Goal: Task Accomplishment & Management: Use online tool/utility

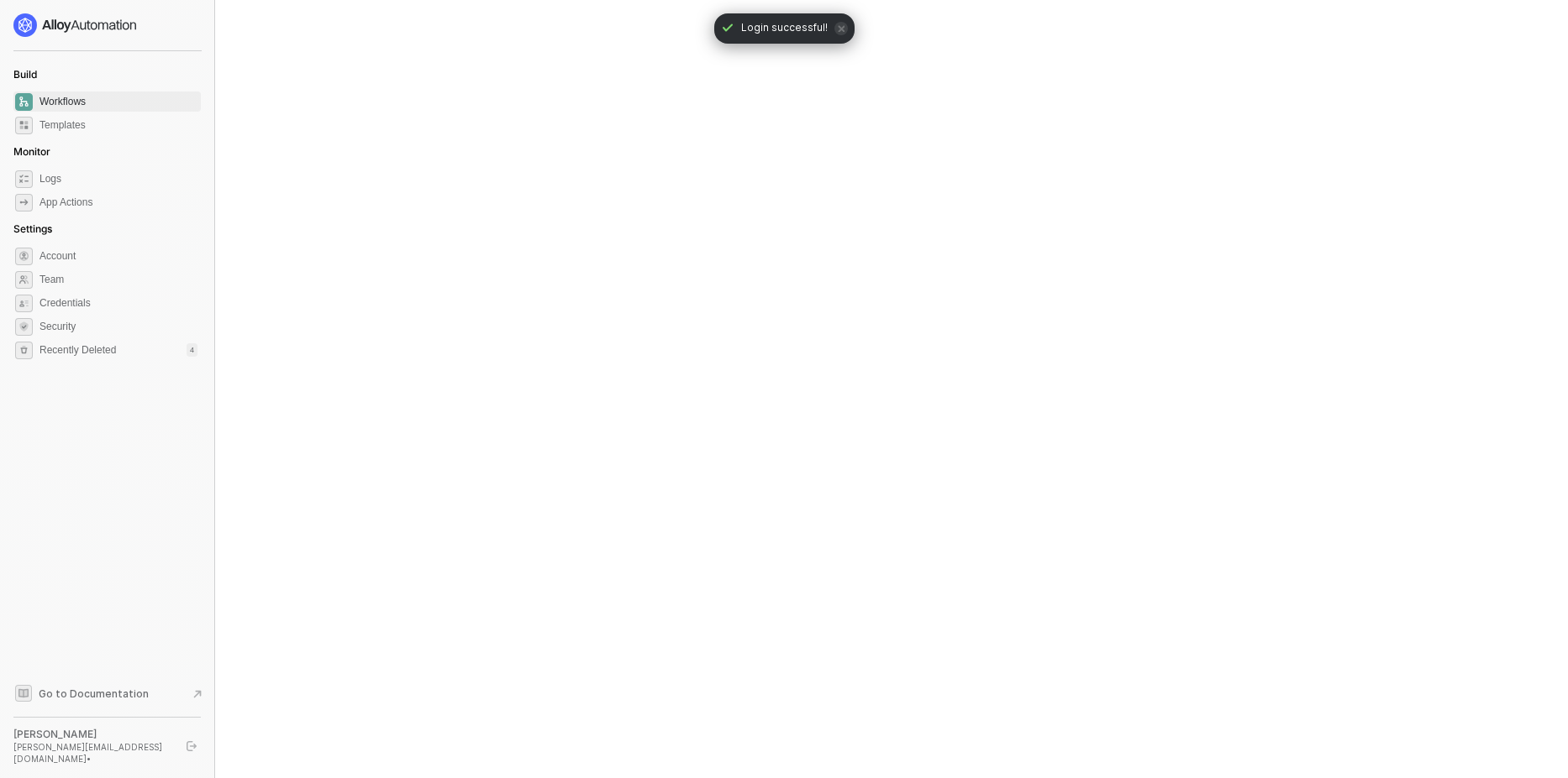
click at [841, 33] on span "icon-close" at bounding box center [841, 29] width 14 height 14
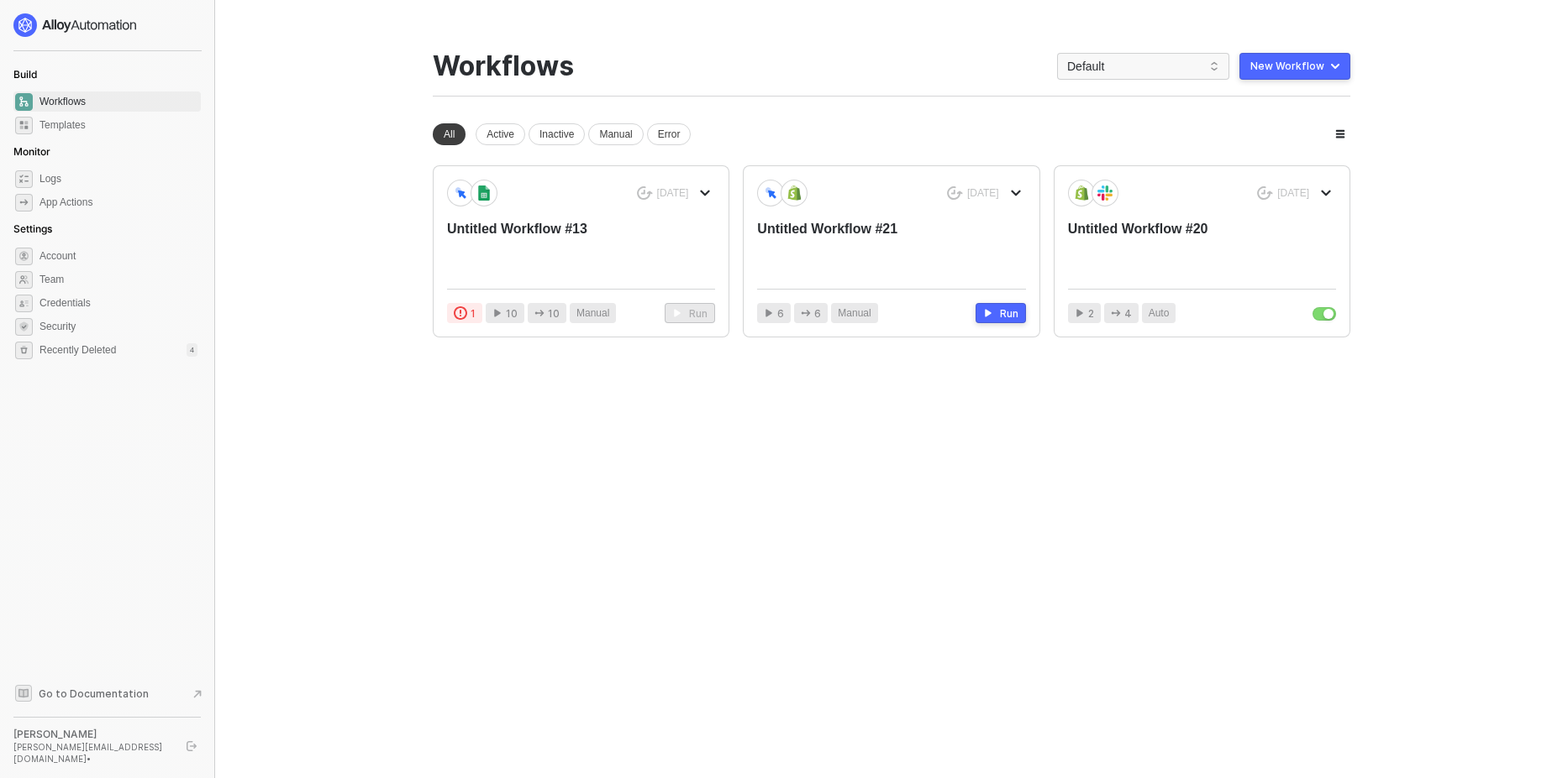
click at [1291, 69] on div "New Workflow" at bounding box center [1287, 66] width 74 height 14
click at [1256, 140] on div "Start From Scratch" at bounding box center [1247, 133] width 85 height 16
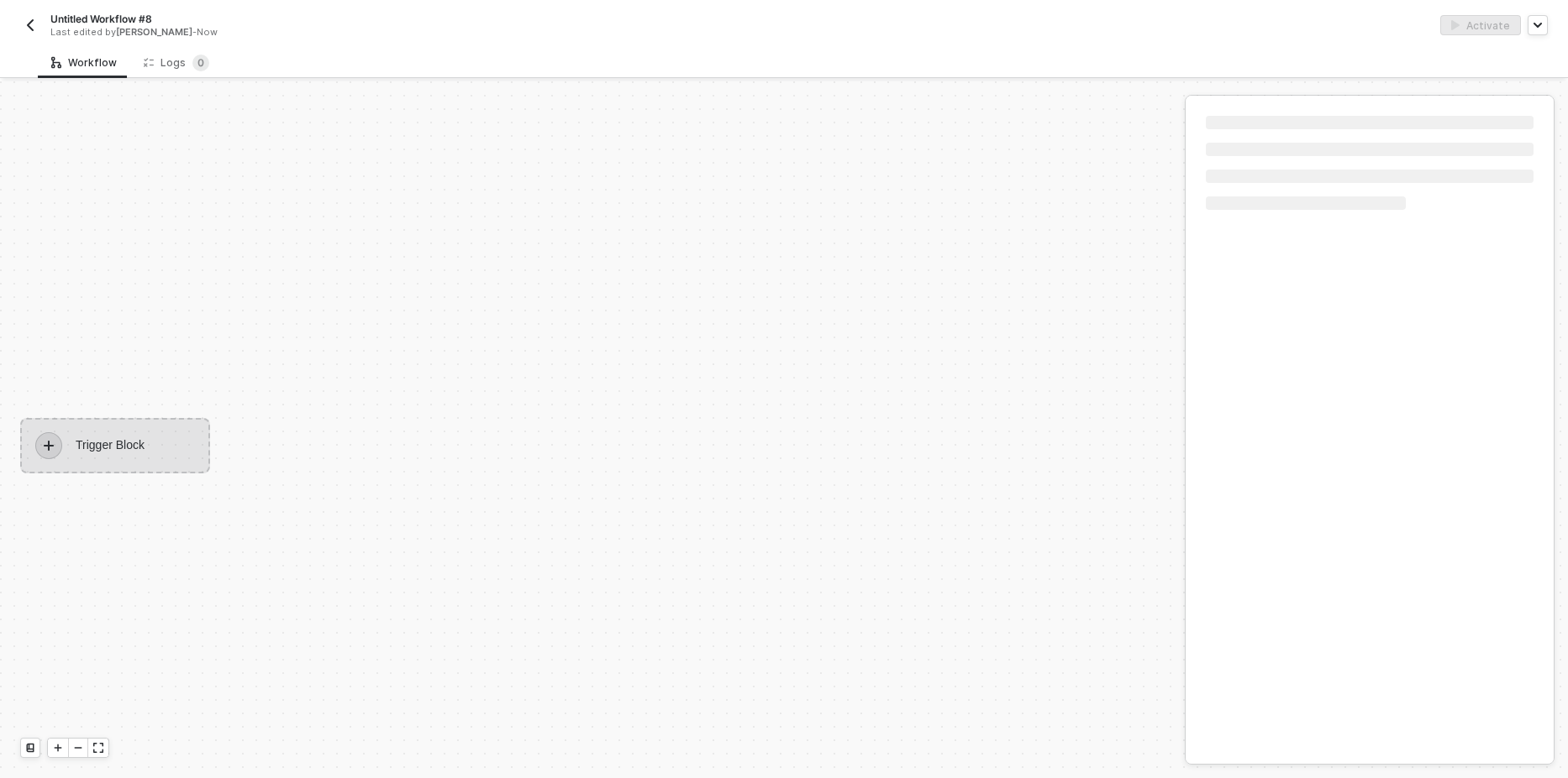
scroll to position [31, 0]
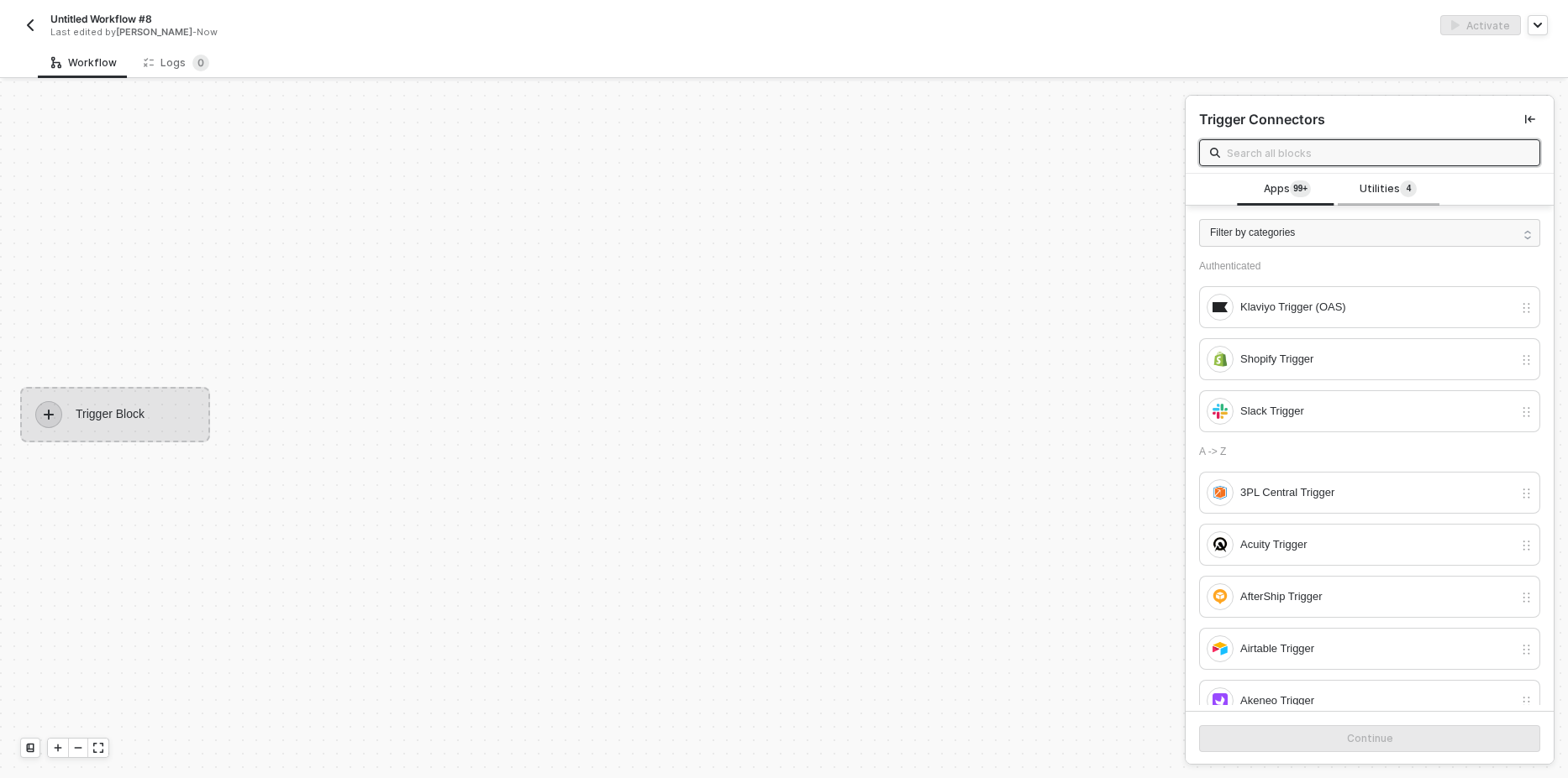
click at [1359, 194] on span "Utilities 4" at bounding box center [1388, 190] width 57 height 19
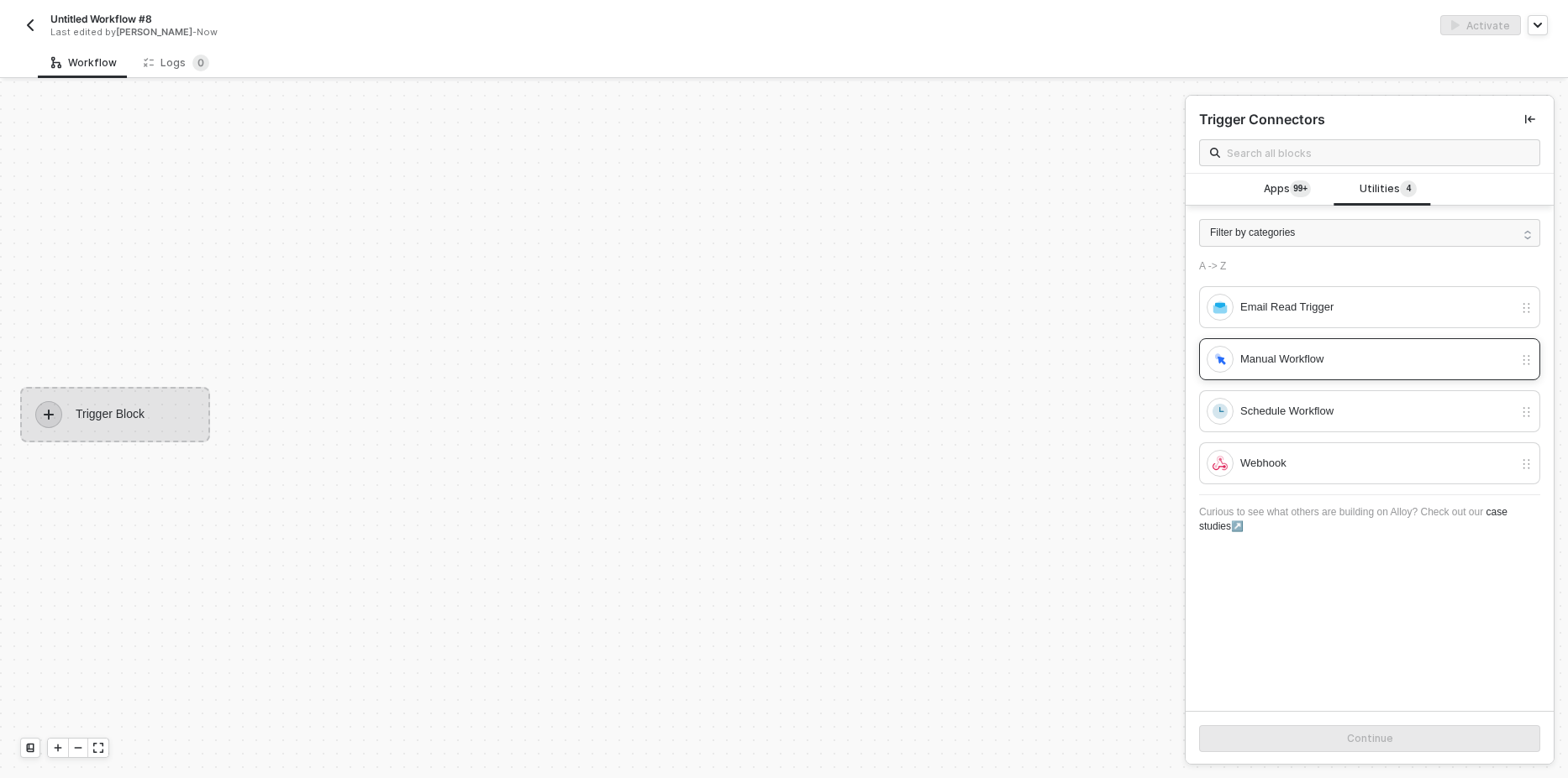
click at [1282, 364] on div "Manual Workflow" at bounding box center [1376, 359] width 273 height 19
click at [1348, 736] on div "Continue" at bounding box center [1370, 739] width 46 height 14
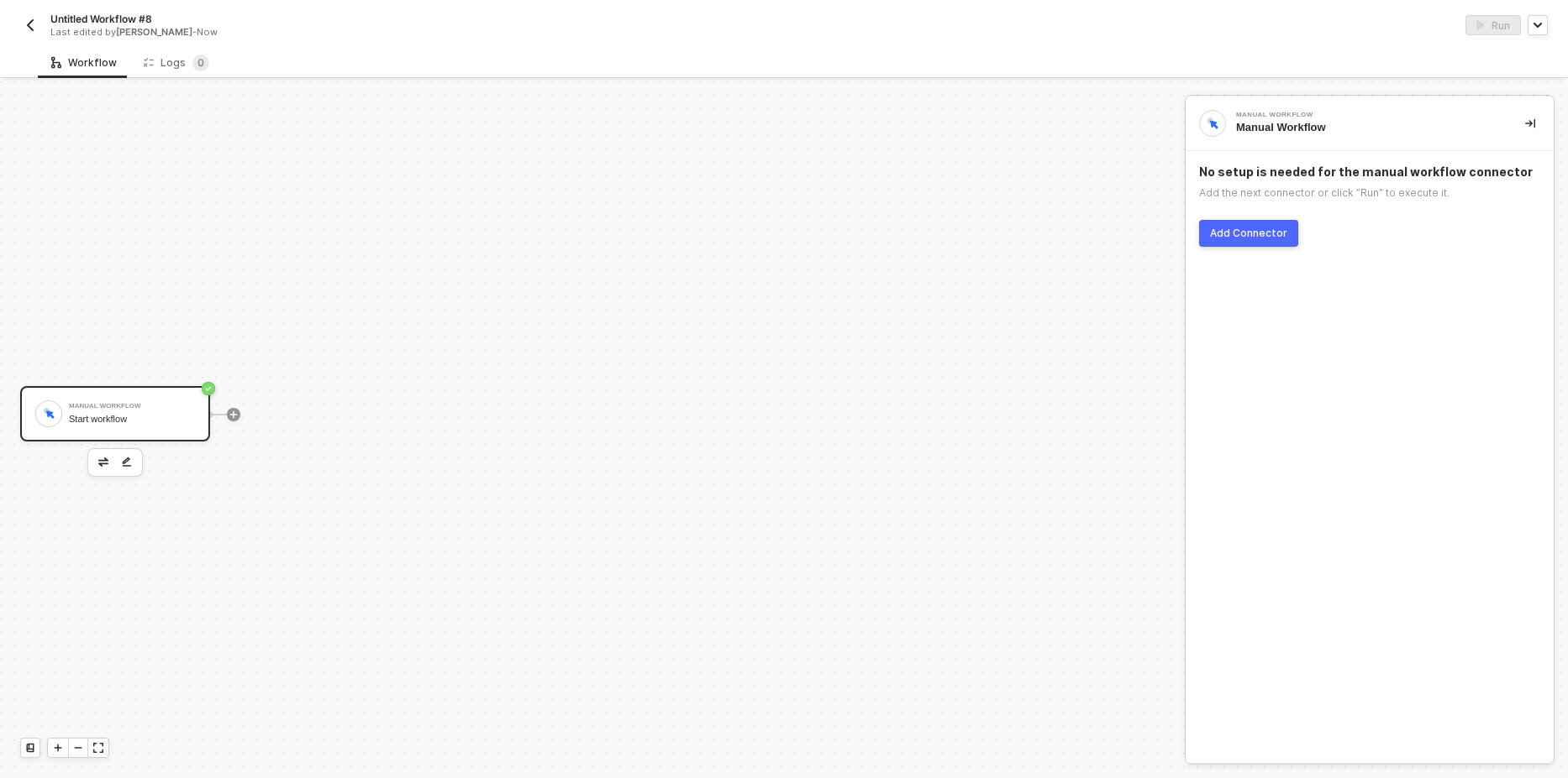
click at [1220, 234] on div "Add Connector" at bounding box center [1248, 233] width 77 height 14
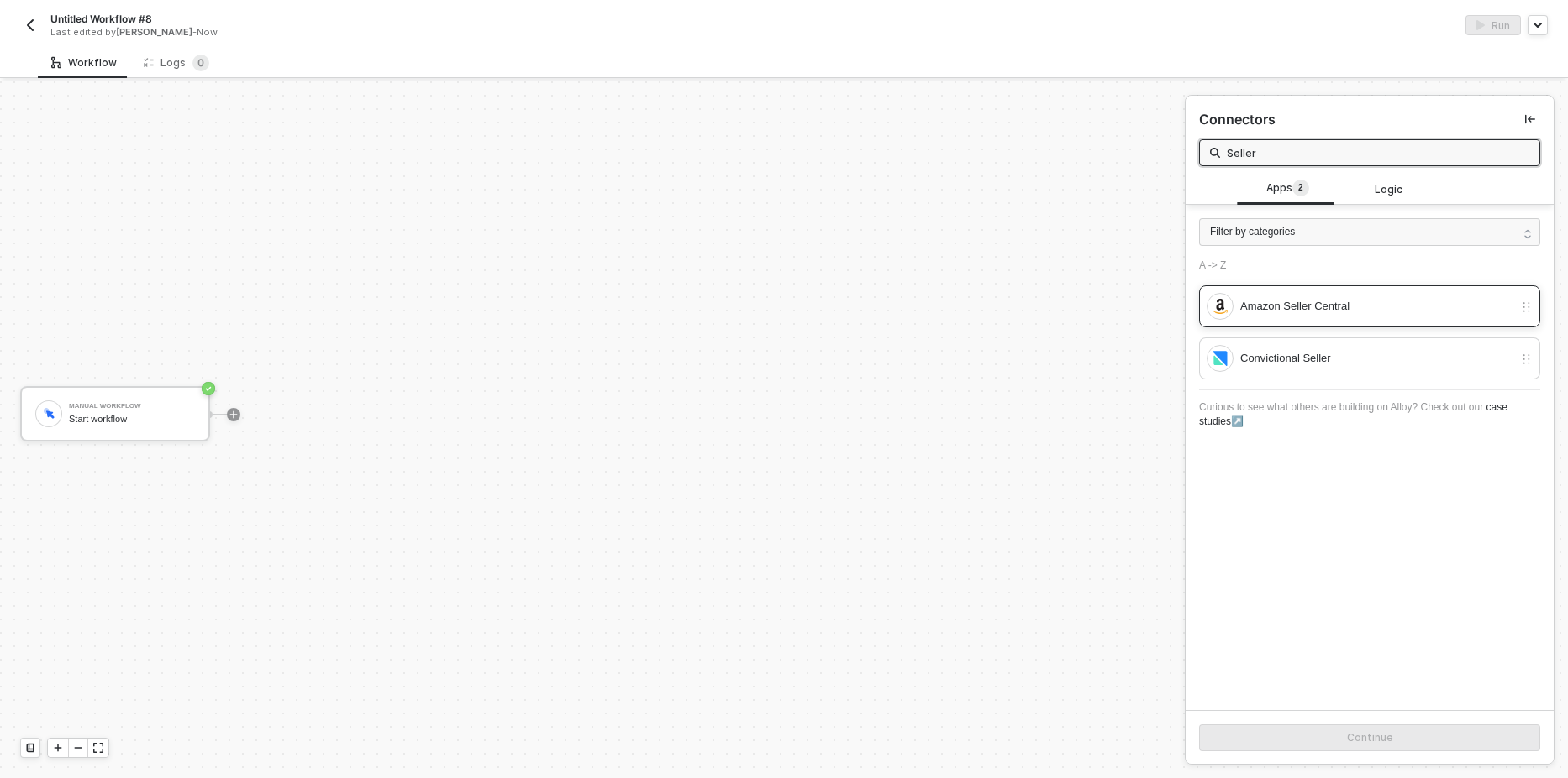
type input "Seller"
click at [1282, 321] on div "Amazon Seller Central" at bounding box center [1370, 306] width 341 height 42
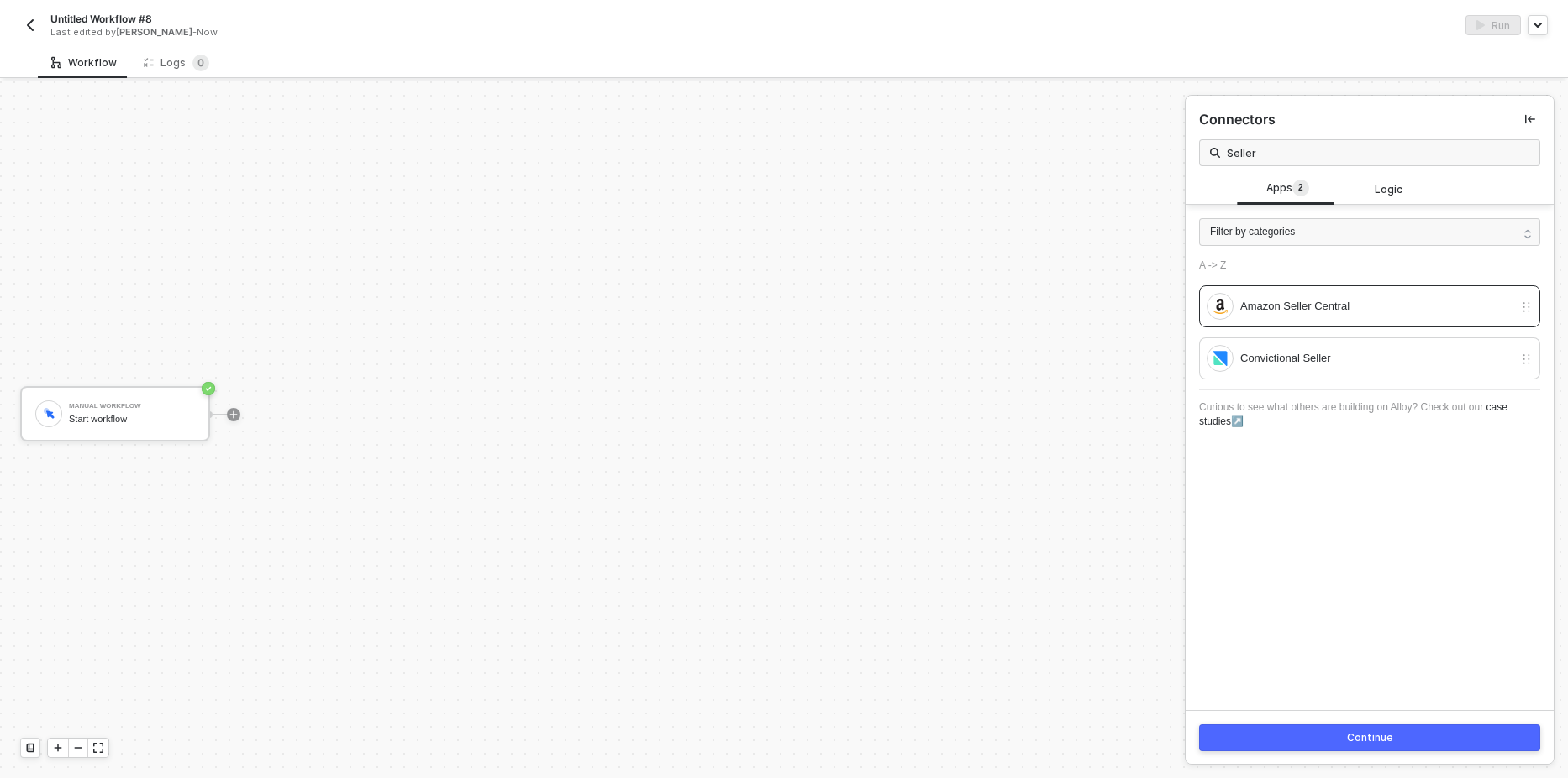
click at [1302, 738] on button "Continue" at bounding box center [1370, 737] width 341 height 27
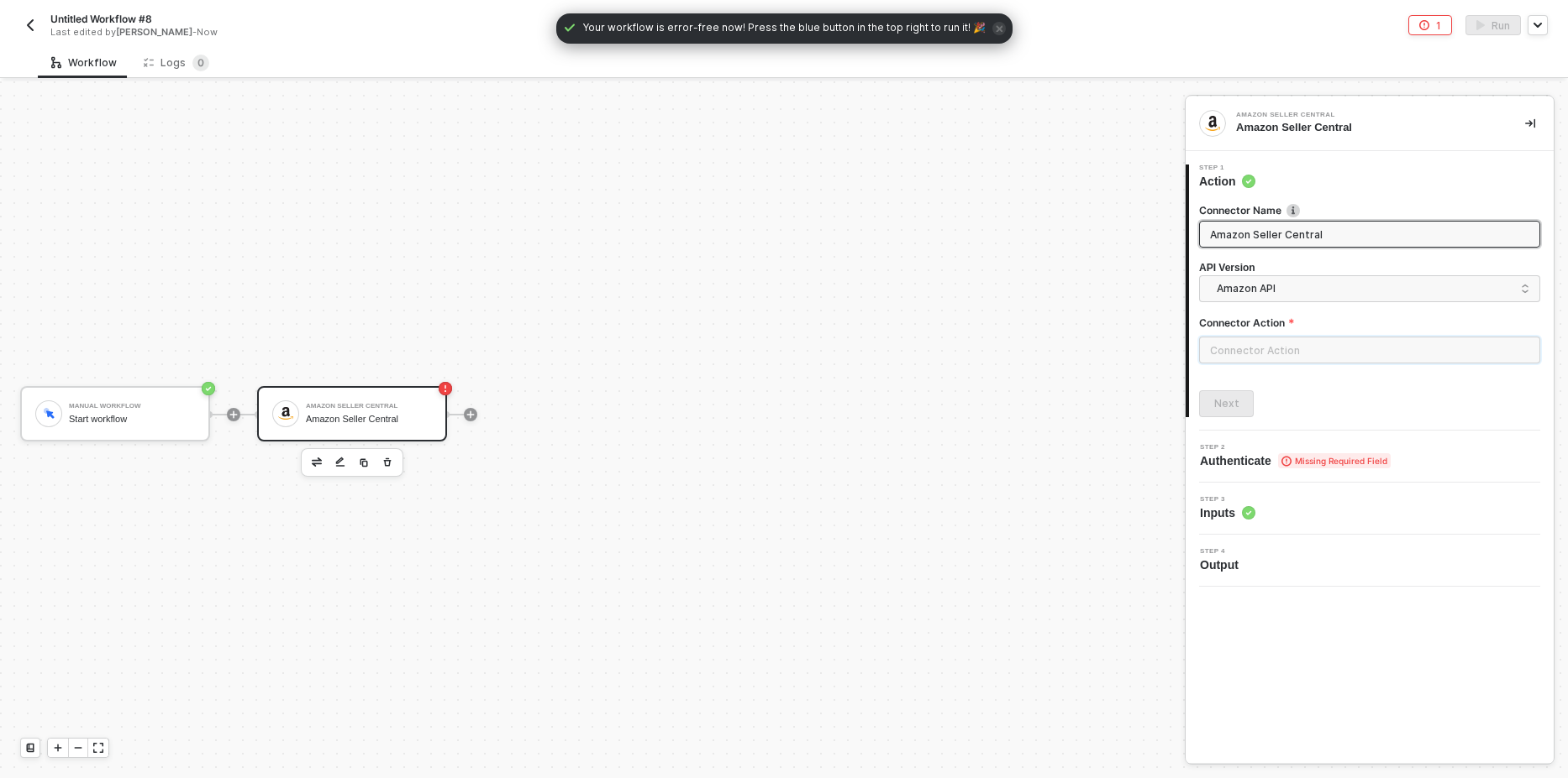
click at [1285, 339] on input "text" at bounding box center [1370, 350] width 341 height 27
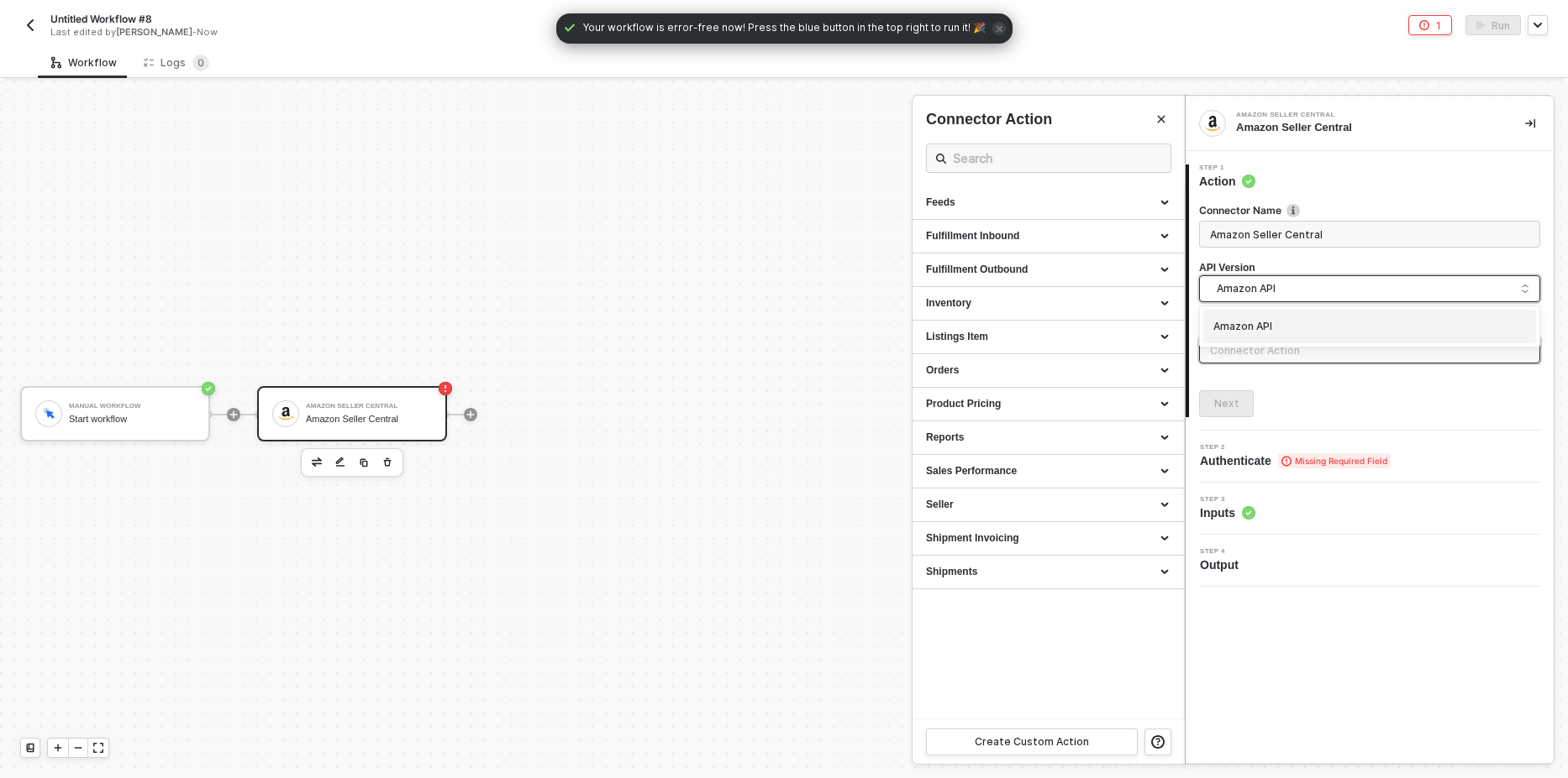
click at [1255, 279] on input "search" at bounding box center [1370, 289] width 320 height 27
click at [1258, 328] on div "Amazon API" at bounding box center [1369, 327] width 312 height 16
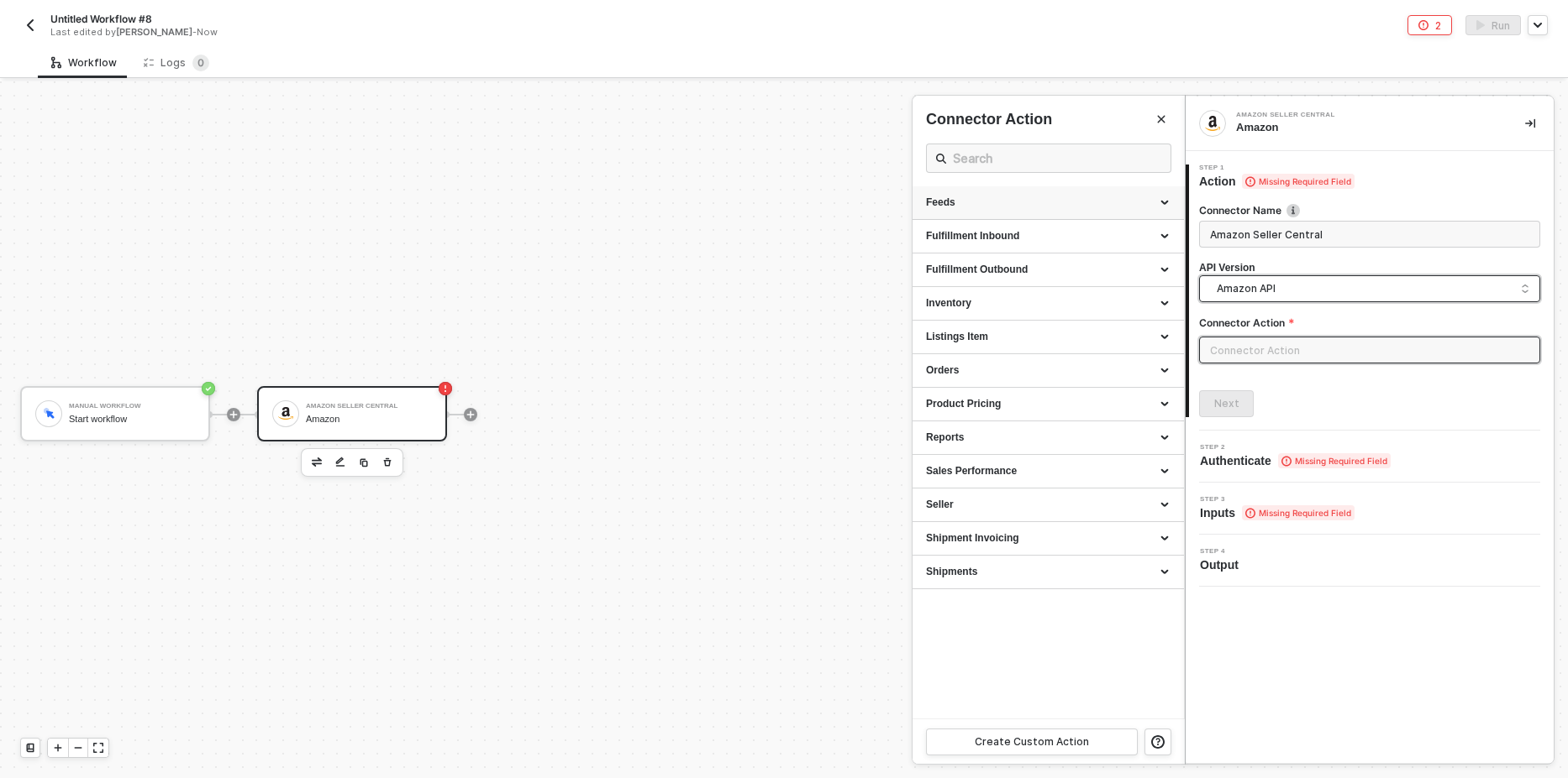
click at [974, 211] on div "Feeds" at bounding box center [1048, 203] width 272 height 33
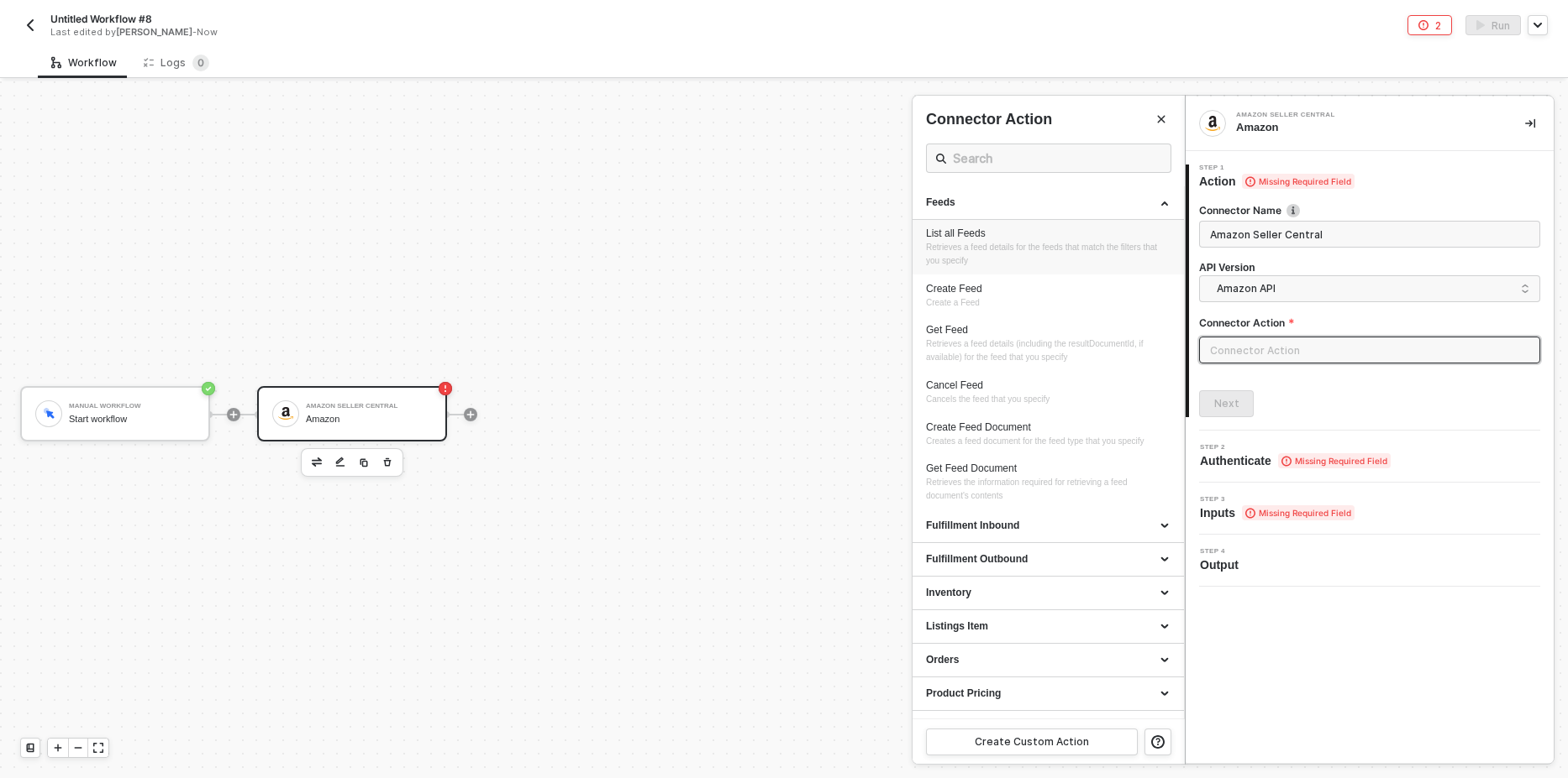
click at [983, 241] on div "List all Feeds Retrieves a feed details for the feeds that match the filters th…" at bounding box center [1048, 247] width 245 height 41
type input "Feeds - List all Feeds"
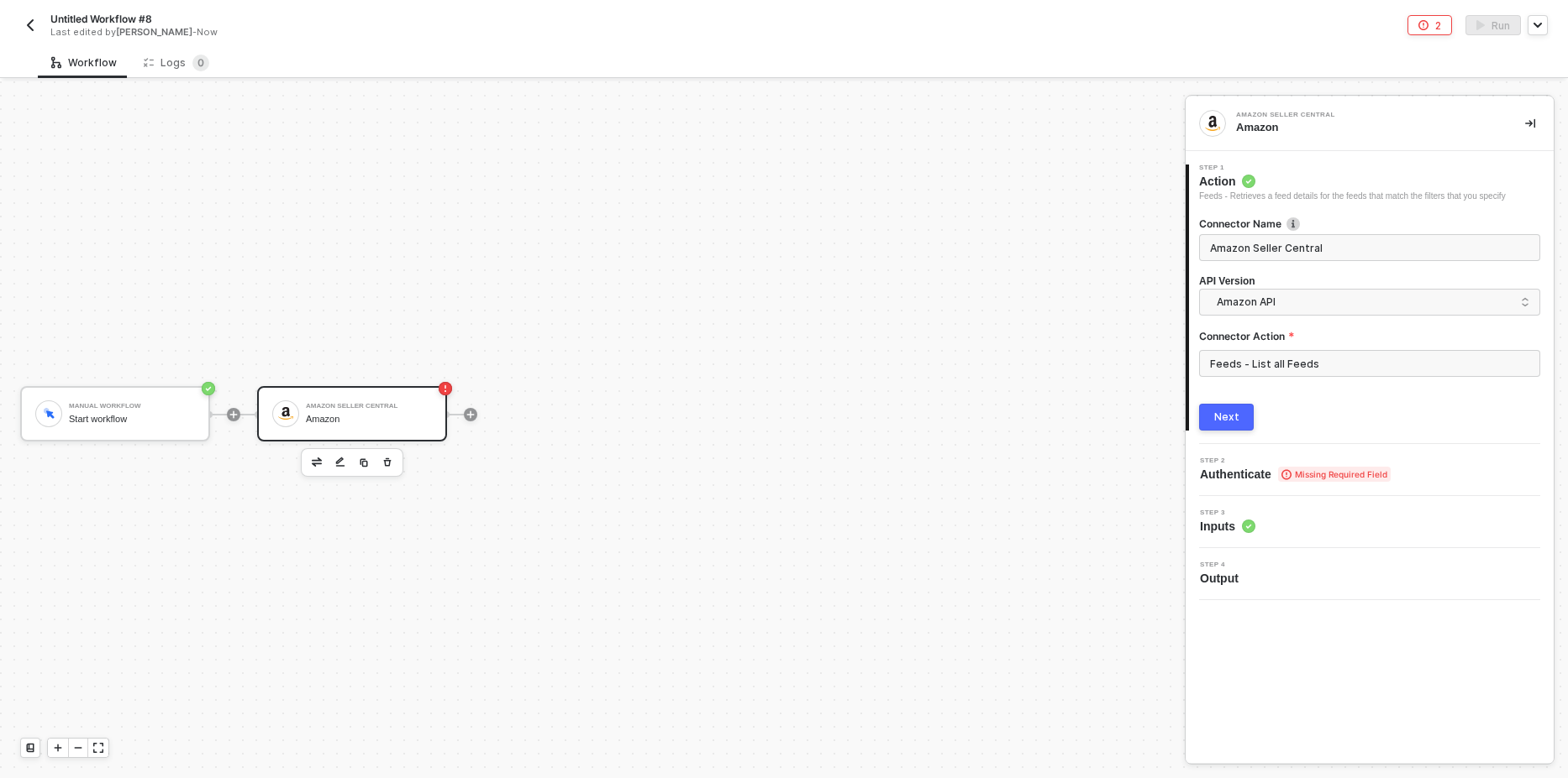
click at [1220, 419] on div "Next" at bounding box center [1226, 417] width 25 height 14
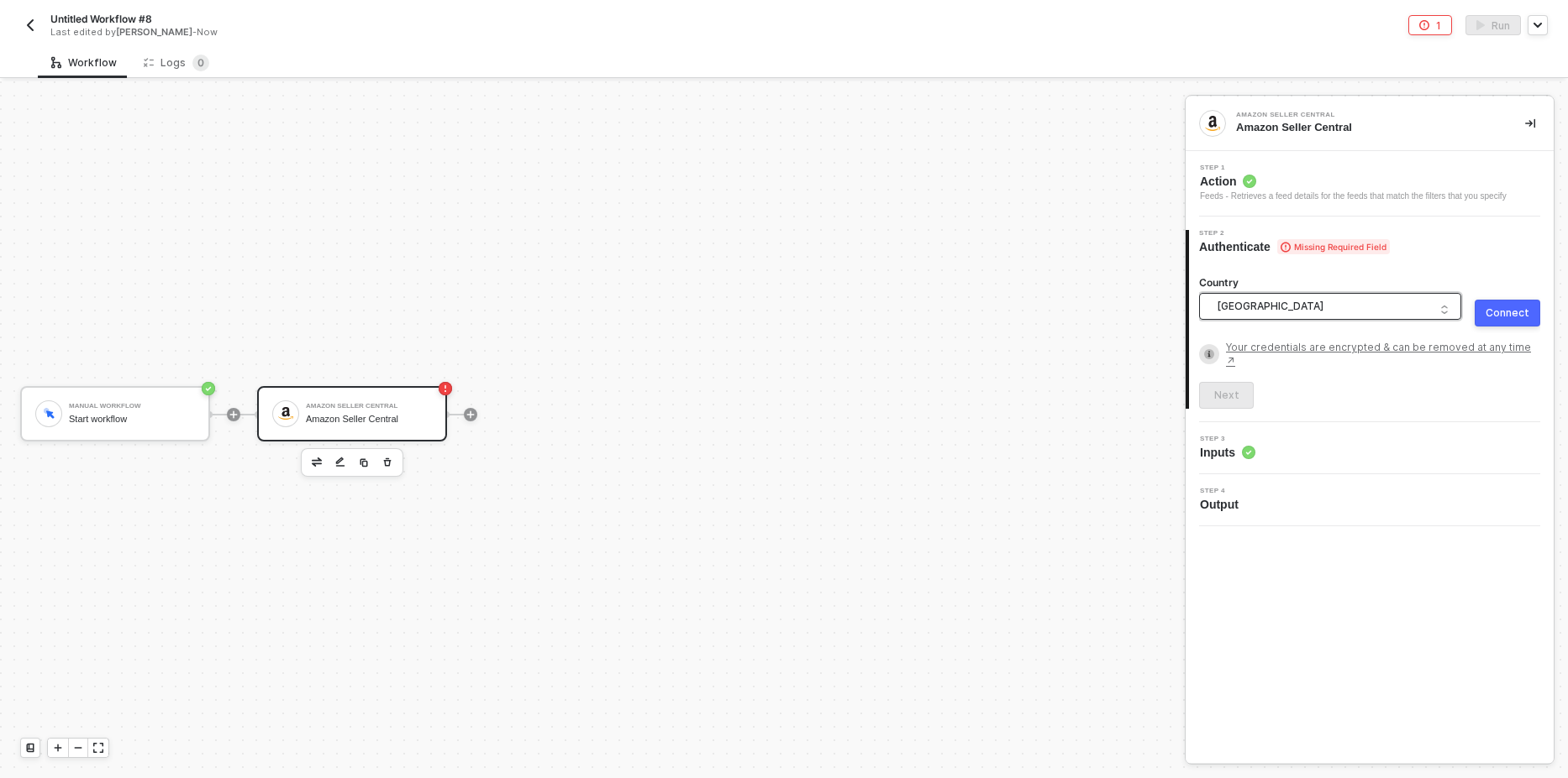
drag, startPoint x: 1295, startPoint y: 304, endPoint x: 1395, endPoint y: 315, distance: 100.6
click at [1297, 306] on span "United States of America" at bounding box center [1334, 306] width 234 height 25
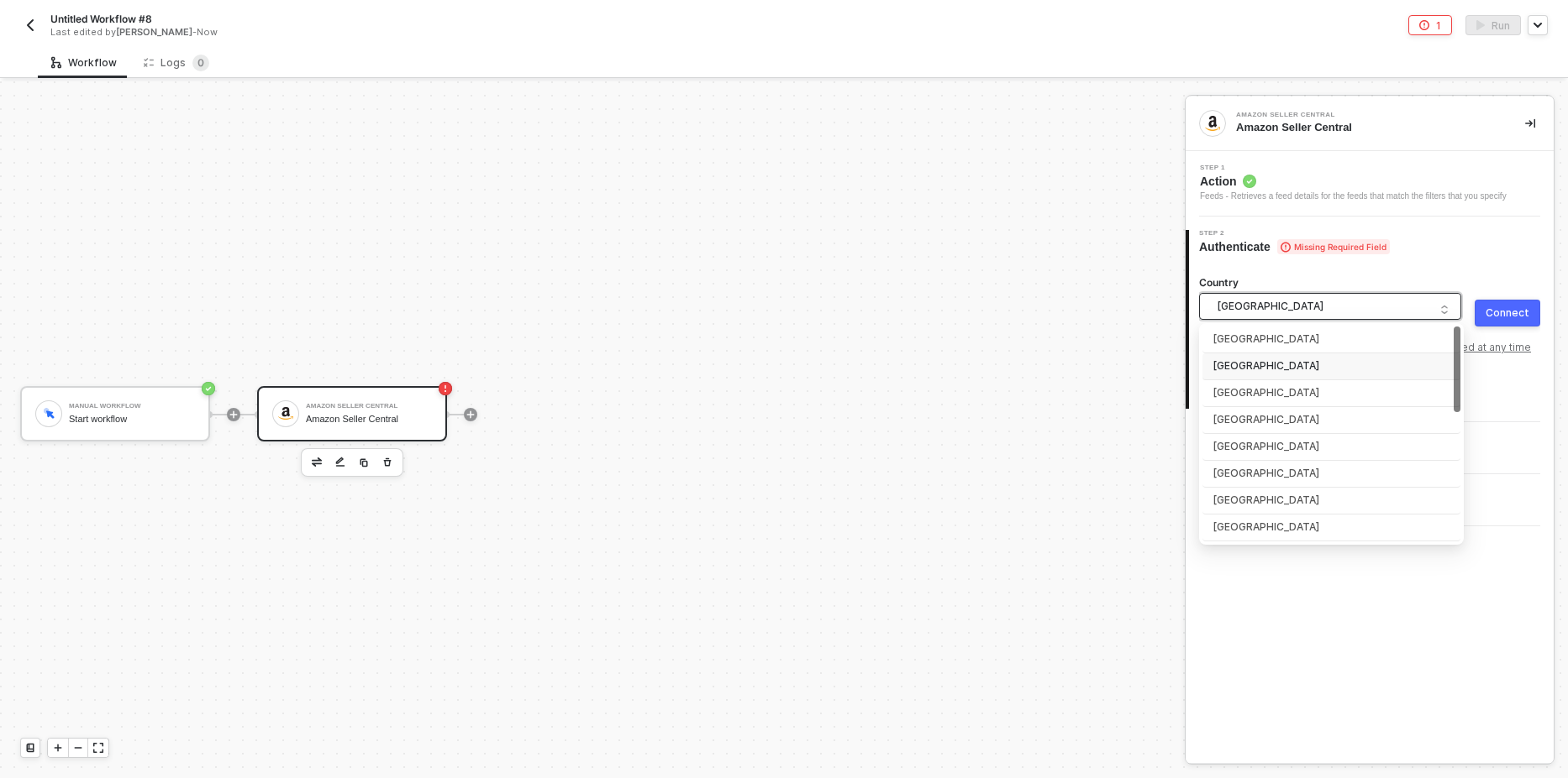
click at [1511, 306] on button "Connect" at bounding box center [1507, 313] width 66 height 27
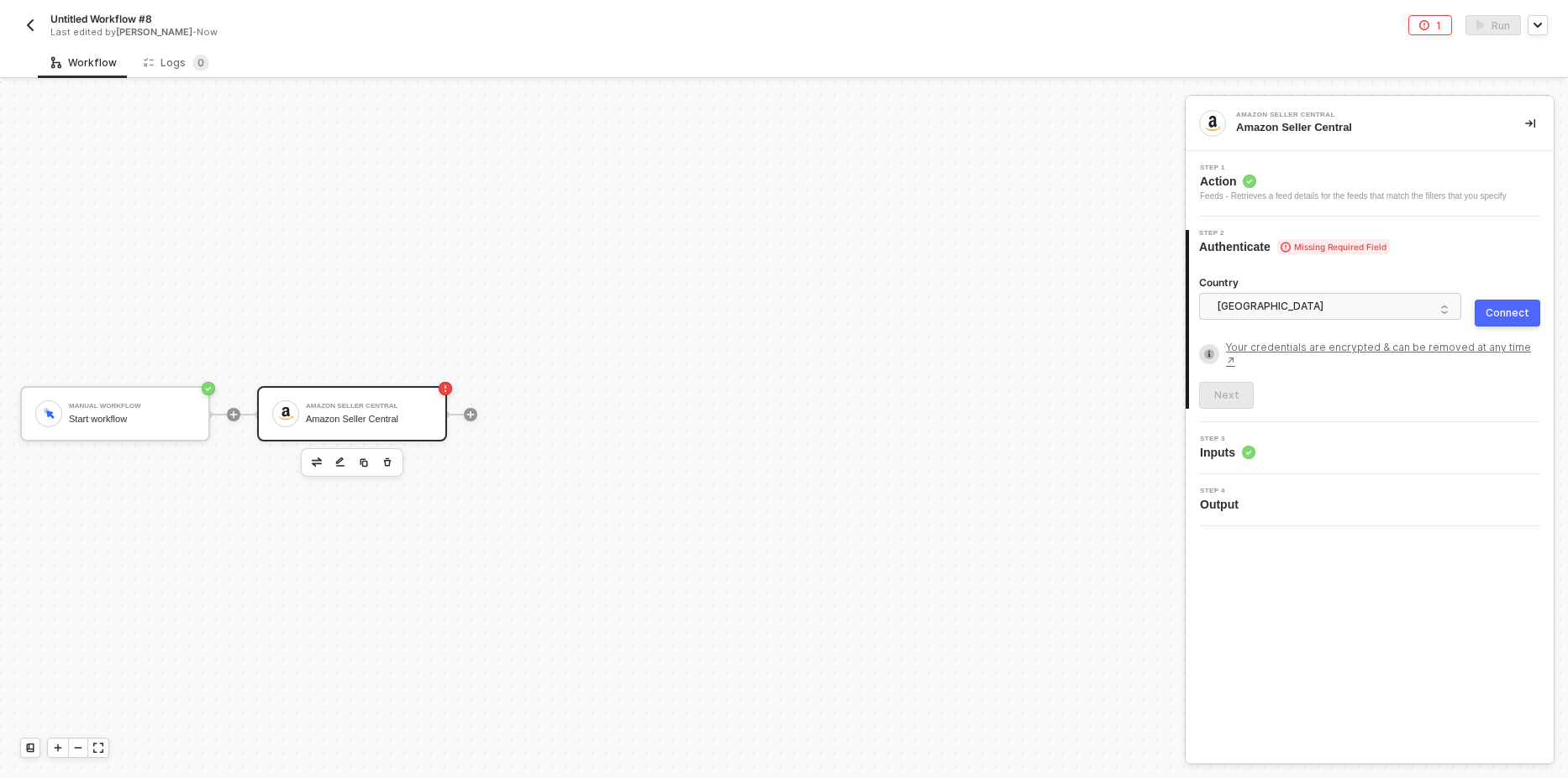
click at [1321, 188] on span "Action" at bounding box center [1353, 182] width 307 height 17
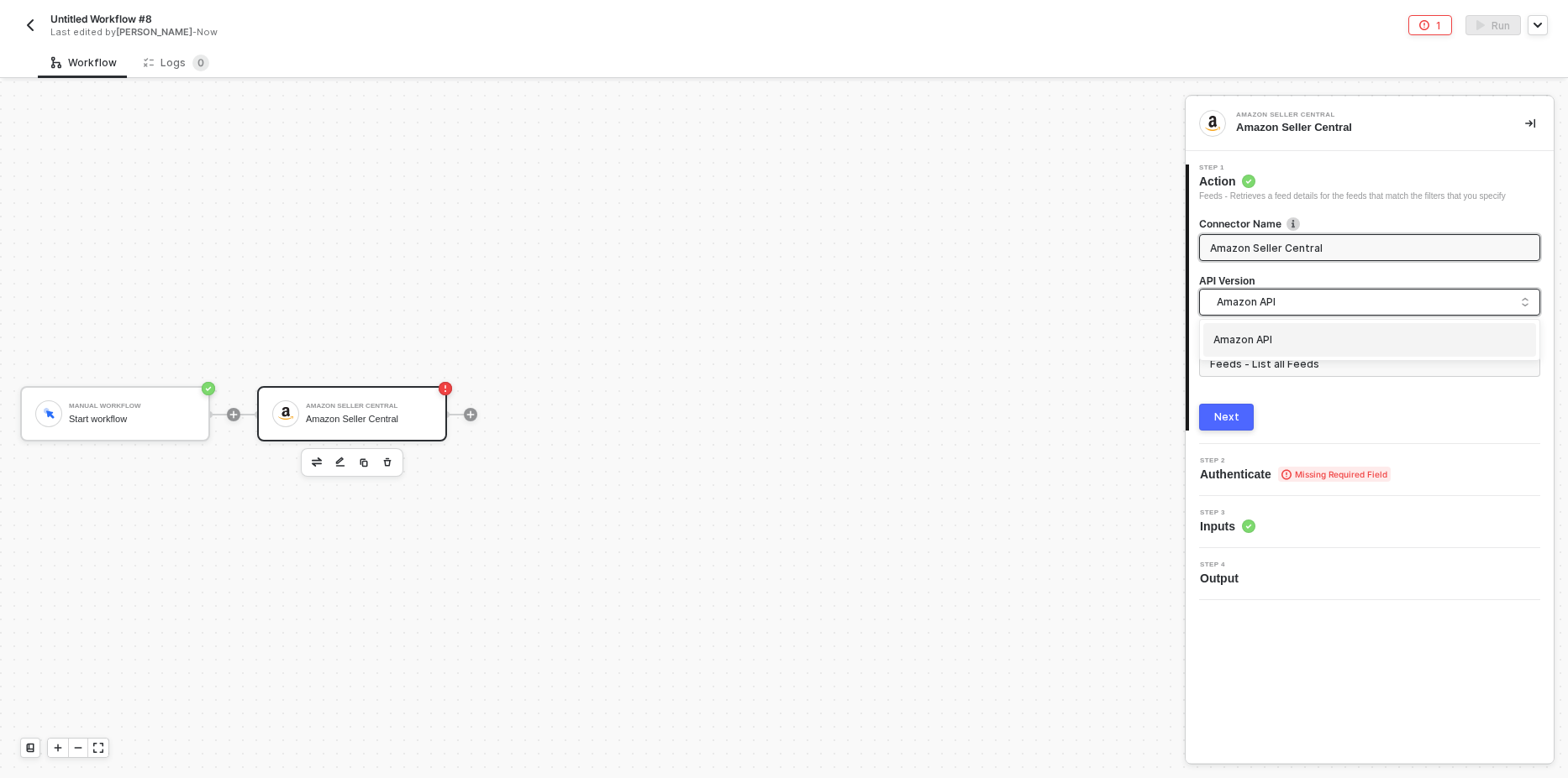
click at [1272, 301] on span "Amazon API" at bounding box center [1372, 302] width 312 height 19
drag, startPoint x: 836, startPoint y: 154, endPoint x: 783, endPoint y: 144, distance: 53.9
click at [832, 154] on div "Manual Workflow Start workflow Amazon Seller Central Amazon Seller Central" at bounding box center [588, 414] width 1176 height 728
click at [1226, 419] on div "Next" at bounding box center [1226, 417] width 25 height 14
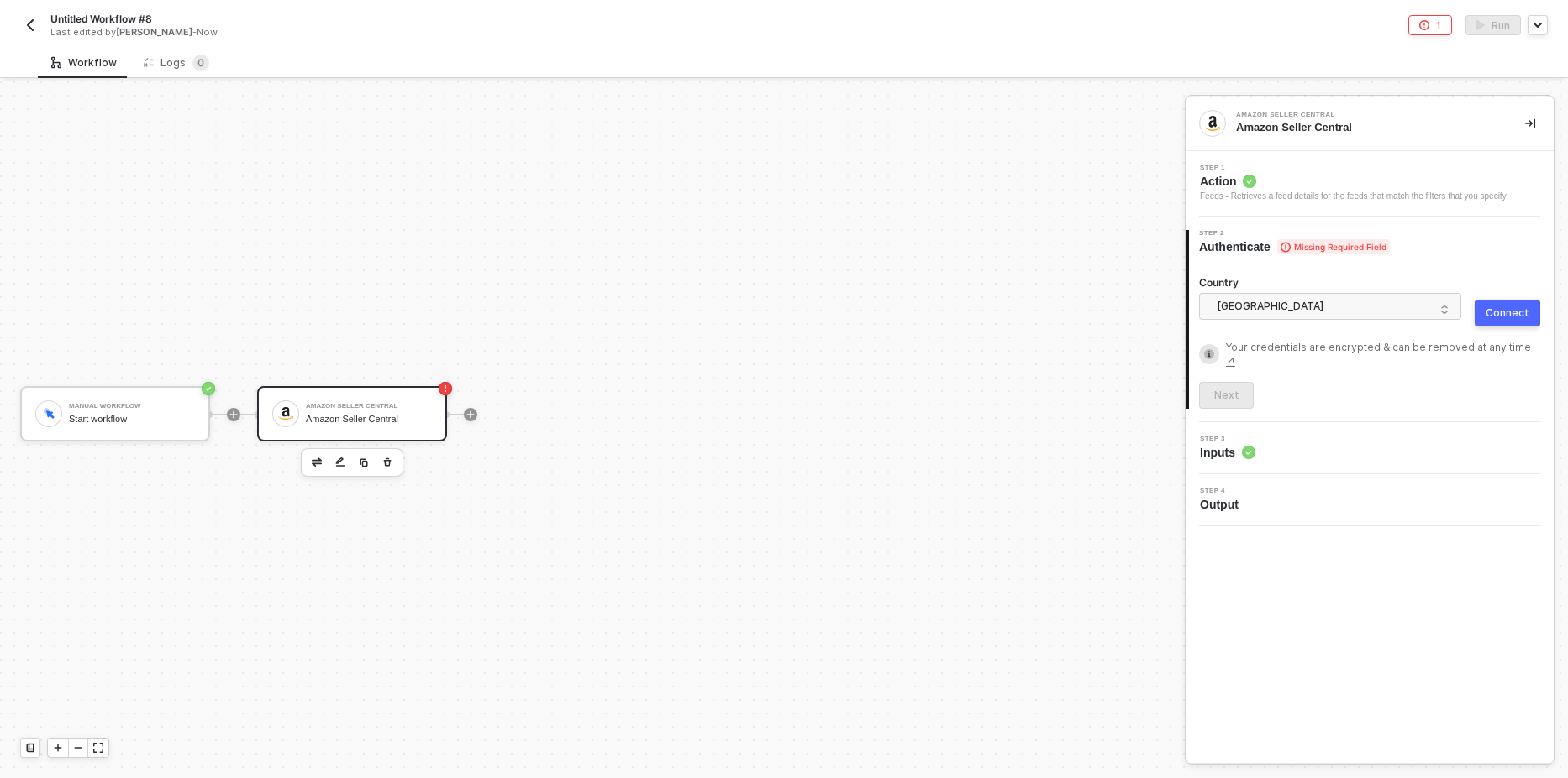
click at [1530, 321] on button "Connect" at bounding box center [1507, 313] width 66 height 27
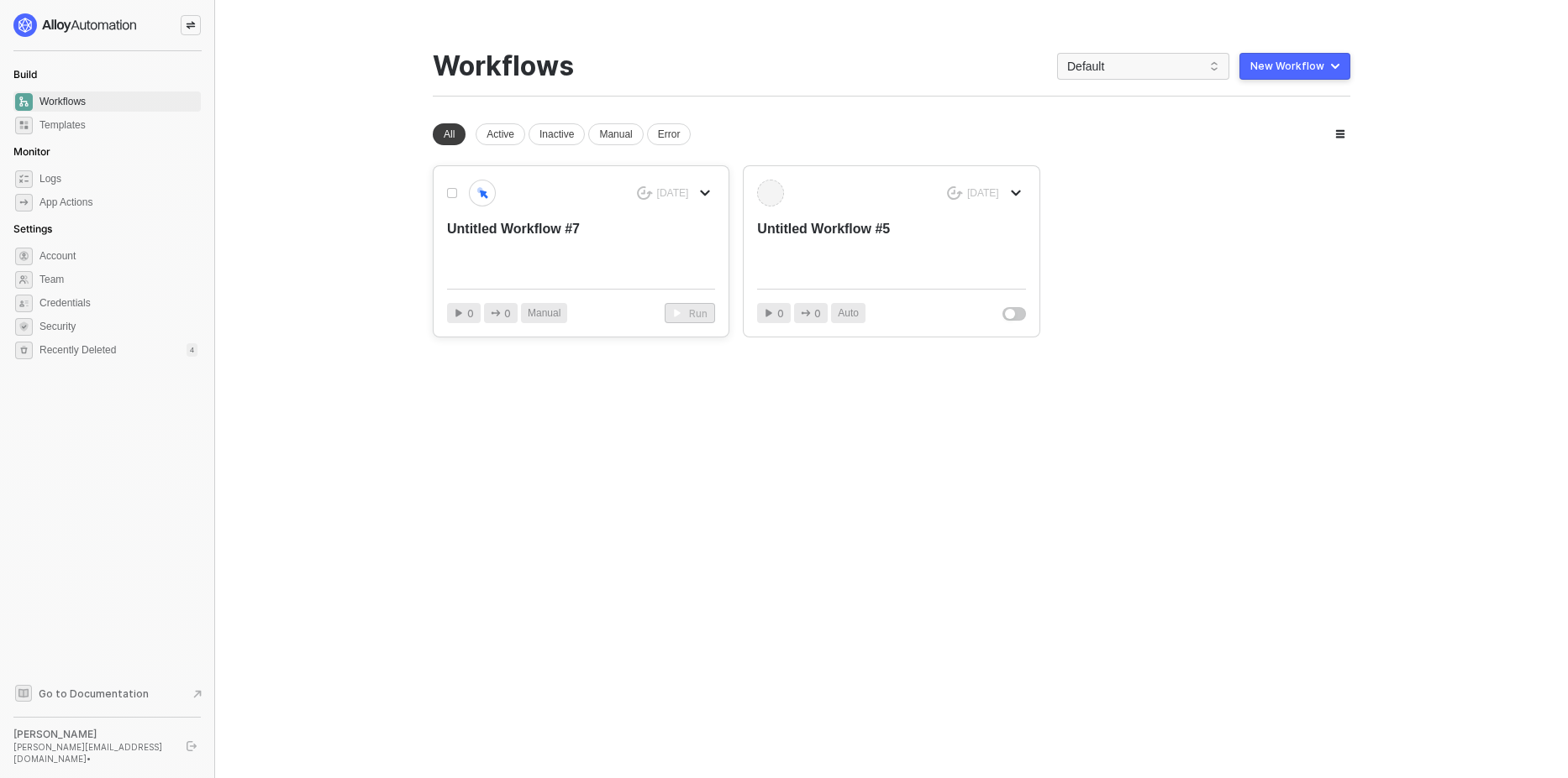
click at [702, 192] on icon "icon-arrow-down" at bounding box center [705, 194] width 7 height 5
click at [777, 283] on div "4 days ago Untitled Workflow #5 0 0 Auto" at bounding box center [891, 252] width 295 height 170
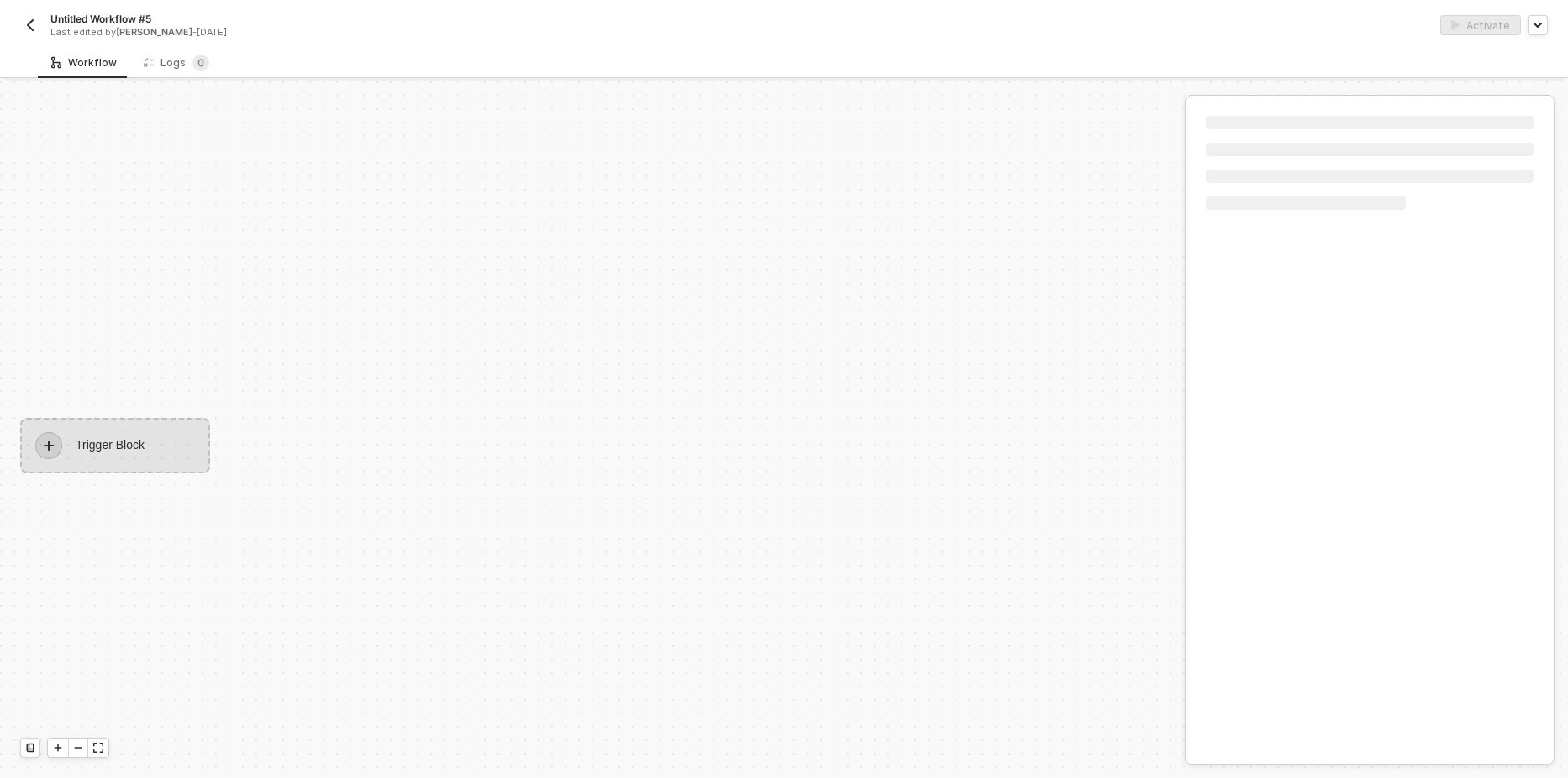
scroll to position [31, 0]
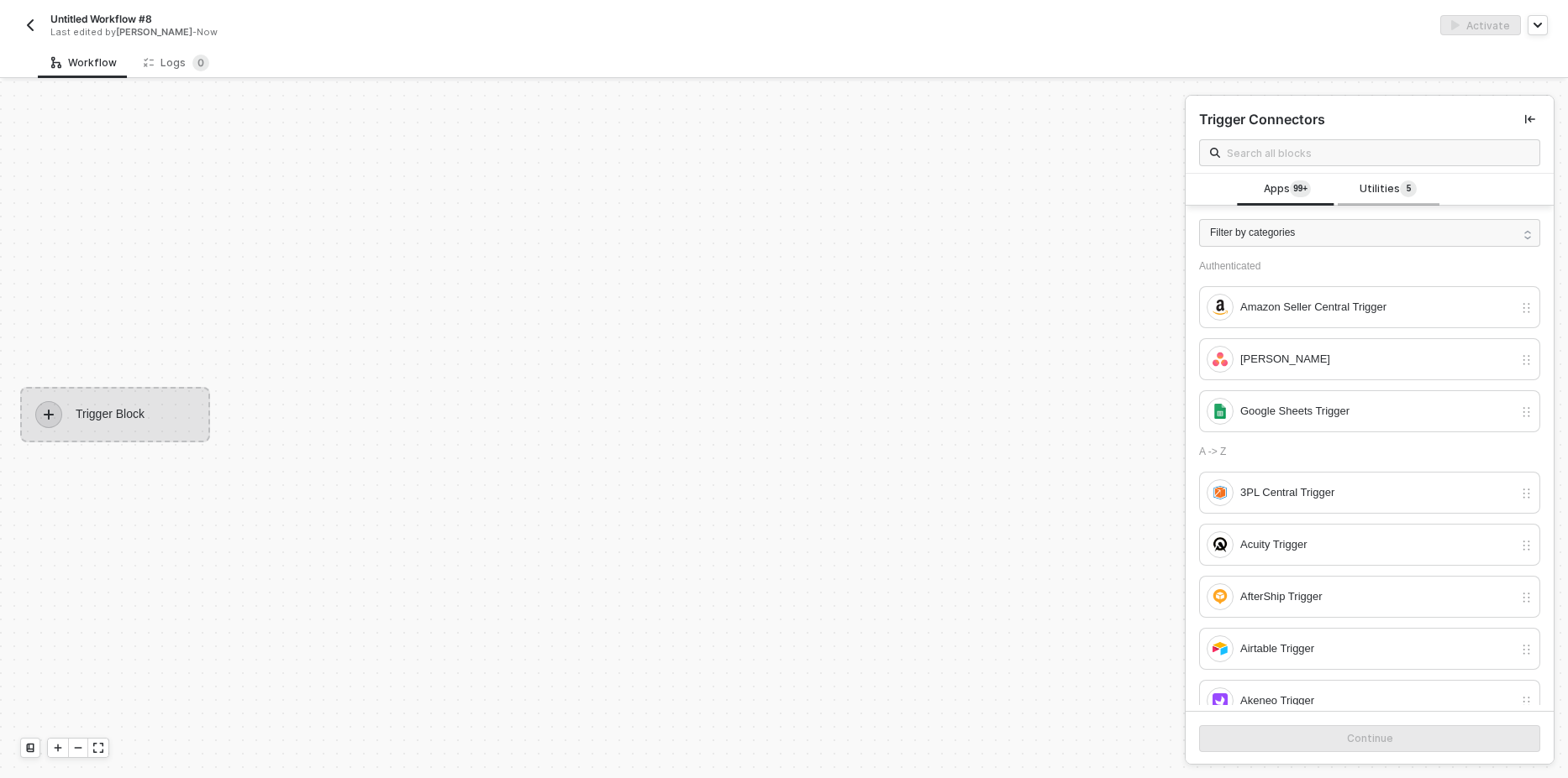
click at [1380, 187] on span "Utilities 5" at bounding box center [1388, 190] width 57 height 19
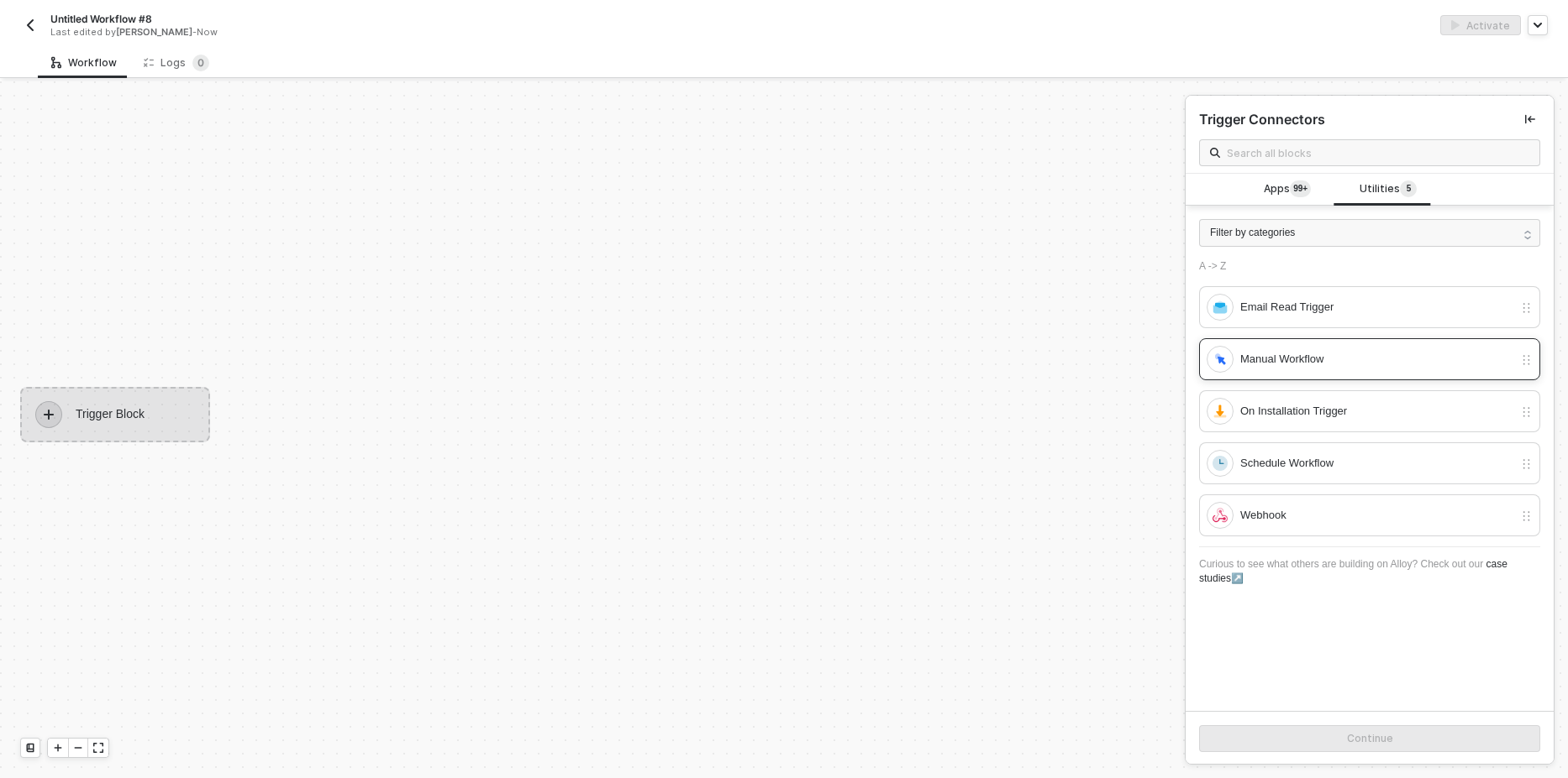
click at [1312, 358] on div "Manual Workflow" at bounding box center [1376, 359] width 273 height 19
click at [1332, 743] on button "Continue" at bounding box center [1370, 738] width 341 height 27
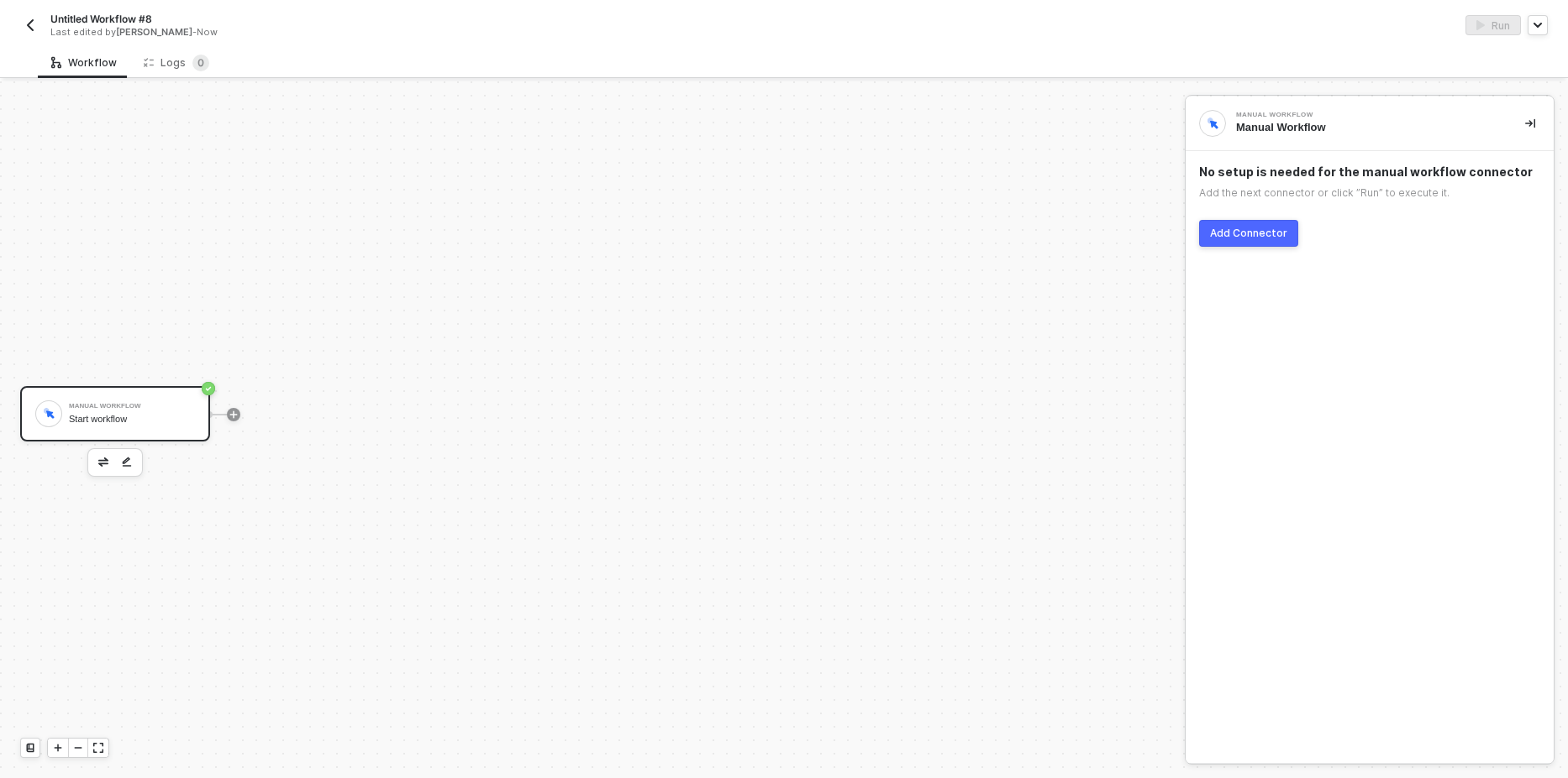
click at [1261, 237] on div "Add Connector" at bounding box center [1248, 233] width 77 height 14
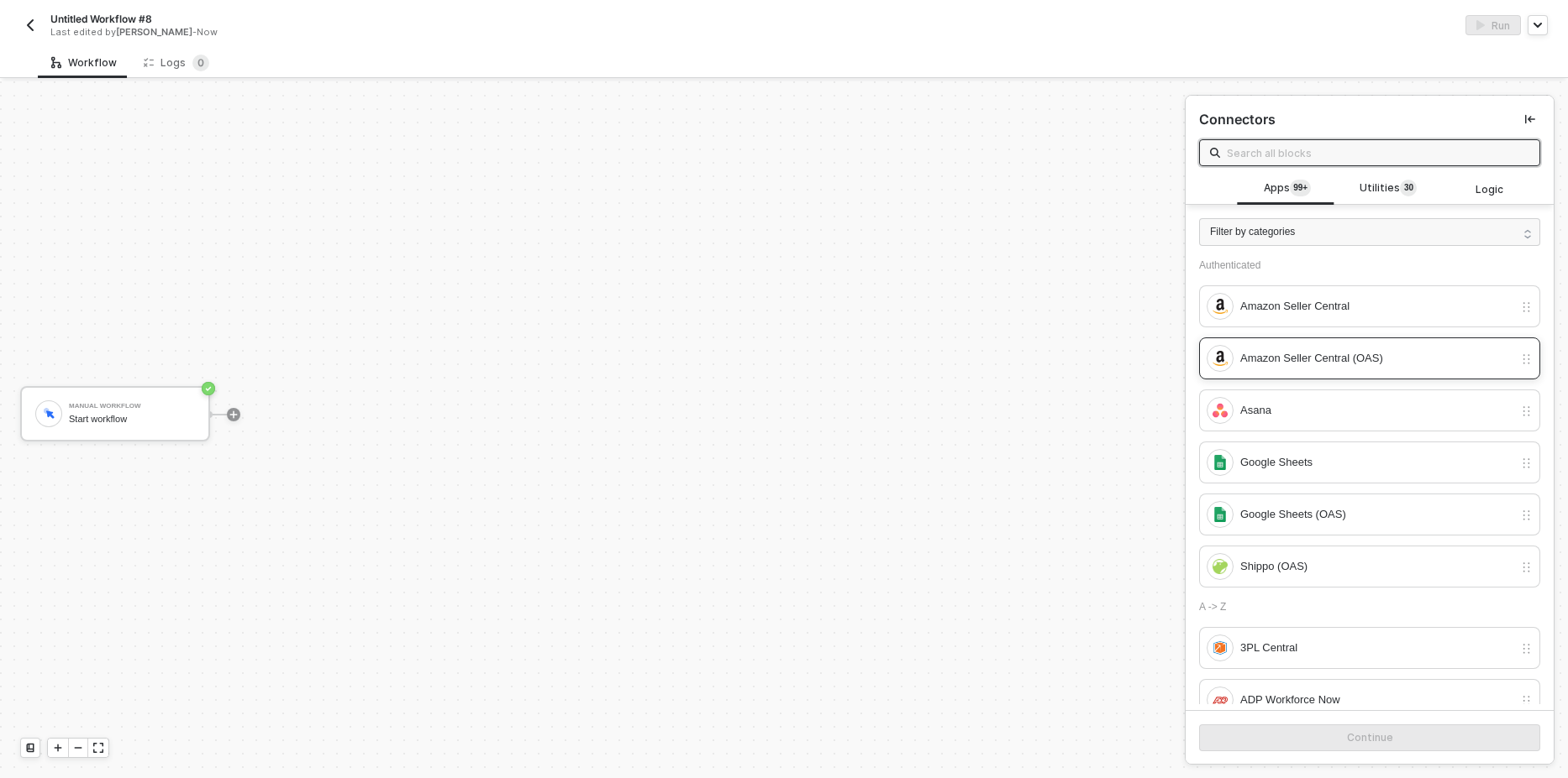
click at [1321, 356] on div "Amazon Seller Central (OAS)" at bounding box center [1376, 358] width 273 height 19
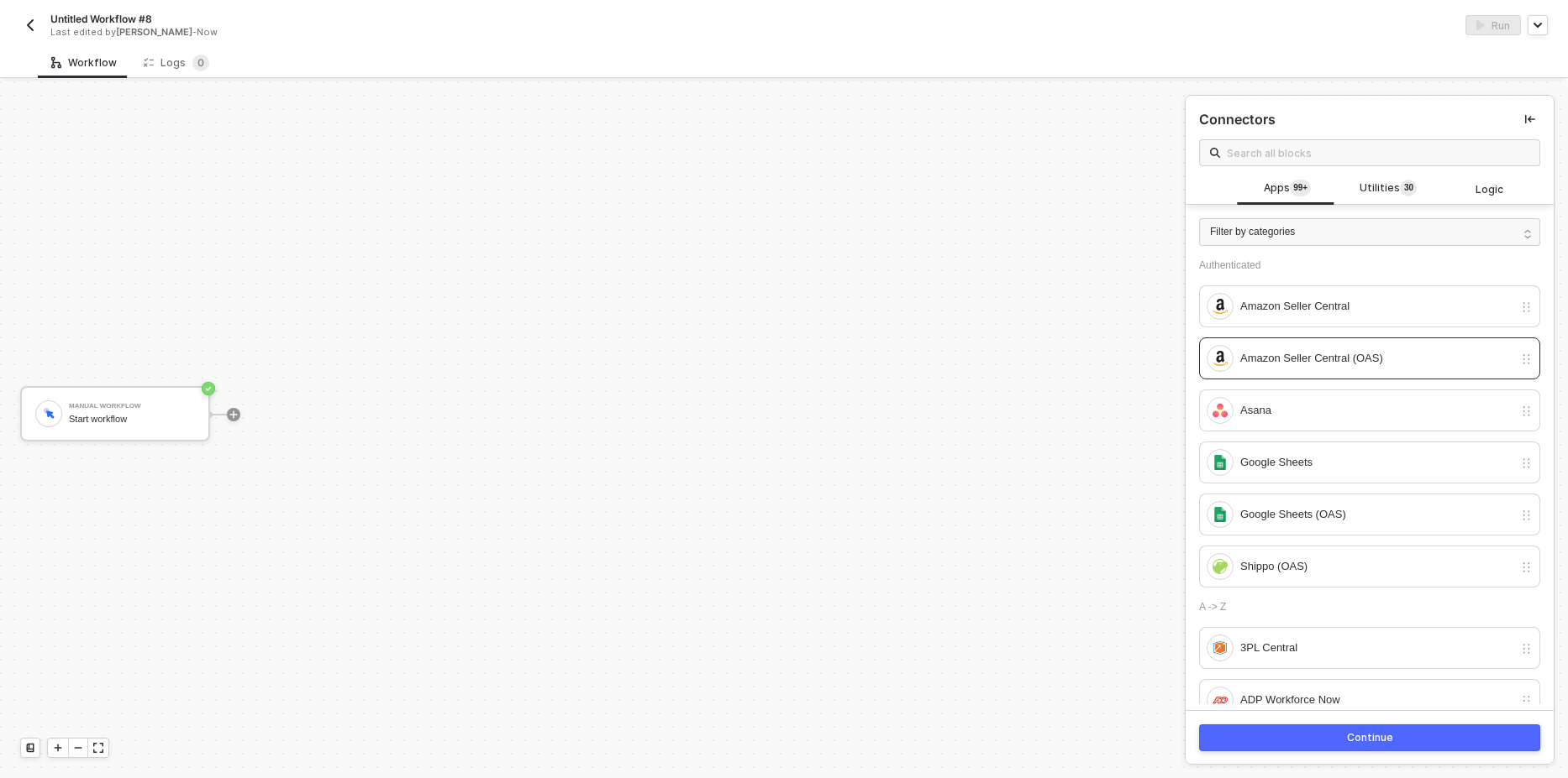
click at [1335, 737] on button "Continue" at bounding box center [1370, 737] width 341 height 27
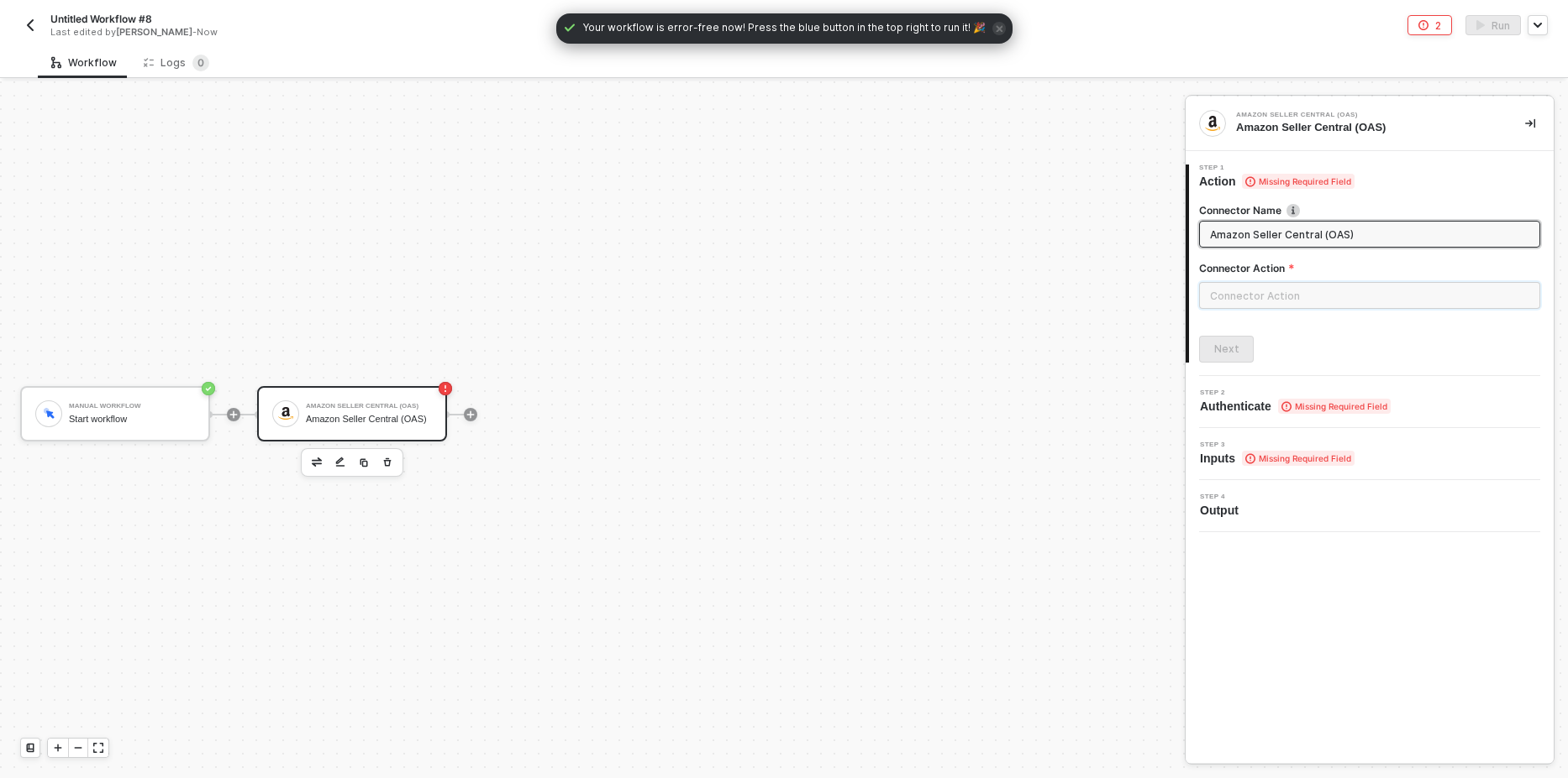
click at [1296, 292] on input "text" at bounding box center [1370, 295] width 341 height 27
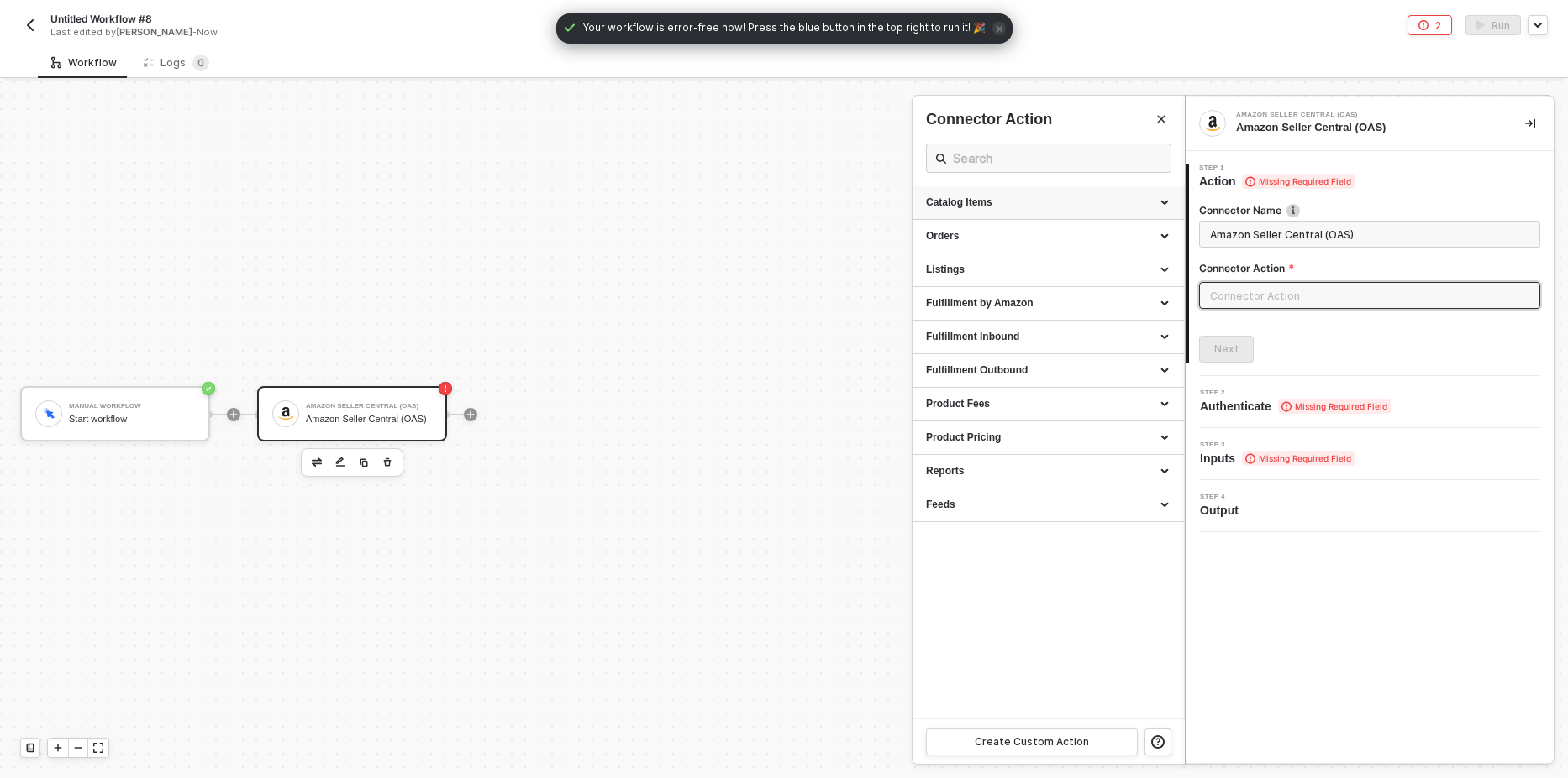
click at [1031, 208] on div "Catalog Items" at bounding box center [1048, 202] width 245 height 14
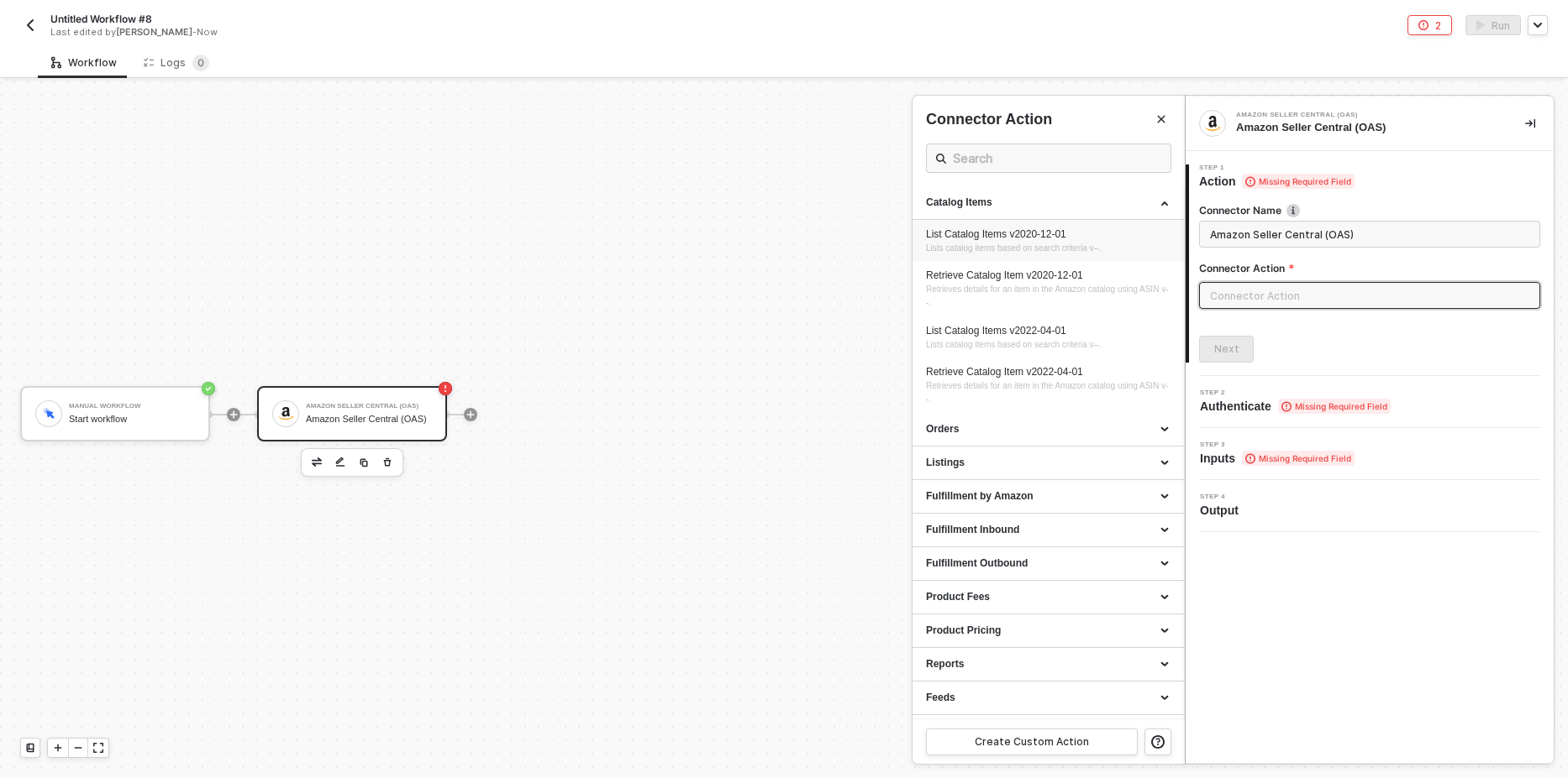
click at [1009, 245] on span "Lists catalog items based on search criteria v--." at bounding box center [1013, 248] width 175 height 9
type input "Lists catalog items based on search criteria v--."
type input "Catalog Items - List Catalog Items v2020-12-01"
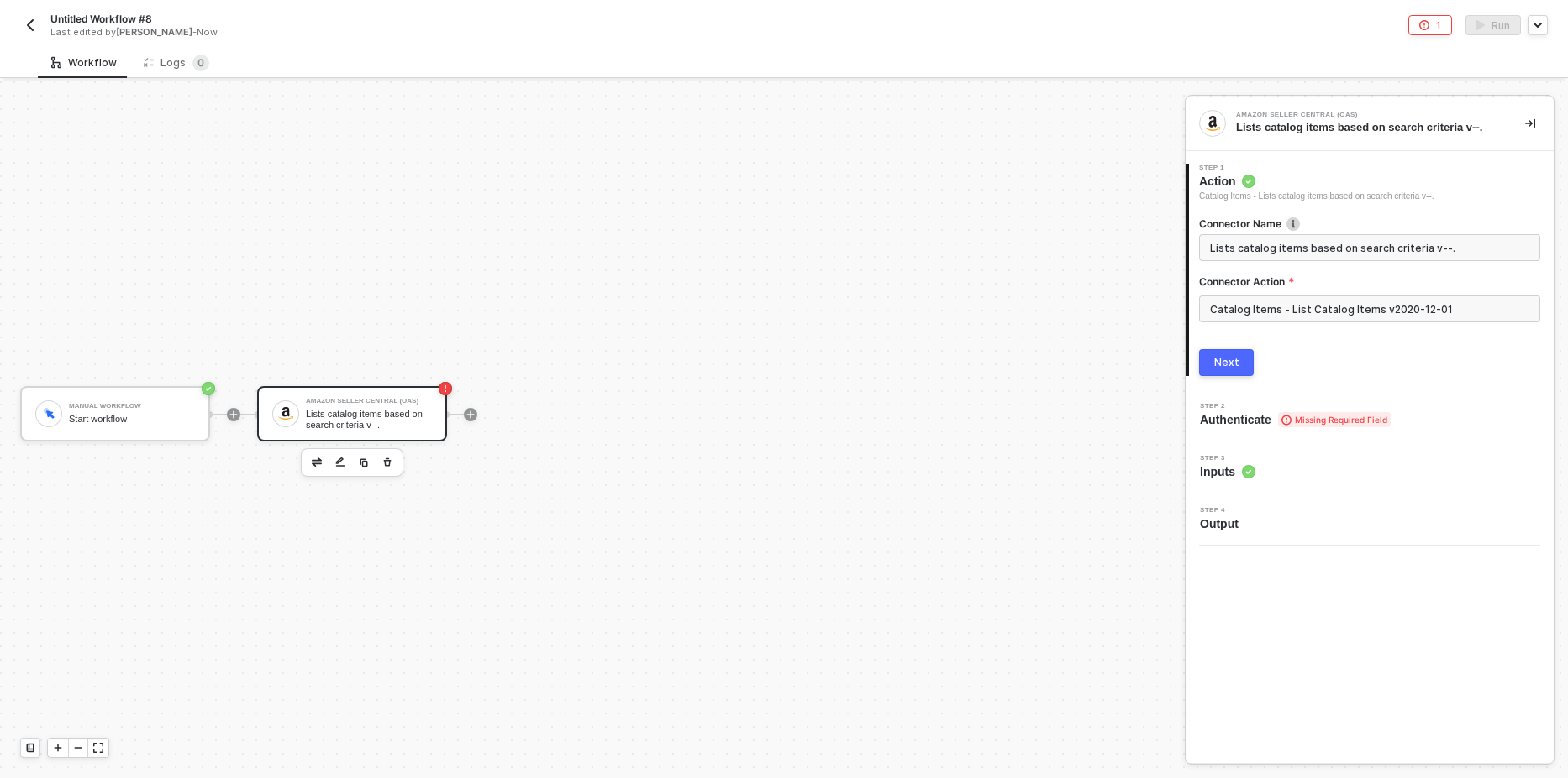
click at [1232, 366] on div "Next" at bounding box center [1226, 362] width 25 height 14
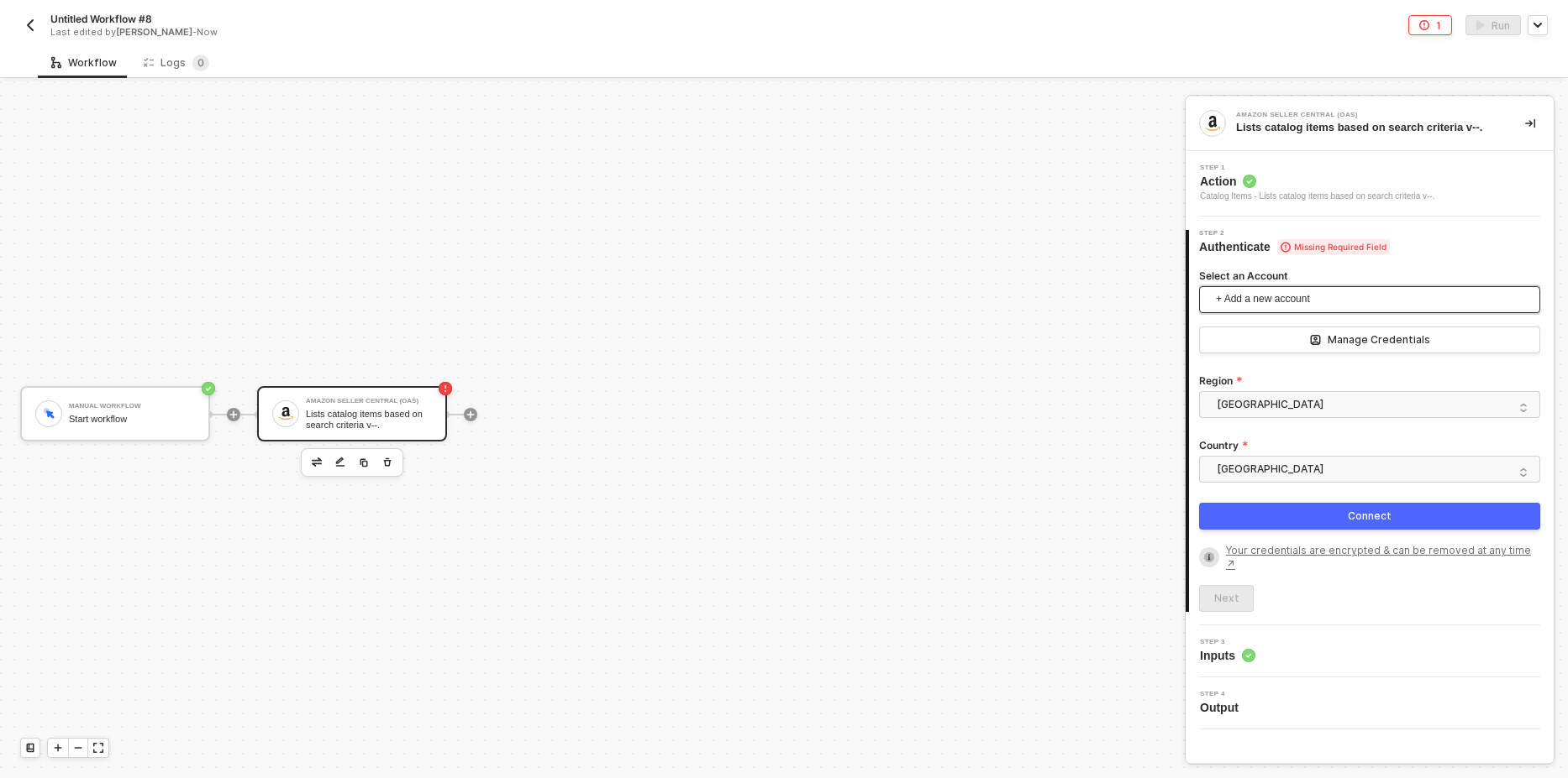
click at [1313, 299] on span "+ Add a new account" at bounding box center [1372, 299] width 314 height 27
click at [1044, 385] on div "Manual Workflow Start workflow Amazon Seller Central (OAS) Lists catalog items …" at bounding box center [588, 414] width 1176 height 728
click at [1308, 522] on button "Connect" at bounding box center [1370, 516] width 341 height 27
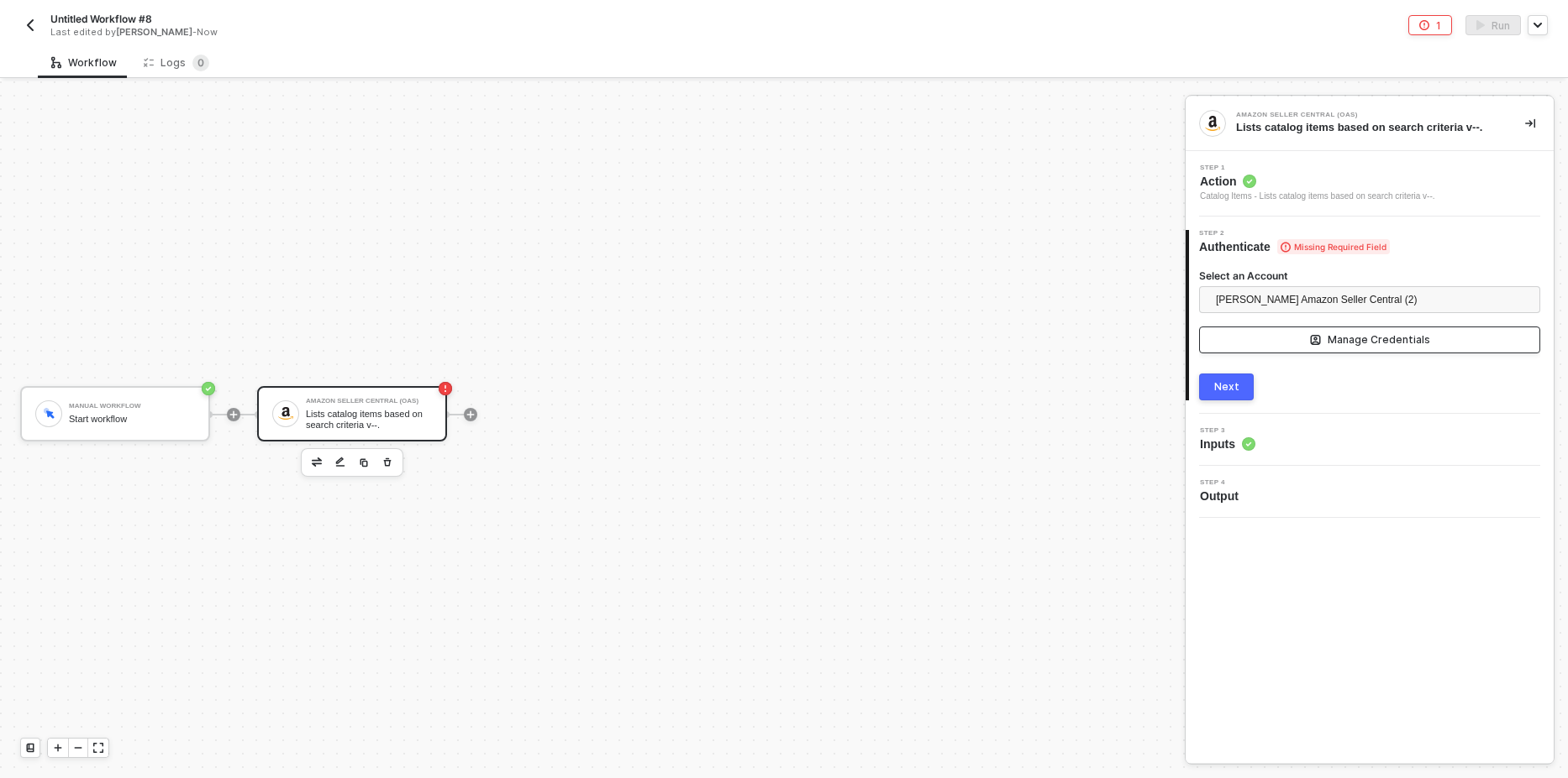
click at [1283, 339] on button "Manage Credentials" at bounding box center [1370, 340] width 341 height 27
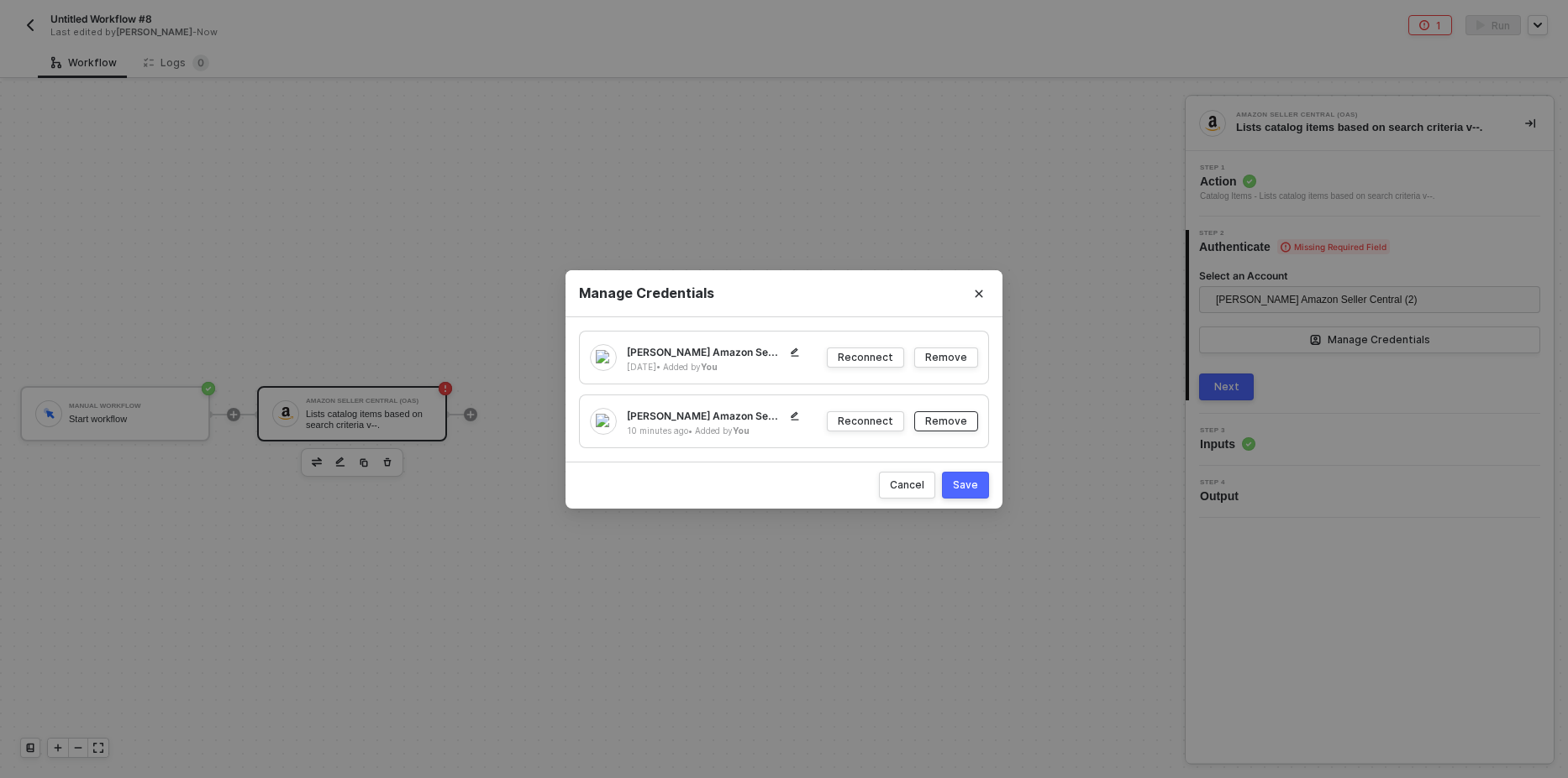
click at [958, 426] on div "Remove" at bounding box center [945, 420] width 42 height 14
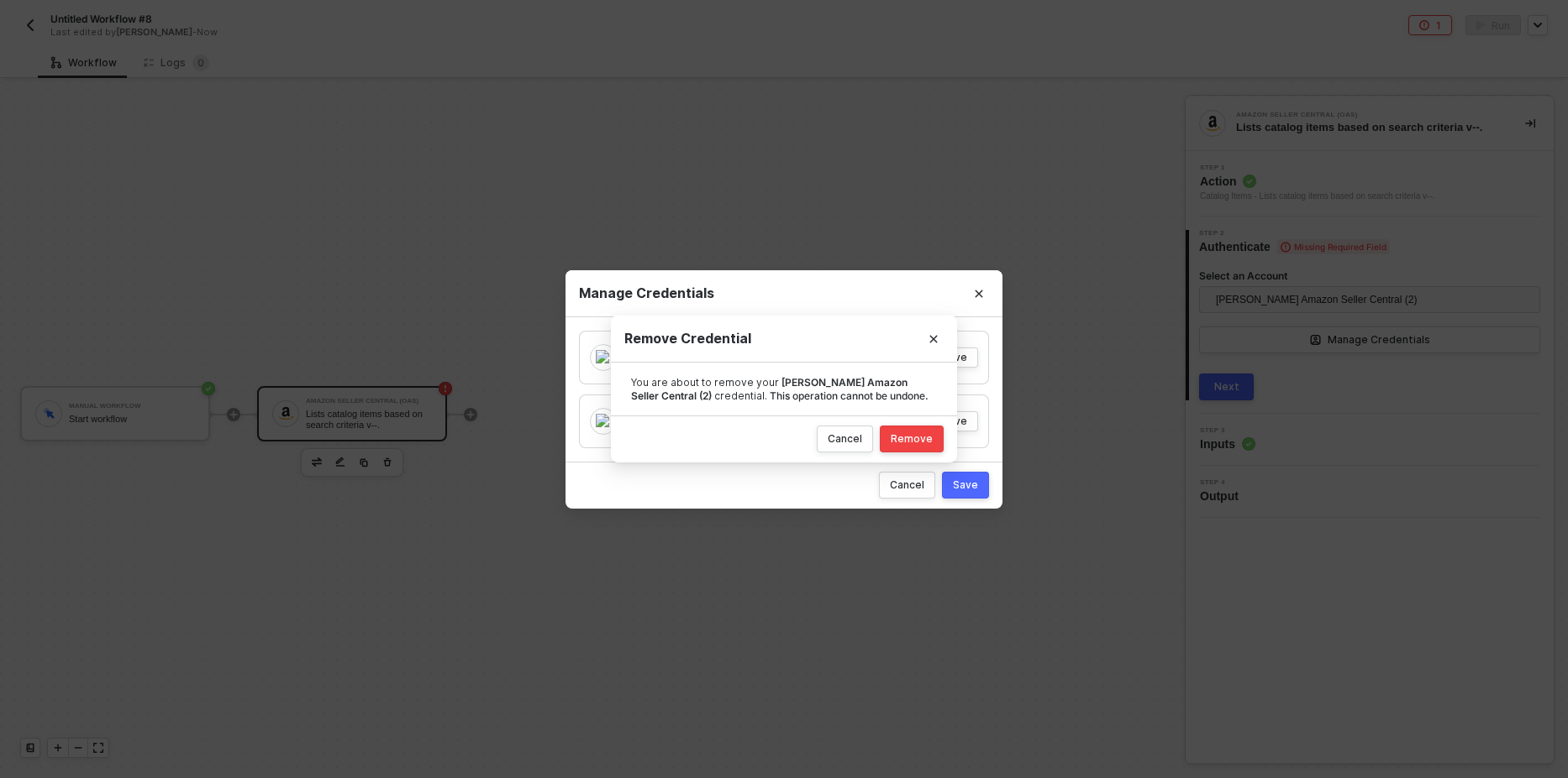
click at [928, 446] on button "Remove" at bounding box center [911, 439] width 64 height 27
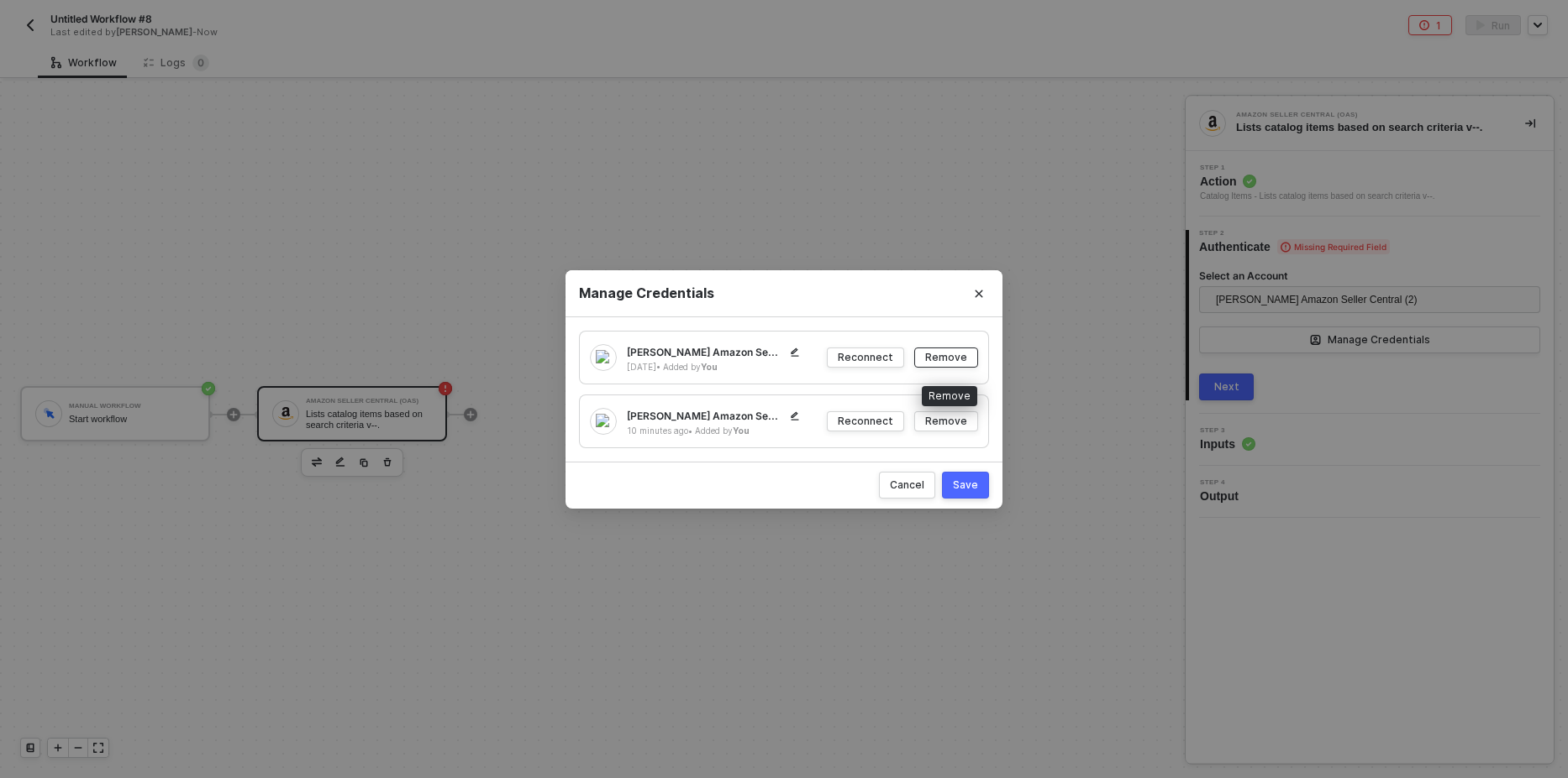
click at [954, 361] on div "Remove" at bounding box center [945, 357] width 42 height 14
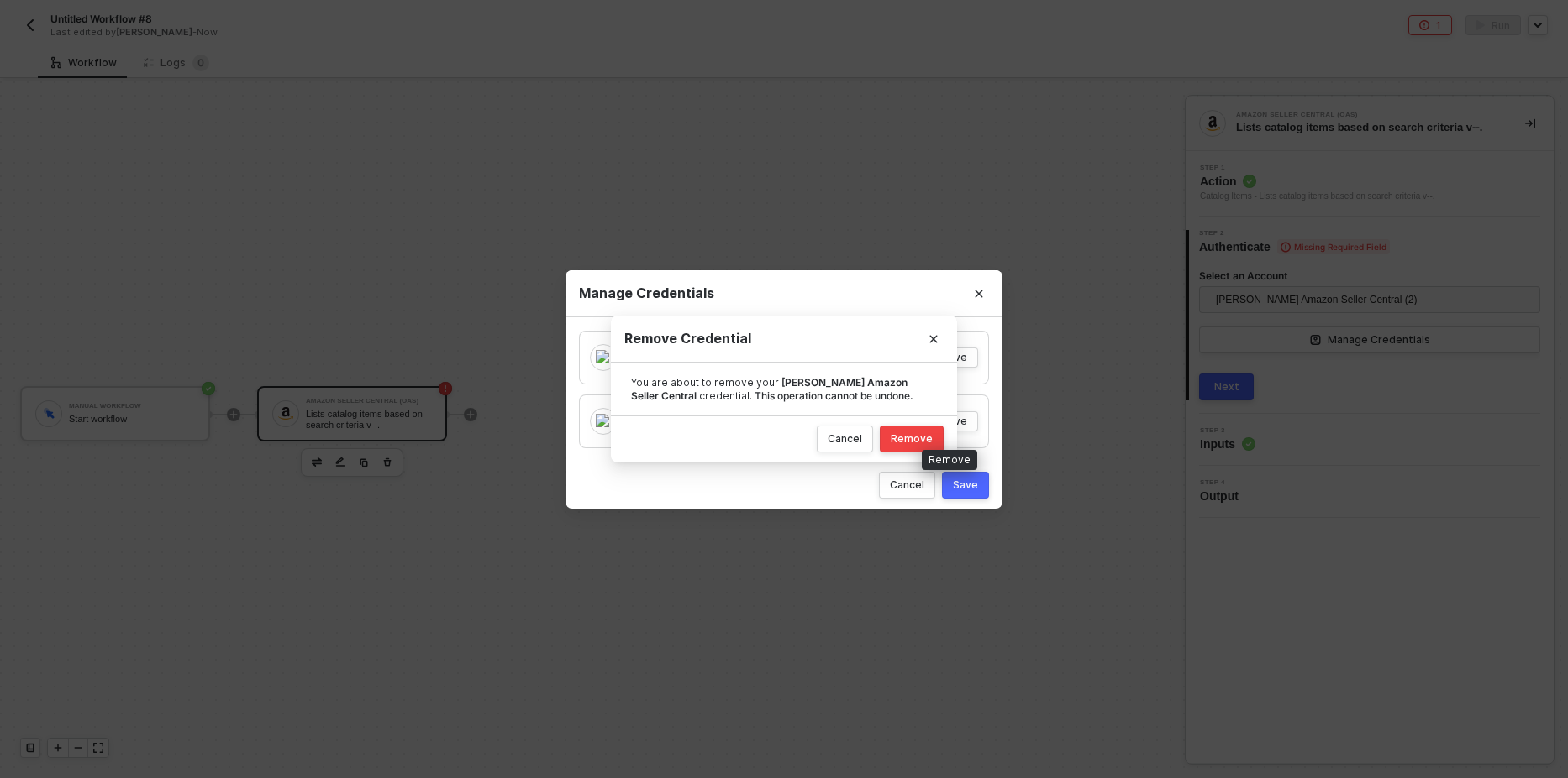
click at [921, 437] on div "Remove" at bounding box center [911, 439] width 42 height 14
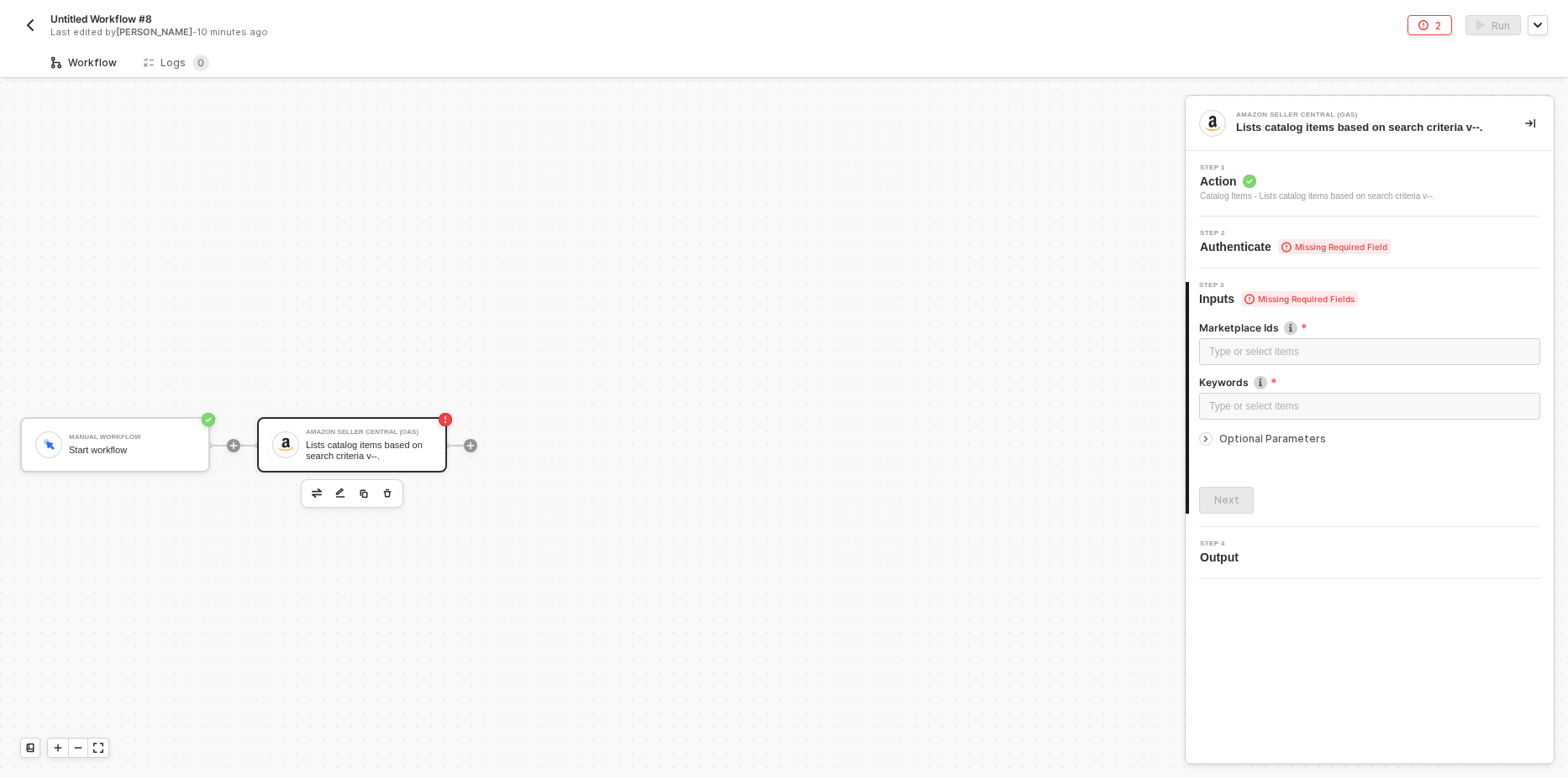
scroll to position [31, 0]
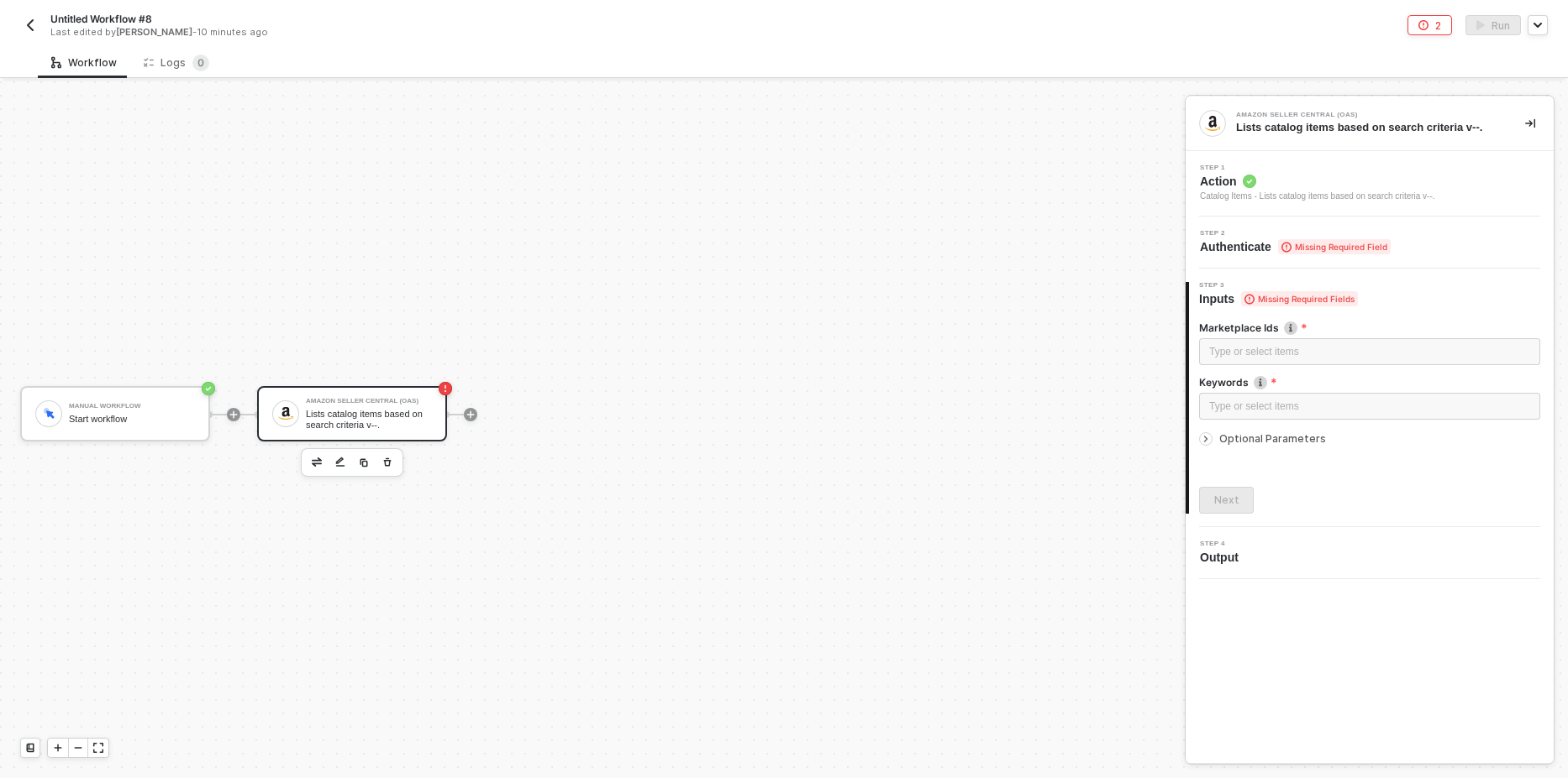
click at [1345, 250] on span "Missing Required Field" at bounding box center [1334, 246] width 112 height 15
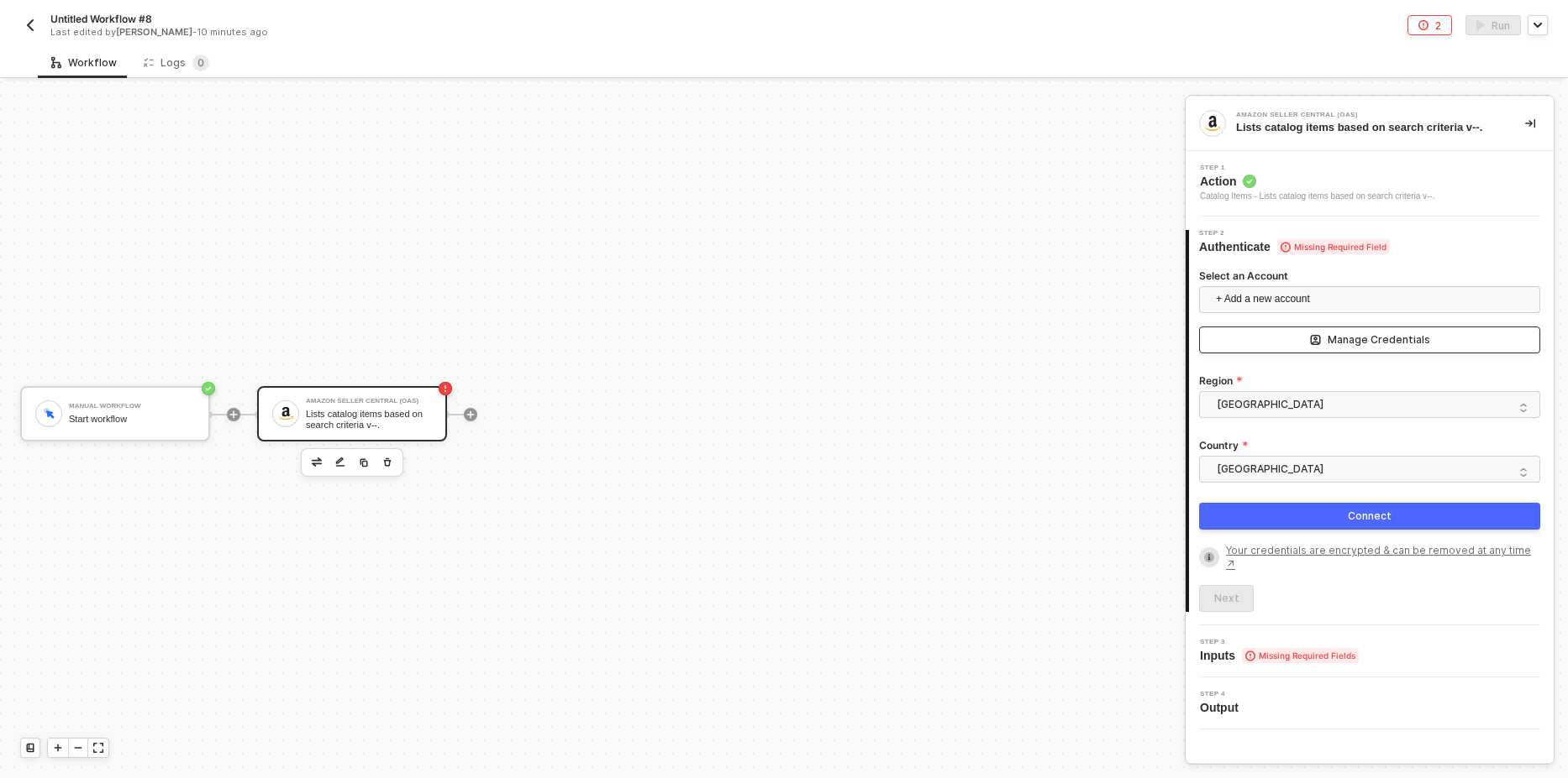
drag, startPoint x: 1304, startPoint y: 337, endPoint x: 1293, endPoint y: 344, distance: 13.0
click at [1304, 338] on button "Manage Credentials" at bounding box center [1370, 340] width 341 height 27
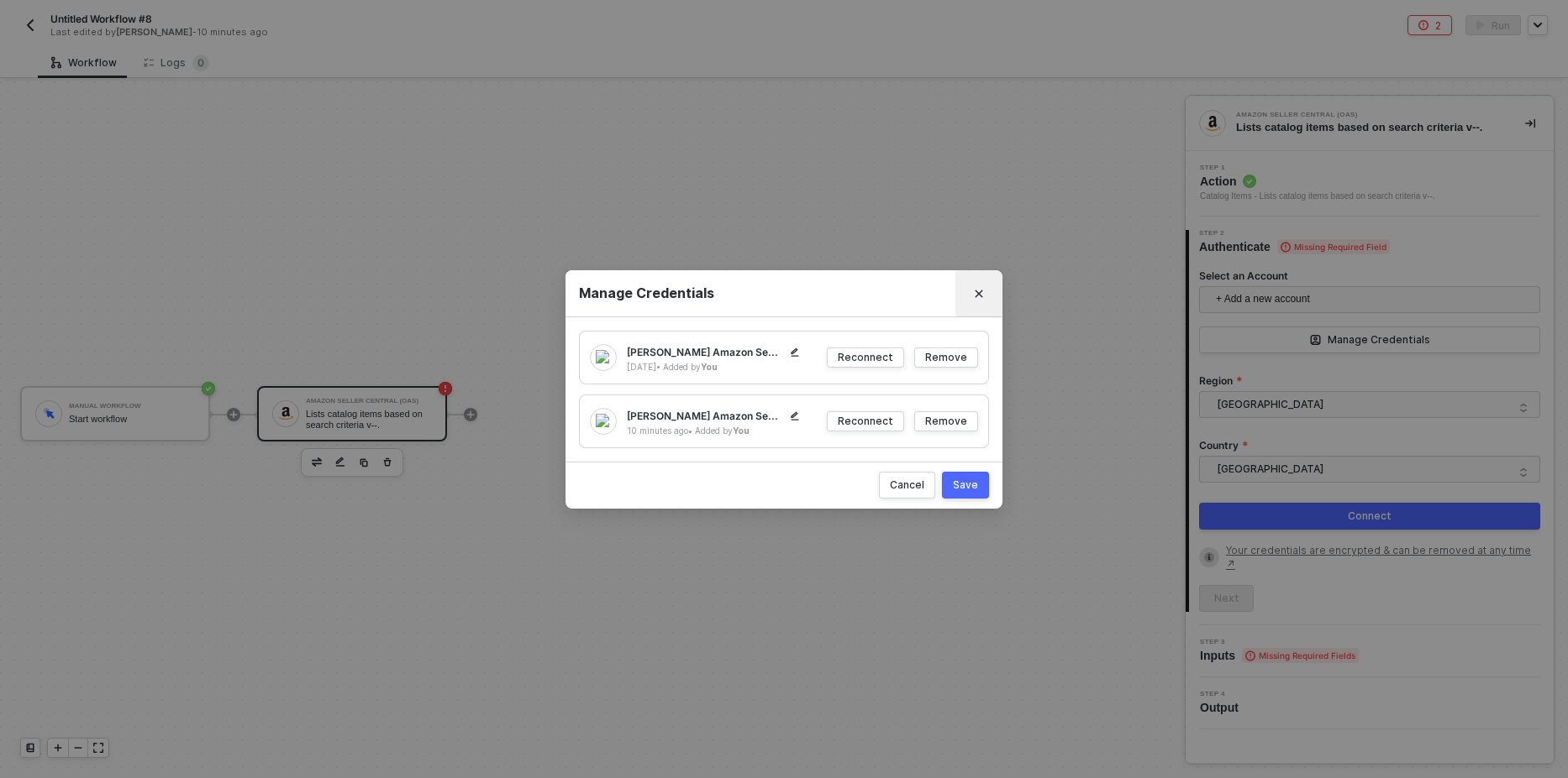
click at [978, 290] on icon "Close" at bounding box center [979, 294] width 10 height 10
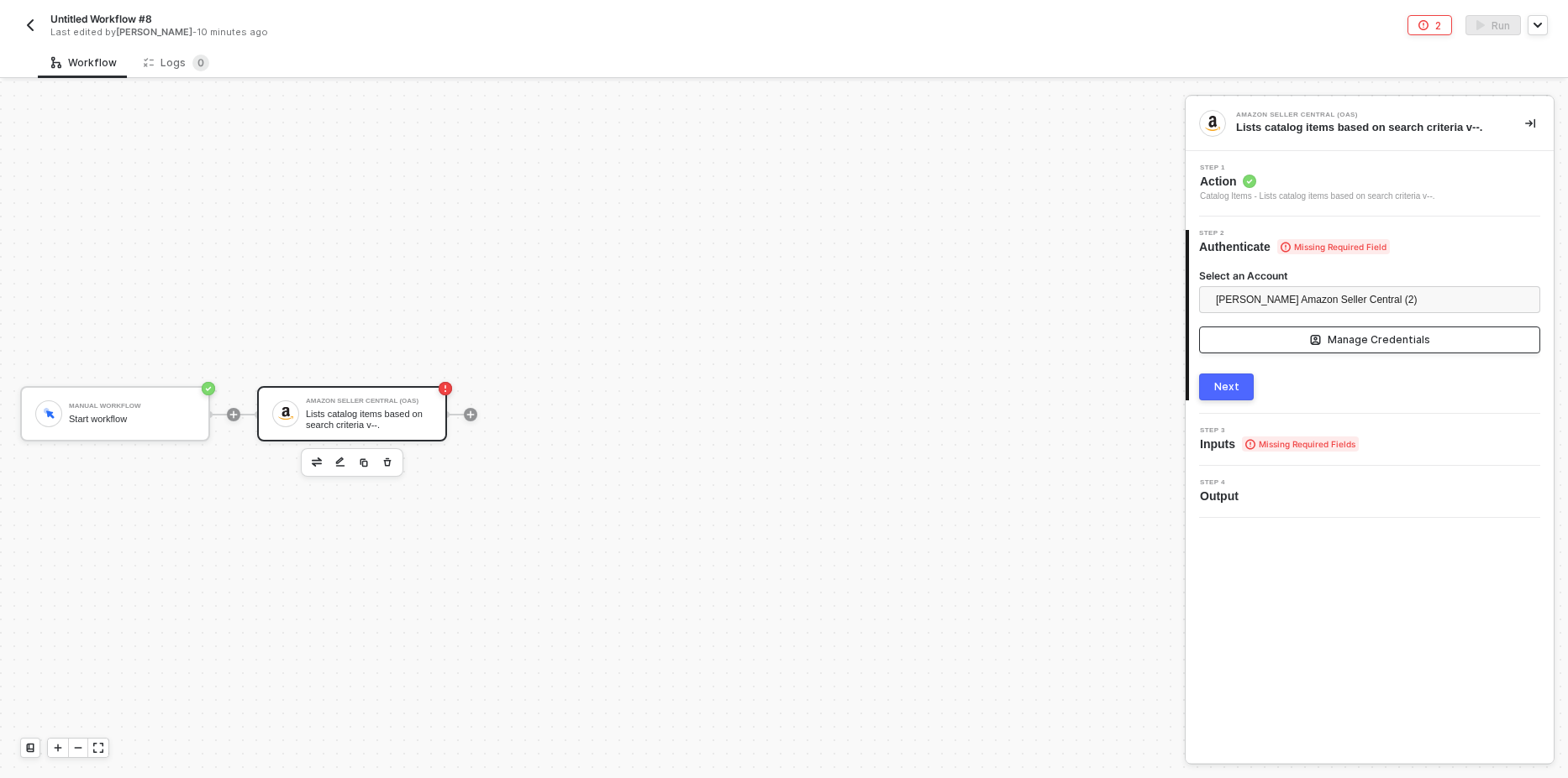
click at [1338, 342] on div "Manage Credentials" at bounding box center [1378, 340] width 103 height 14
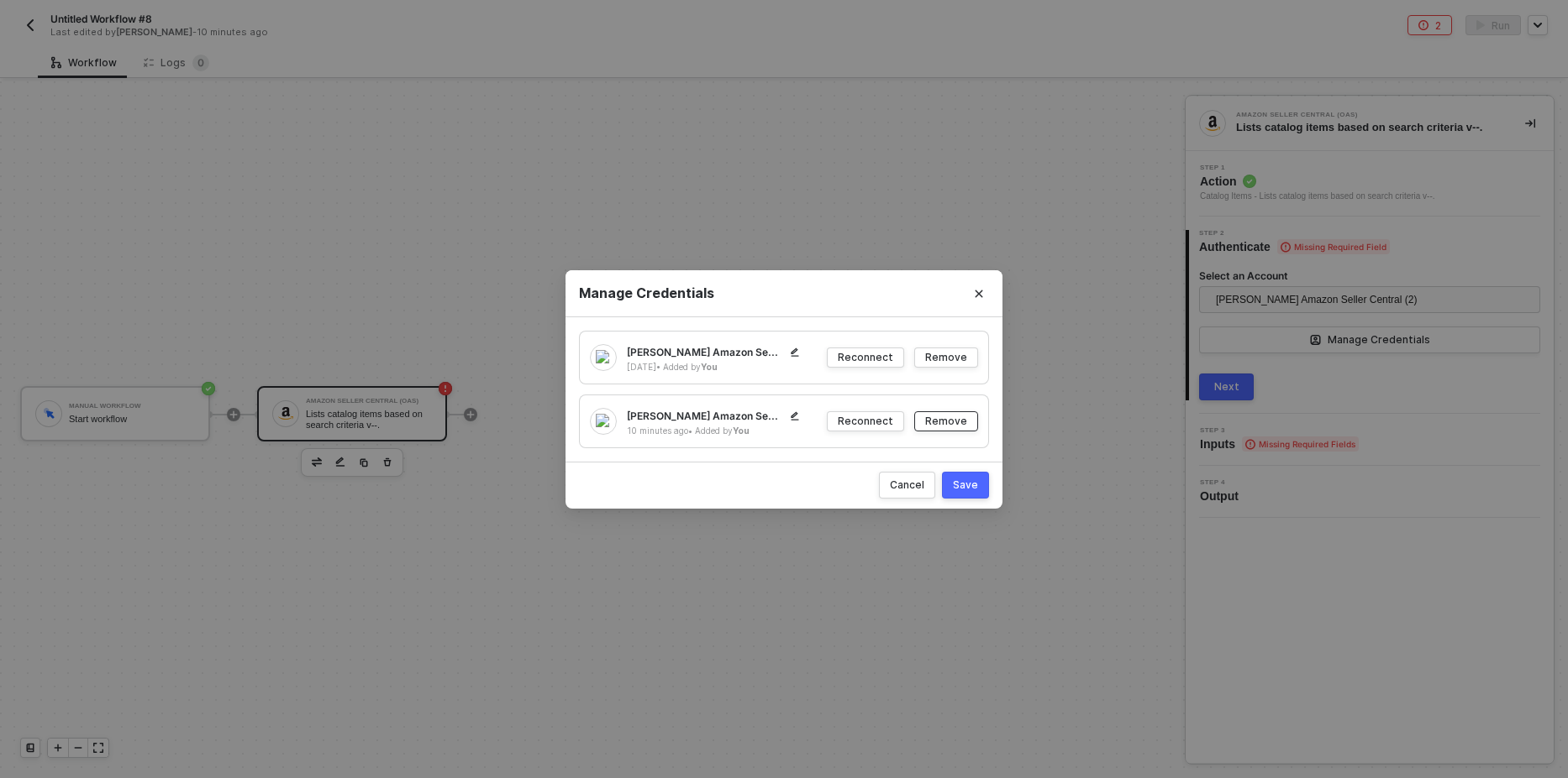
click at [955, 423] on div "Remove" at bounding box center [945, 420] width 42 height 14
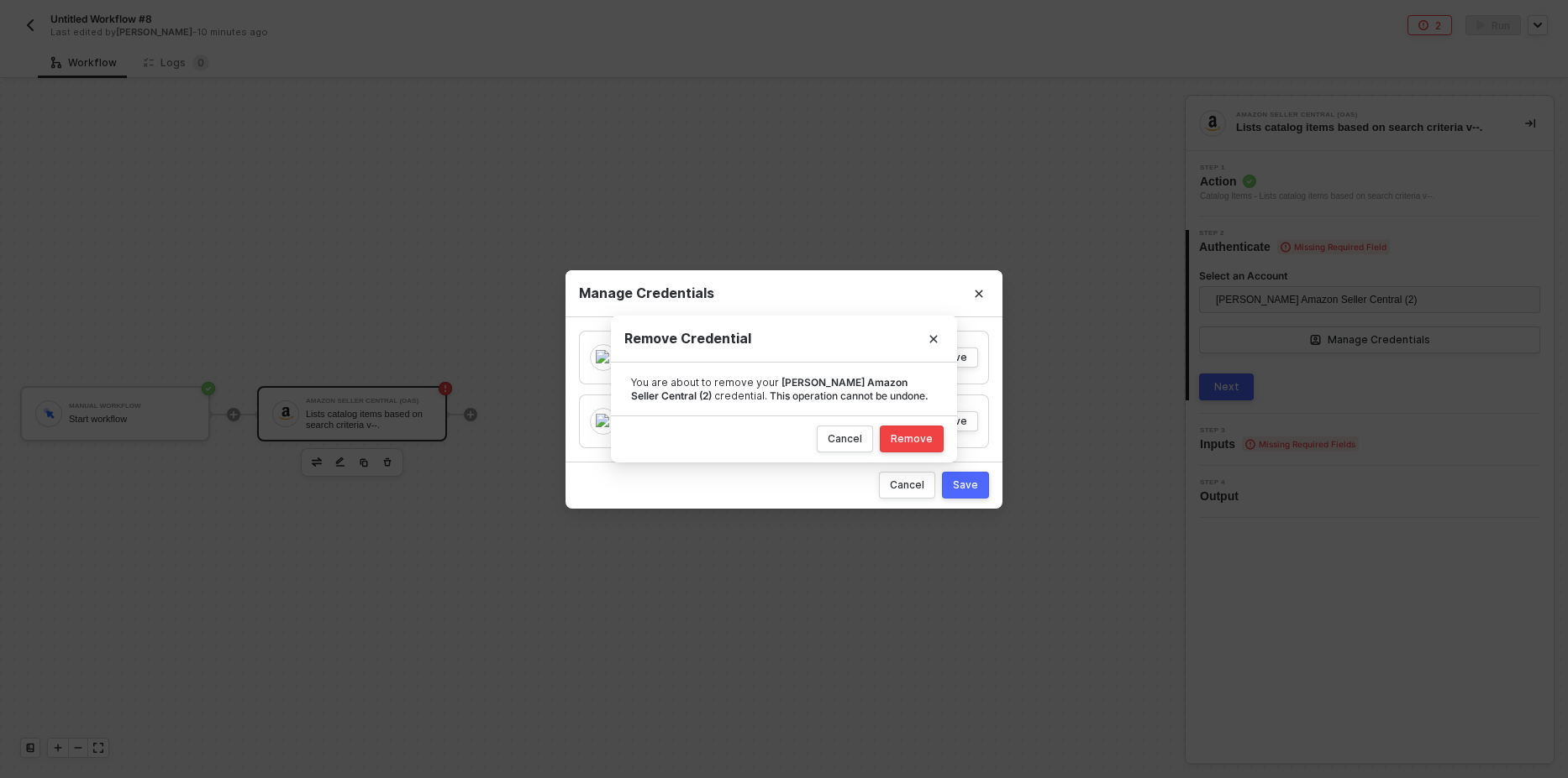
click at [922, 437] on div "Remove" at bounding box center [911, 439] width 42 height 14
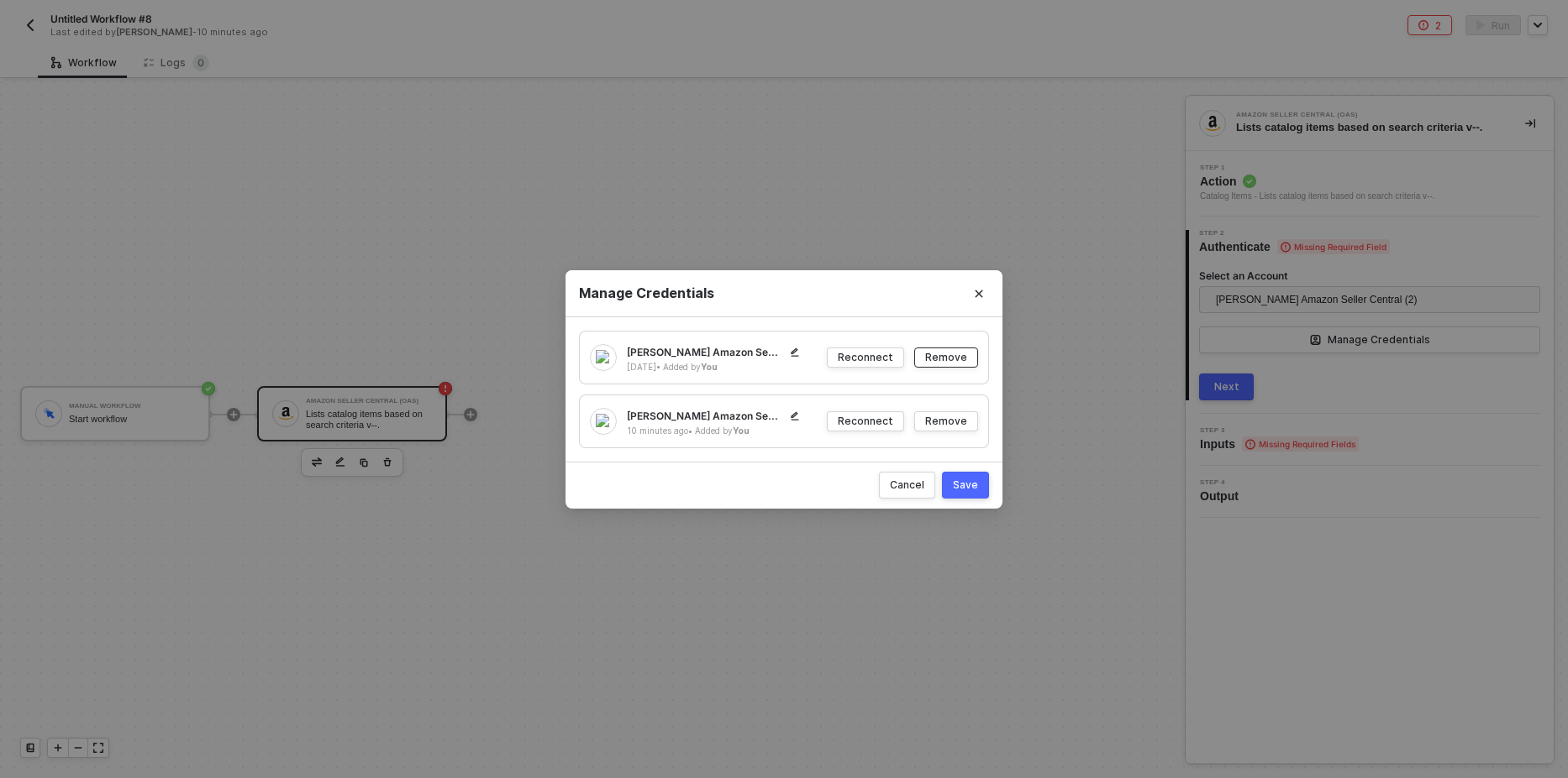
click at [951, 360] on div "Remove" at bounding box center [945, 357] width 42 height 14
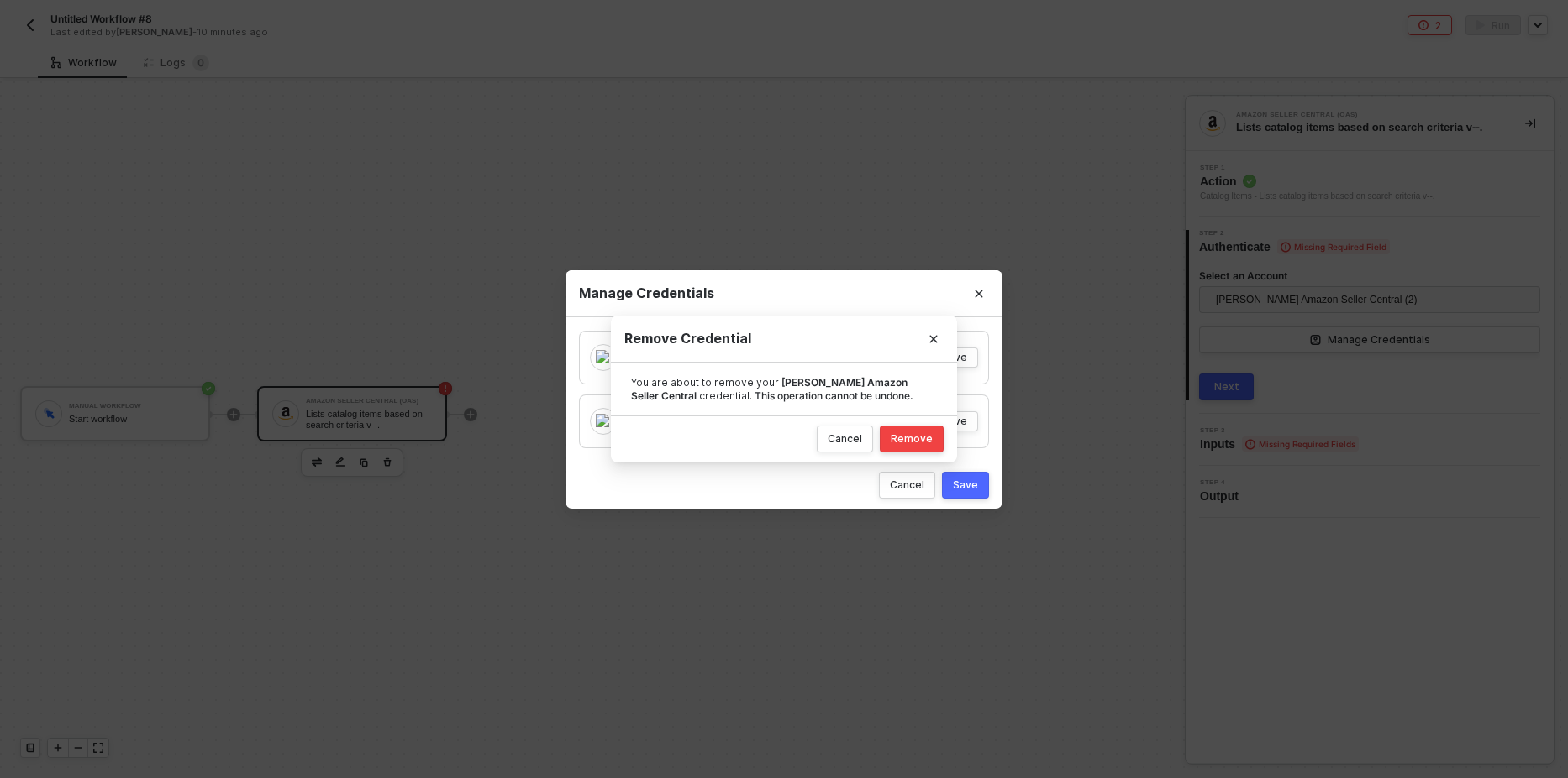
click at [924, 435] on div "Remove" at bounding box center [911, 439] width 42 height 14
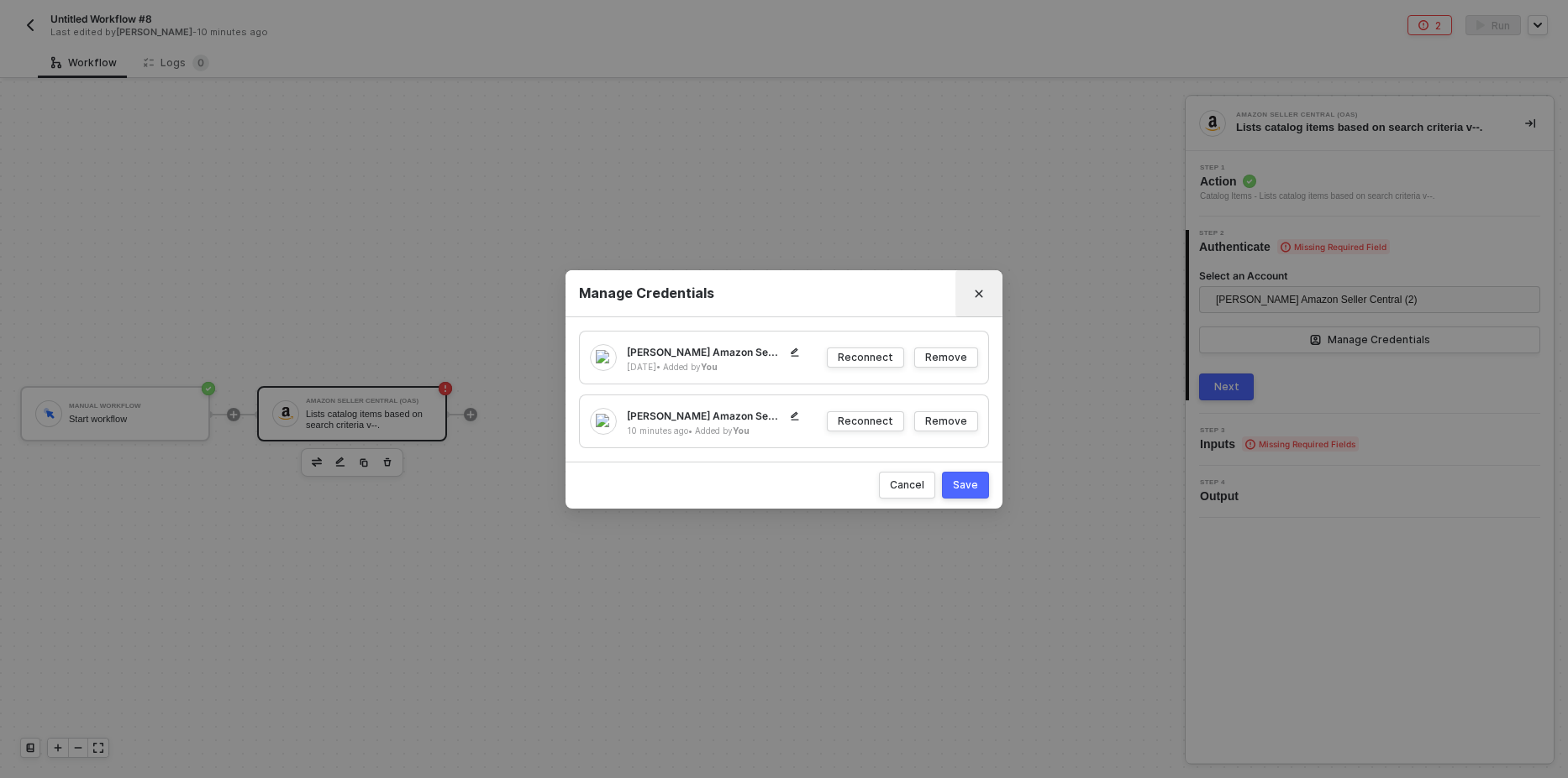
click at [968, 296] on button "Close" at bounding box center [979, 294] width 27 height 27
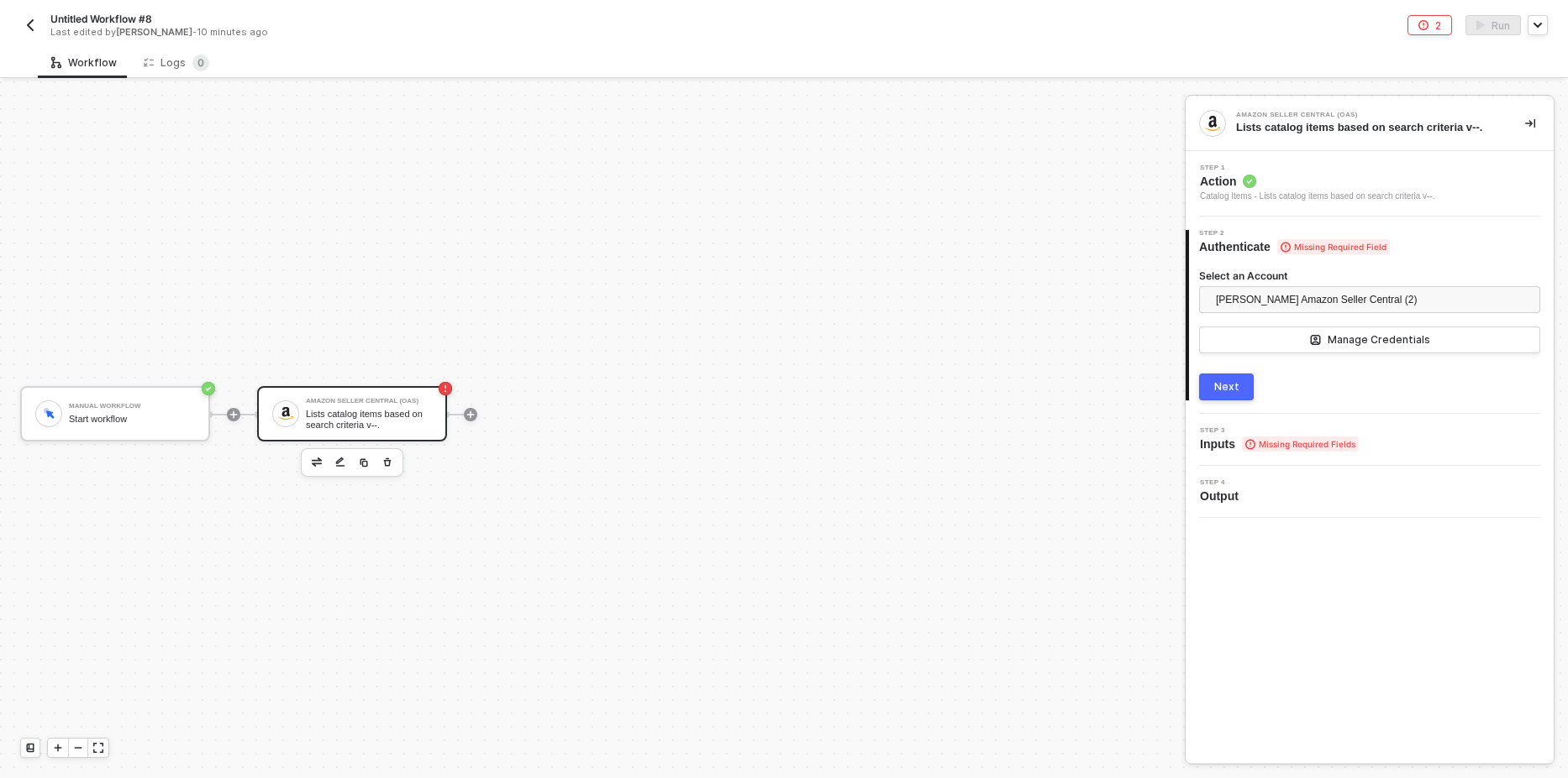
click at [32, 23] on img "button" at bounding box center [30, 25] width 14 height 14
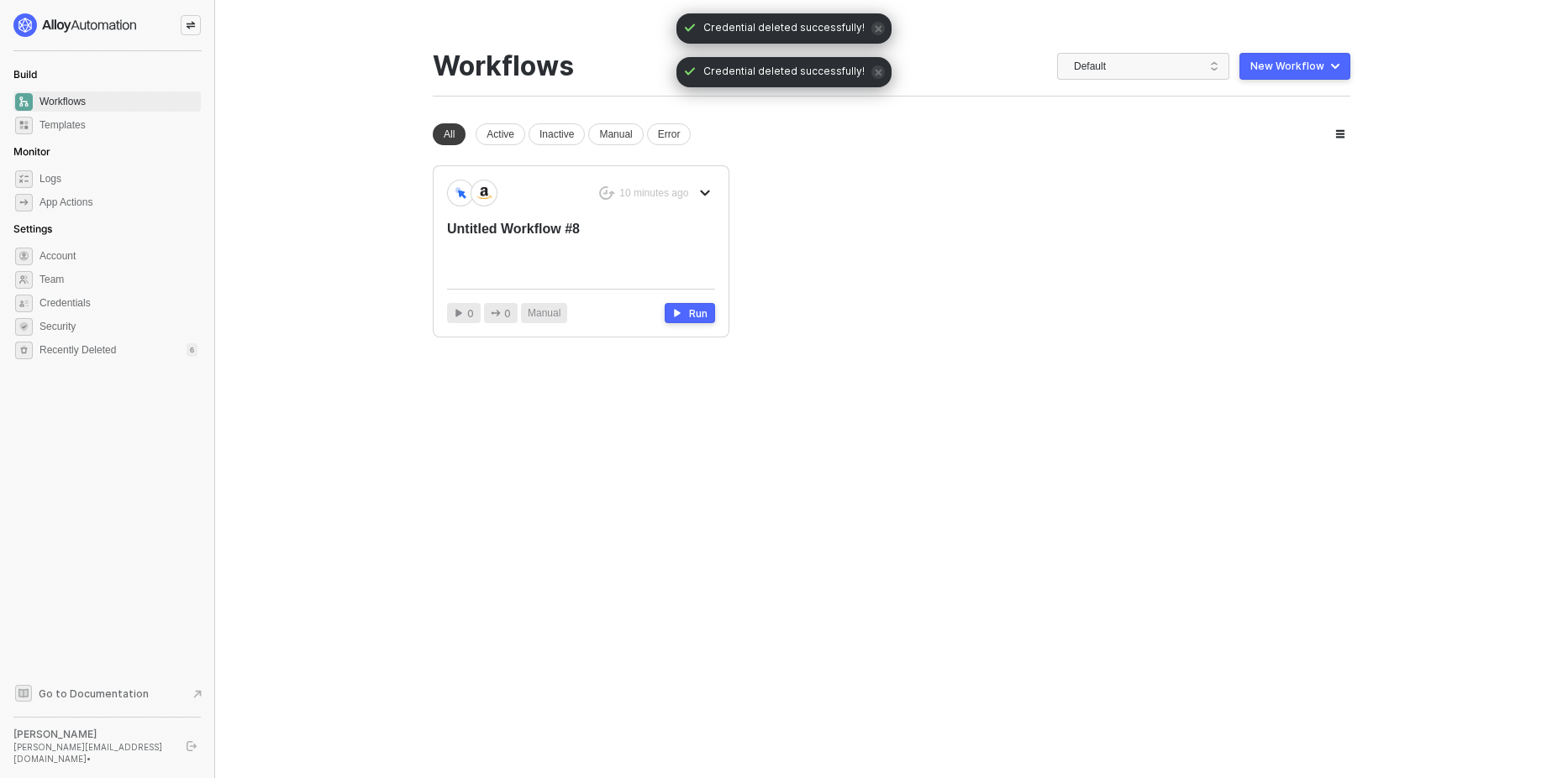
click at [1309, 60] on div "New Workflow" at bounding box center [1287, 66] width 74 height 14
click at [1242, 137] on div "Start From Scratch" at bounding box center [1247, 133] width 85 height 16
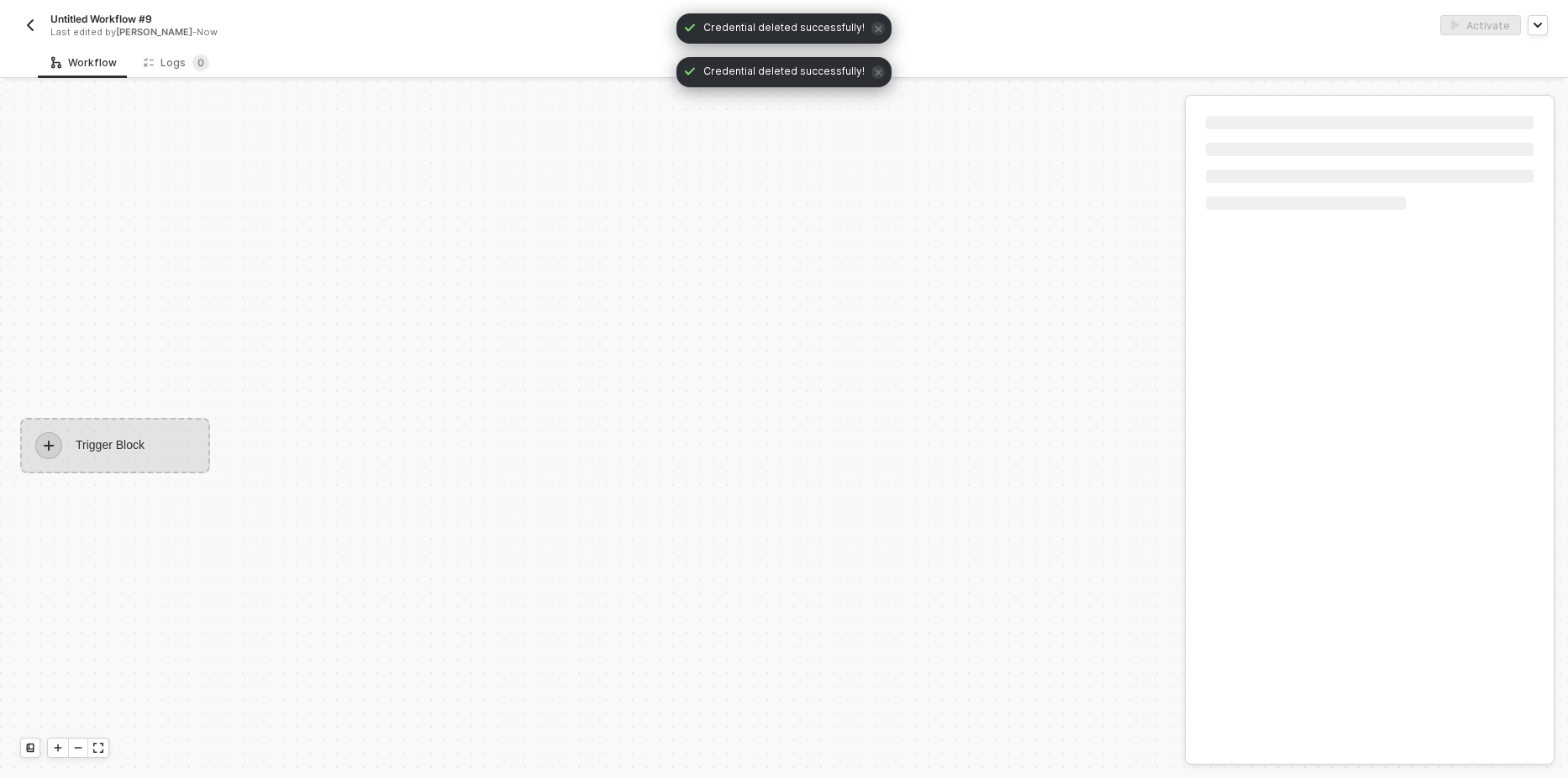
scroll to position [31, 0]
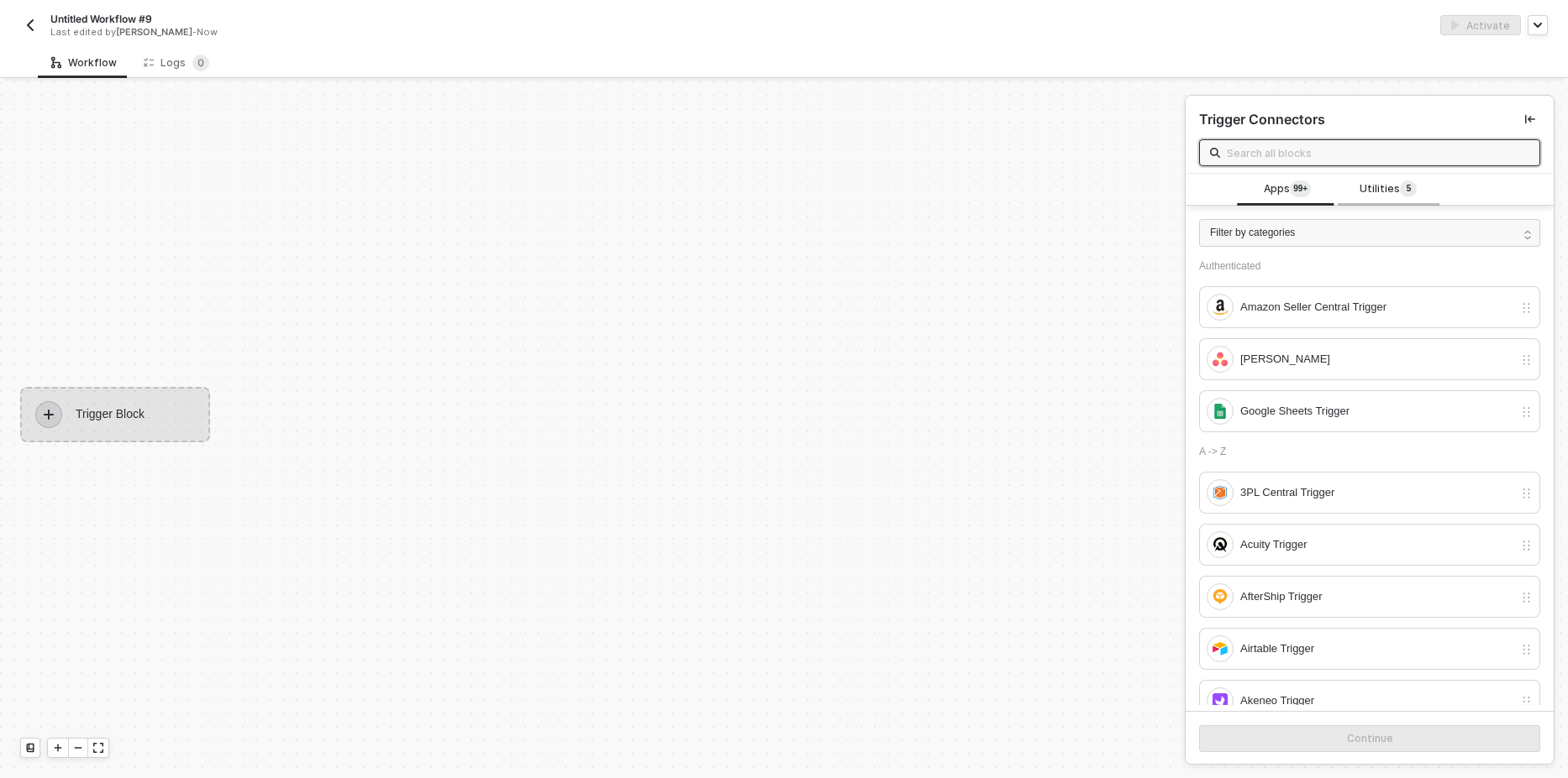
click at [1382, 187] on span "Utilities 5" at bounding box center [1388, 190] width 57 height 19
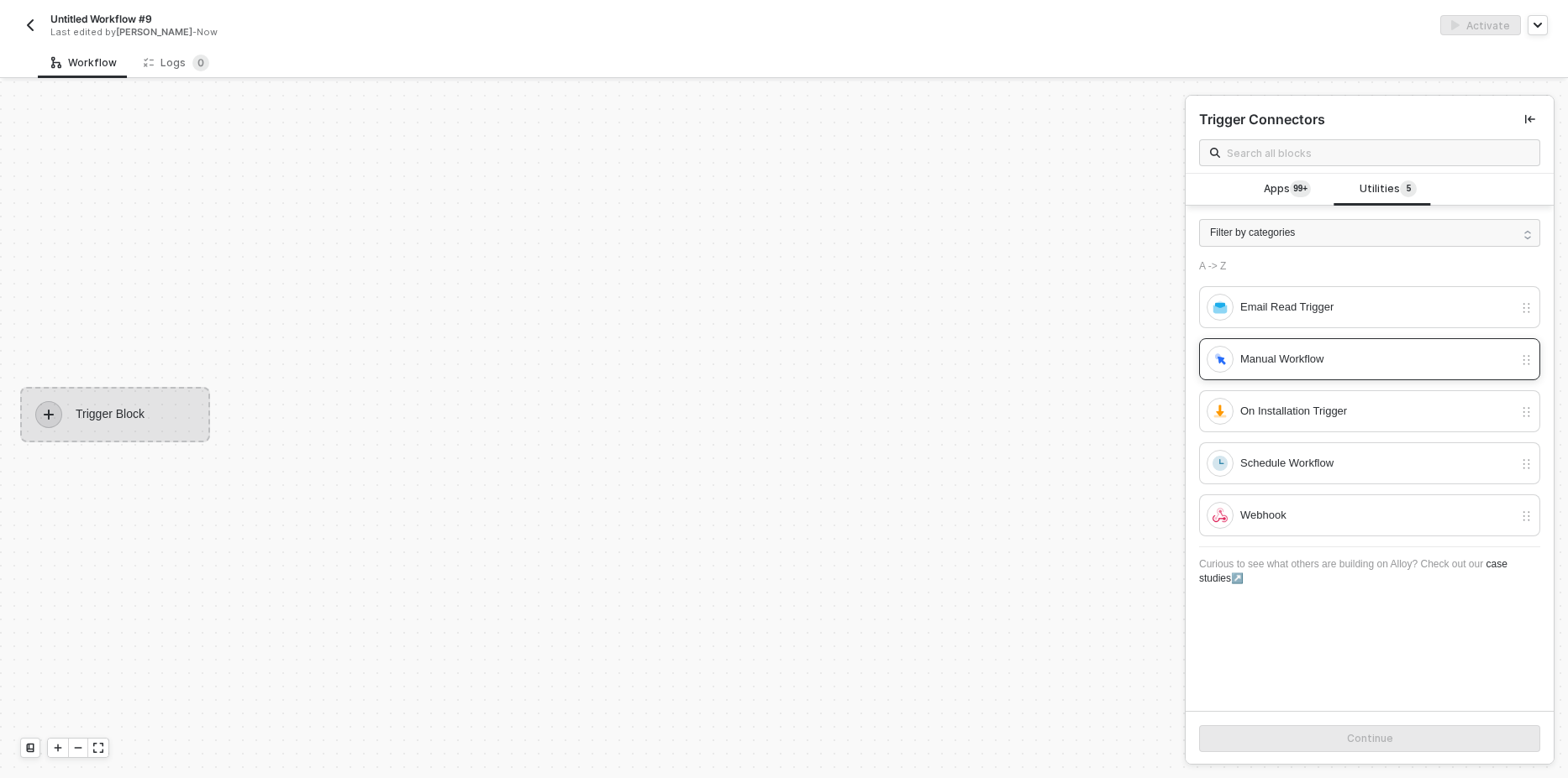
click at [1287, 364] on div "Manual Workflow" at bounding box center [1376, 359] width 273 height 19
click at [1330, 739] on button "Continue" at bounding box center [1370, 738] width 341 height 27
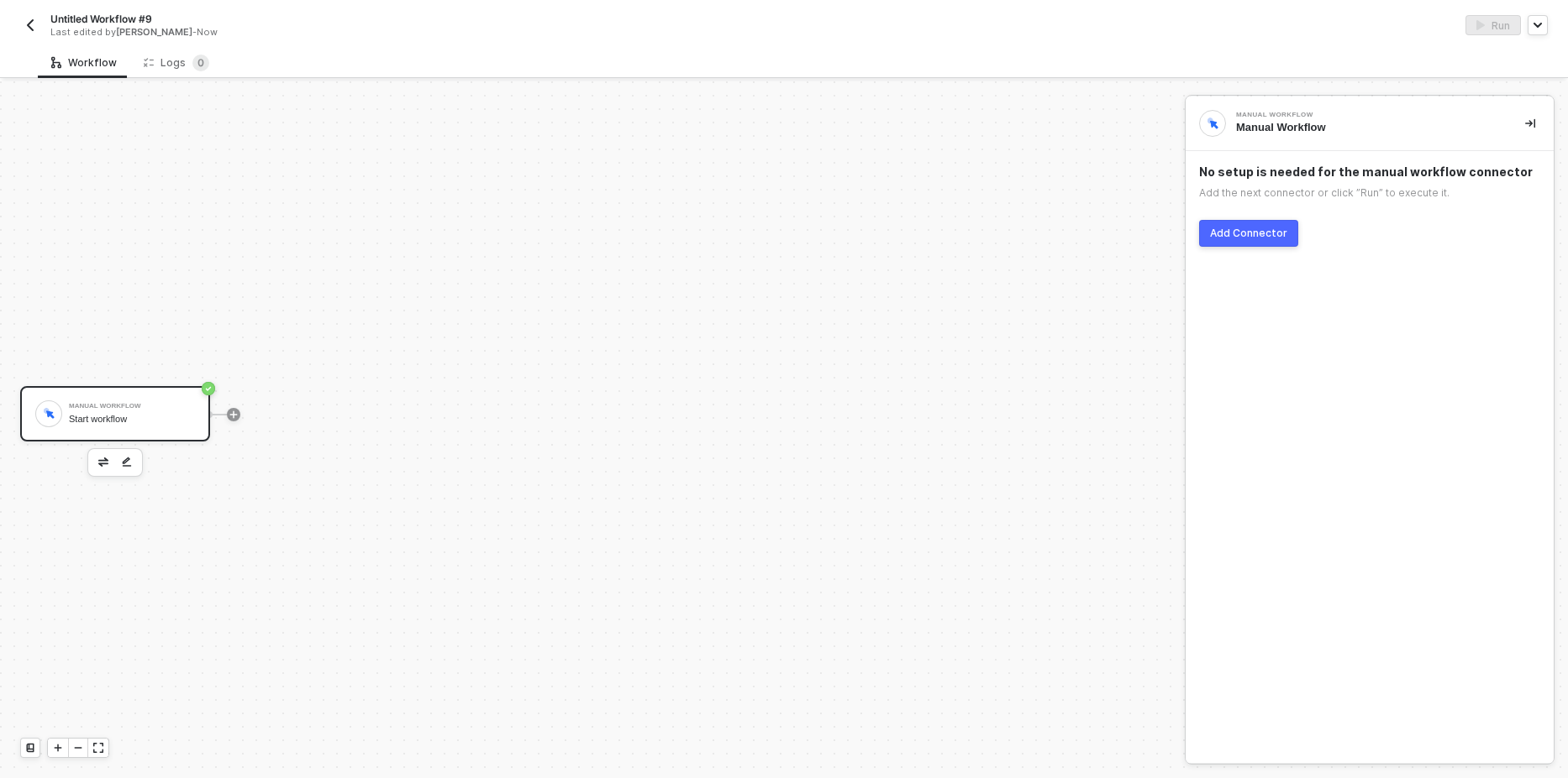
click at [1269, 220] on div "No setup is needed for the manual workflow connector Add the next connector or …" at bounding box center [1369, 206] width 368 height 109
click at [1287, 234] on button "Add Connector" at bounding box center [1248, 233] width 99 height 27
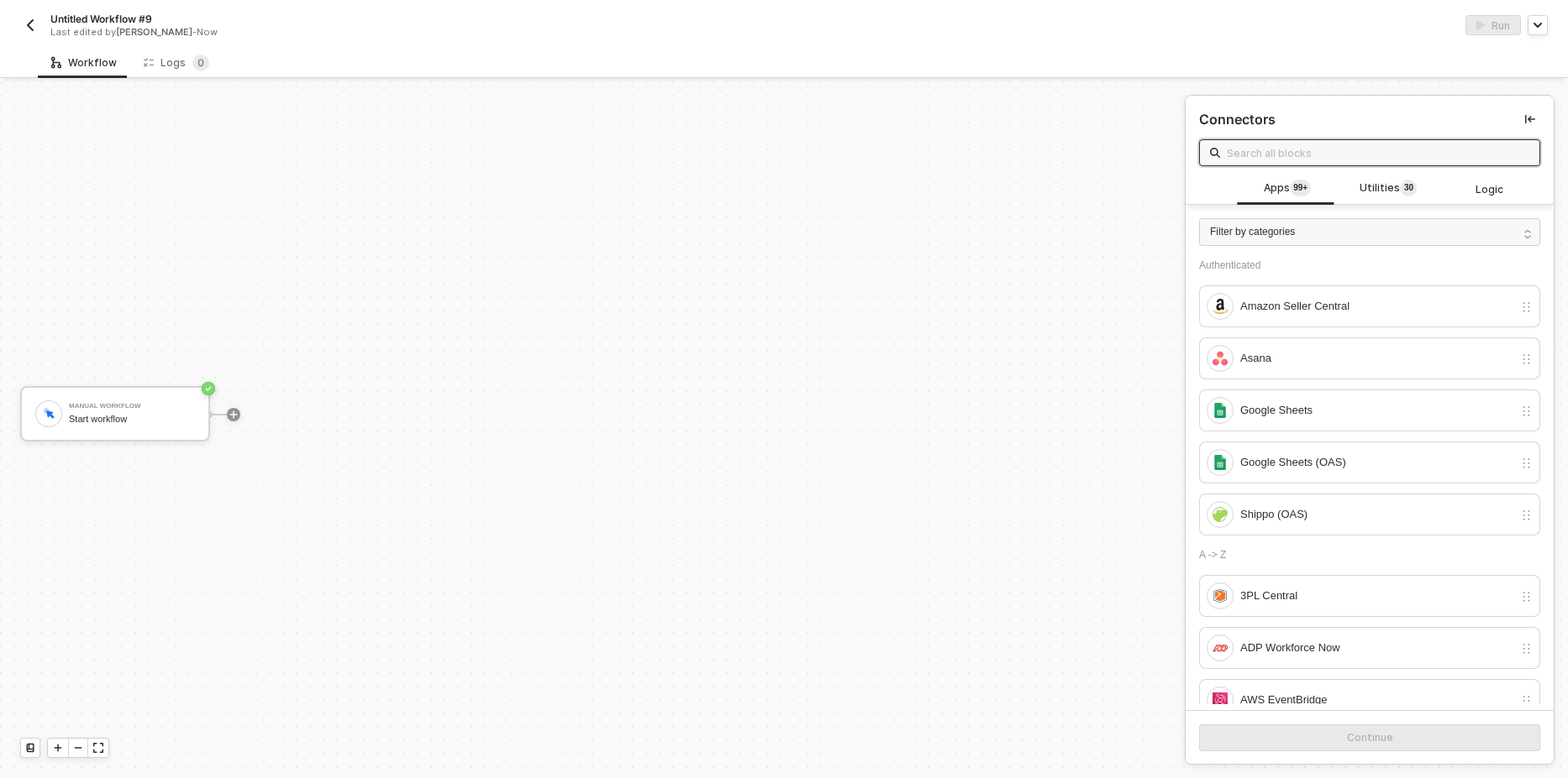
click at [1280, 152] on input "text" at bounding box center [1378, 153] width 302 height 19
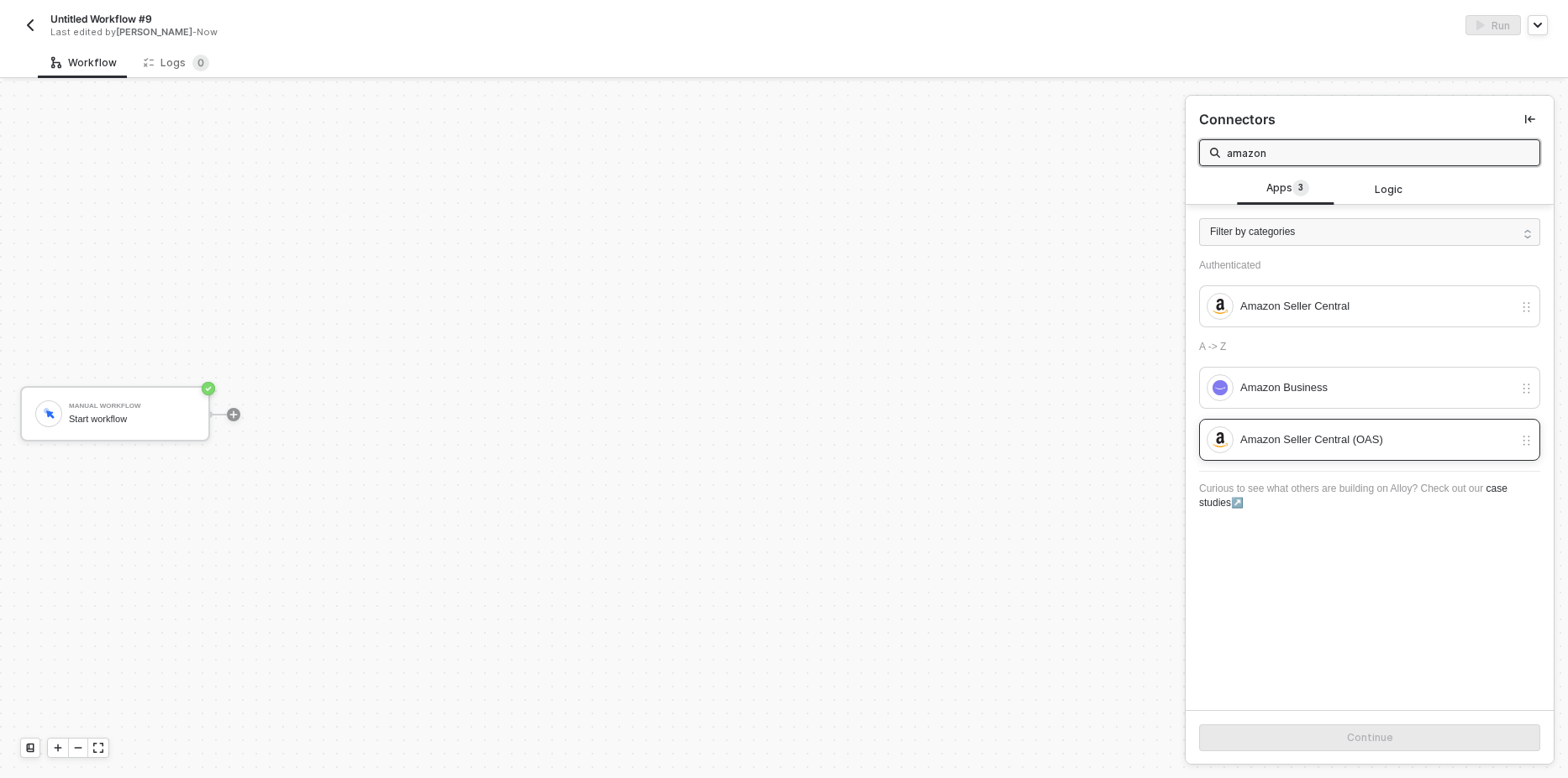
type input "amazon"
click at [1400, 427] on div "Amazon Seller Central (OAS)" at bounding box center [1359, 440] width 307 height 27
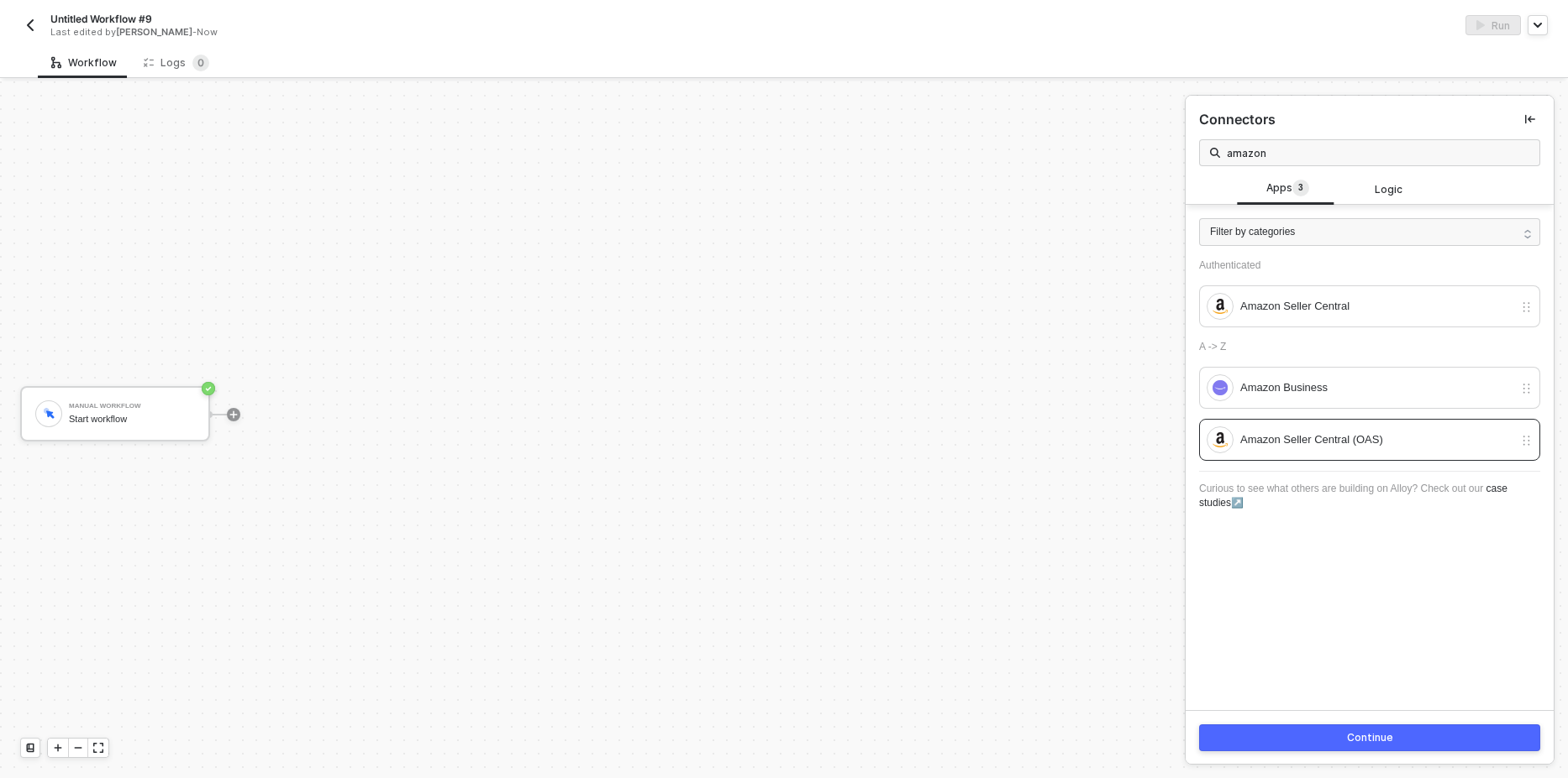
click at [1318, 722] on div "Continue" at bounding box center [1369, 737] width 368 height 55
click at [1272, 714] on div "Continue" at bounding box center [1369, 737] width 368 height 55
click at [1277, 724] on button "Continue" at bounding box center [1370, 737] width 341 height 27
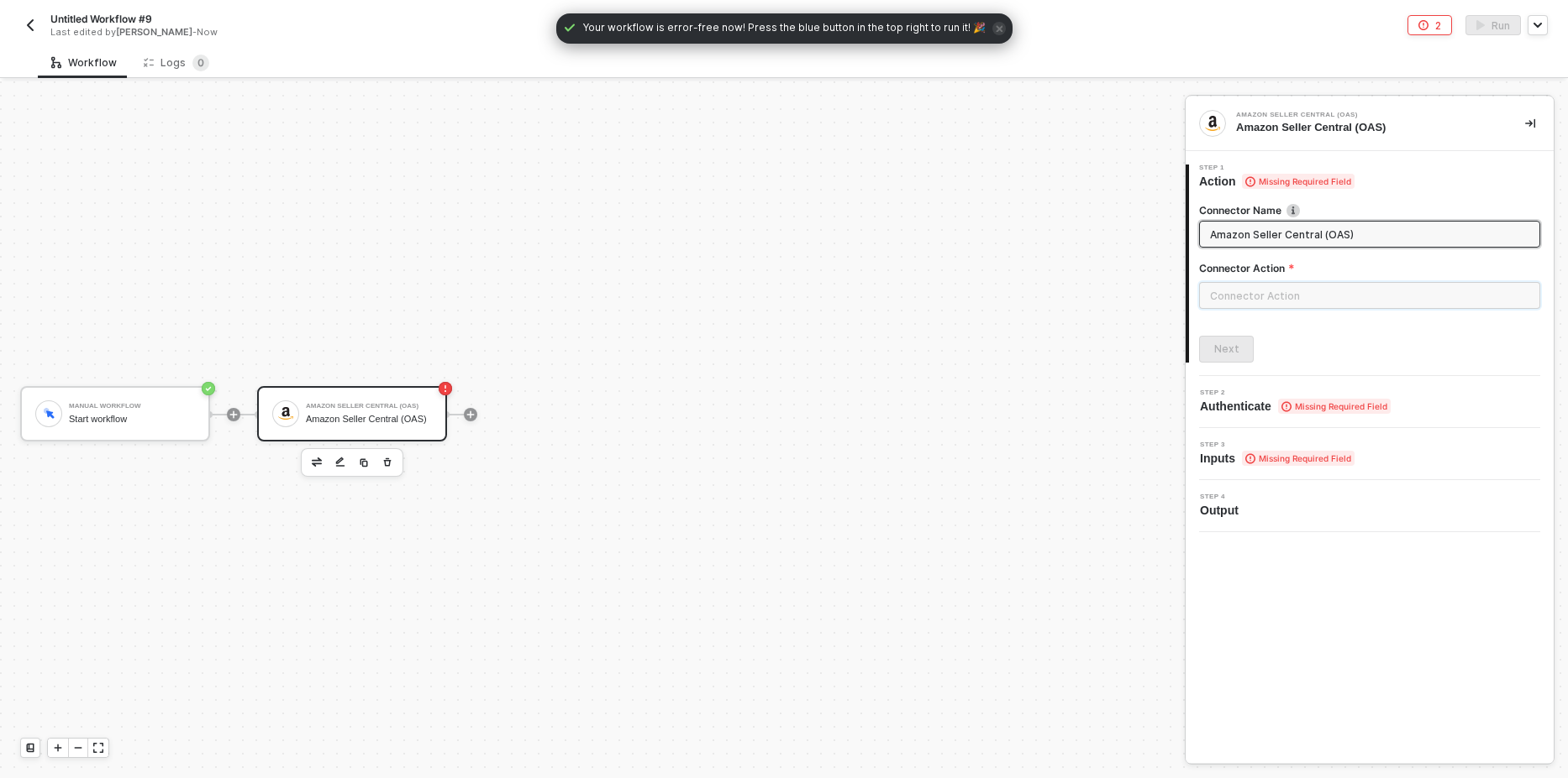
click at [1327, 296] on input "text" at bounding box center [1370, 295] width 341 height 27
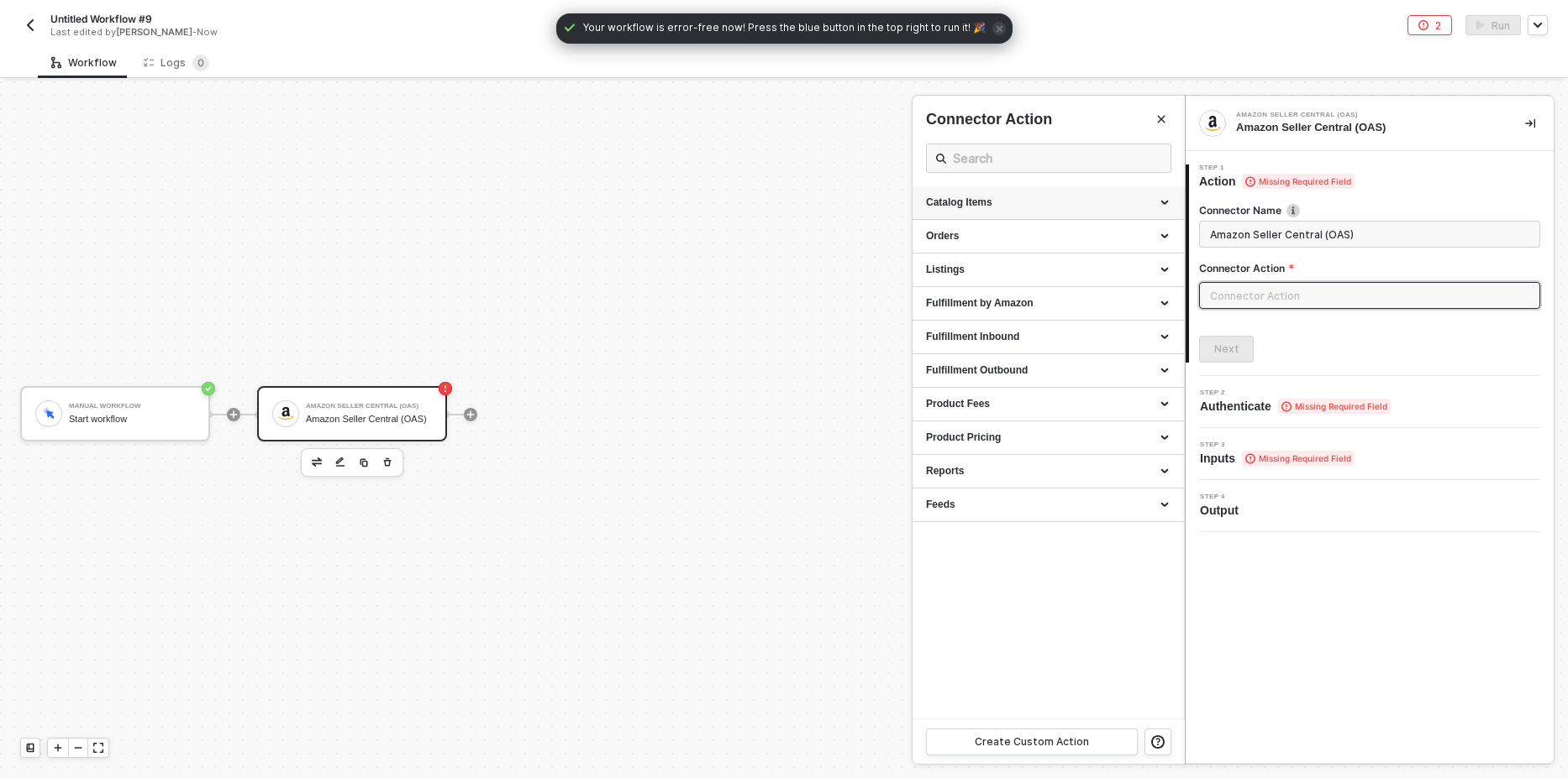
click at [1012, 200] on div "Catalog Items" at bounding box center [1048, 202] width 245 height 14
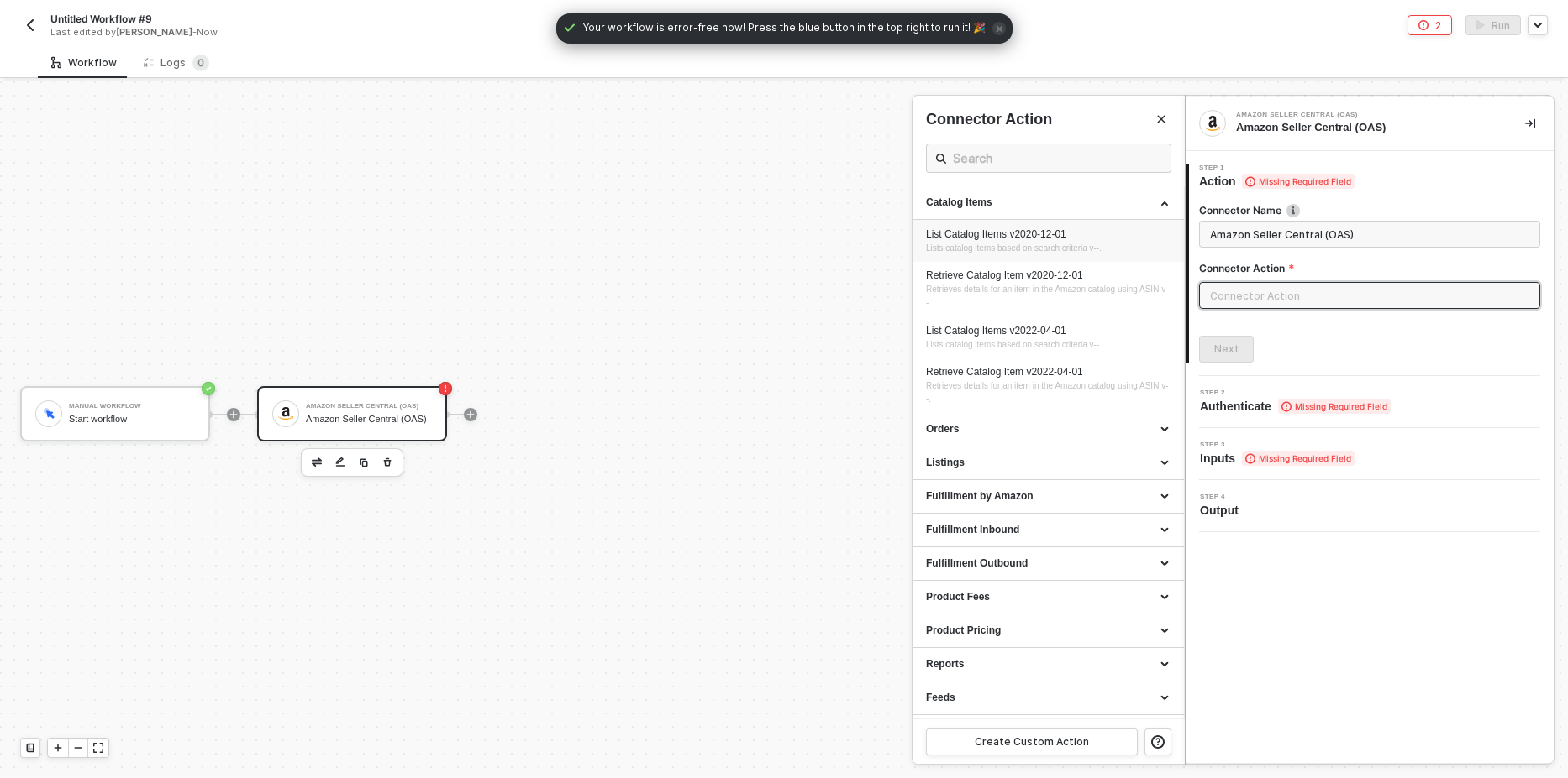
click at [977, 236] on div "List Catalog Items v2020-12-01" at bounding box center [1048, 234] width 245 height 14
type input "Lists catalog items based on search criteria v--."
type input "Catalog Items - List Catalog Items v2020-12-01"
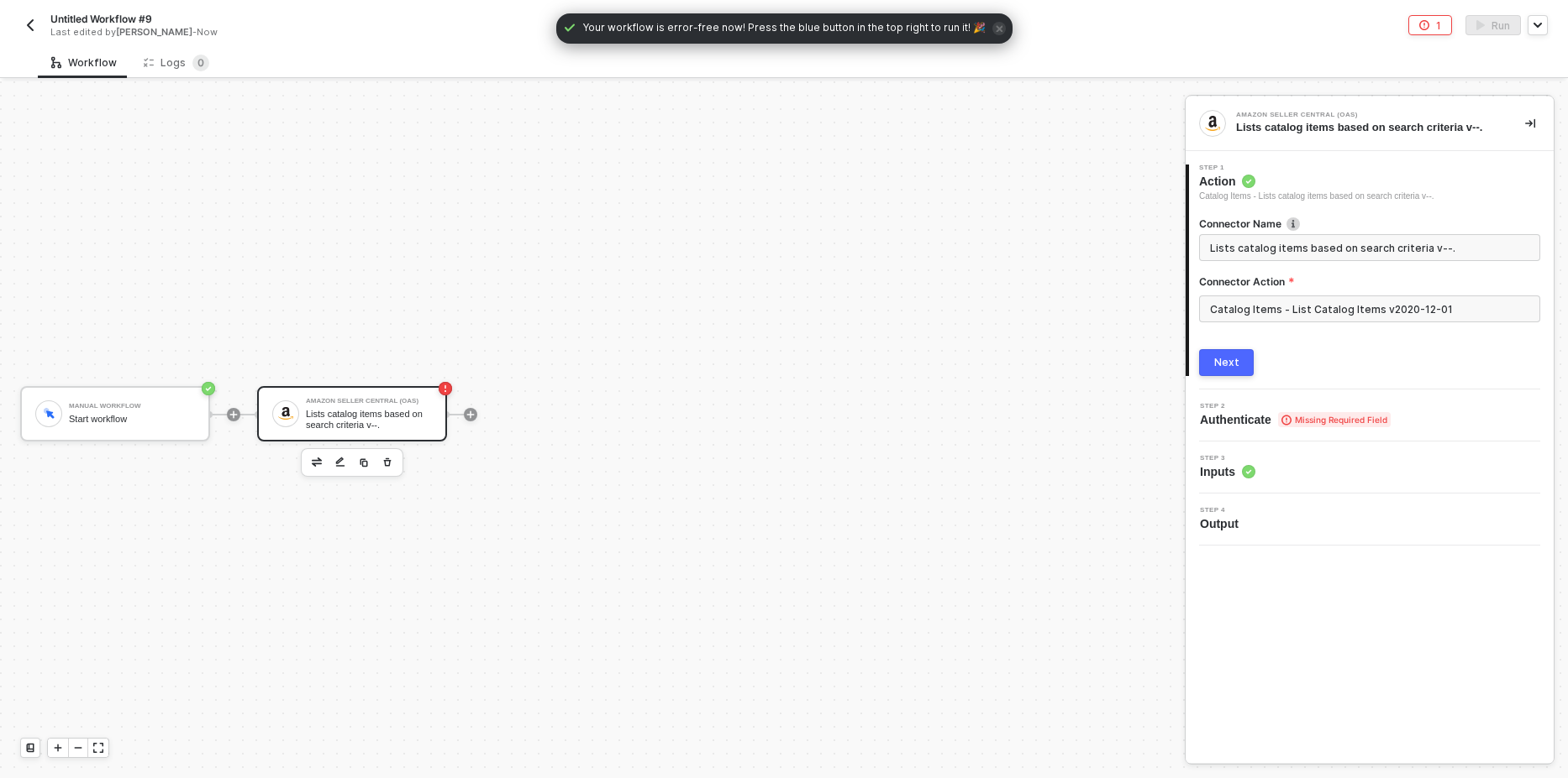
click at [1244, 364] on button "Next" at bounding box center [1226, 362] width 55 height 27
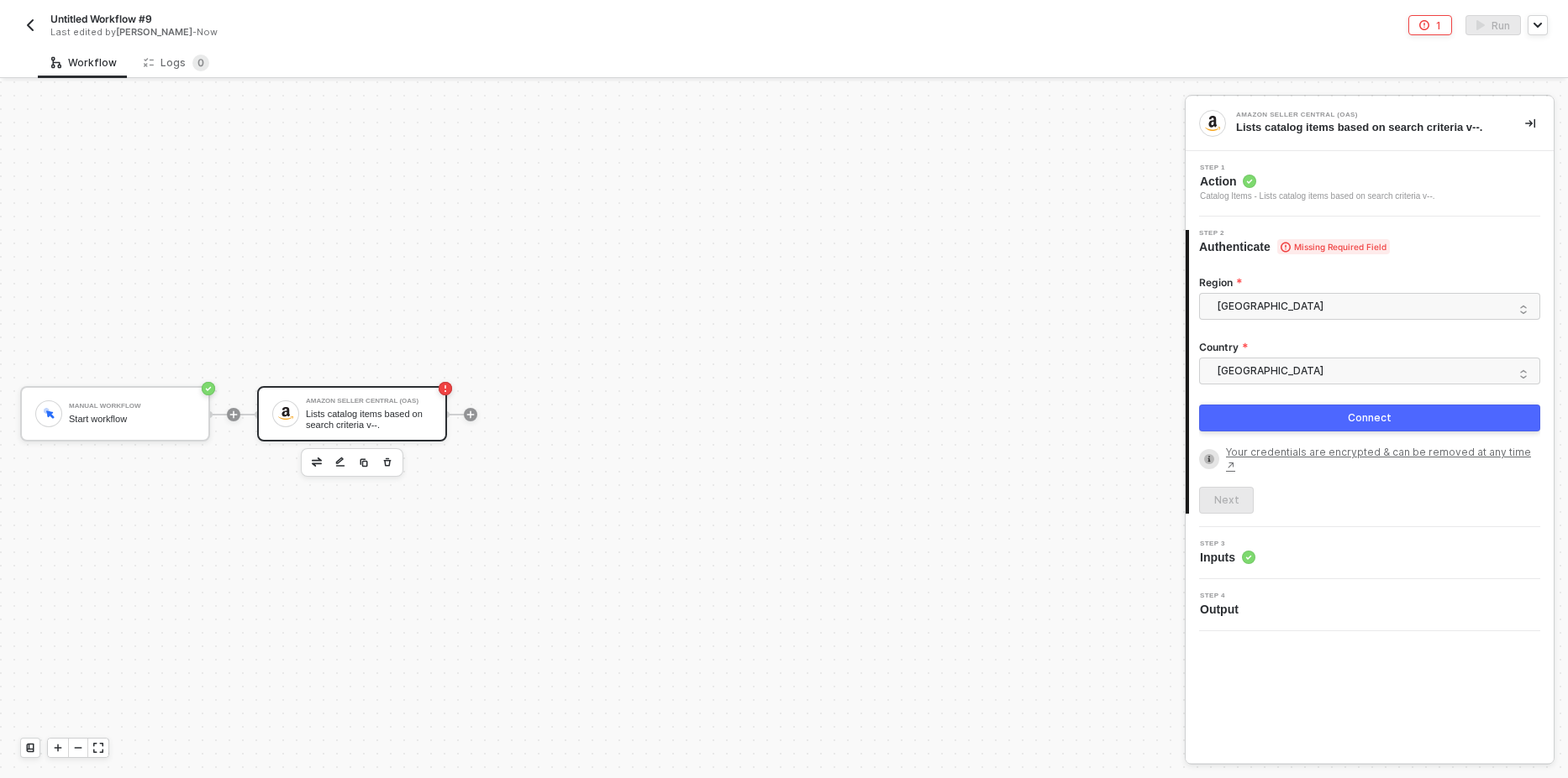
drag, startPoint x: 1280, startPoint y: 416, endPoint x: 1272, endPoint y: 427, distance: 13.6
click at [1280, 416] on button "Connect" at bounding box center [1370, 418] width 341 height 27
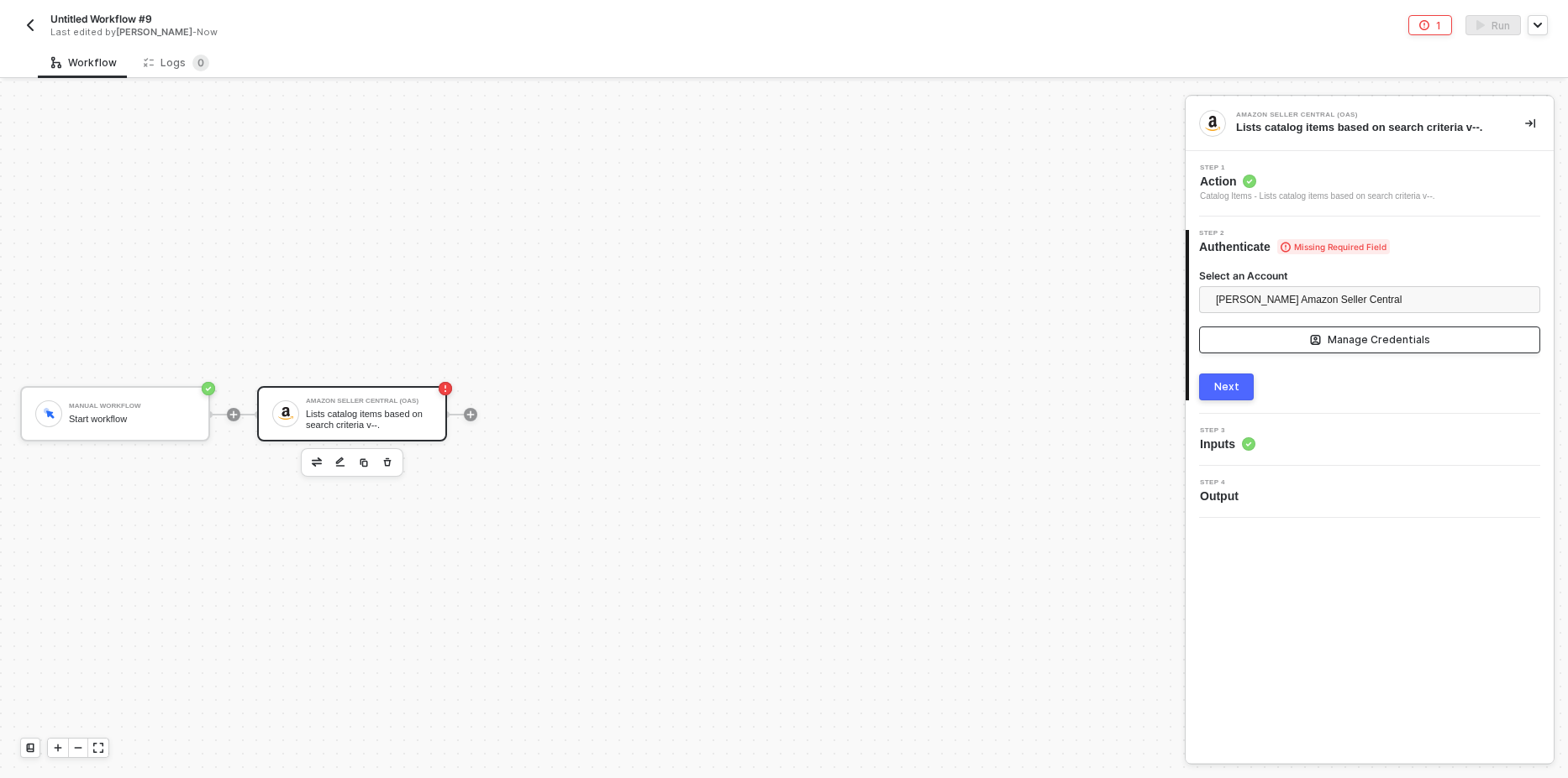
click at [1311, 339] on button "Manage Credentials" at bounding box center [1370, 340] width 341 height 27
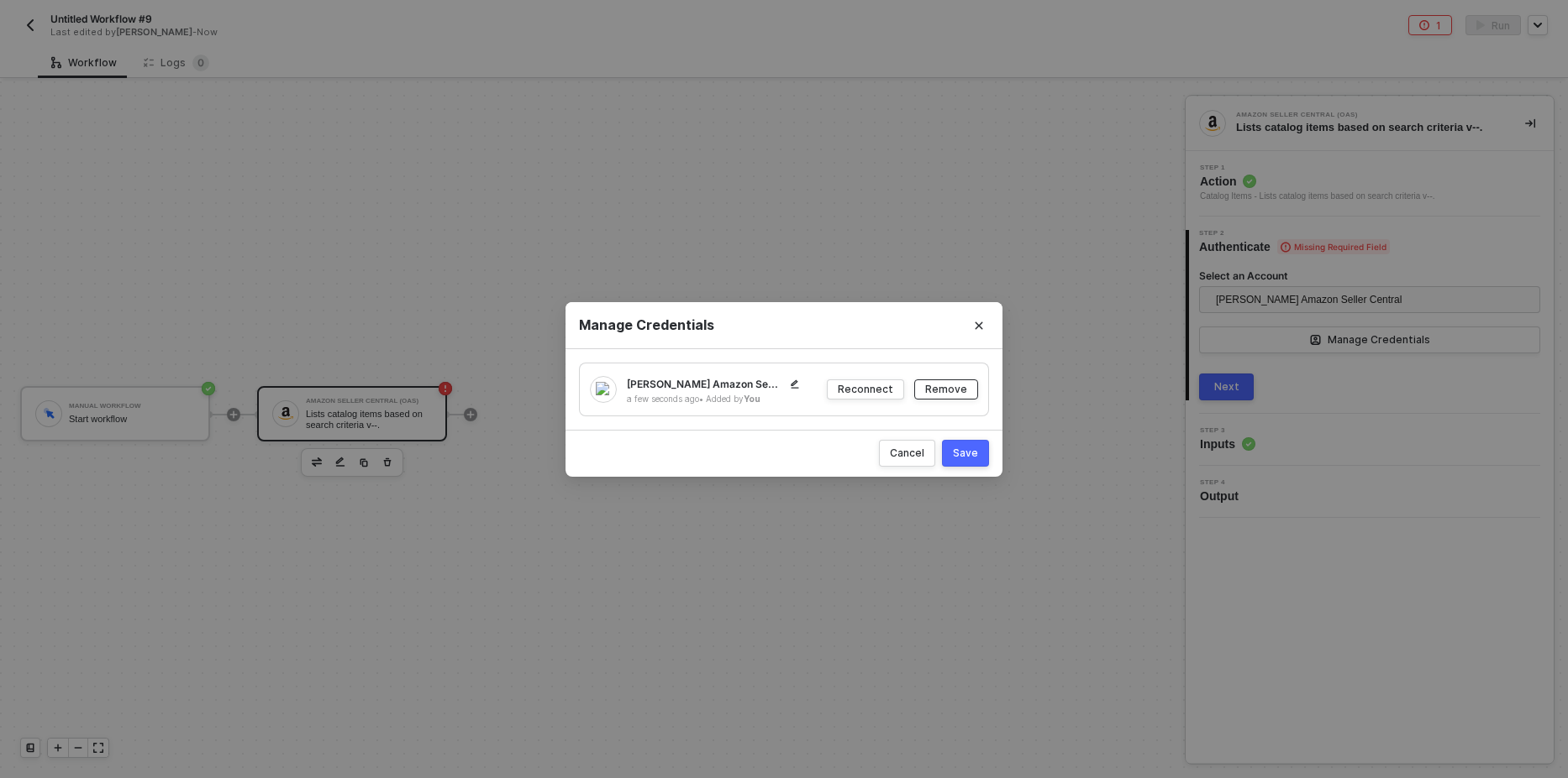
click at [947, 391] on div "Remove" at bounding box center [945, 389] width 42 height 14
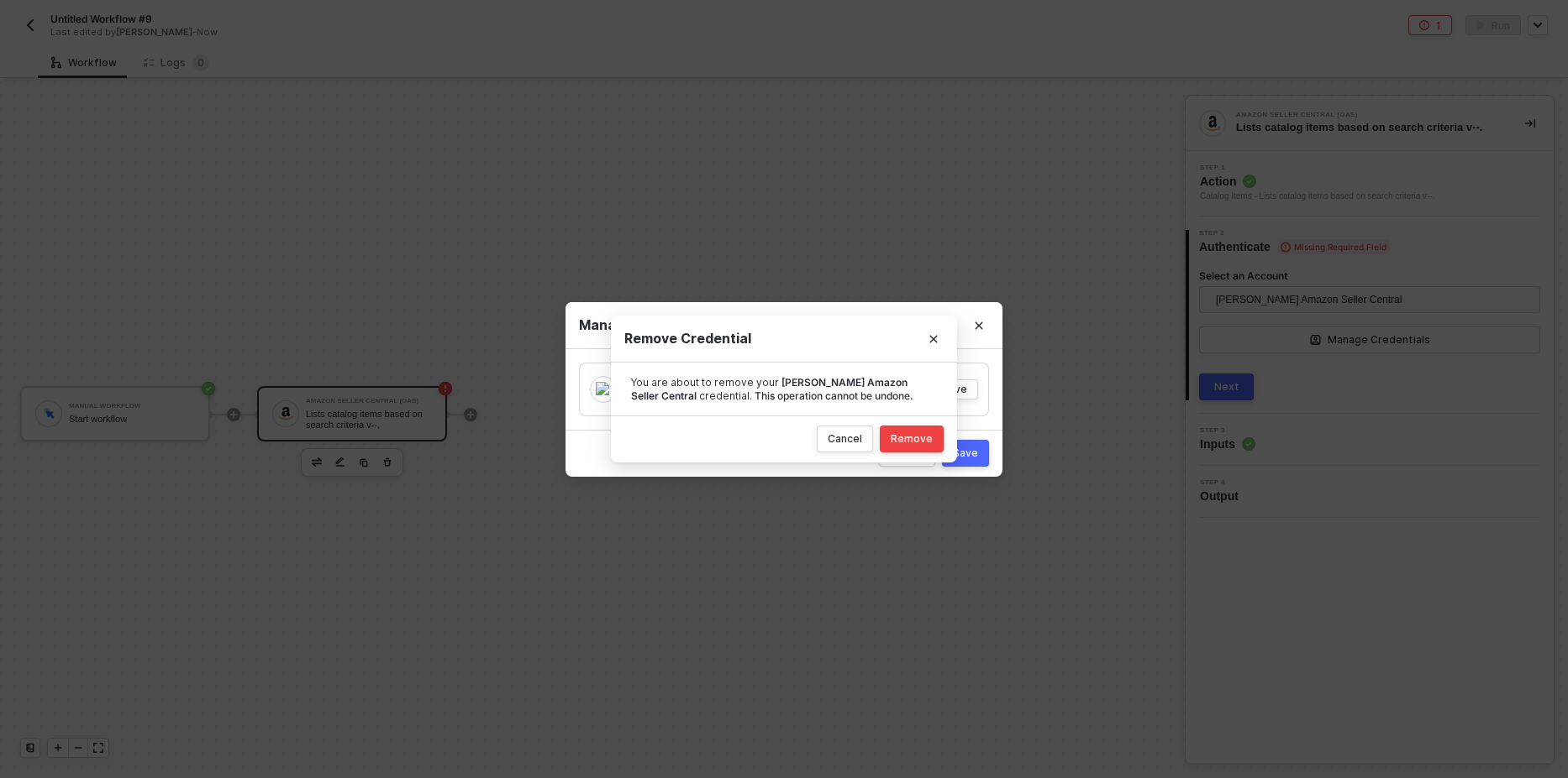
click at [916, 443] on div "Remove" at bounding box center [911, 439] width 42 height 14
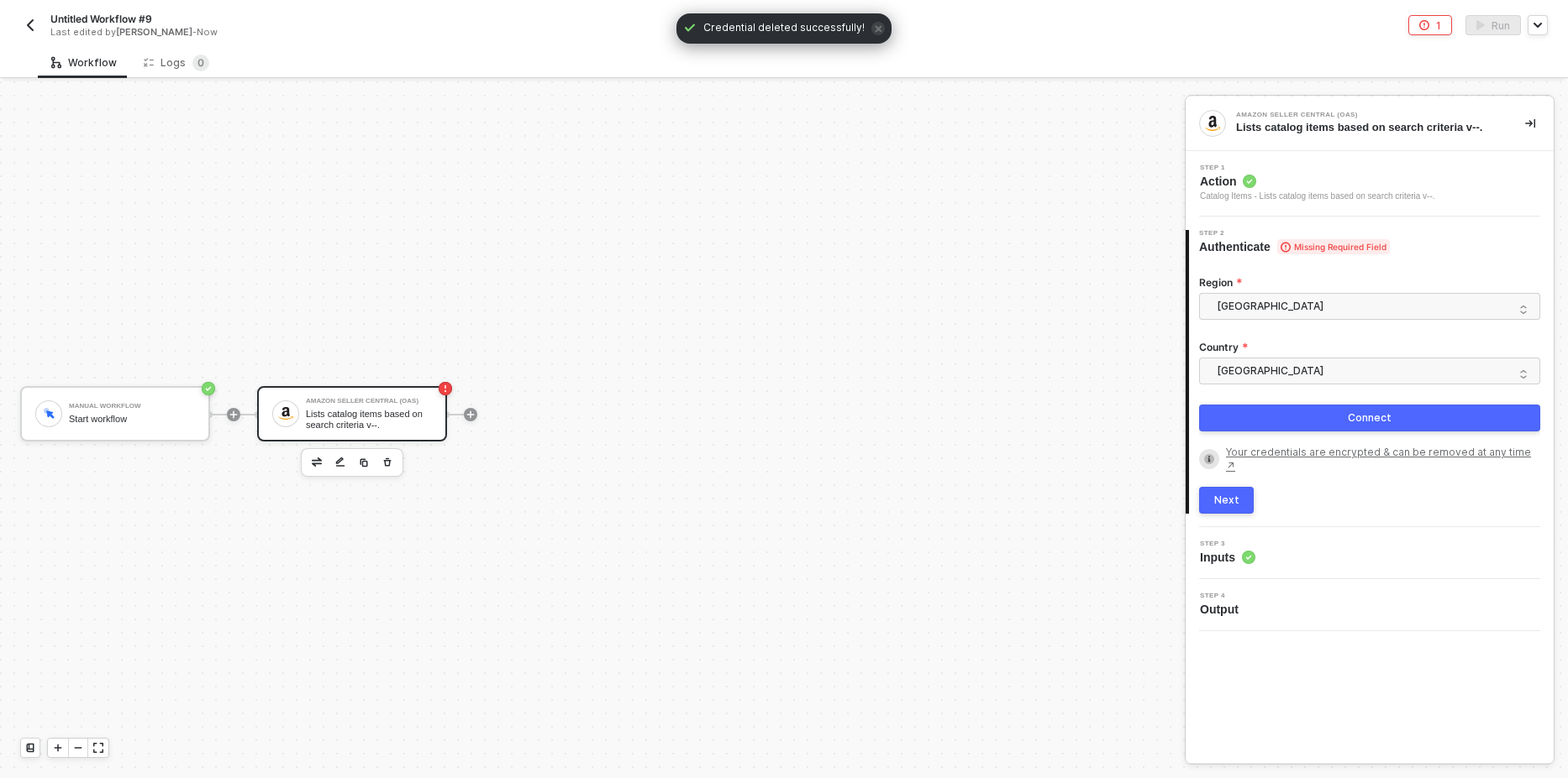
click at [1321, 417] on button "Connect" at bounding box center [1370, 418] width 341 height 27
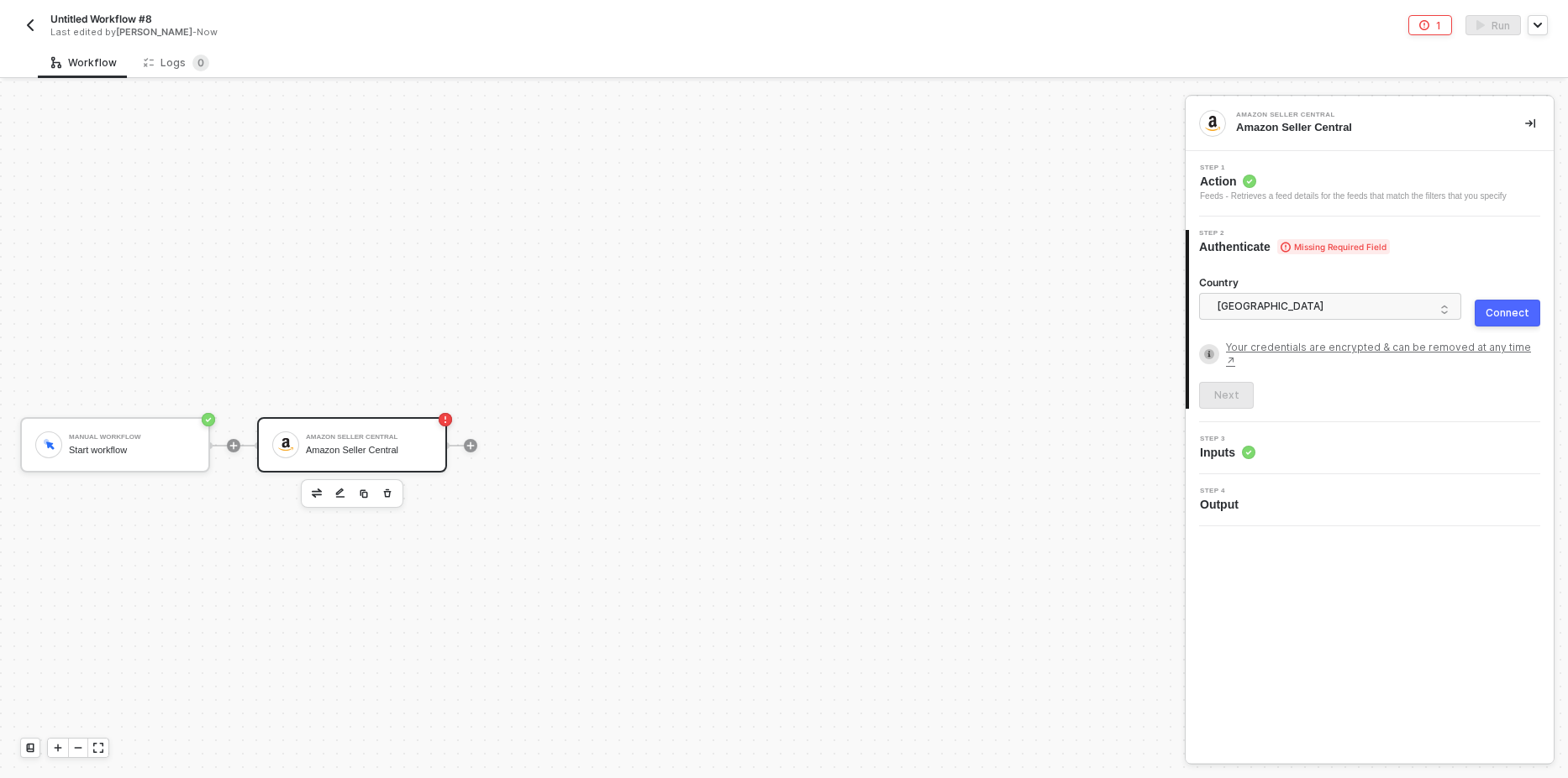
scroll to position [31, 0]
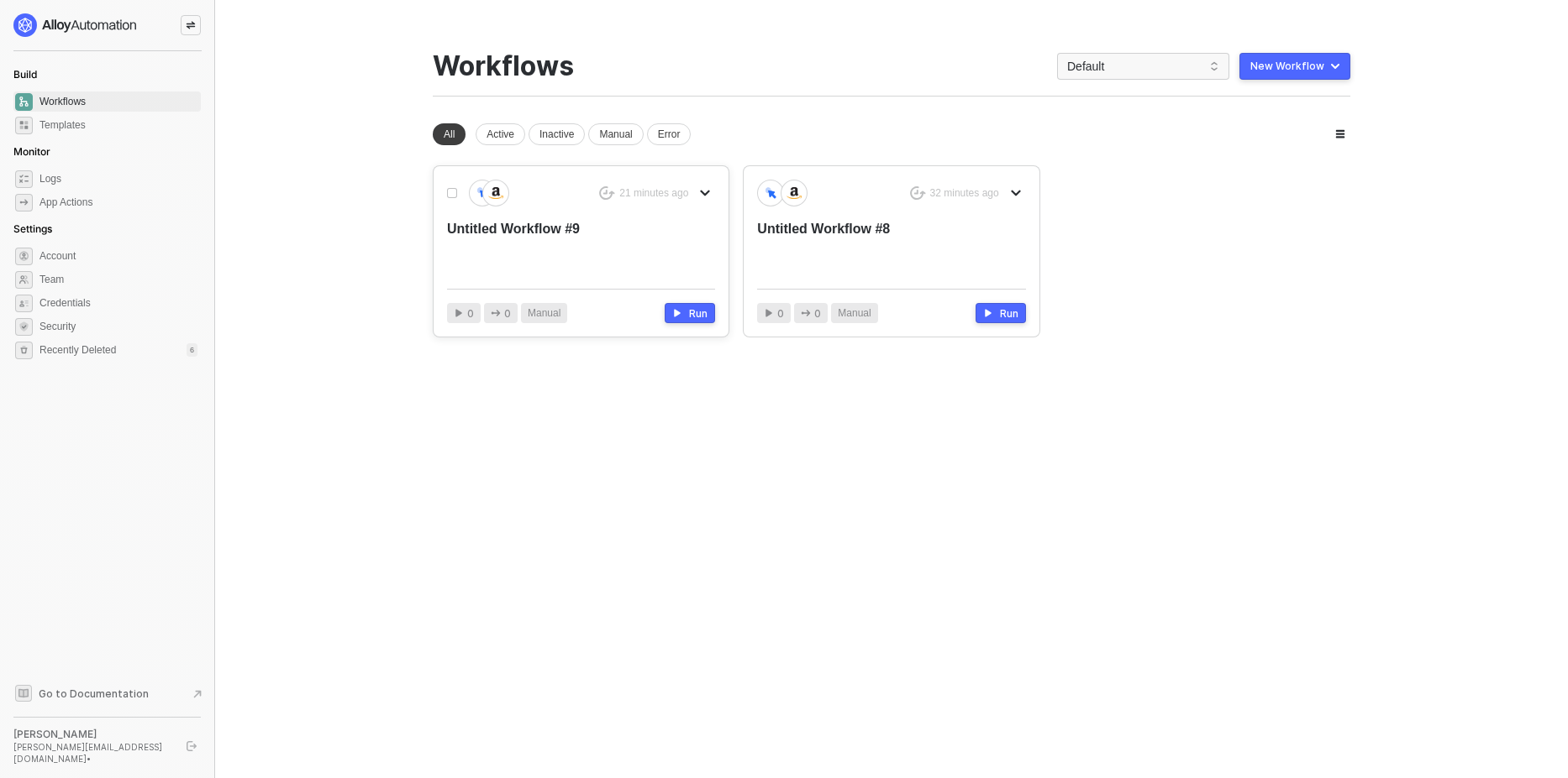
click at [574, 240] on div "Untitled Workflow #9" at bounding box center [553, 248] width 214 height 56
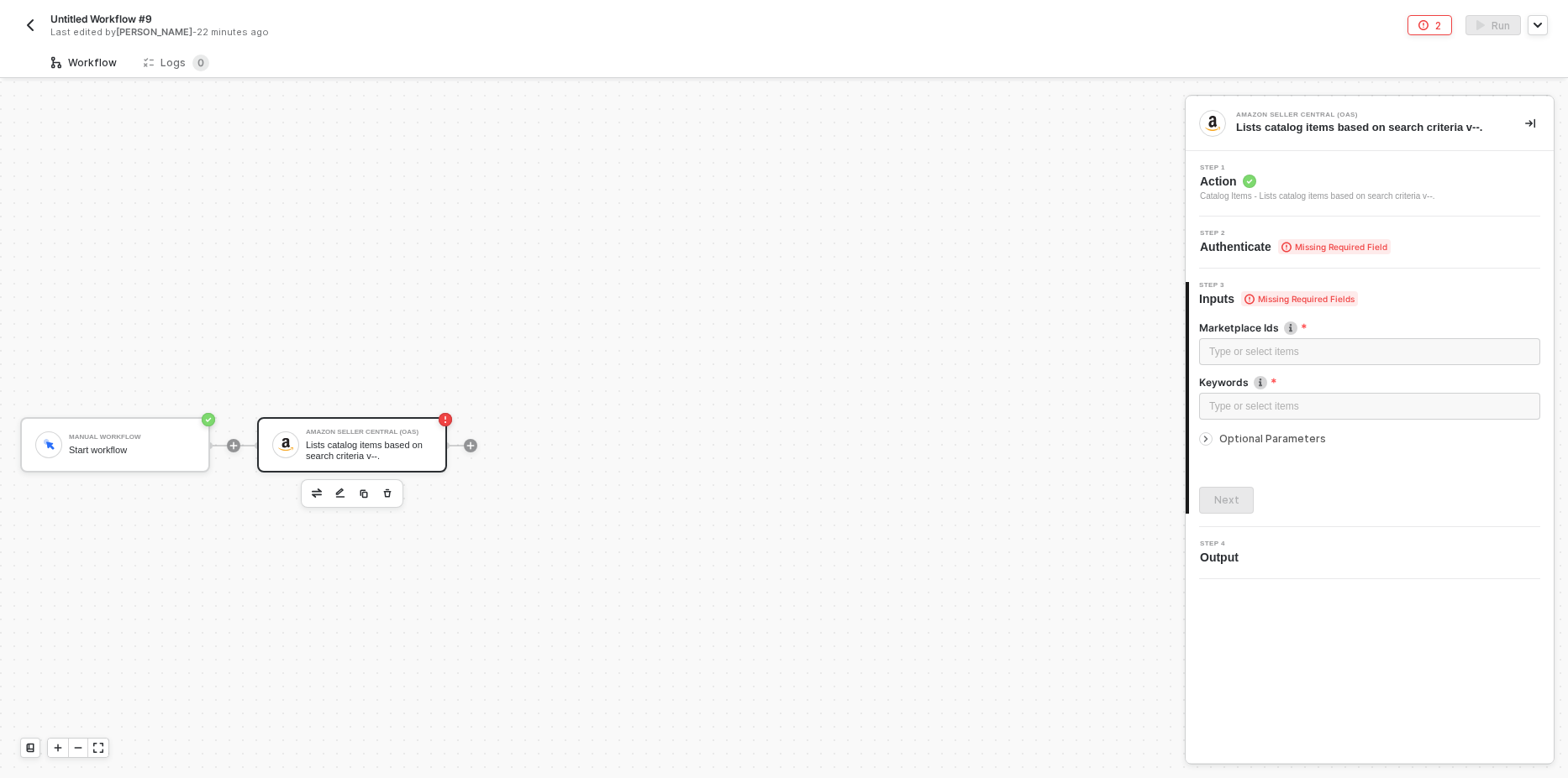
scroll to position [31, 0]
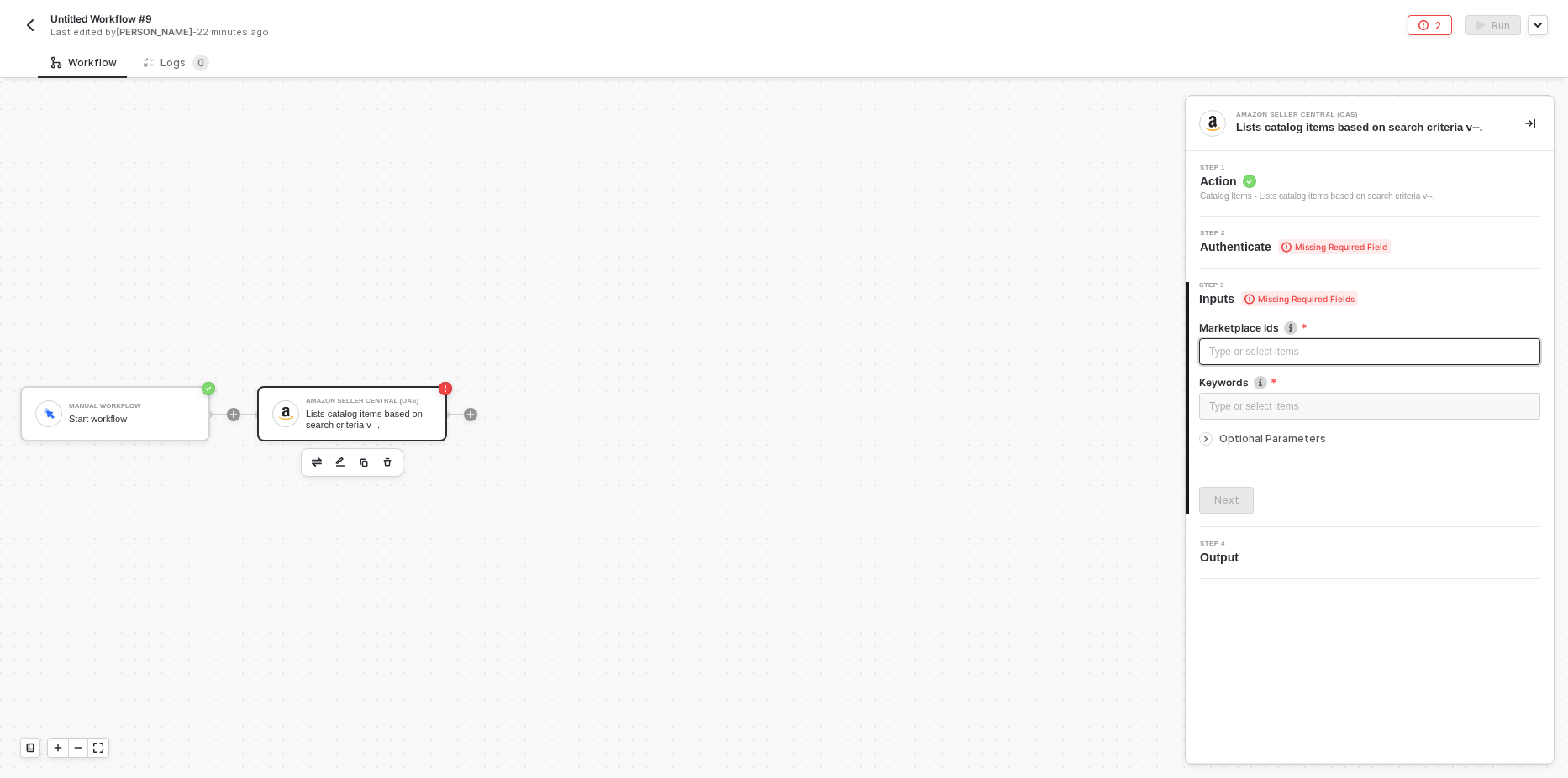
click at [1220, 351] on div "Type or select items ﻿" at bounding box center [1370, 352] width 321 height 16
click at [1228, 415] on div "Type or select items ﻿" at bounding box center [1370, 406] width 341 height 27
click at [1214, 480] on div "Marketplace Ids ATVPDKIKX0DER Keywords shoes Optional Parameters Next" at bounding box center [1370, 410] width 341 height 207
click at [1234, 514] on div "3 Step 3 Inputs Marketplace Ids ATVPDKIKX0DER Keywords shoes Optional Parameter…" at bounding box center [1369, 397] width 368 height 258
click at [1237, 508] on button "Next" at bounding box center [1226, 500] width 55 height 27
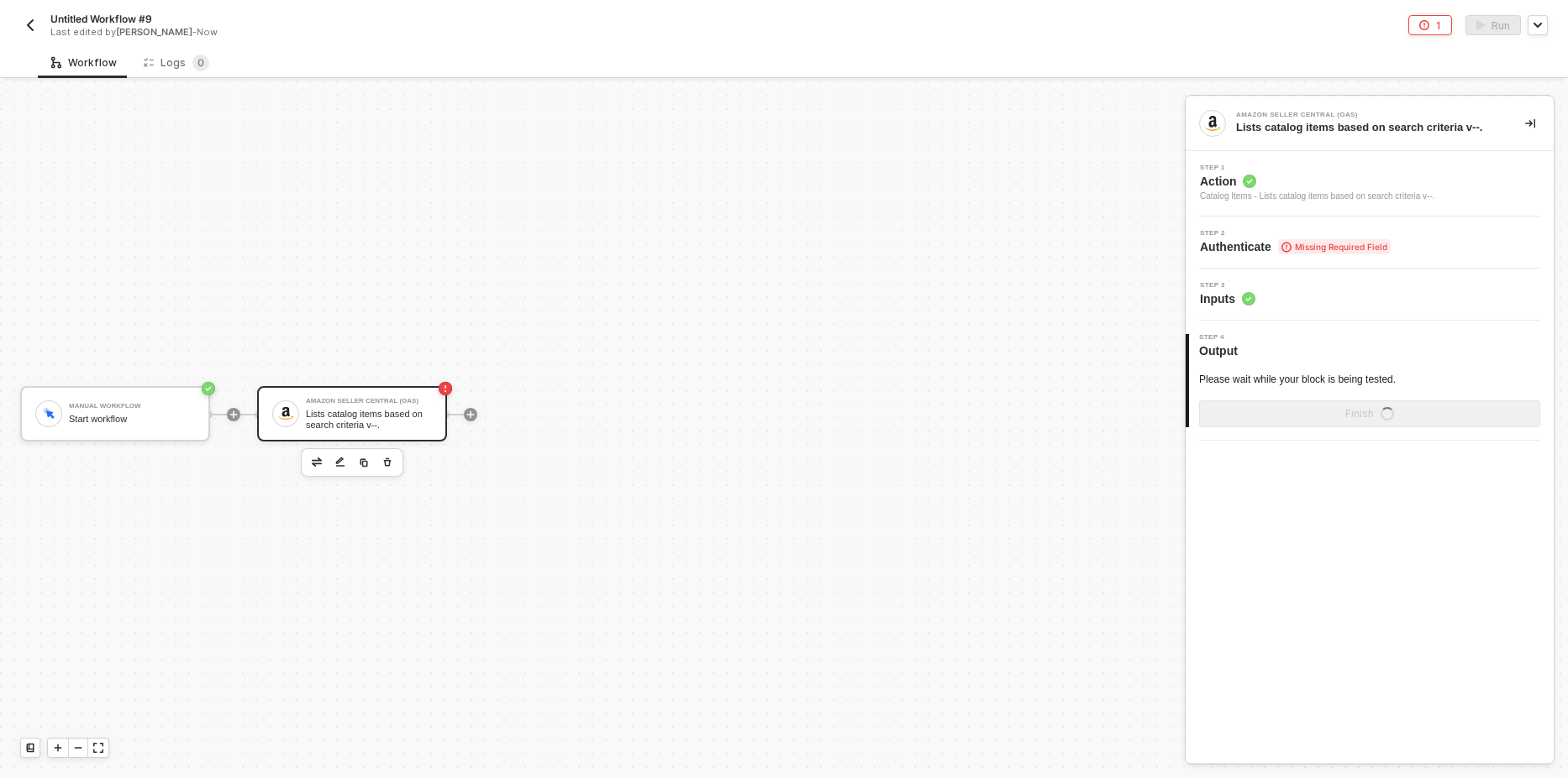
click at [1334, 239] on span "Missing Required Field" at bounding box center [1334, 246] width 112 height 15
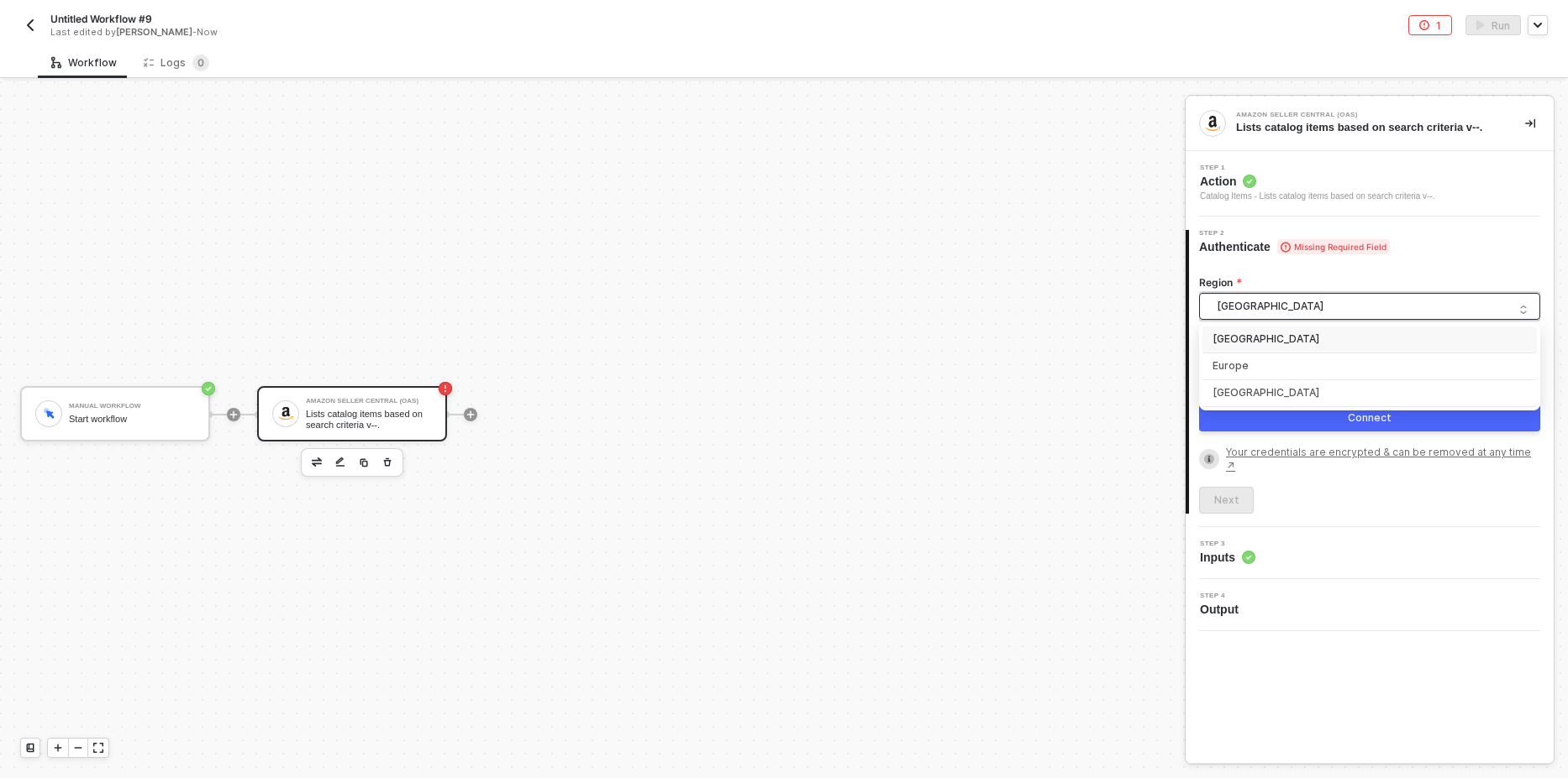
click at [1281, 305] on span "[GEOGRAPHIC_DATA]" at bounding box center [1372, 306] width 312 height 25
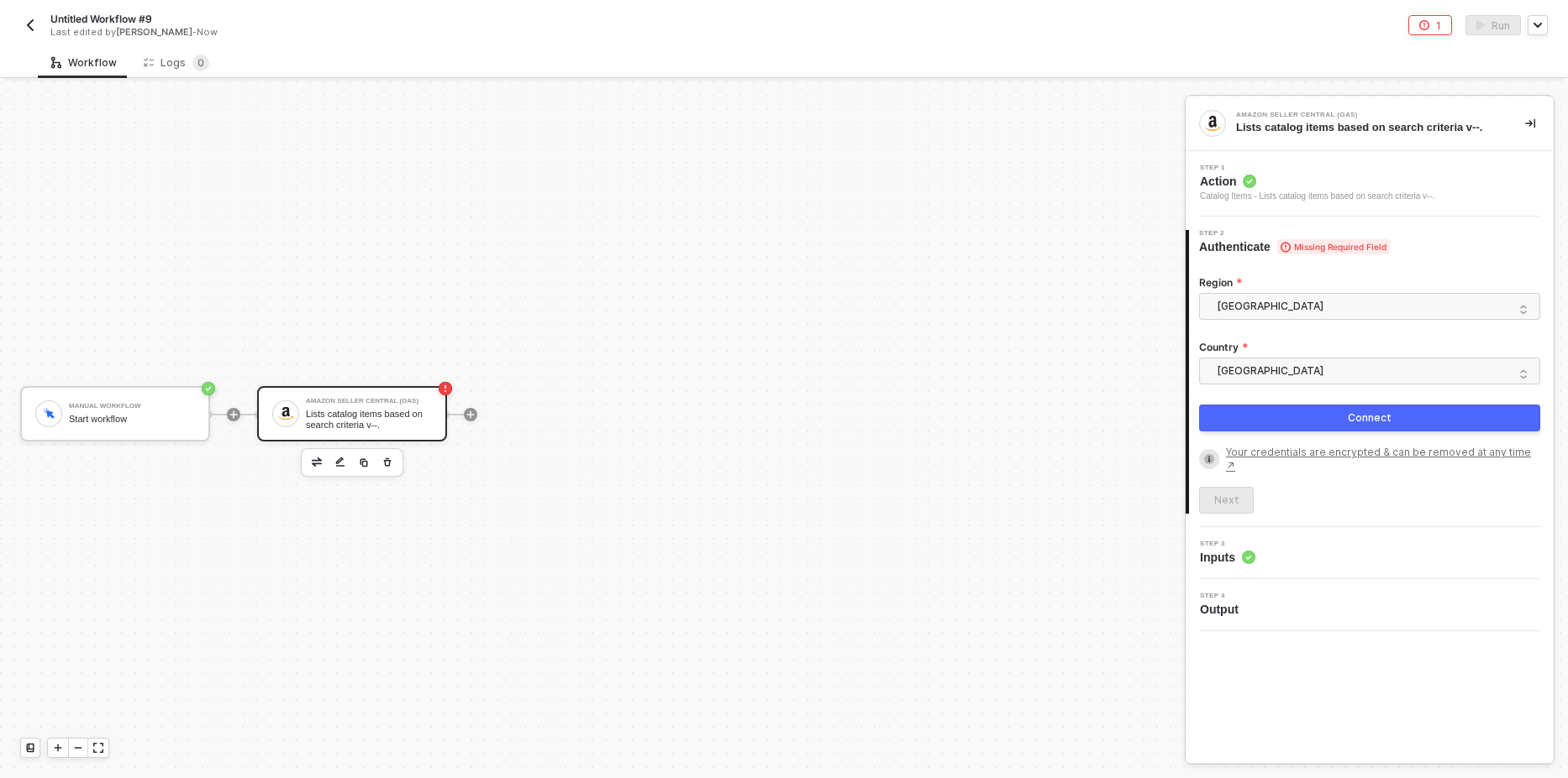
click at [1075, 304] on div "Manual Workflow Start workflow Amazon Seller Central (OAS) Lists catalog items …" at bounding box center [588, 414] width 1176 height 728
click at [1295, 428] on button "Connect" at bounding box center [1370, 418] width 341 height 27
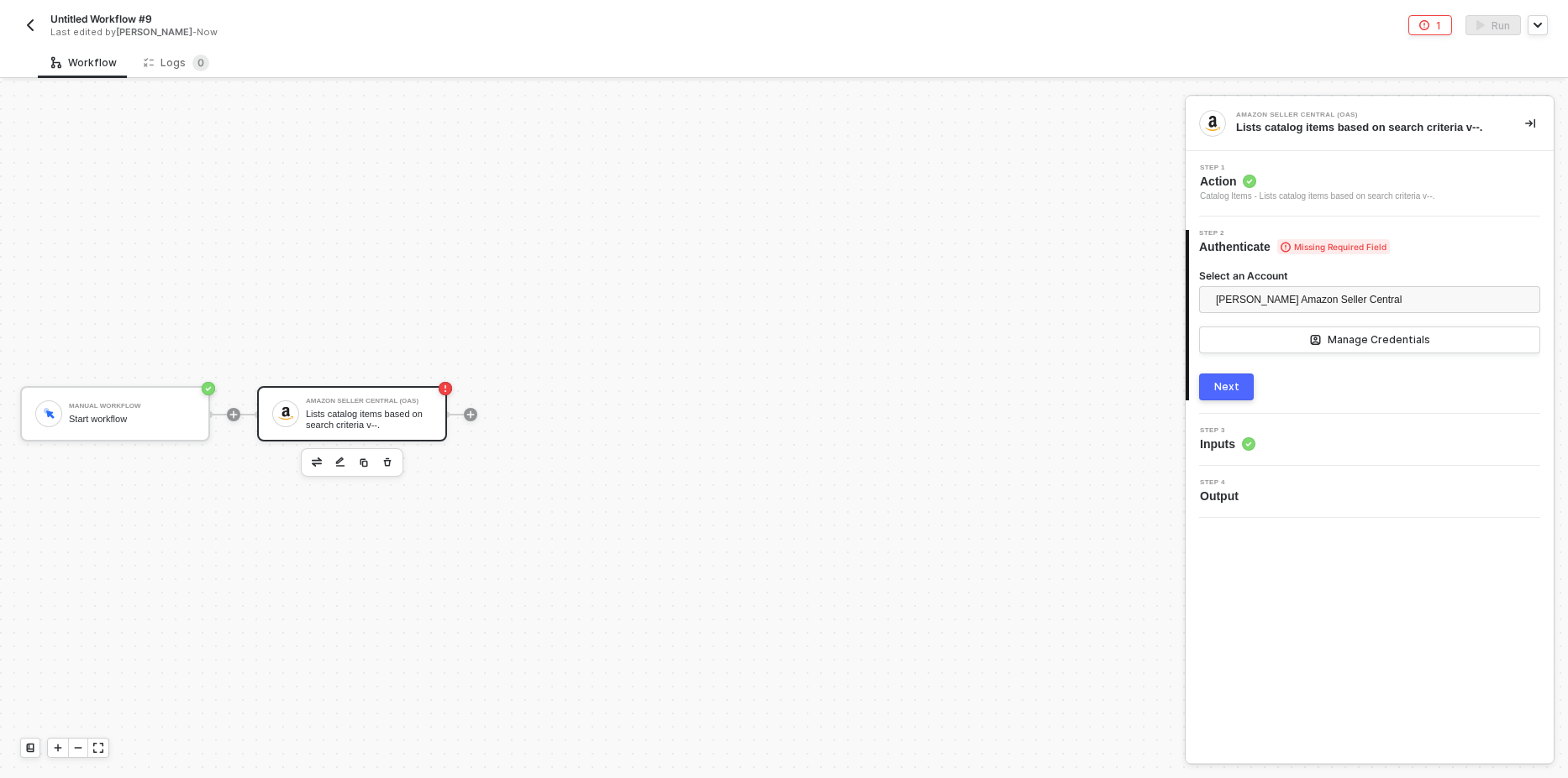
click at [1372, 454] on div "3 Step 3 Inputs" at bounding box center [1369, 440] width 368 height 52
click at [1208, 391] on button "Next" at bounding box center [1226, 386] width 55 height 27
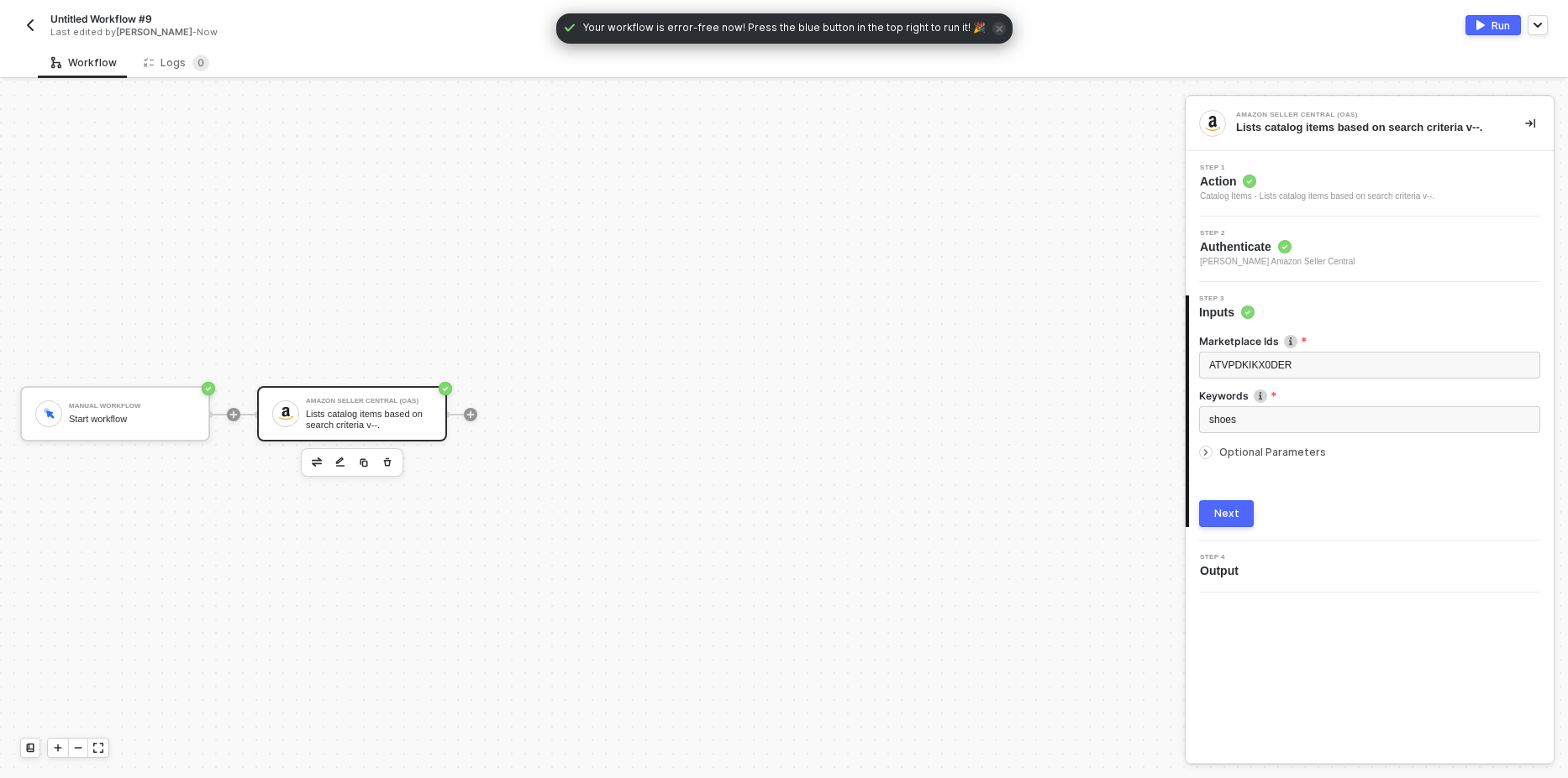
click at [1490, 17] on button "Run" at bounding box center [1493, 25] width 56 height 20
click at [153, 64] on div "Logs 0" at bounding box center [176, 63] width 66 height 17
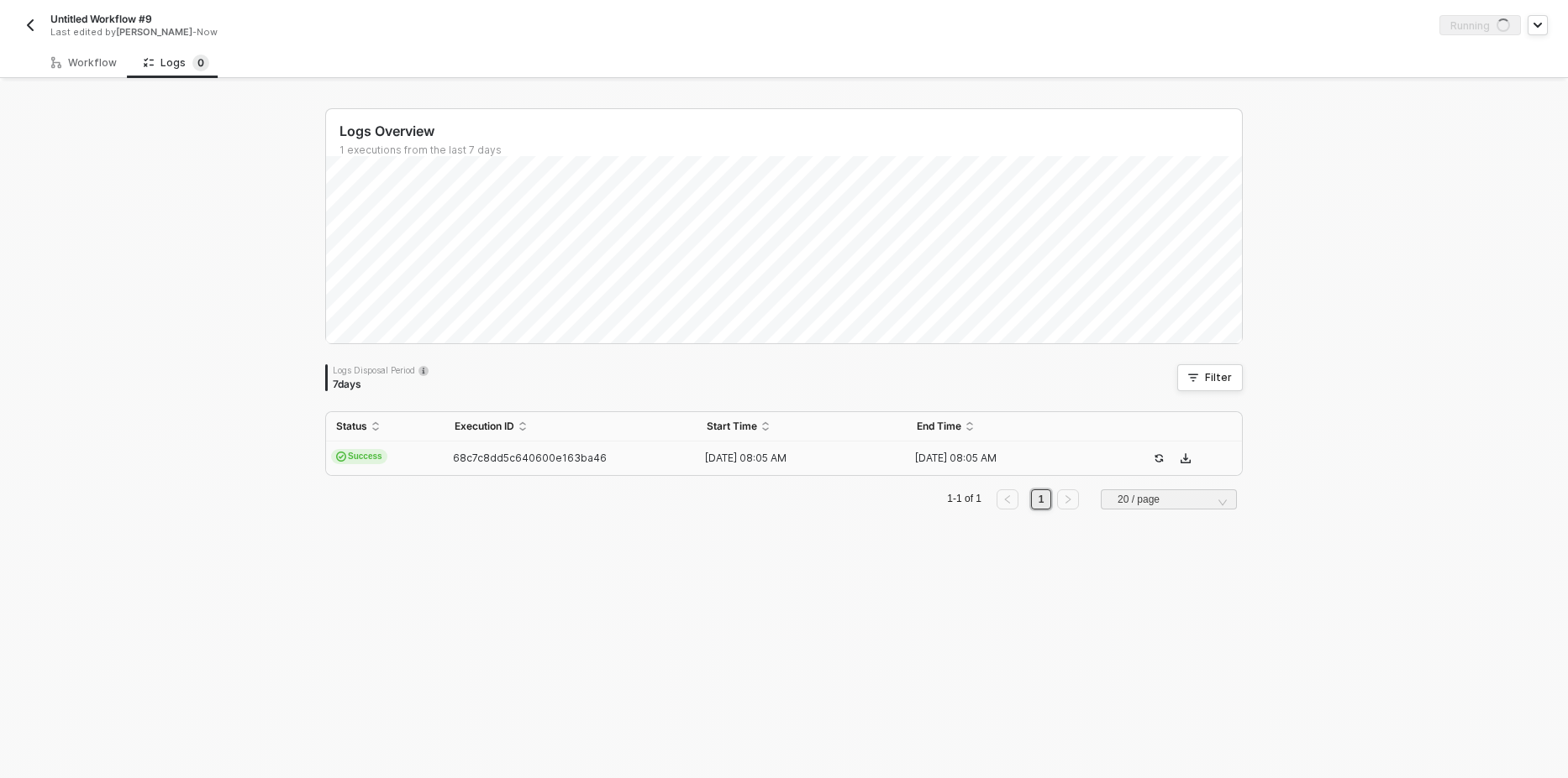
click at [352, 463] on span "Success" at bounding box center [359, 457] width 57 height 15
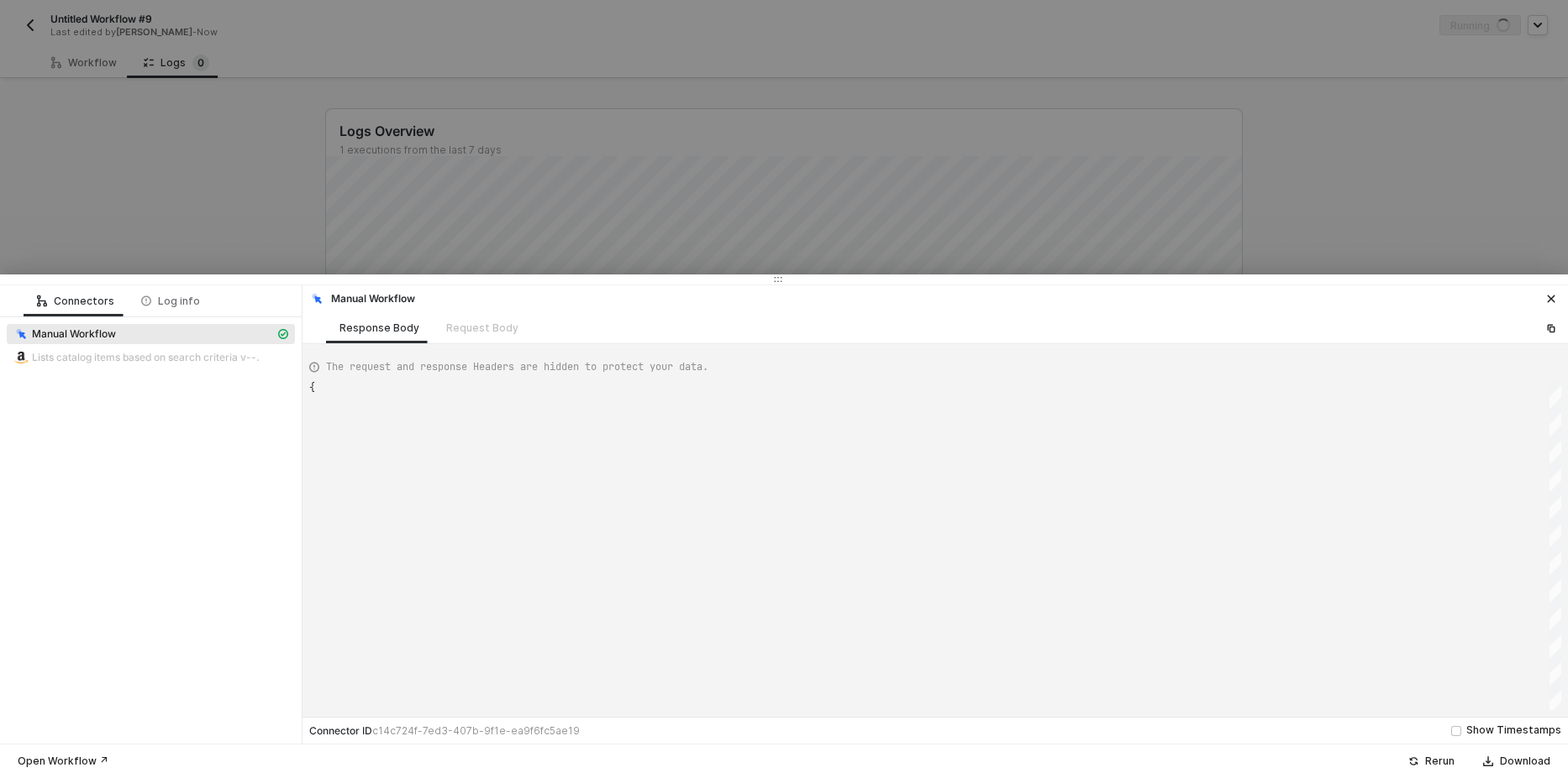
type textarea "{ "json": {}, "id": "87100c71-c867-4040-952e-bd31229dbbb0" }"
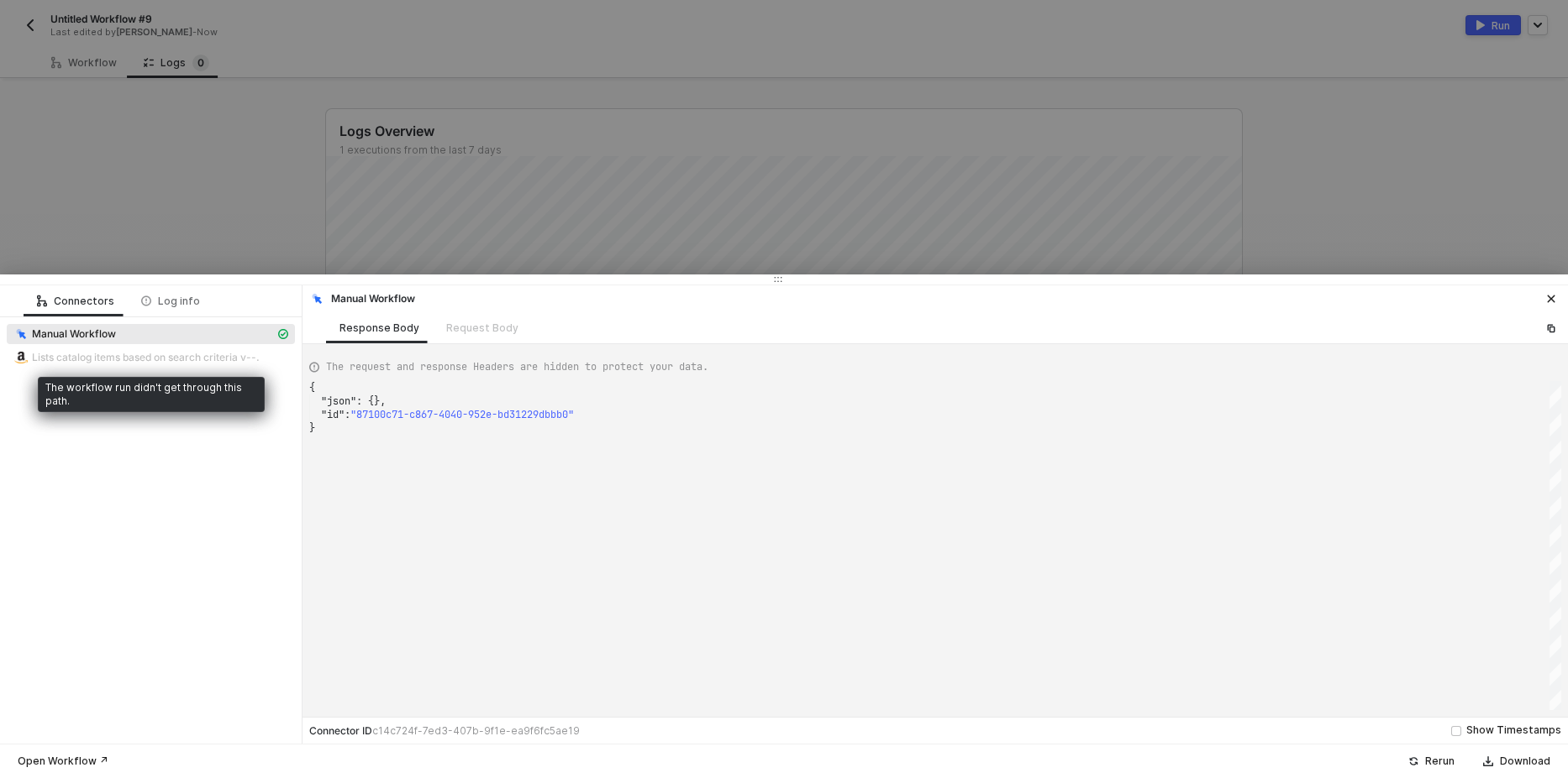
click at [186, 363] on span "Lists catalog items based on search criteria v--." at bounding box center [145, 358] width 228 height 14
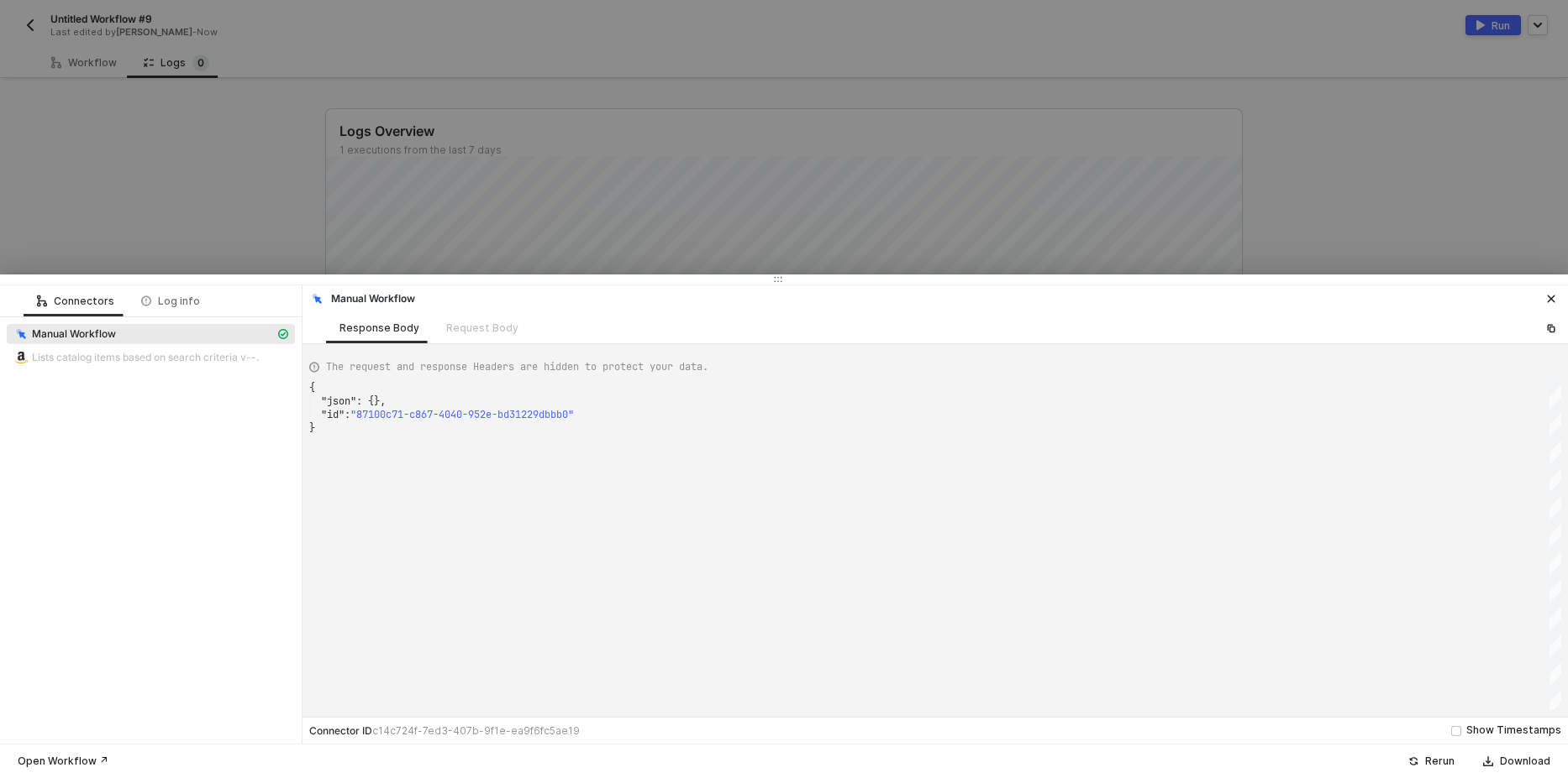
click at [410, 369] on span "The request and response Headers are hidden to protect your data." at bounding box center [517, 367] width 383 height 15
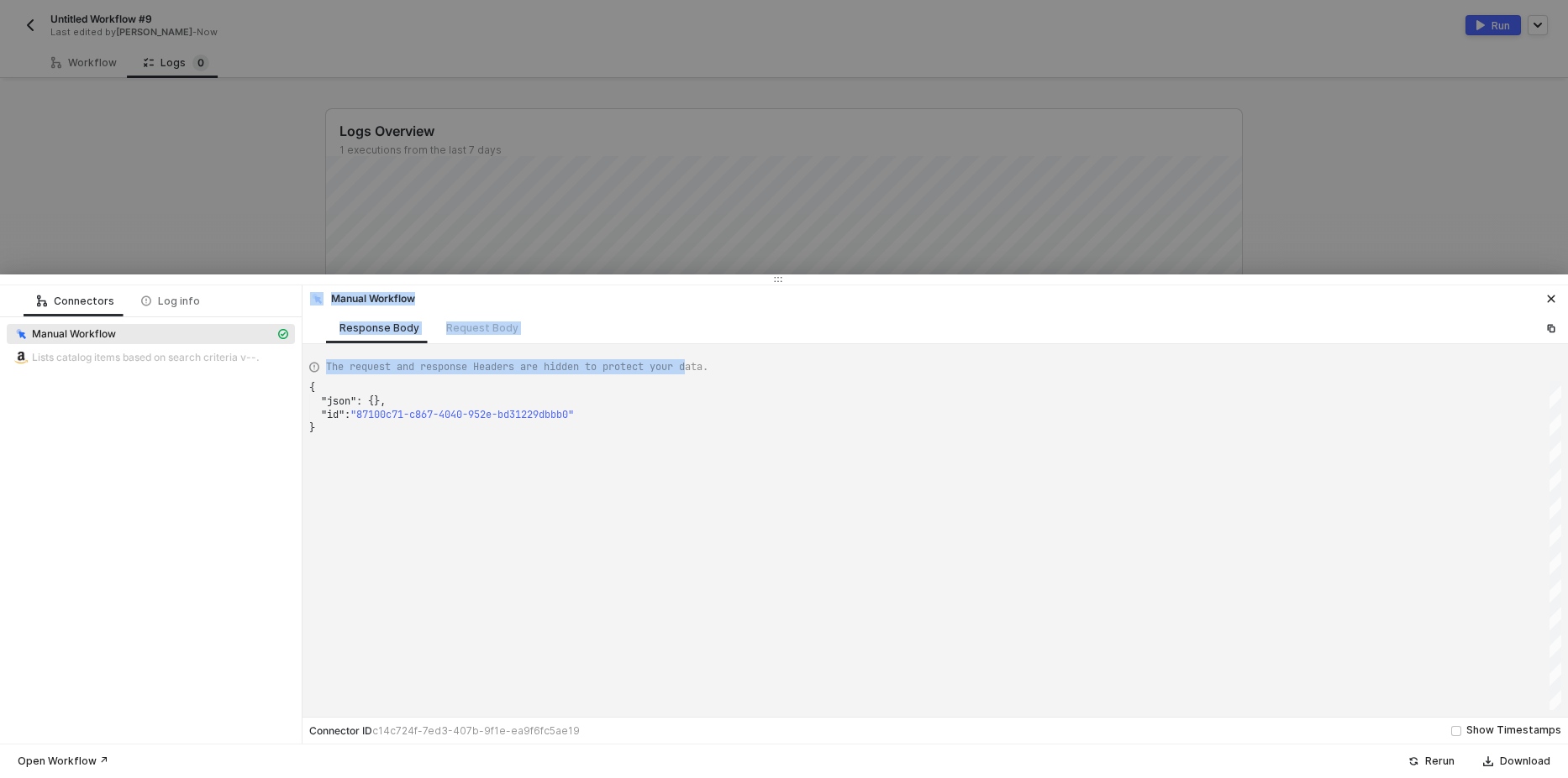
drag, startPoint x: 297, startPoint y: 369, endPoint x: 714, endPoint y: 366, distance: 417.0
click at [708, 365] on div "Connectors Log info Manual Workflow Lists catalog items based on search criteri…" at bounding box center [784, 514] width 1568 height 458
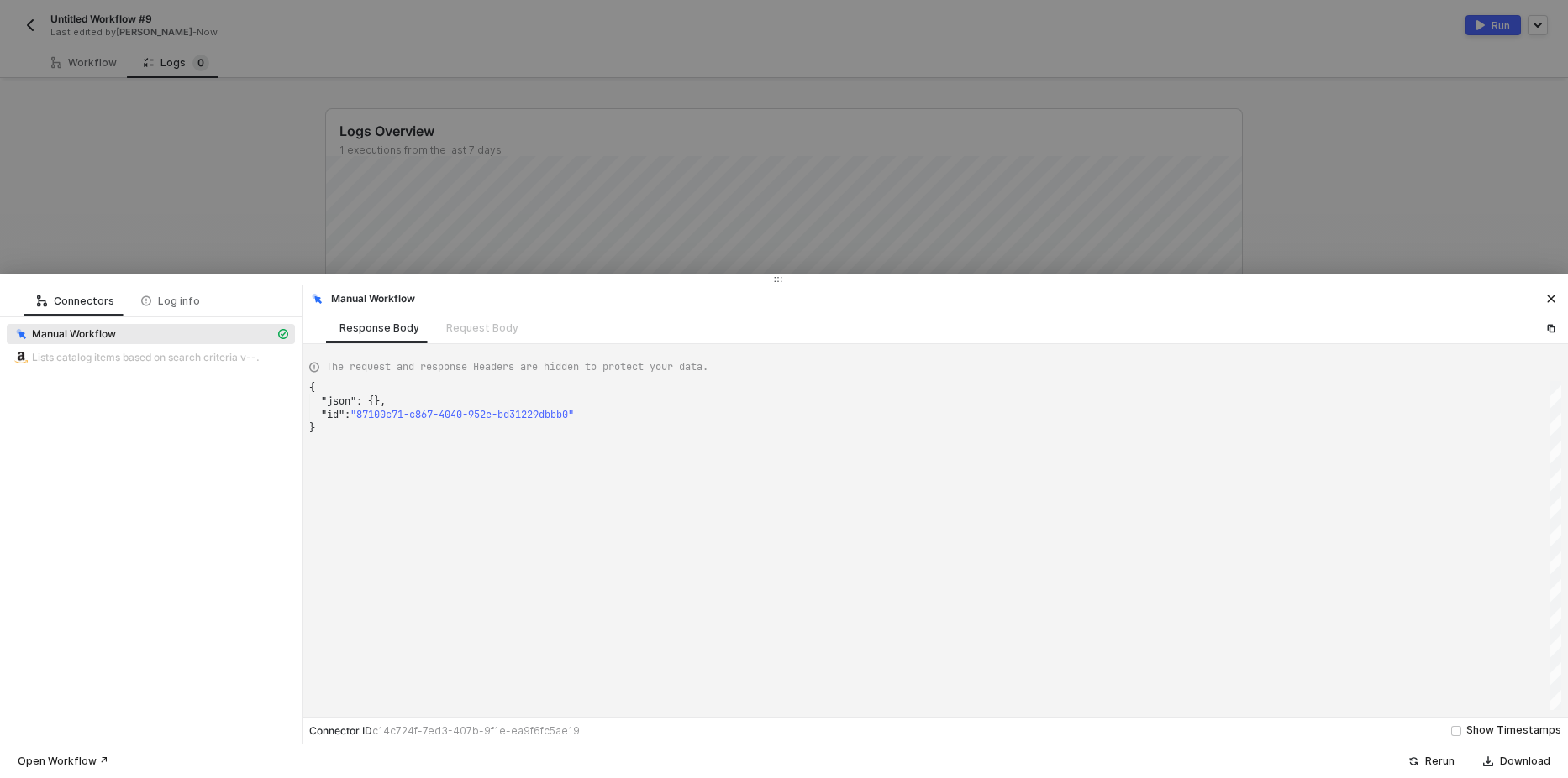
click at [733, 370] on div "The request and response Headers are hidden to protect your data." at bounding box center [935, 367] width 1252 height 29
drag, startPoint x: 324, startPoint y: 364, endPoint x: 709, endPoint y: 364, distance: 385.0
click at [709, 364] on div "The request and response Headers are hidden to protect your data." at bounding box center [935, 367] width 1252 height 29
click at [355, 381] on div "The request and response Headers are hidden to protect your data." at bounding box center [935, 367] width 1252 height 29
drag, startPoint x: 324, startPoint y: 360, endPoint x: 706, endPoint y: 383, distance: 382.7
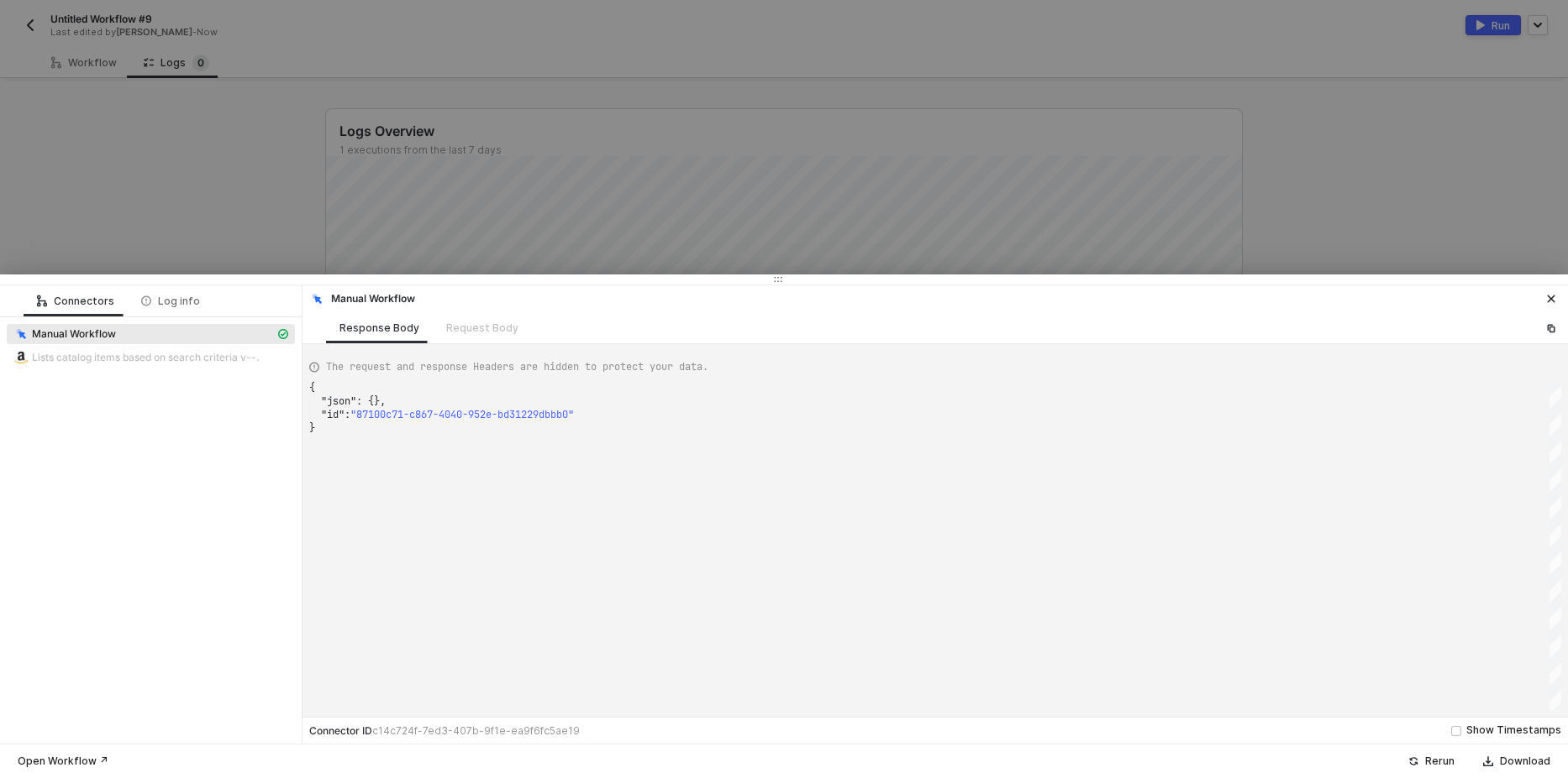
click at [622, 358] on div "The request and response Headers are hidden to protect your data." at bounding box center [935, 367] width 1252 height 29
drag, startPoint x: 711, startPoint y: 367, endPoint x: 329, endPoint y: 367, distance: 382.0
click at [329, 367] on span "The request and response Headers are hidden to protect your data." at bounding box center [517, 367] width 383 height 15
copy span "The request and response Headers are hidden to protect your data"
click at [254, 222] on div at bounding box center [784, 389] width 1568 height 778
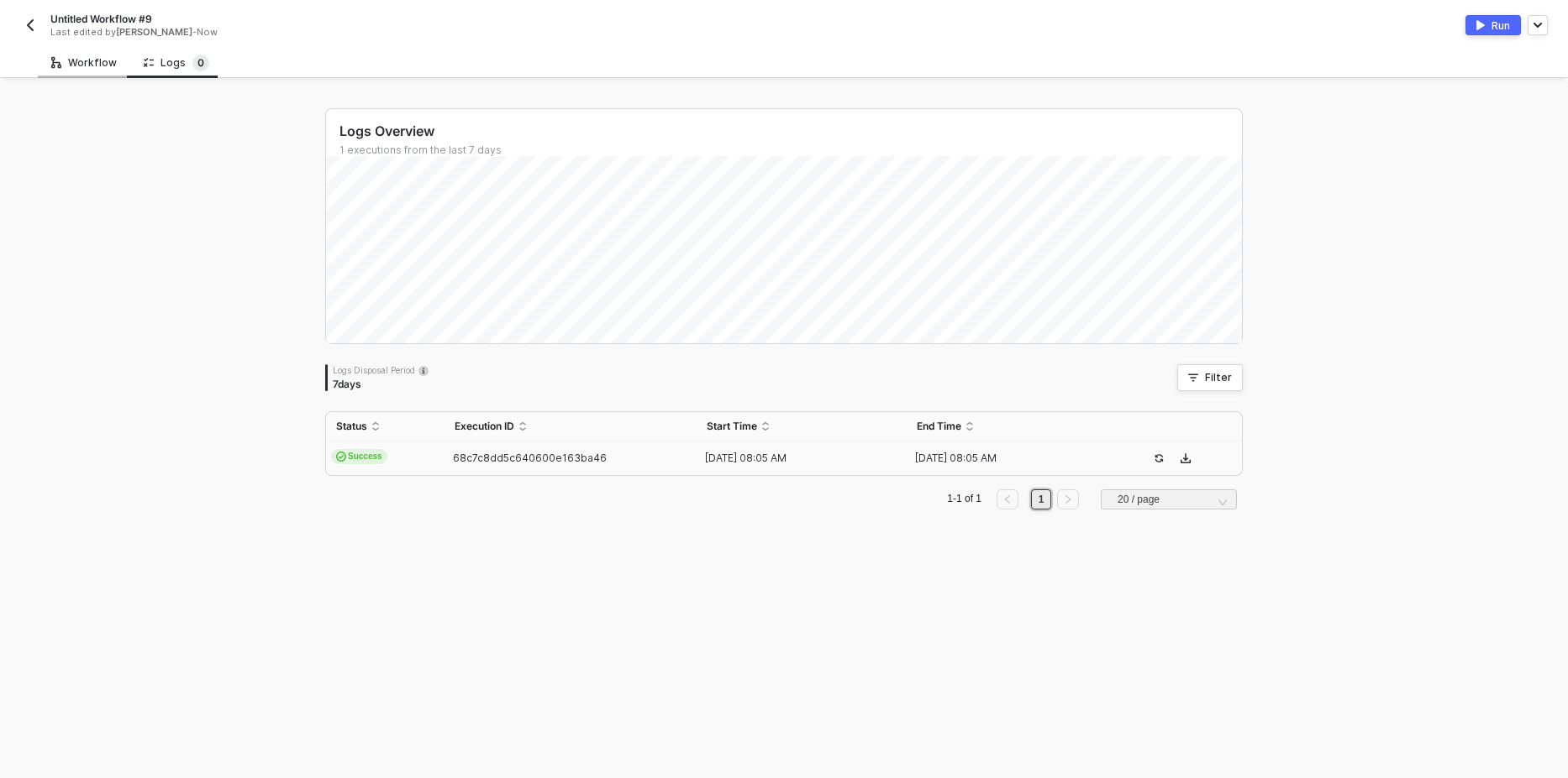
click at [79, 65] on div "Workflow" at bounding box center [83, 63] width 66 height 14
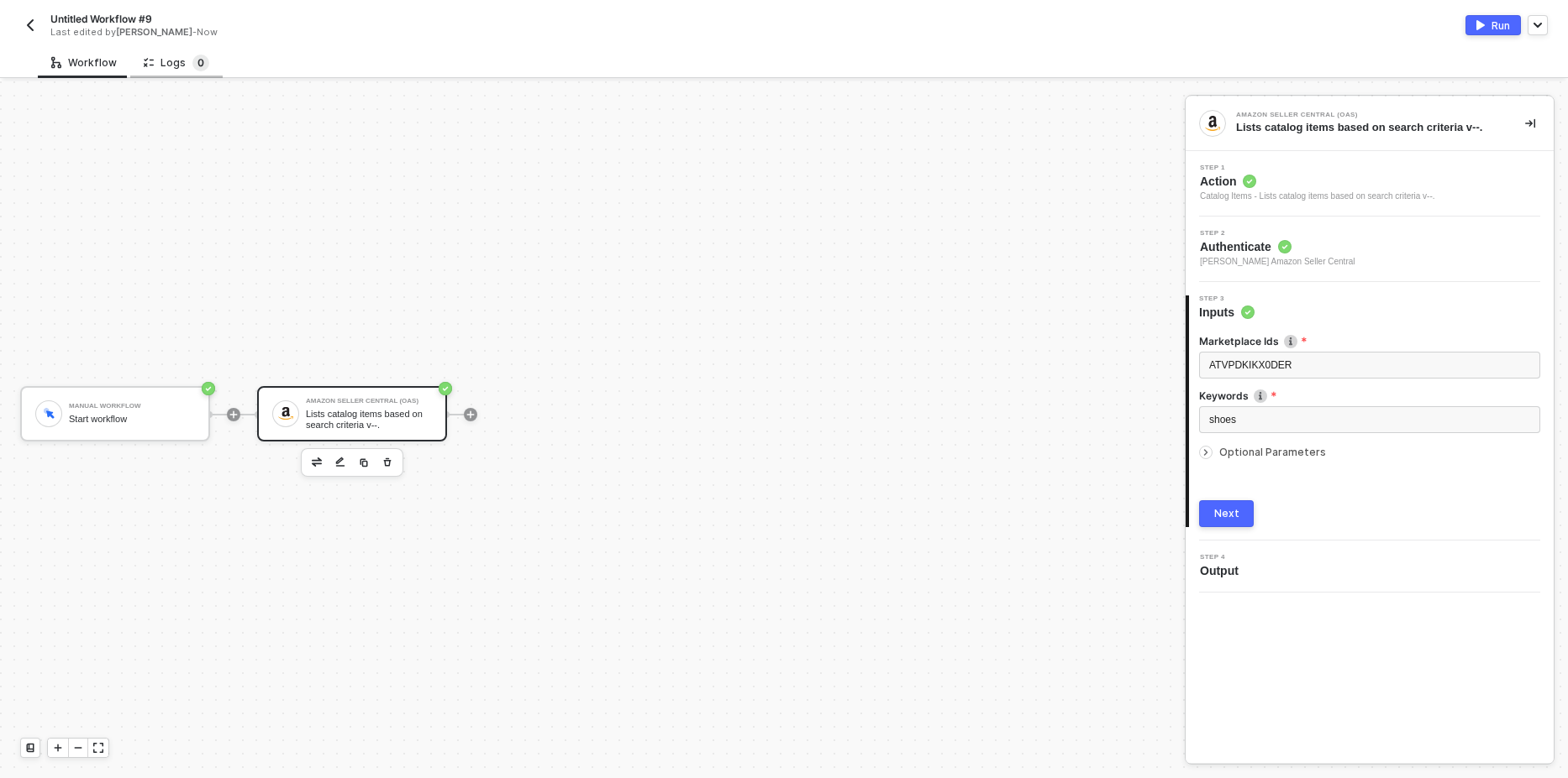
click at [193, 68] on sup "0" at bounding box center [201, 63] width 17 height 17
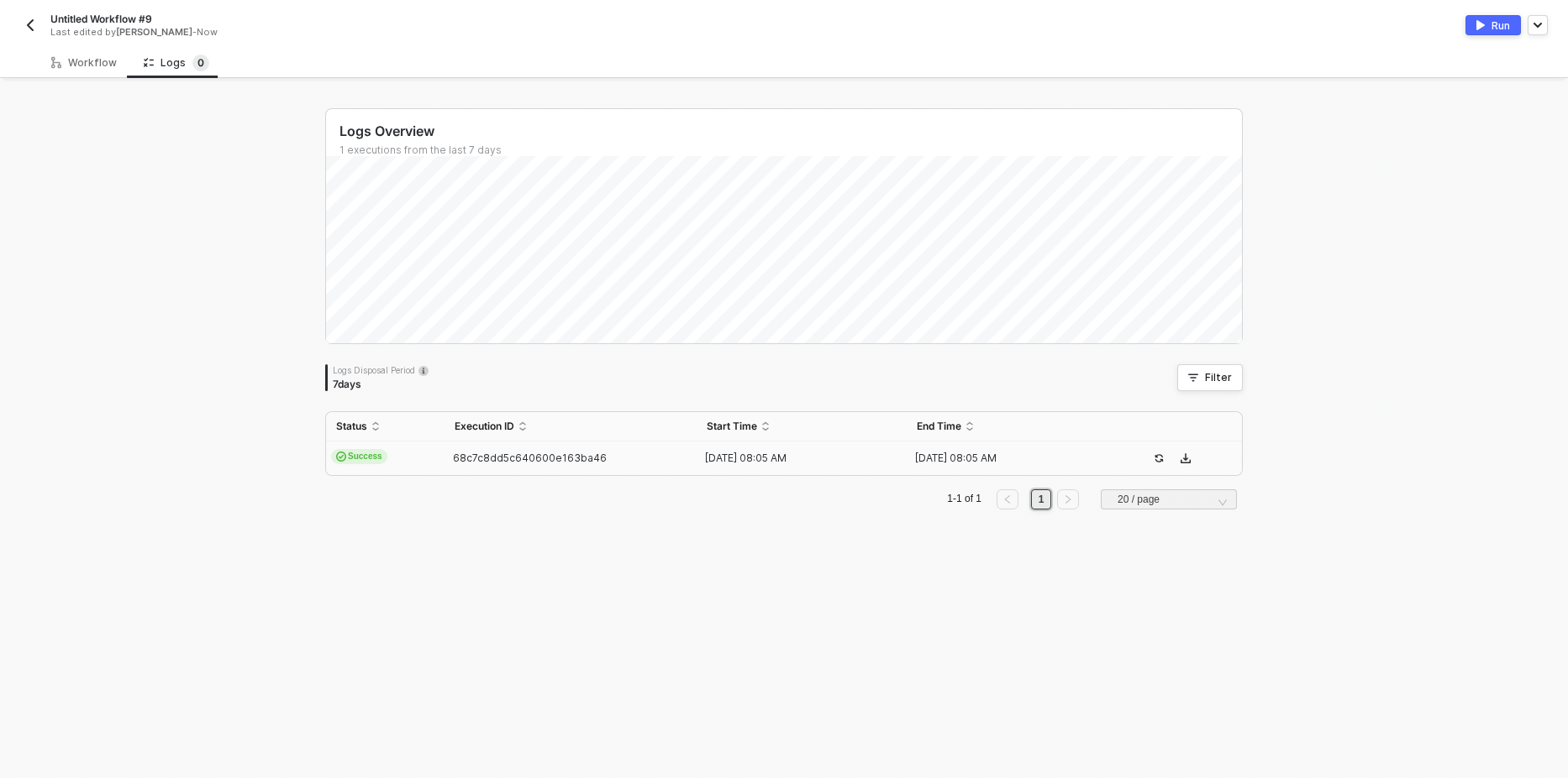
click at [35, 25] on img "button" at bounding box center [30, 25] width 14 height 14
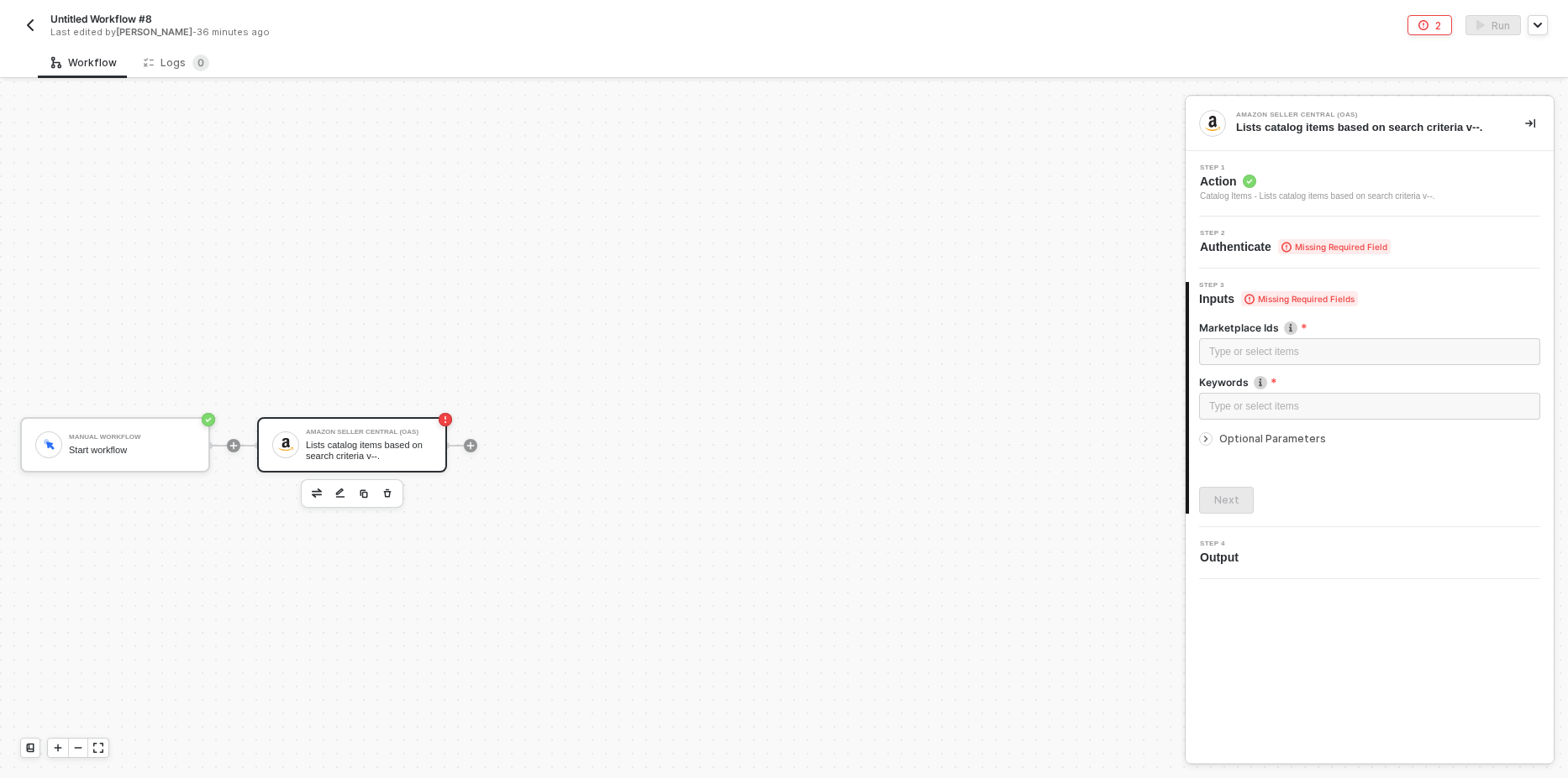
scroll to position [31, 0]
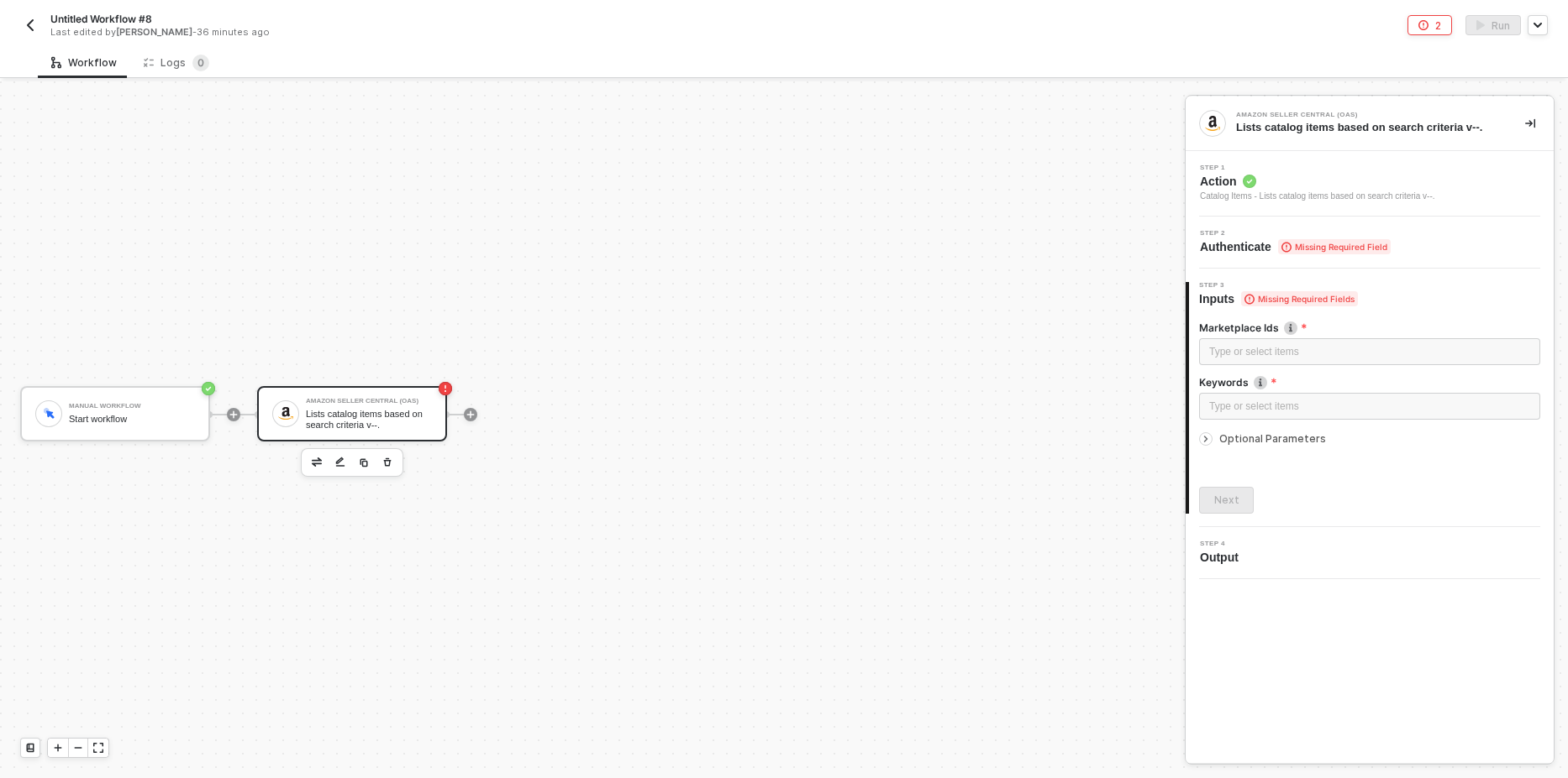
click at [1346, 231] on span "Step 2" at bounding box center [1296, 232] width 191 height 6
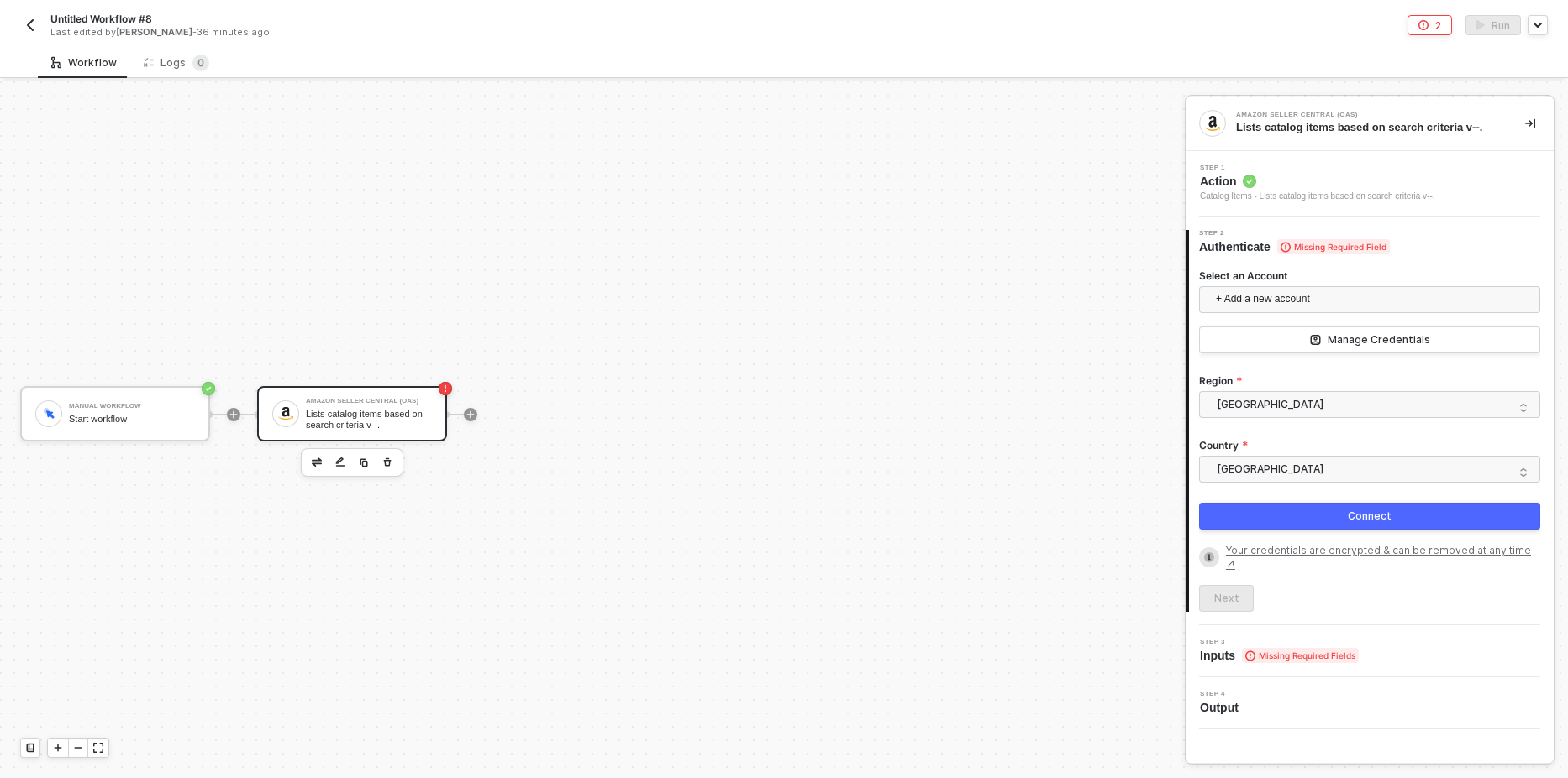
click at [383, 459] on icon "button" at bounding box center [387, 462] width 10 height 14
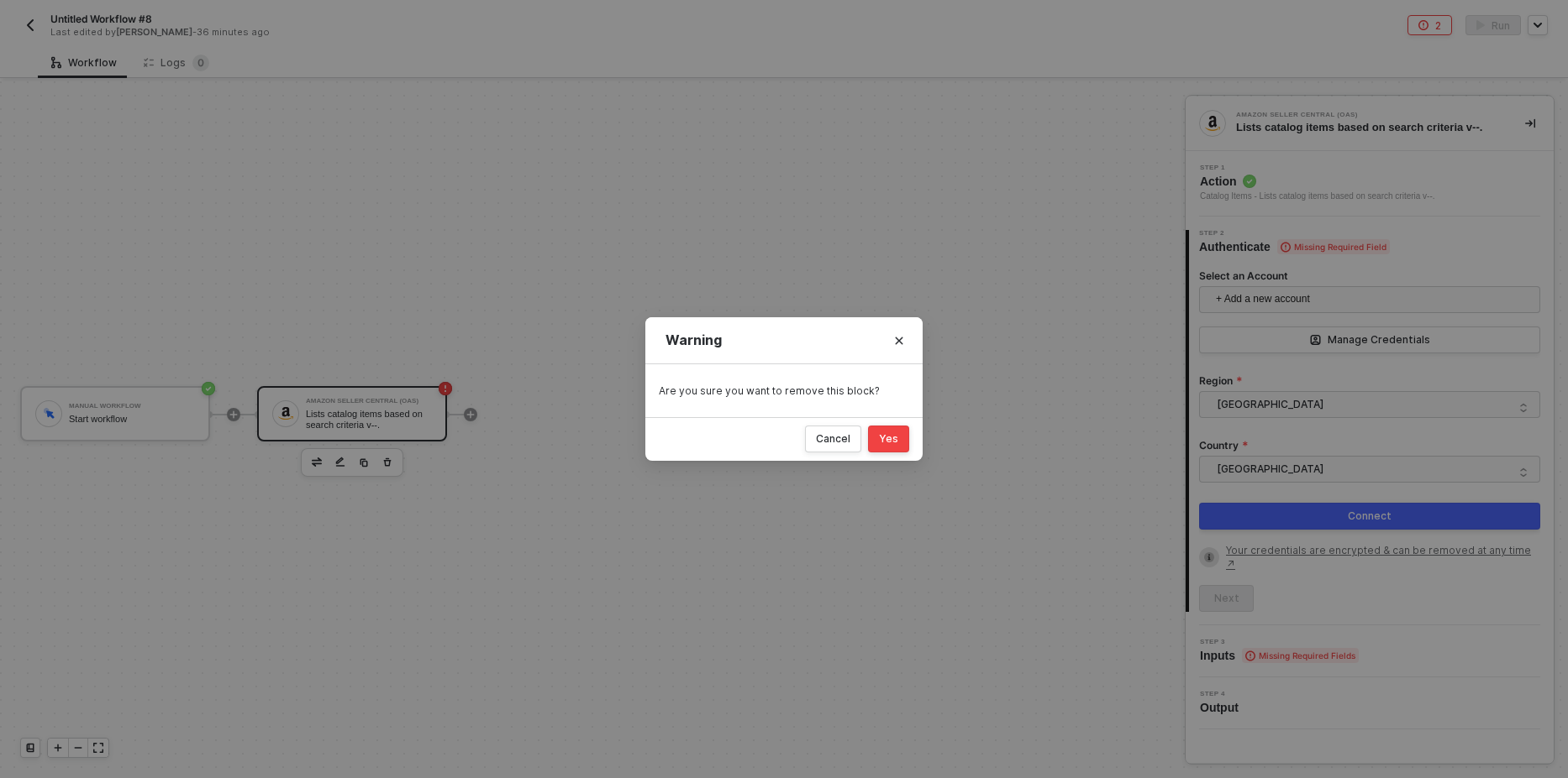
click at [892, 436] on div "Yes" at bounding box center [888, 439] width 19 height 14
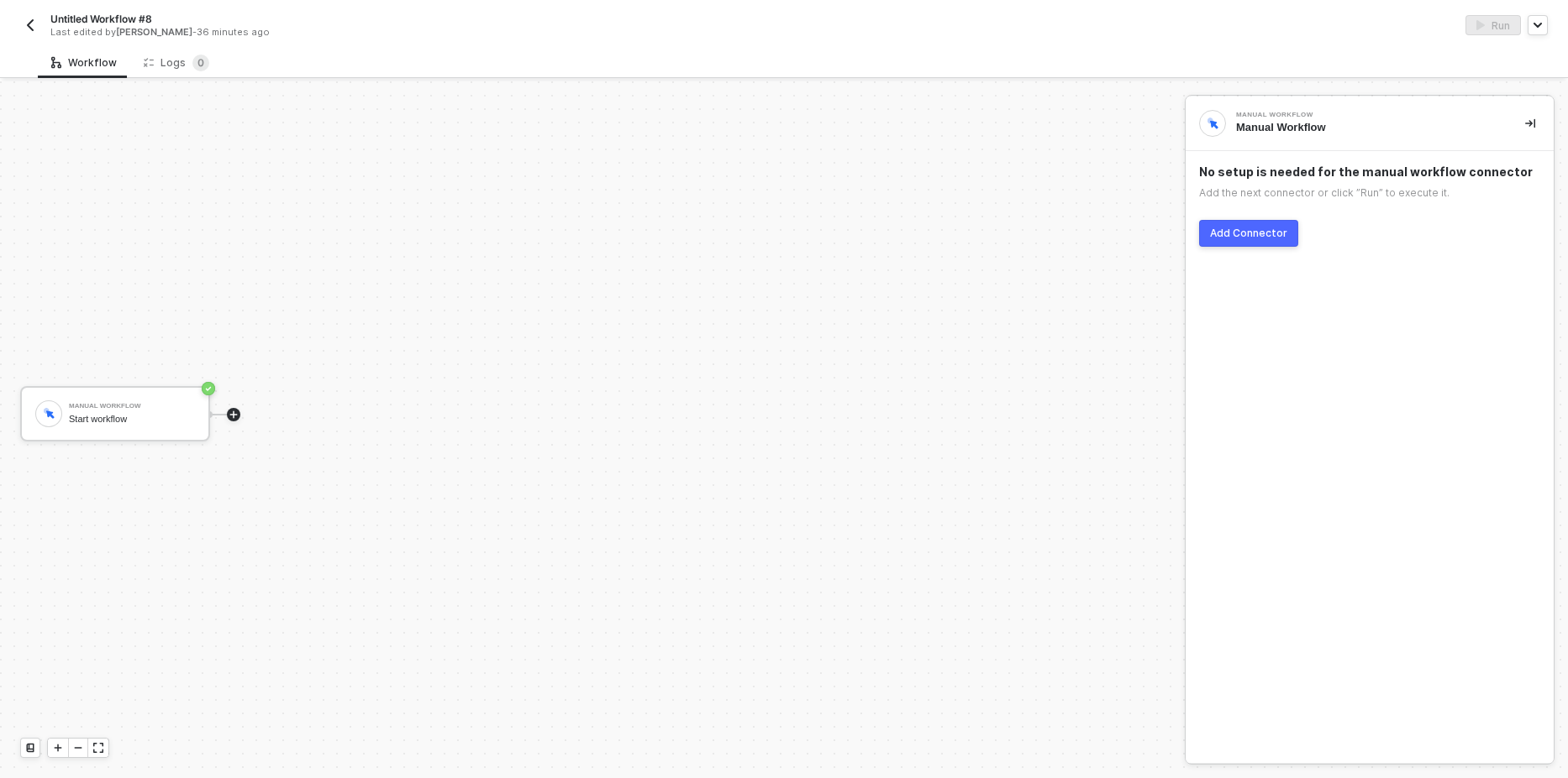
click at [231, 417] on icon "icon-play" at bounding box center [234, 414] width 10 height 10
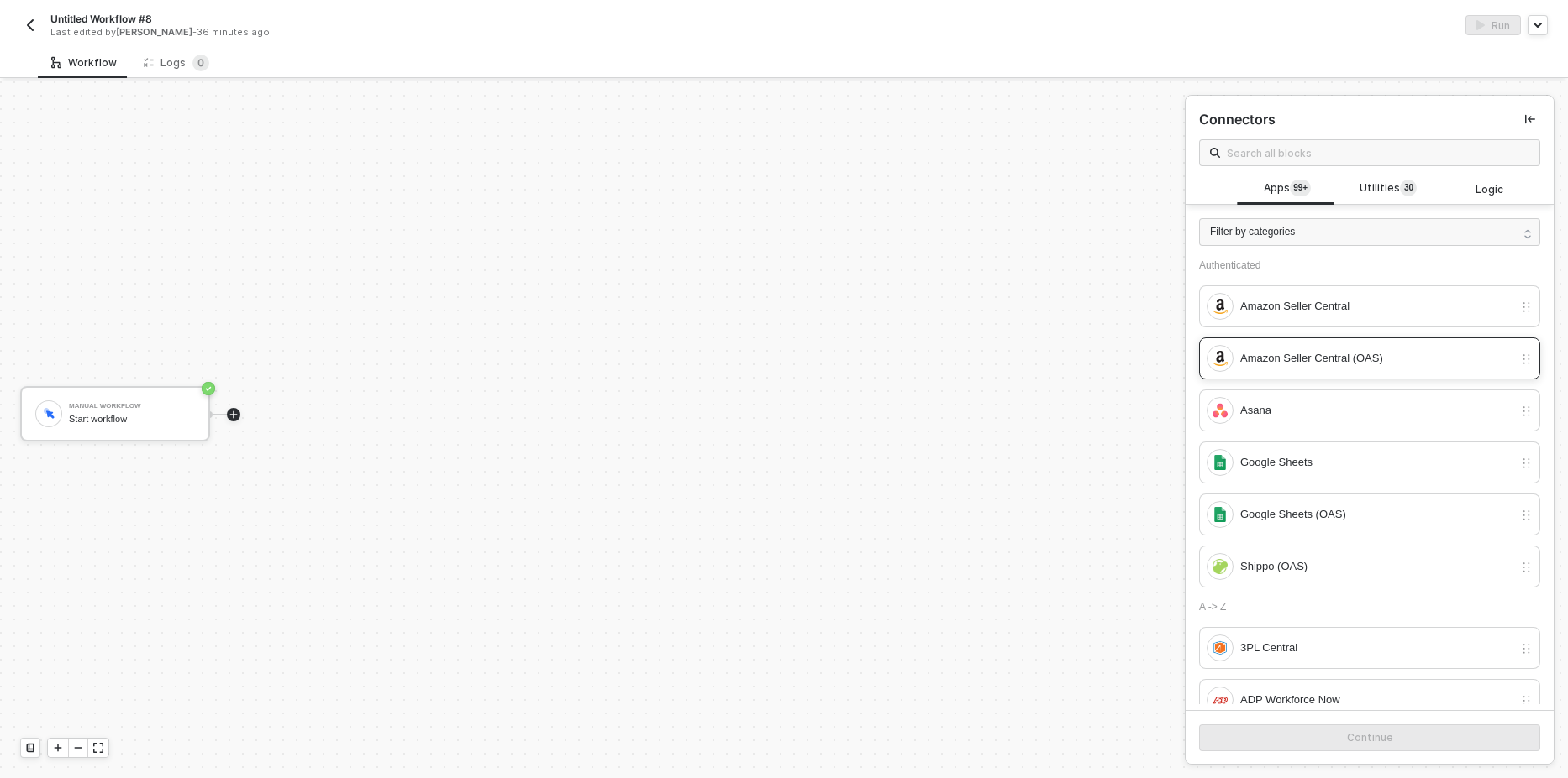
drag, startPoint x: 1325, startPoint y: 306, endPoint x: 1320, endPoint y: 365, distance: 59.2
click at [1326, 307] on div "Amazon Seller Central" at bounding box center [1376, 307] width 273 height 19
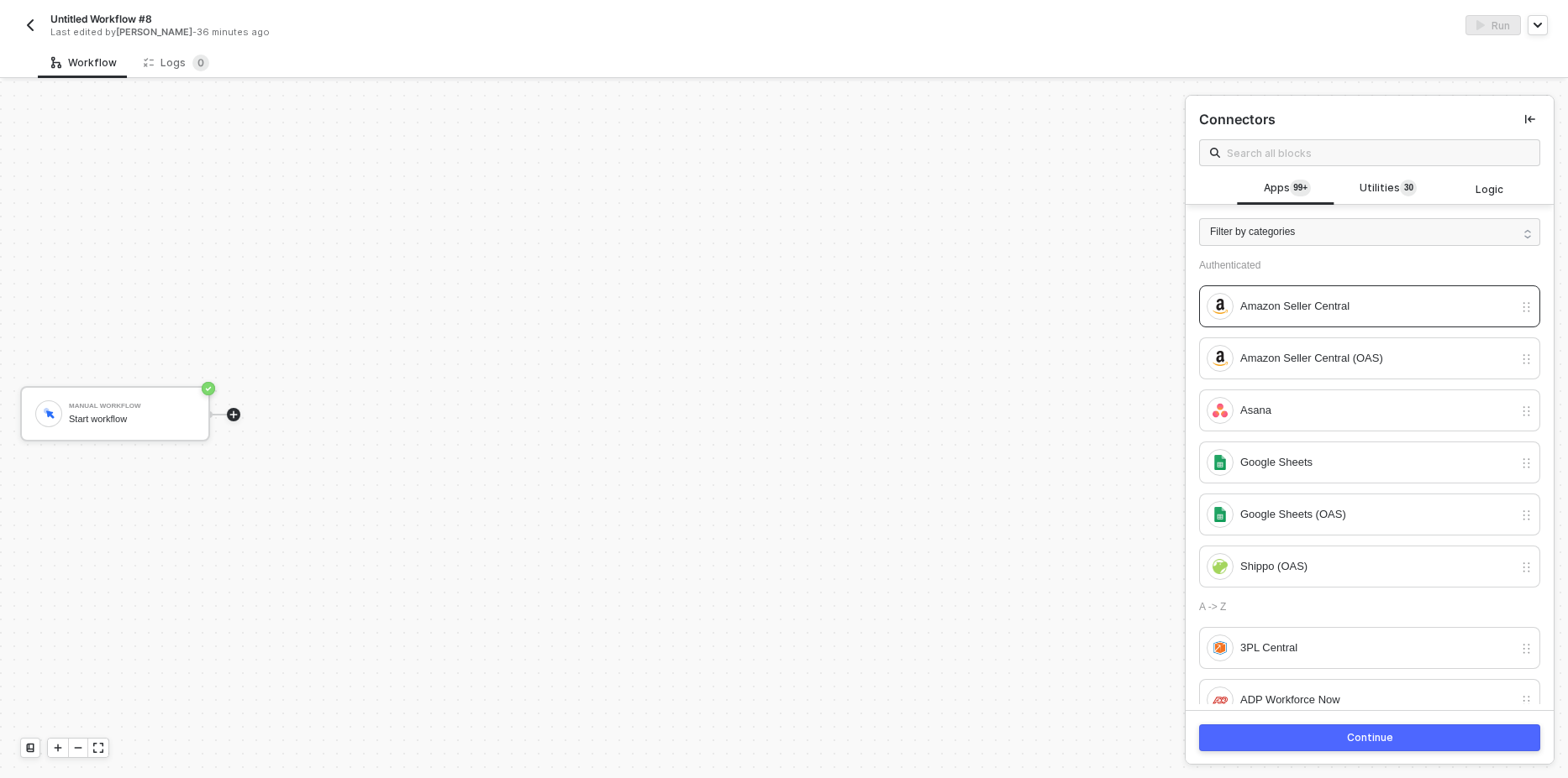
click at [1372, 734] on div "Continue" at bounding box center [1370, 738] width 46 height 14
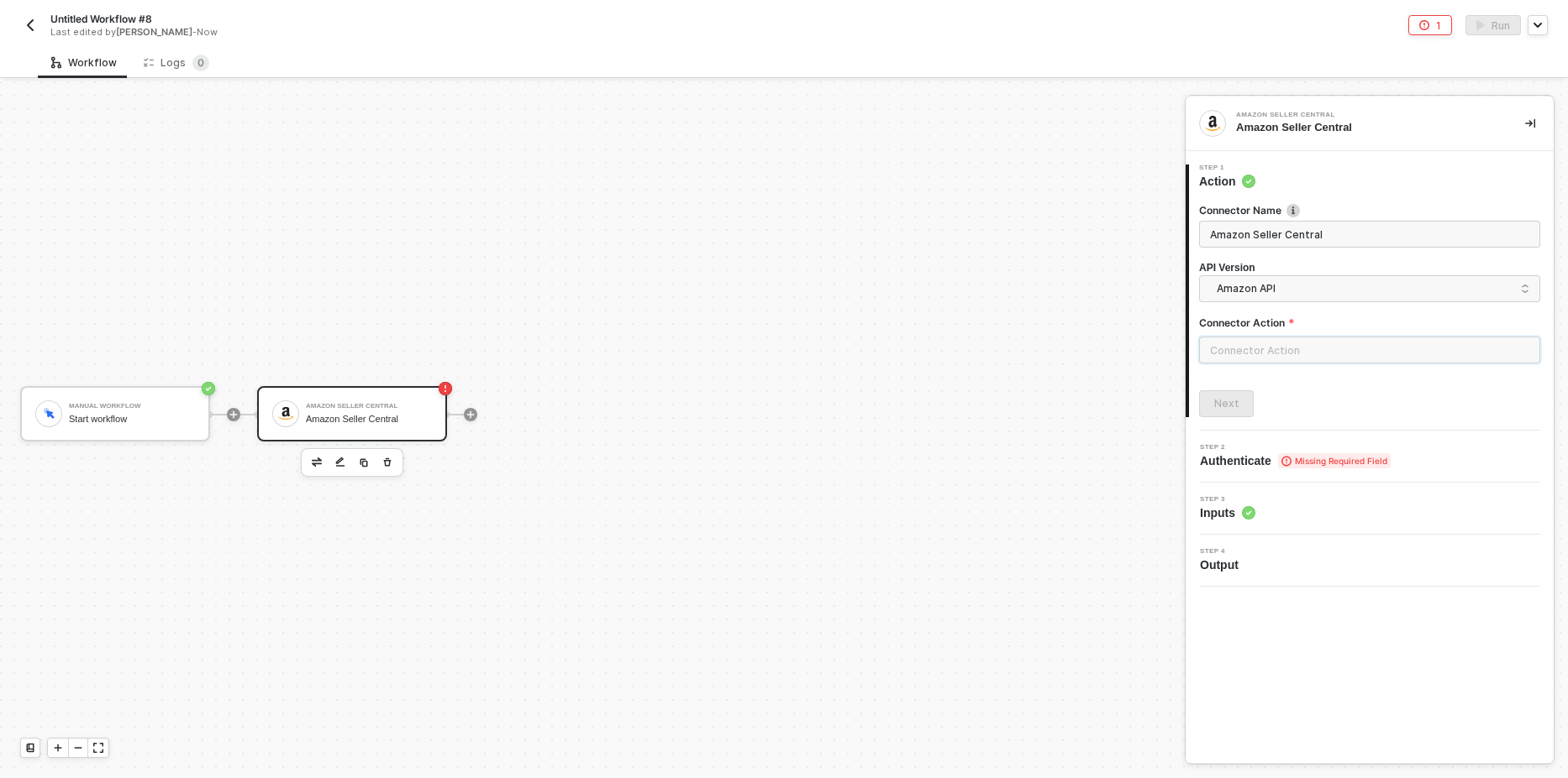
click at [1308, 355] on input "text" at bounding box center [1370, 350] width 341 height 27
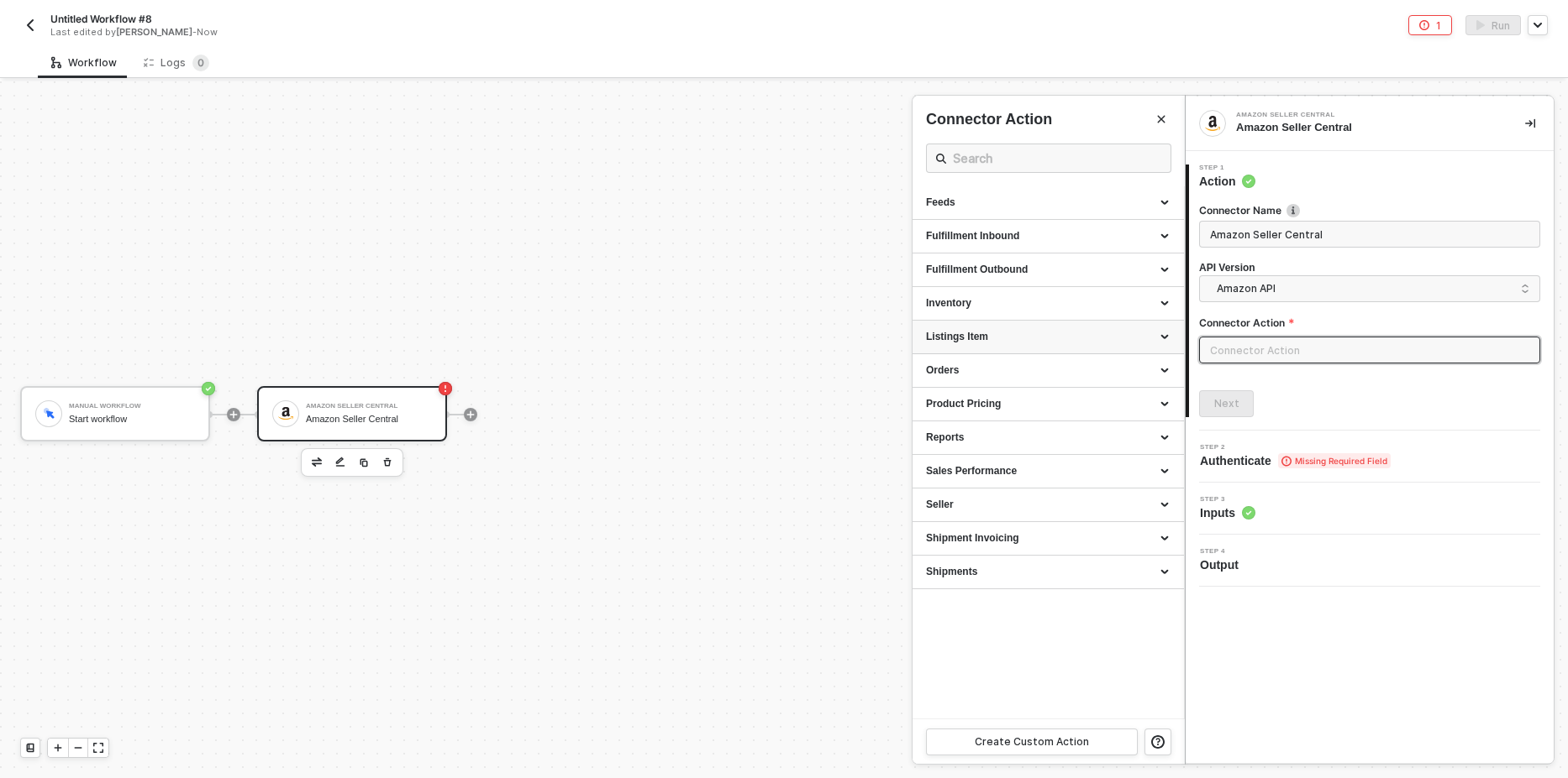
click at [1004, 339] on div "Listings Item" at bounding box center [1048, 336] width 245 height 14
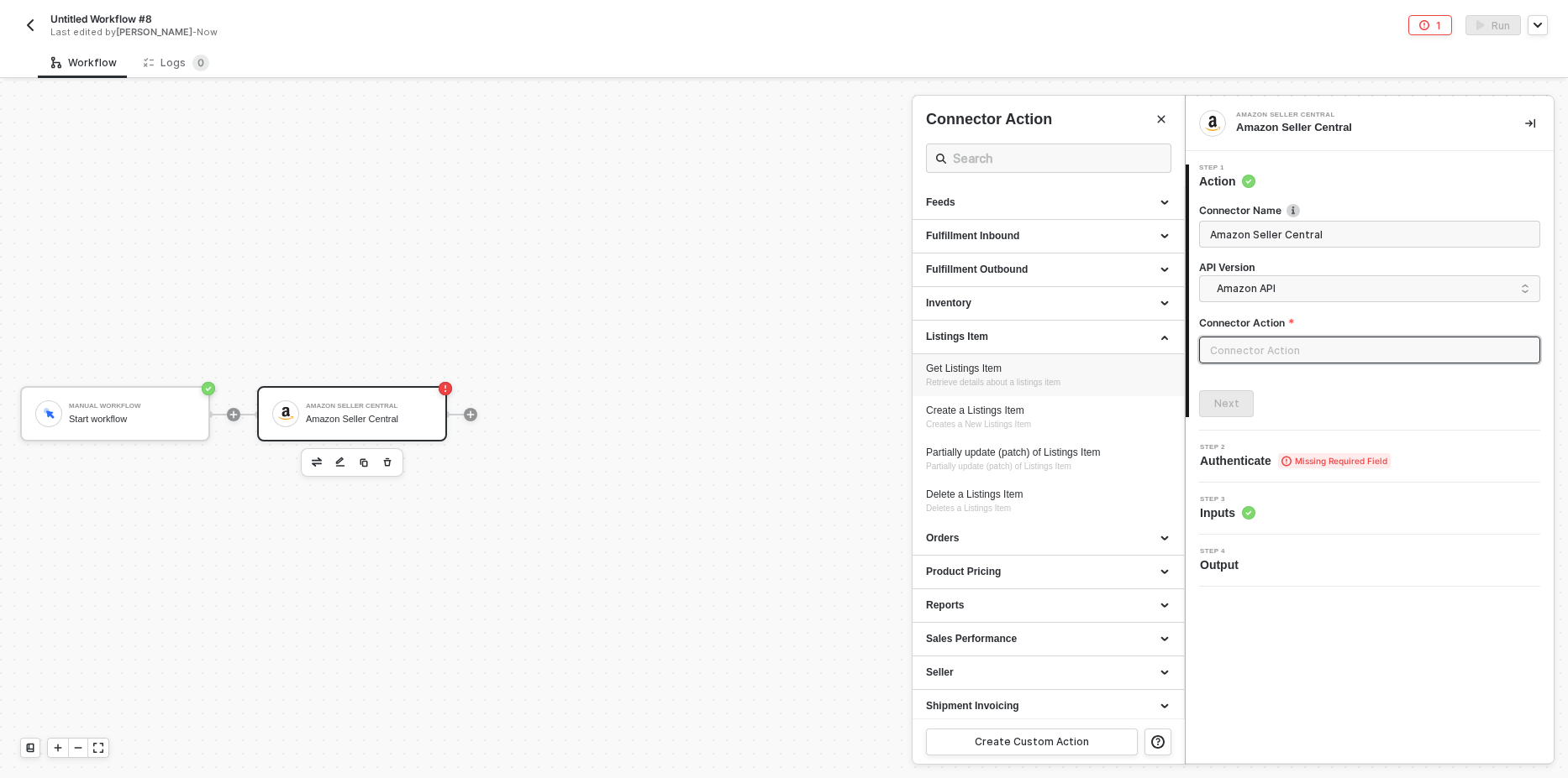
click at [1005, 380] on span "Retrieve details about a listings item" at bounding box center [993, 383] width 134 height 9
type input "Retrieve details about a listings item"
type input "Listings Item - Get Listings Item"
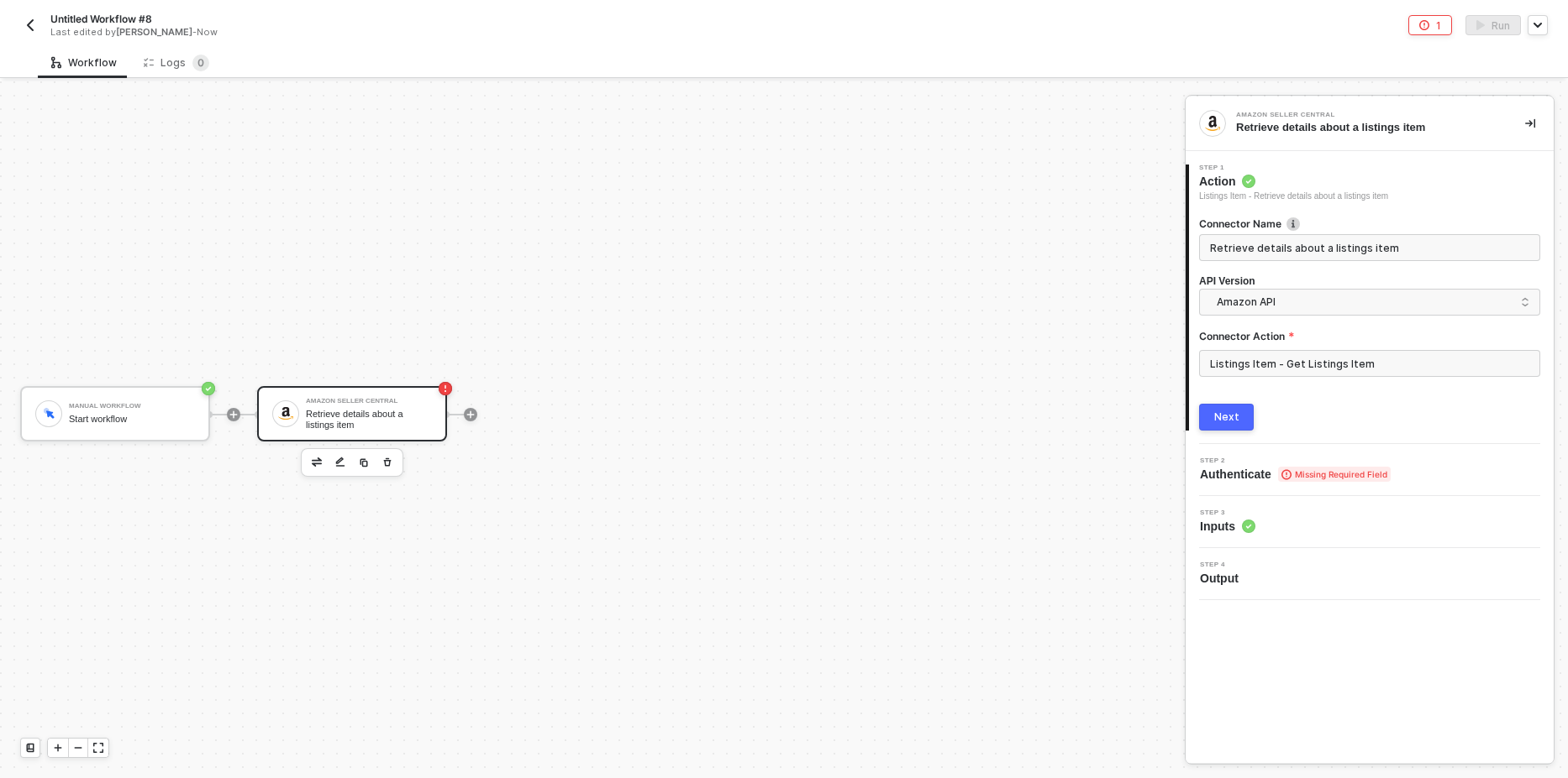
click at [1205, 427] on button "Next" at bounding box center [1226, 417] width 55 height 27
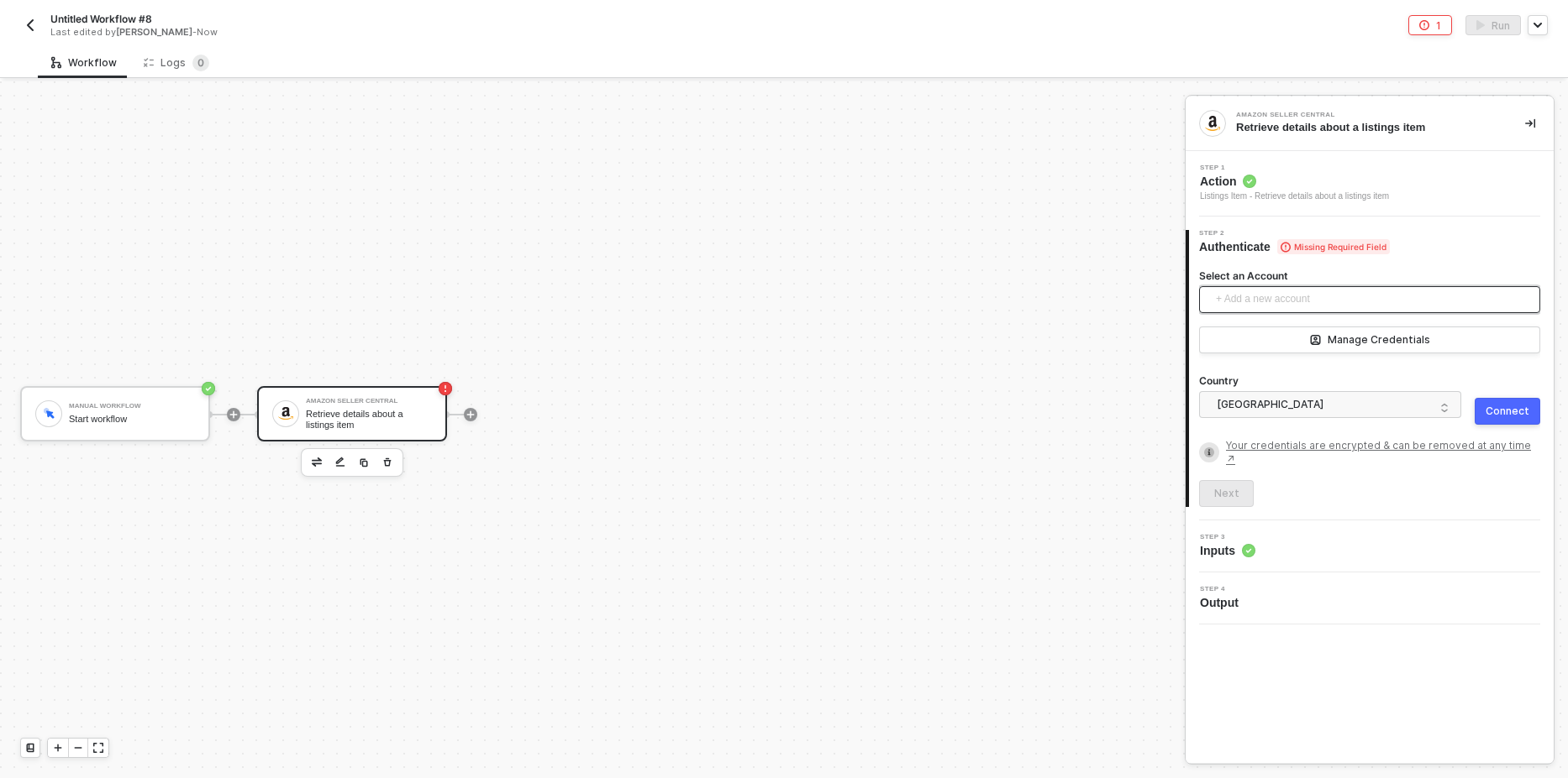
click at [1246, 301] on span "+ Add a new account" at bounding box center [1372, 299] width 314 height 27
click at [1226, 339] on span "Amazon FBA US" at bounding box center [1270, 337] width 115 height 19
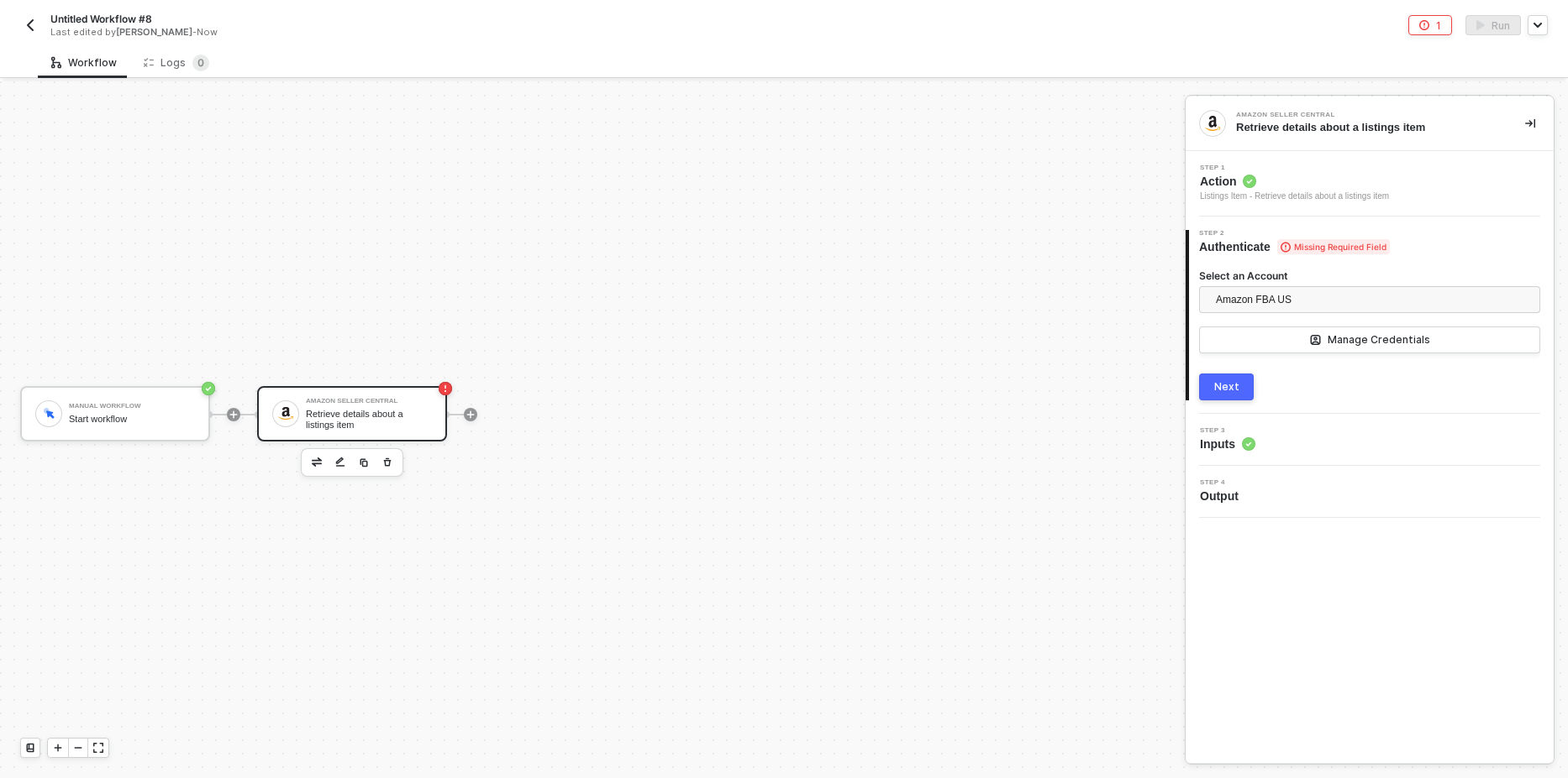
click at [1231, 389] on div "Next" at bounding box center [1226, 387] width 25 height 14
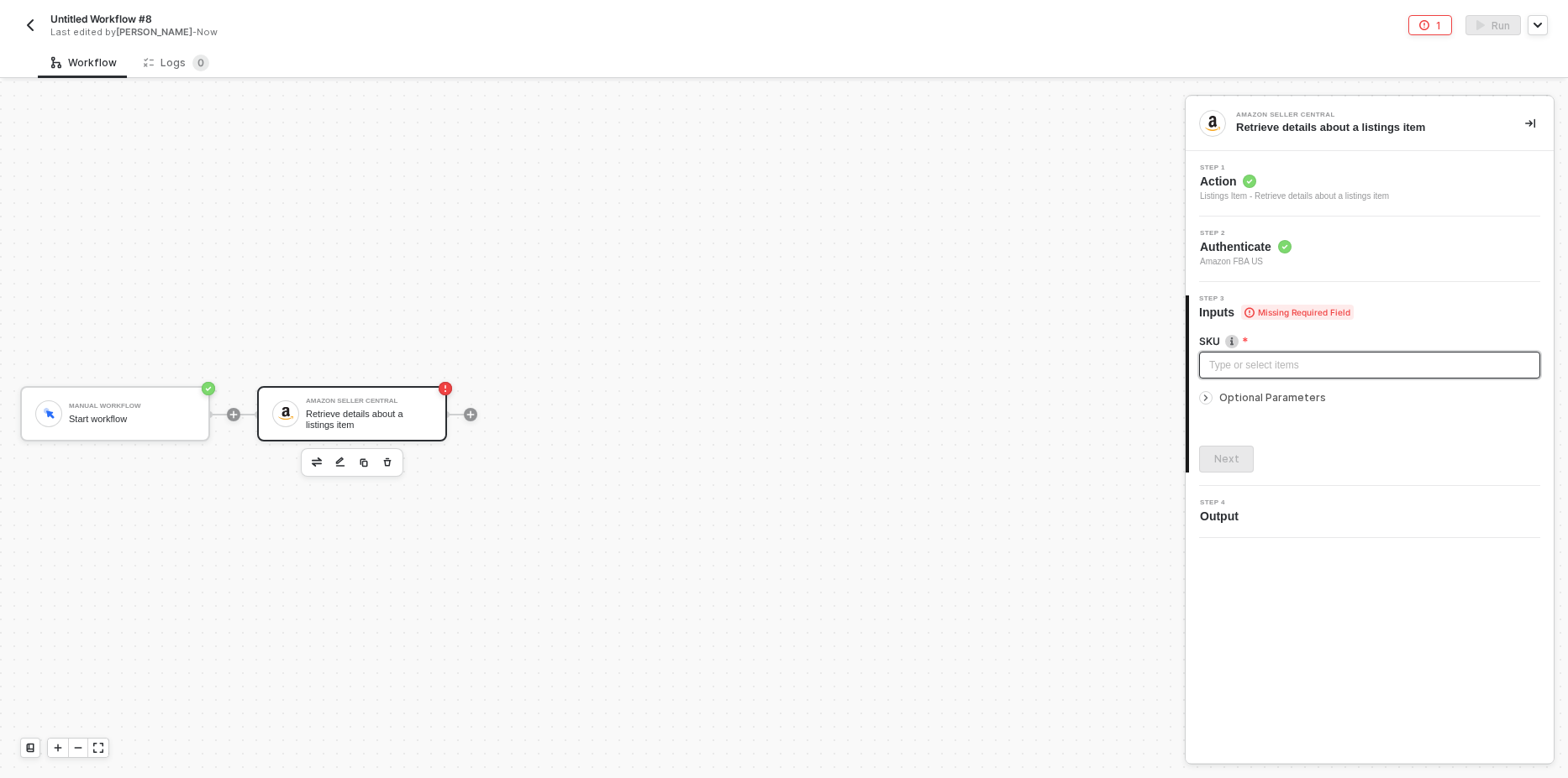
click at [1260, 373] on div "Type or select items ﻿" at bounding box center [1370, 365] width 341 height 27
click at [1281, 199] on div "Listings Item - Retrieve details about a listings item" at bounding box center [1295, 196] width 189 height 14
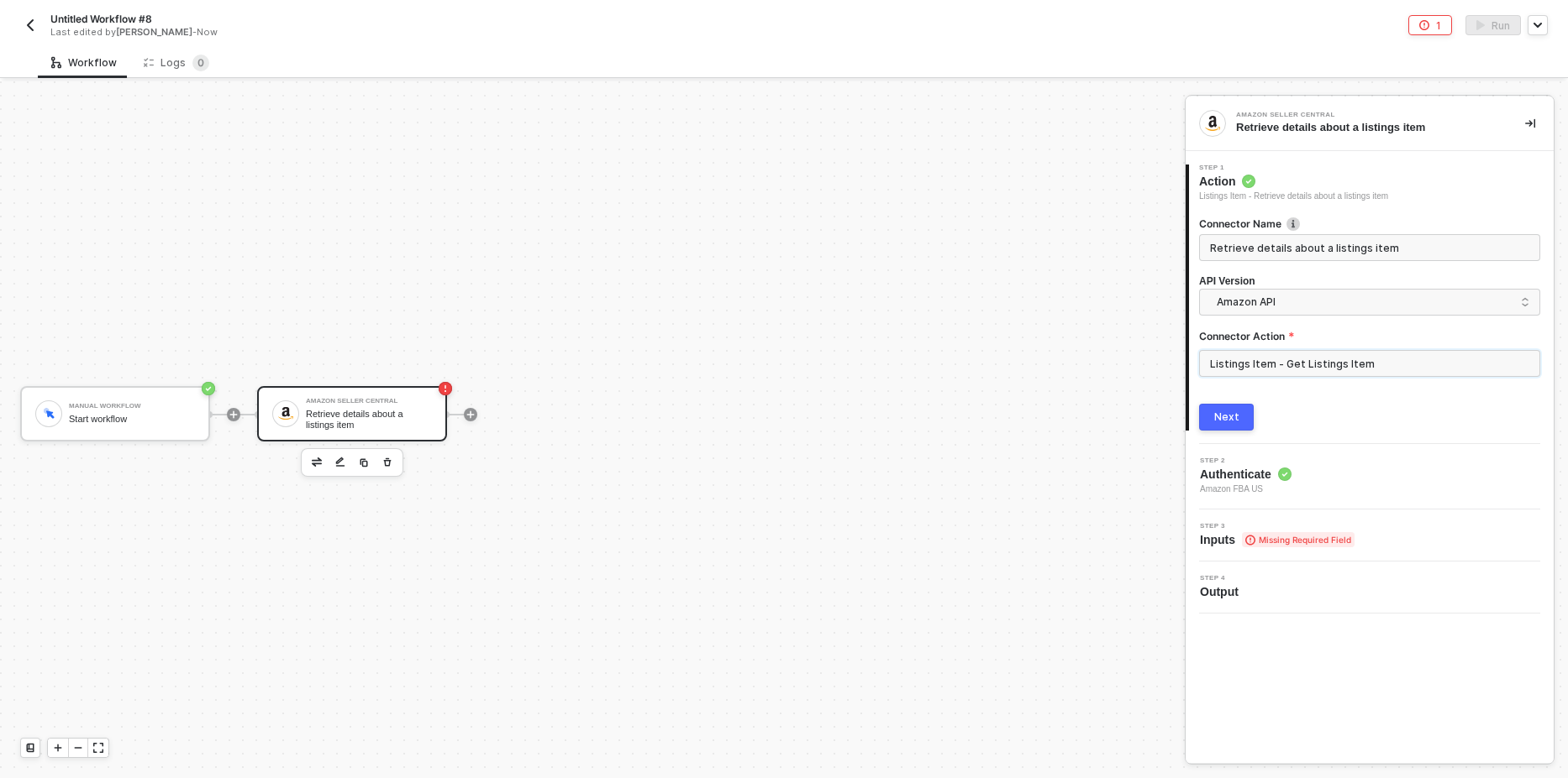
click at [1279, 353] on input "Listings Item - Get Listings Item" at bounding box center [1370, 363] width 341 height 27
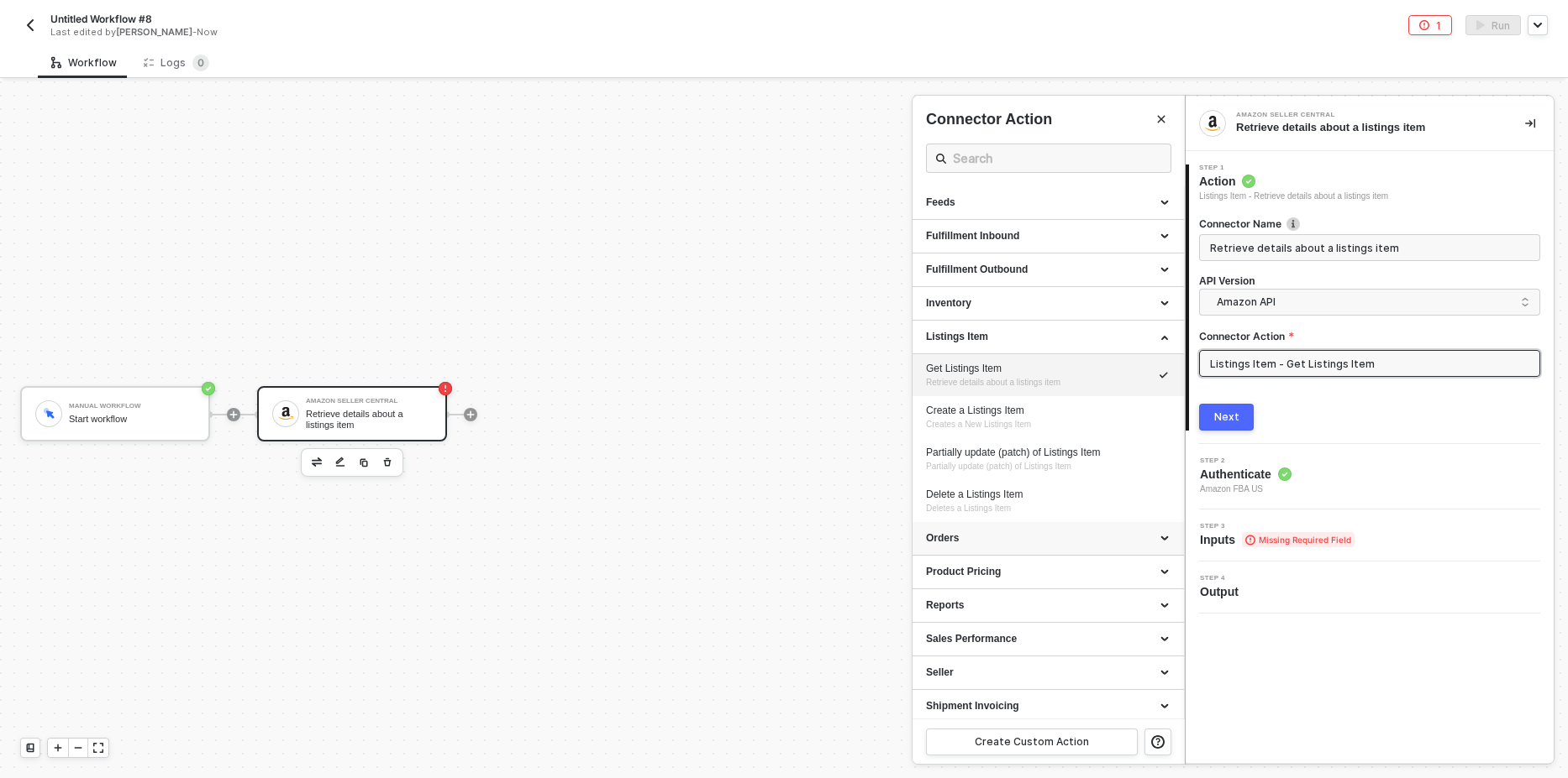
click at [1048, 533] on div "Orders" at bounding box center [1048, 538] width 245 height 14
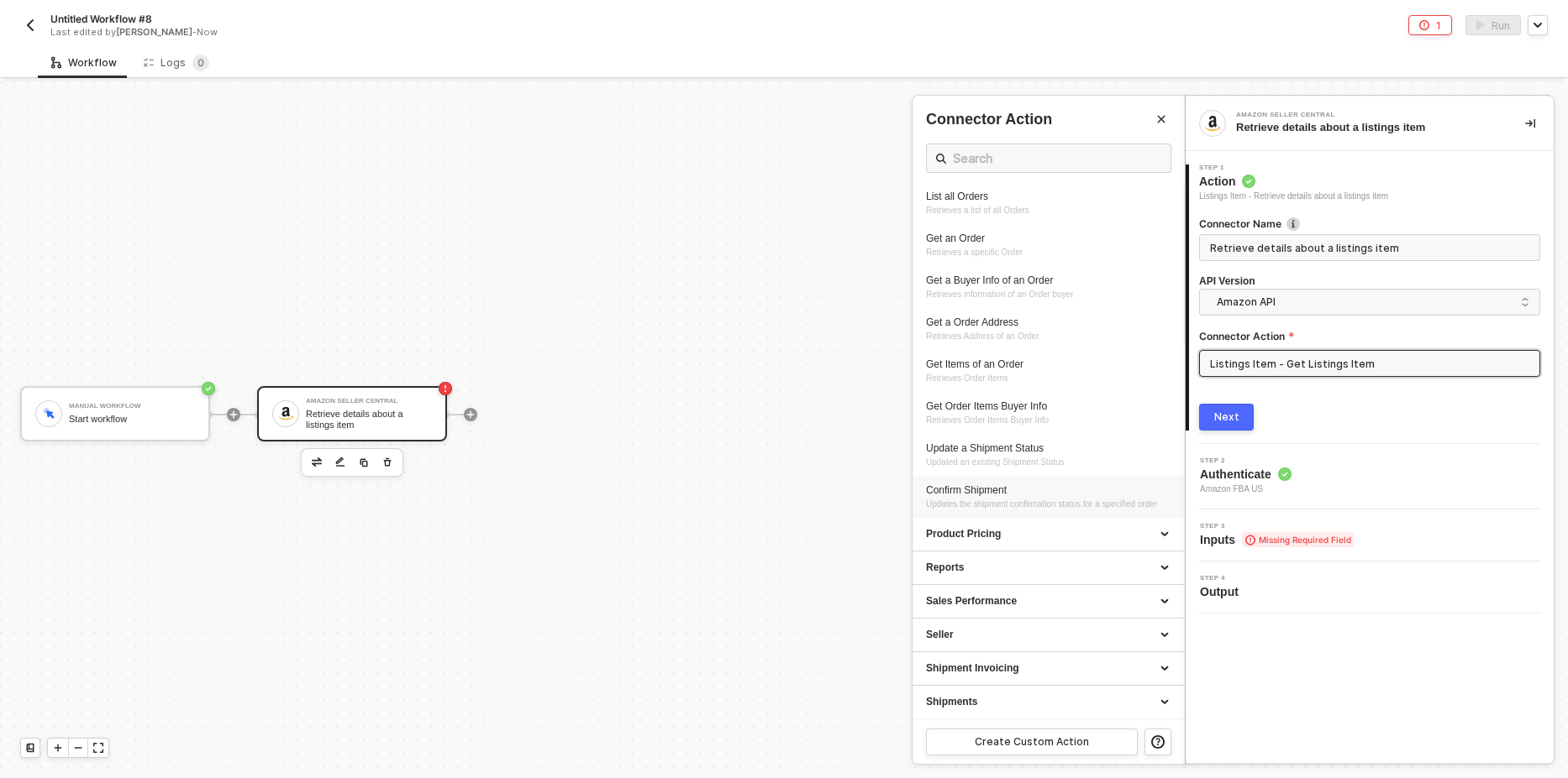
scroll to position [374, 0]
click at [994, 640] on div "Seller" at bounding box center [1048, 634] width 245 height 14
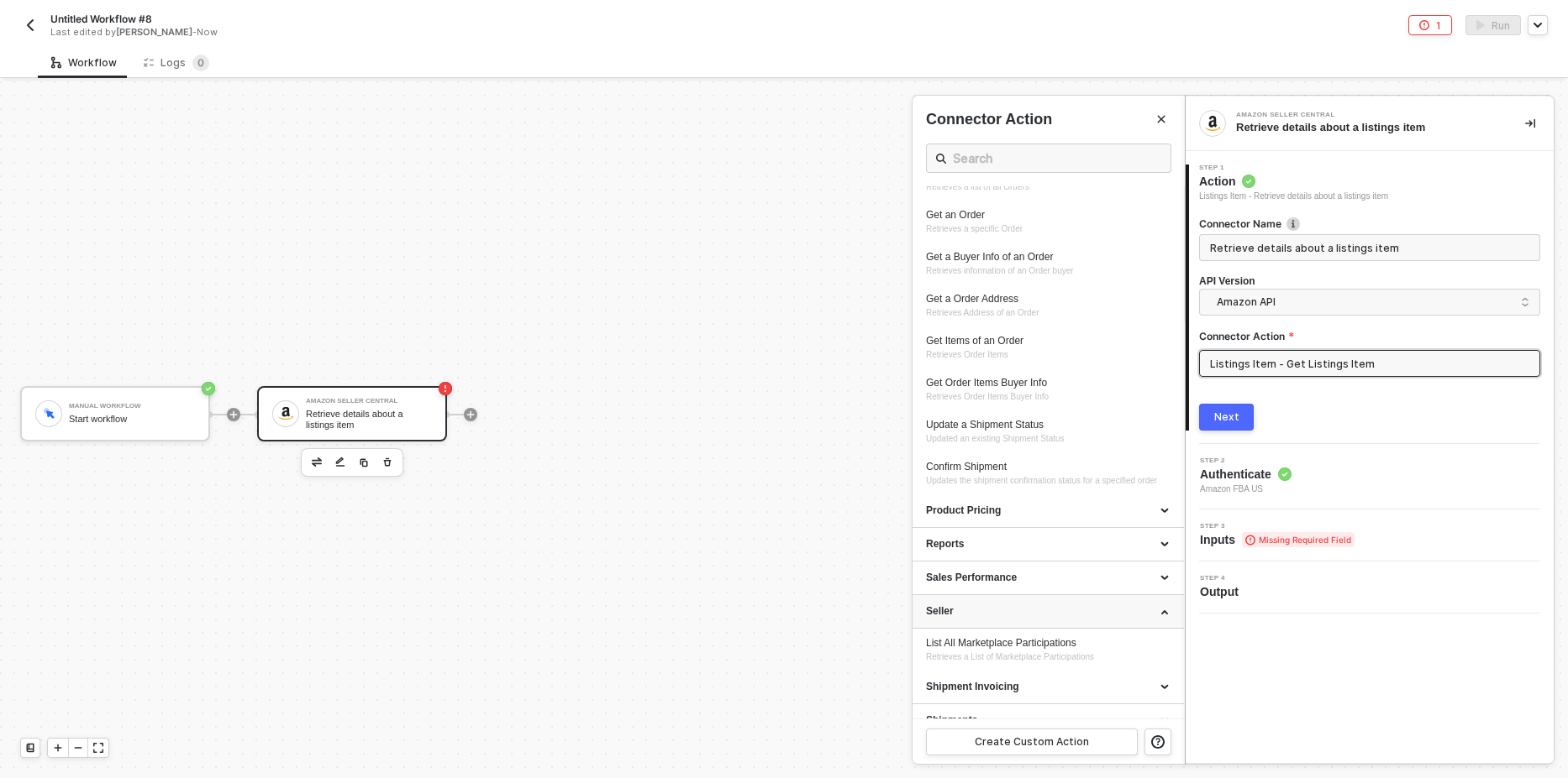
scroll to position [417, 0]
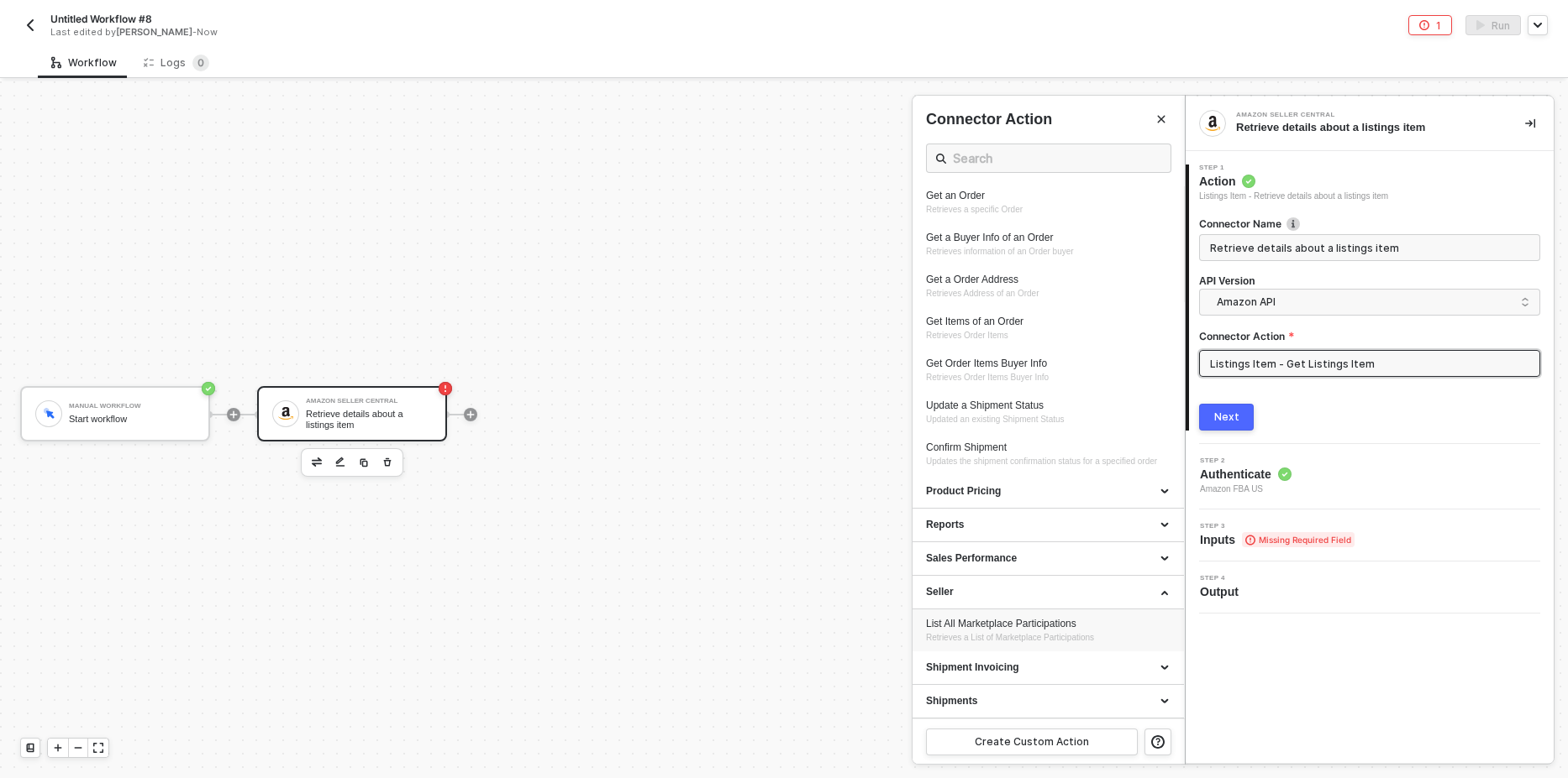
click at [990, 643] on div "List All Marketplace Participations Retrieves a List of Marketplace Participati…" at bounding box center [1048, 631] width 245 height 28
type input "Retrieves a List of Marketplace Participations"
type input "Seller - List All Marketplace Participations"
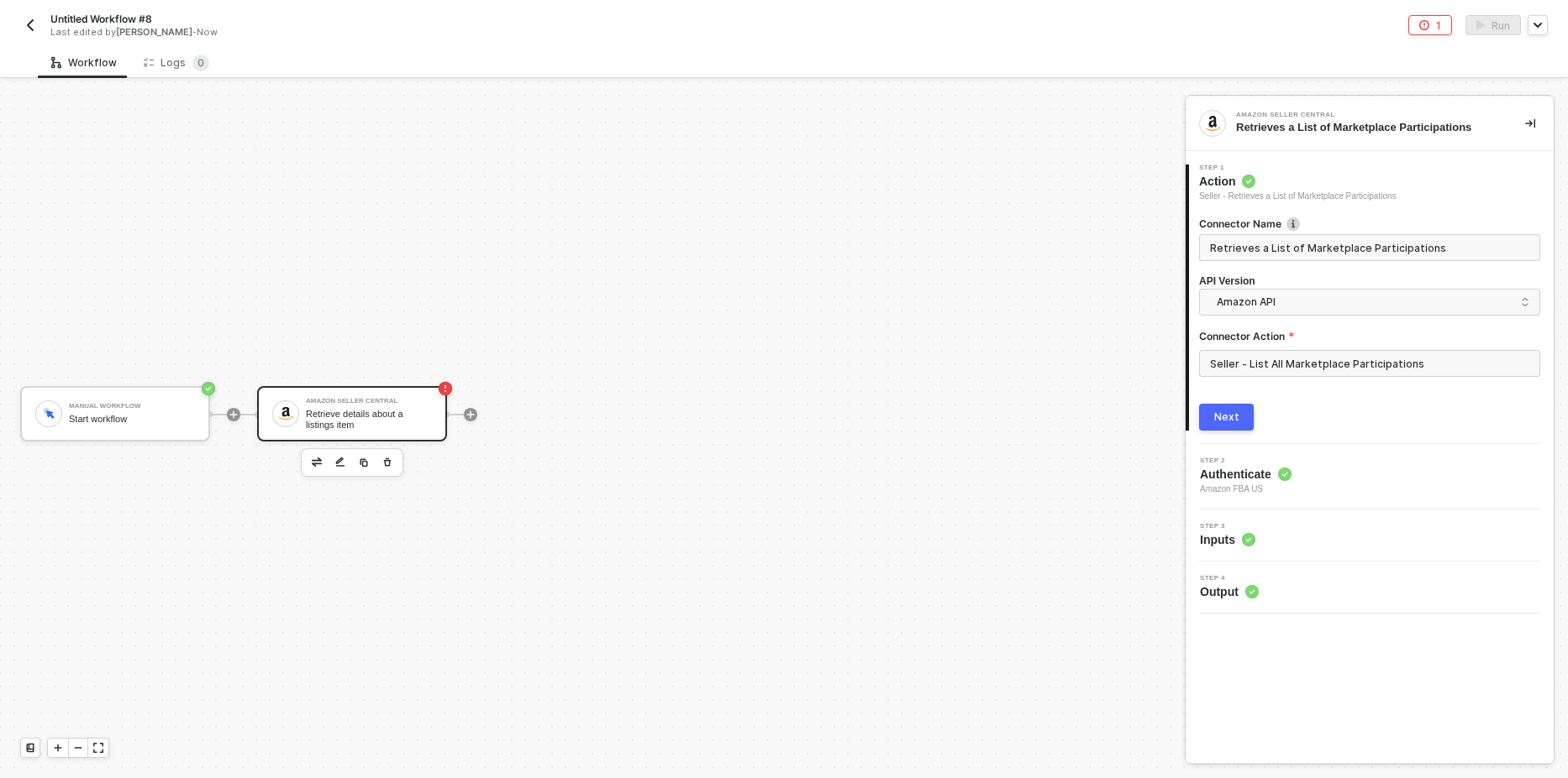
click at [1212, 419] on button "Next" at bounding box center [1226, 417] width 55 height 27
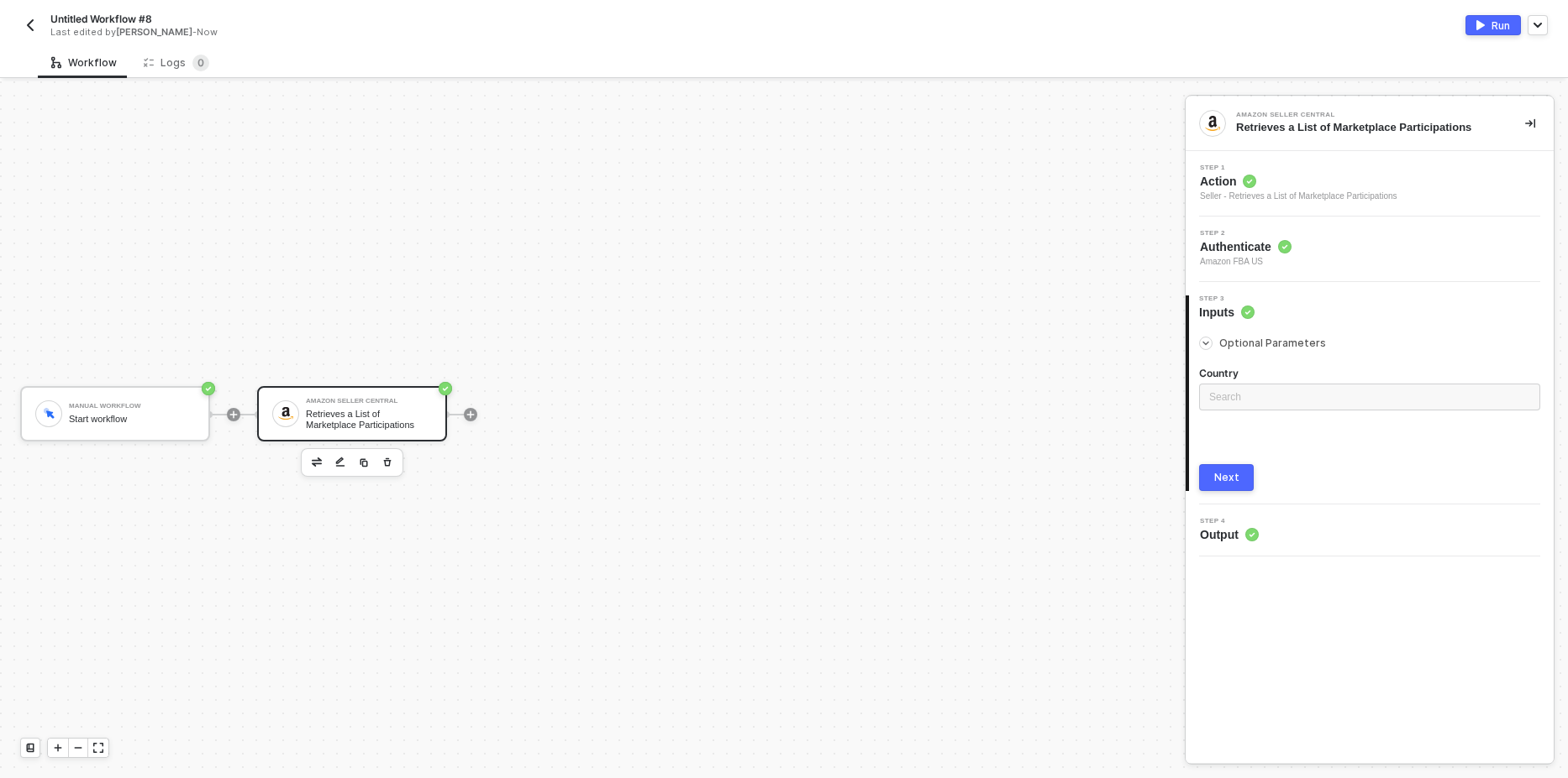
click at [1500, 28] on div "Run" at bounding box center [1500, 25] width 19 height 14
click at [186, 81] on div "Workflow Logs 0 Manual Workflow Start workflow Amazon Seller Central Retrieves …" at bounding box center [784, 413] width 1568 height 732
click at [193, 64] on sup "0" at bounding box center [201, 63] width 17 height 17
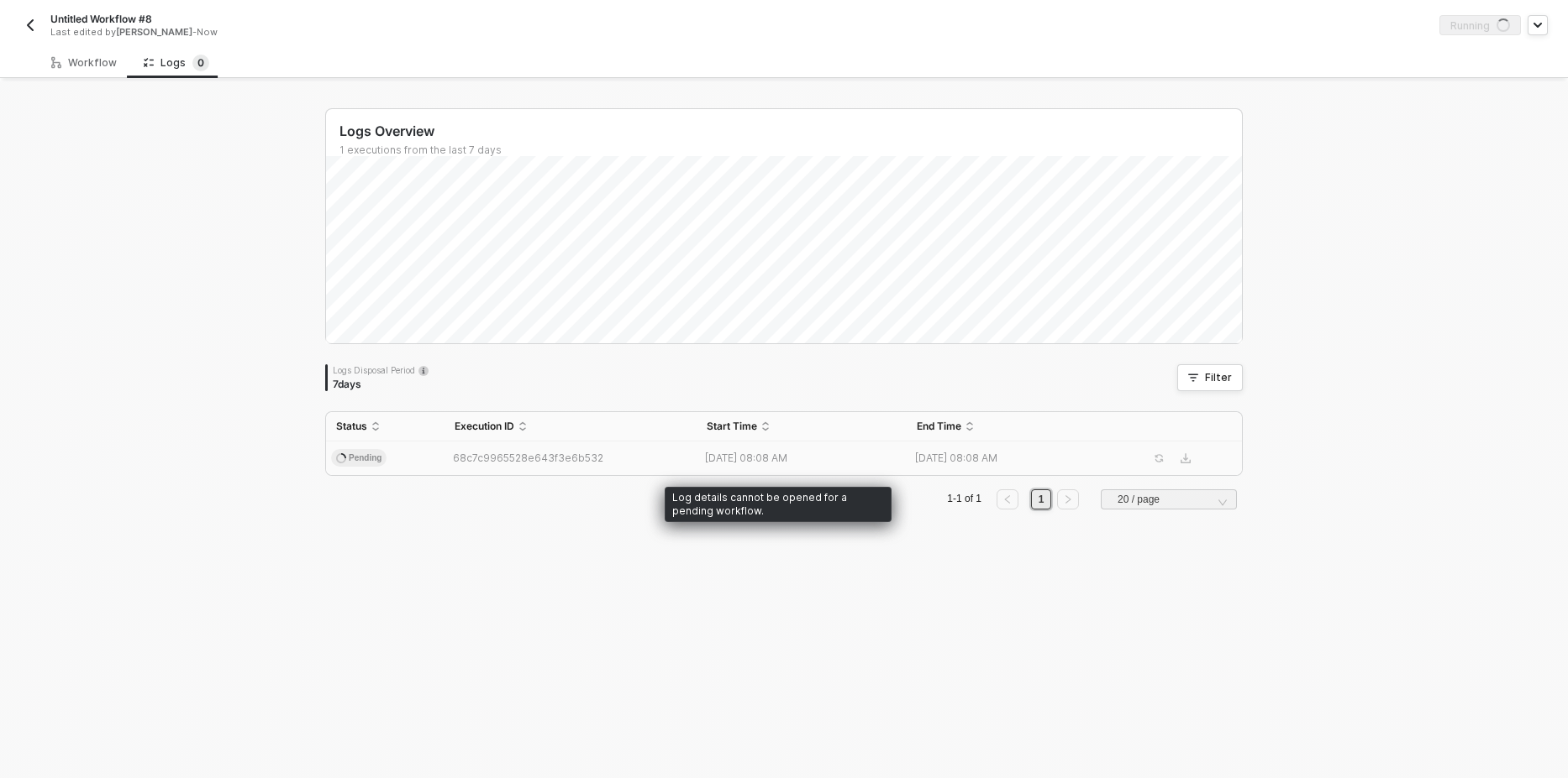
click at [368, 461] on span "Pending" at bounding box center [359, 458] width 56 height 19
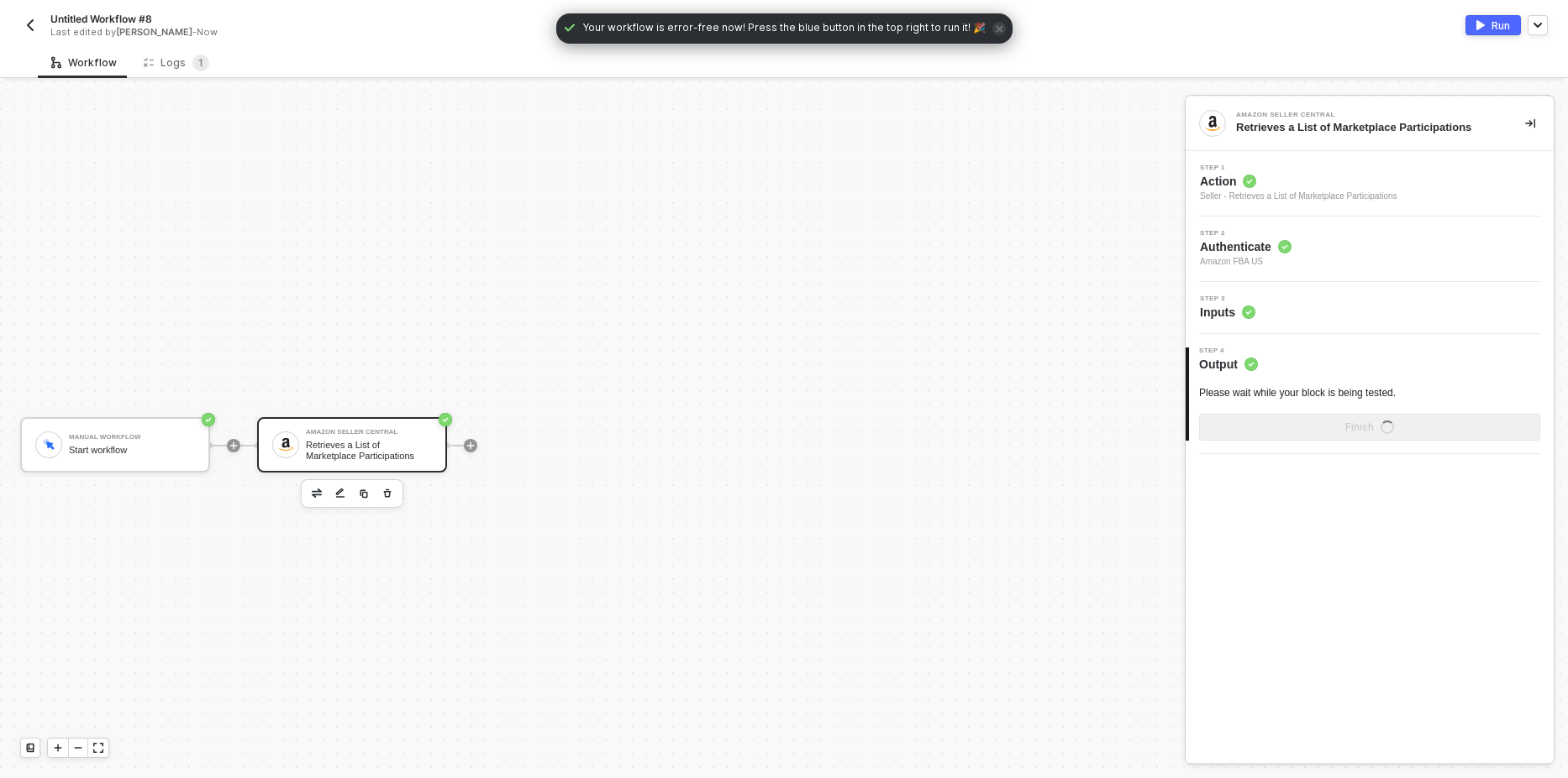
scroll to position [31, 0]
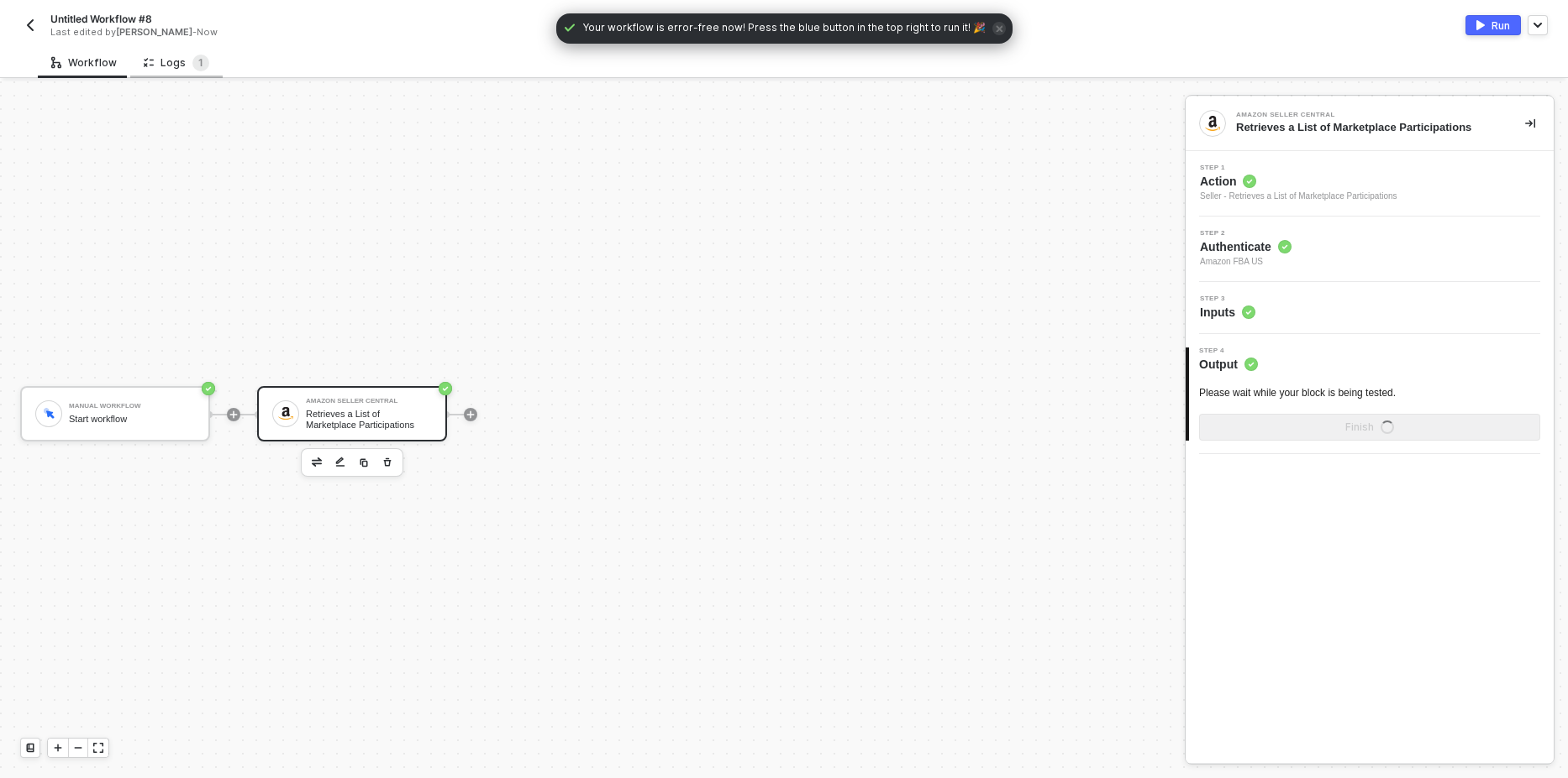
click at [184, 71] on div "Logs 1" at bounding box center [177, 63] width 93 height 31
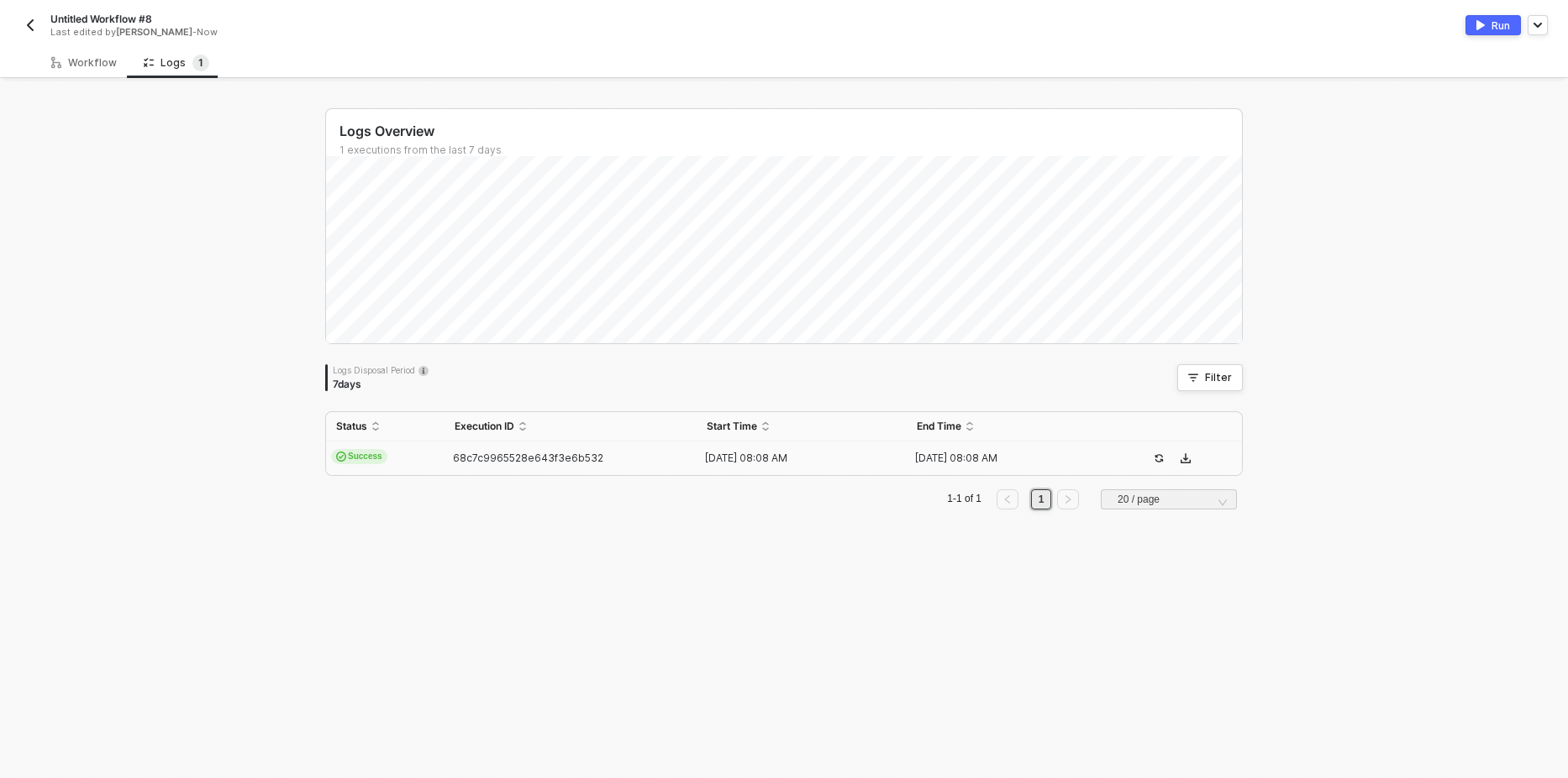
click at [355, 461] on span "Success" at bounding box center [359, 457] width 57 height 15
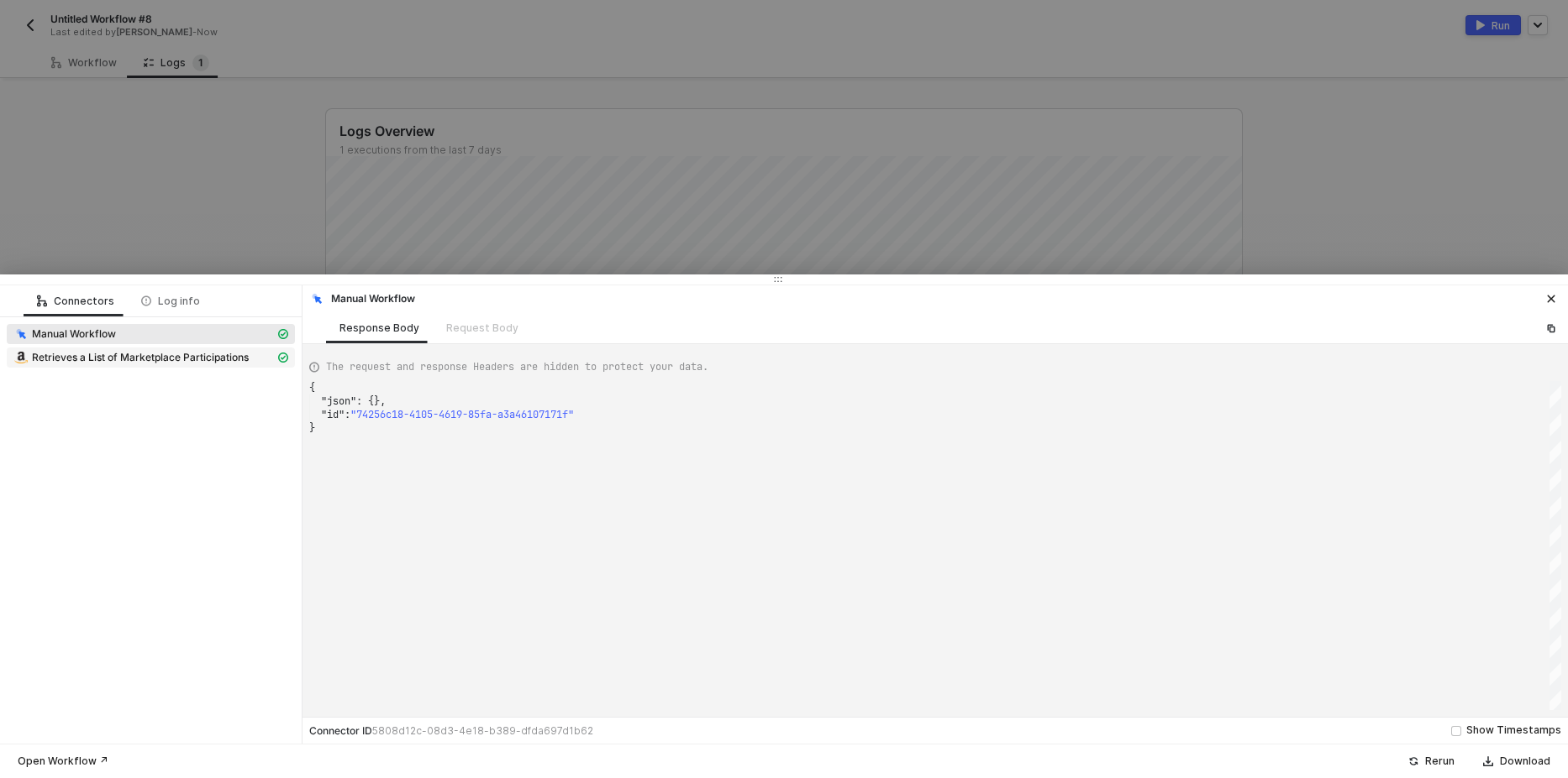
click at [140, 360] on span "Retrieves a List of Marketplace Participations" at bounding box center [140, 358] width 217 height 14
type textarea "{ "json": { "message": "Amazon SP data redacted" }, "statusCode": 200, "id": "r…"
click at [222, 190] on div at bounding box center [784, 389] width 1568 height 778
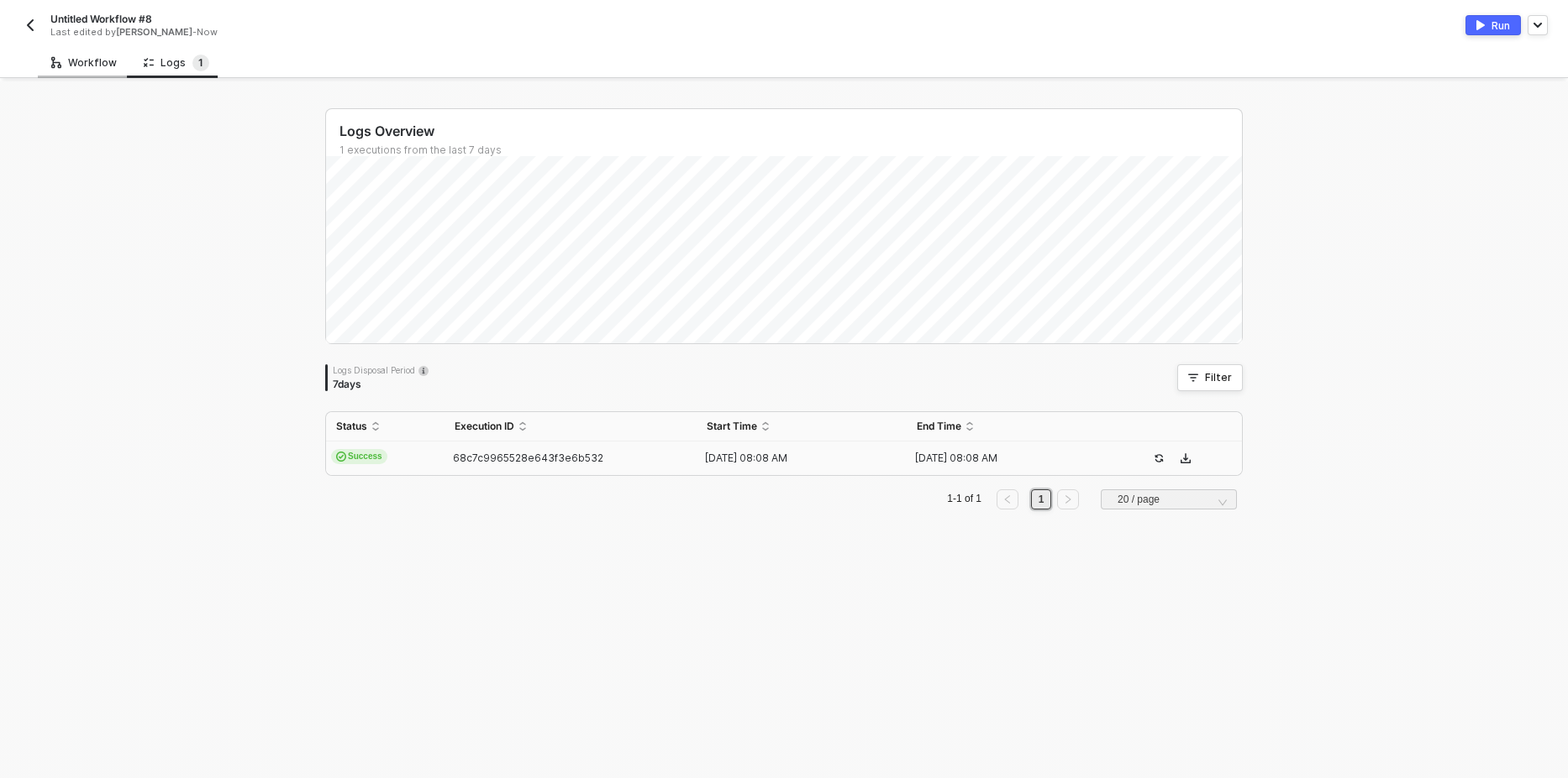
click at [80, 66] on div "Workflow" at bounding box center [83, 63] width 66 height 14
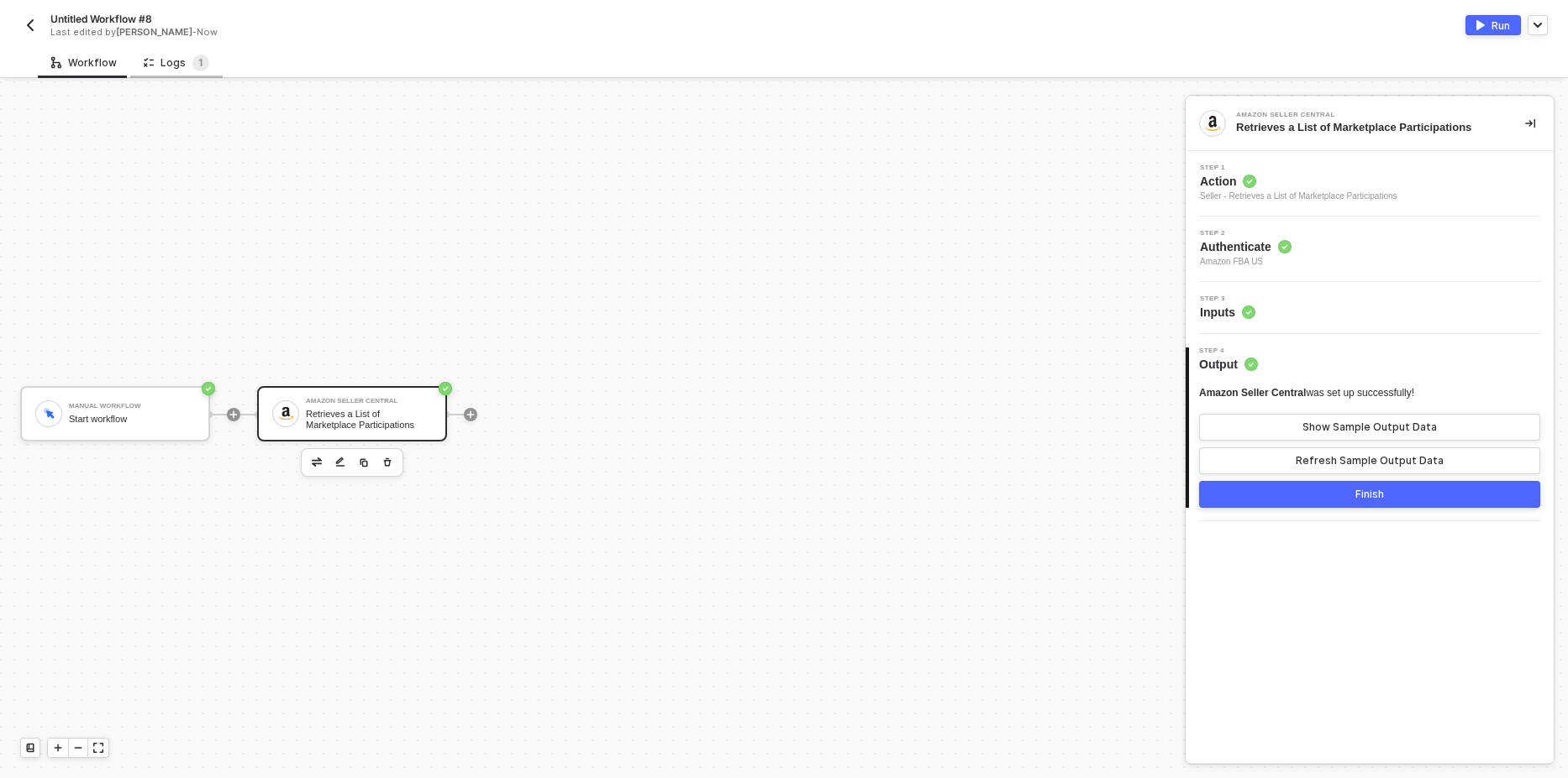
click at [170, 68] on div "Logs 1" at bounding box center [176, 63] width 66 height 17
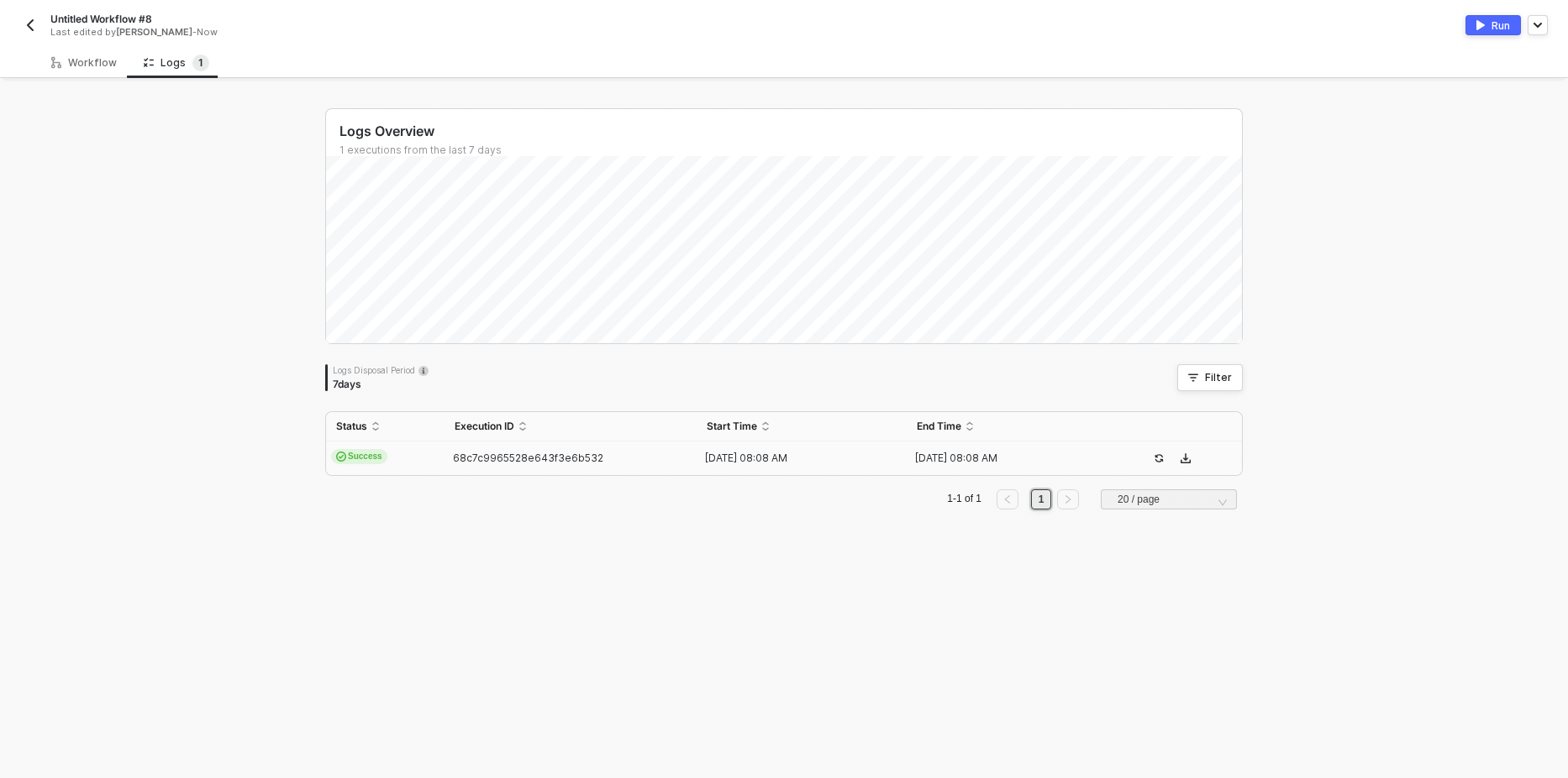
click at [348, 466] on td "Success" at bounding box center [386, 458] width 119 height 33
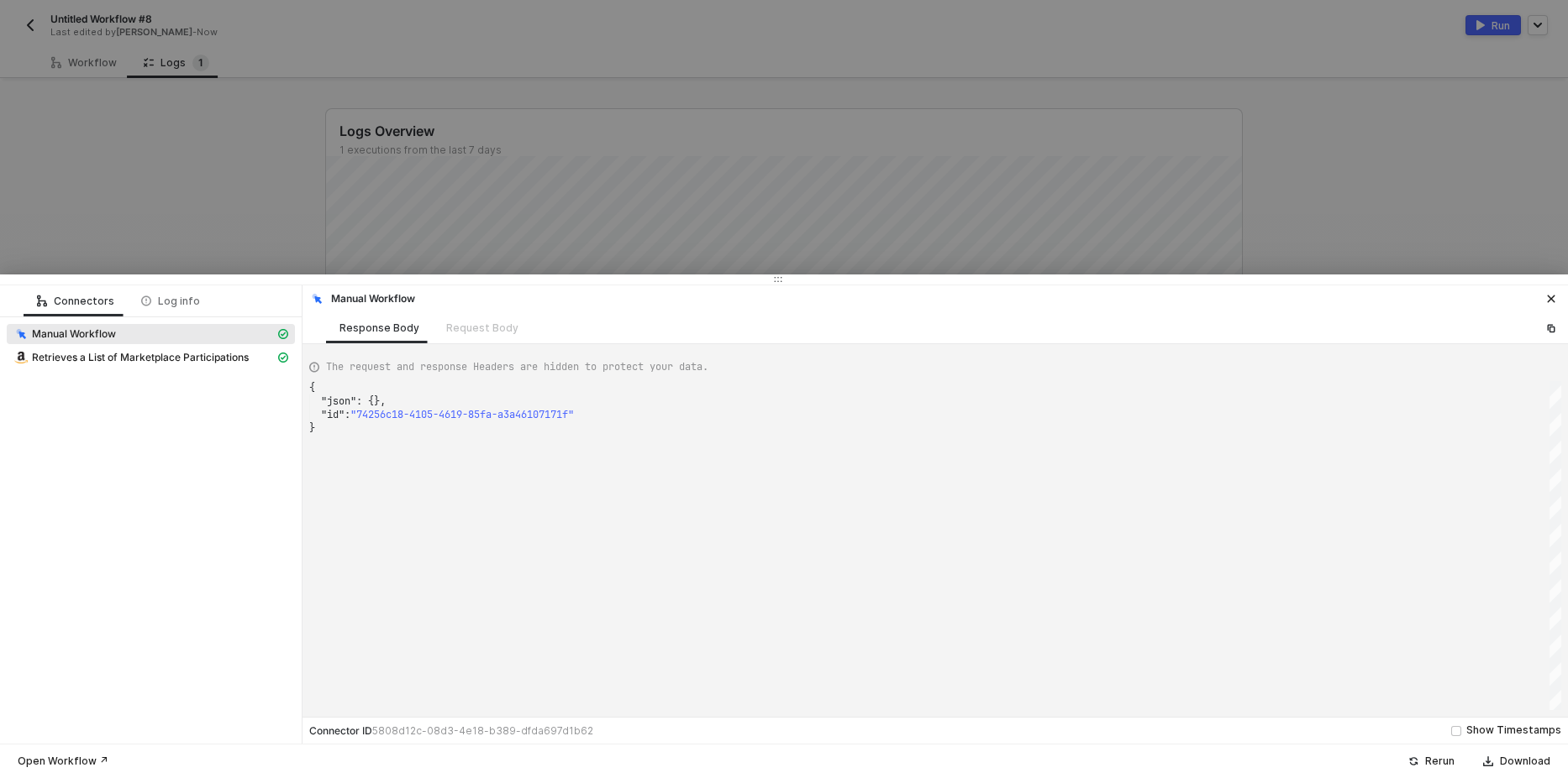
click at [196, 345] on div "Manual Workflow" at bounding box center [150, 335] width 288 height 23
click at [182, 360] on span "Retrieves a List of Marketplace Participations" at bounding box center [140, 358] width 217 height 14
type textarea "{ "json": { "message": "Amazon SP data redacted" }, "statusCode": 200, "id": "r…"
click at [949, 169] on div at bounding box center [784, 389] width 1568 height 778
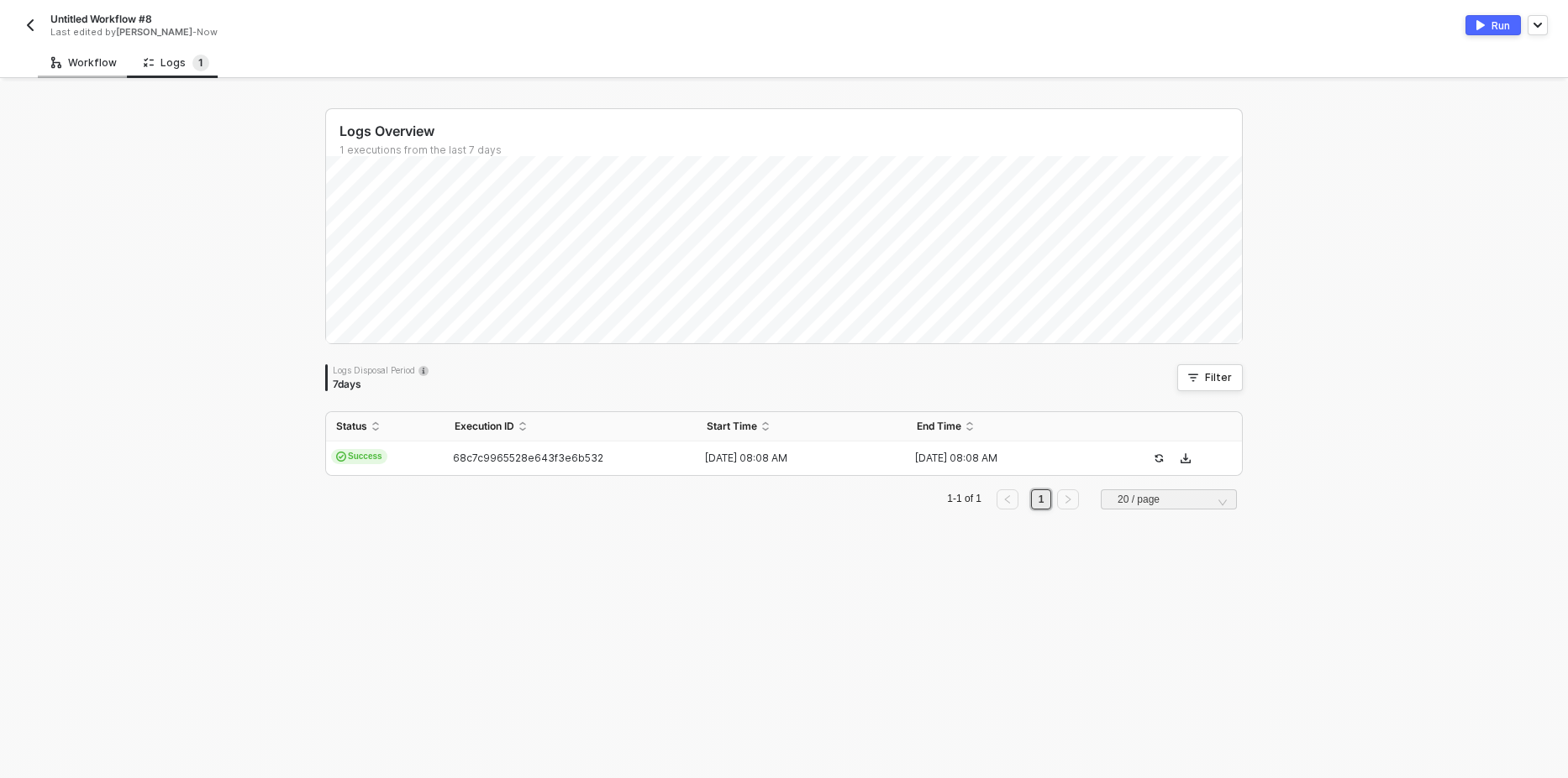
click at [75, 62] on div "Workflow" at bounding box center [83, 63] width 66 height 14
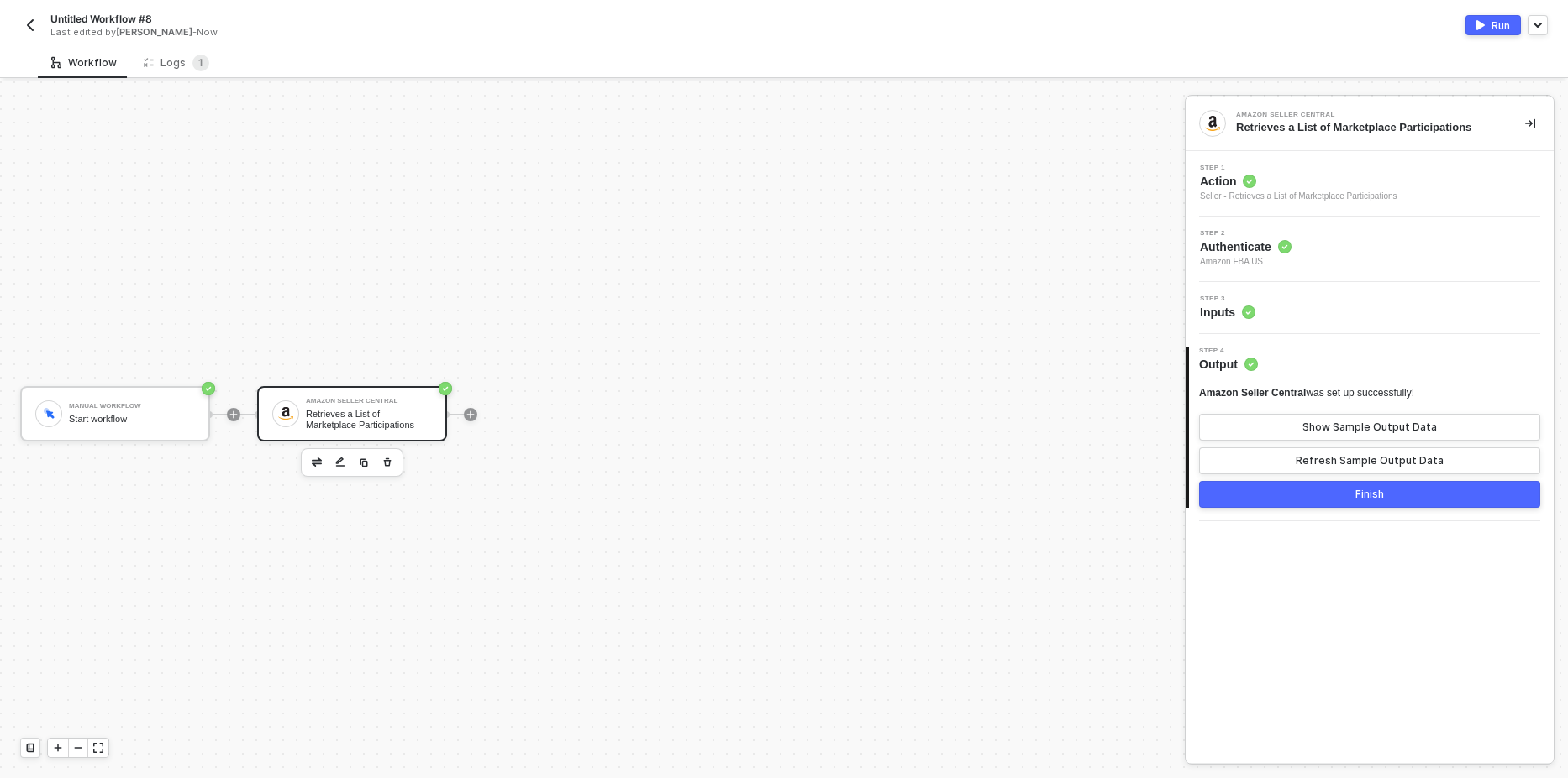
click at [1277, 188] on span "Action" at bounding box center [1298, 182] width 197 height 17
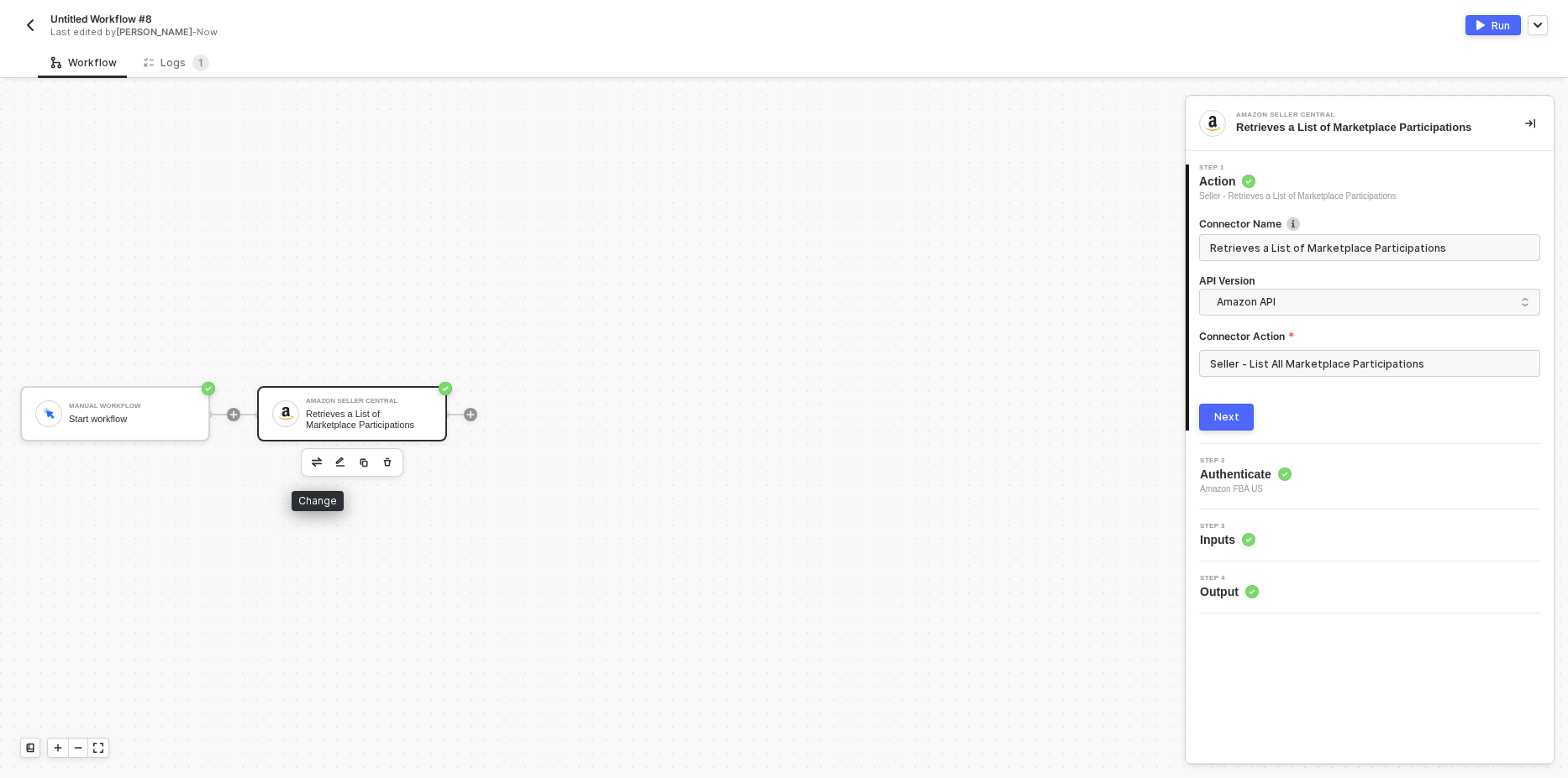
click at [312, 463] on img "button" at bounding box center [316, 461] width 10 height 8
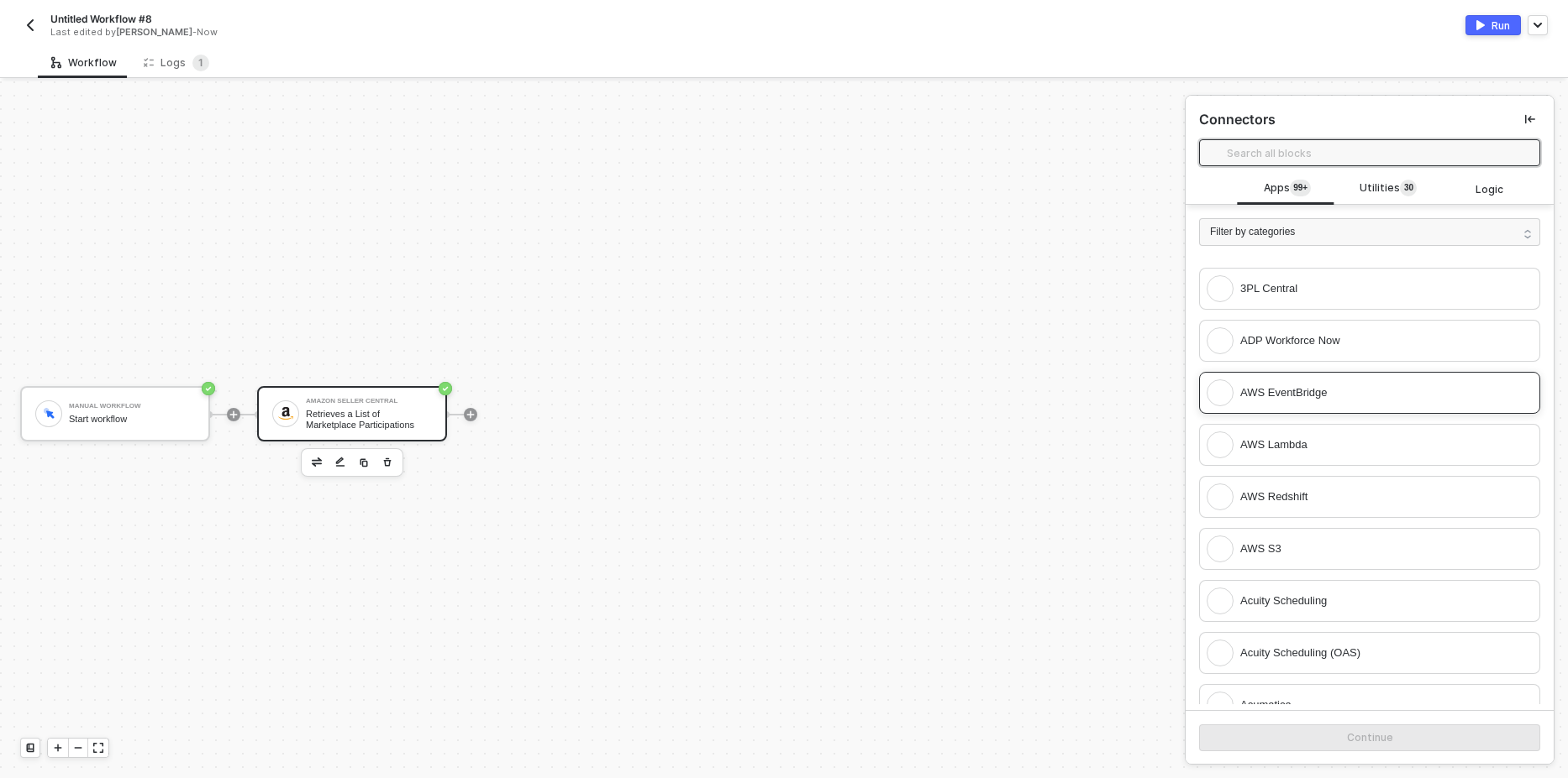
scroll to position [504, 0]
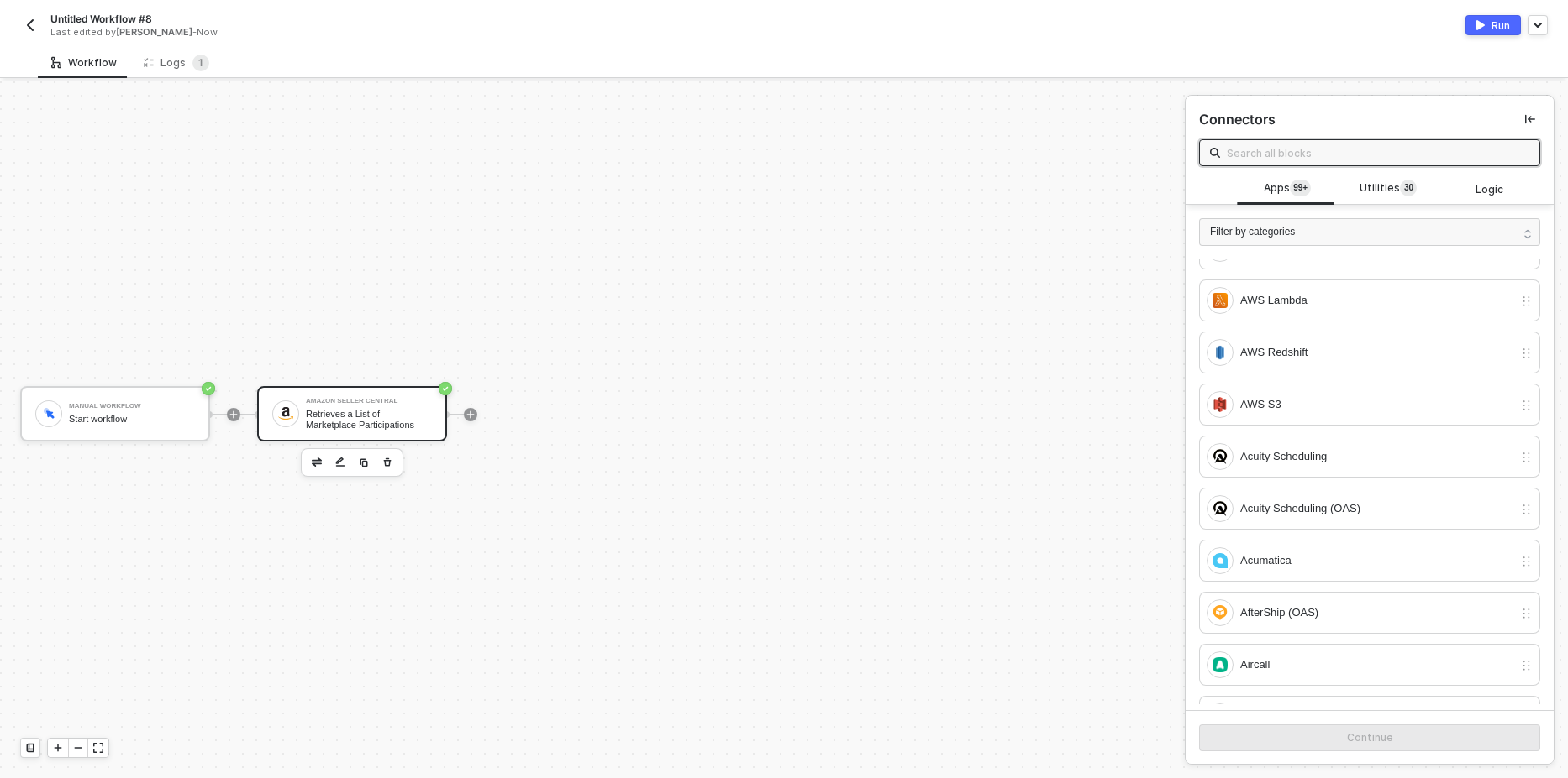
click at [1354, 148] on input "text" at bounding box center [1378, 153] width 302 height 19
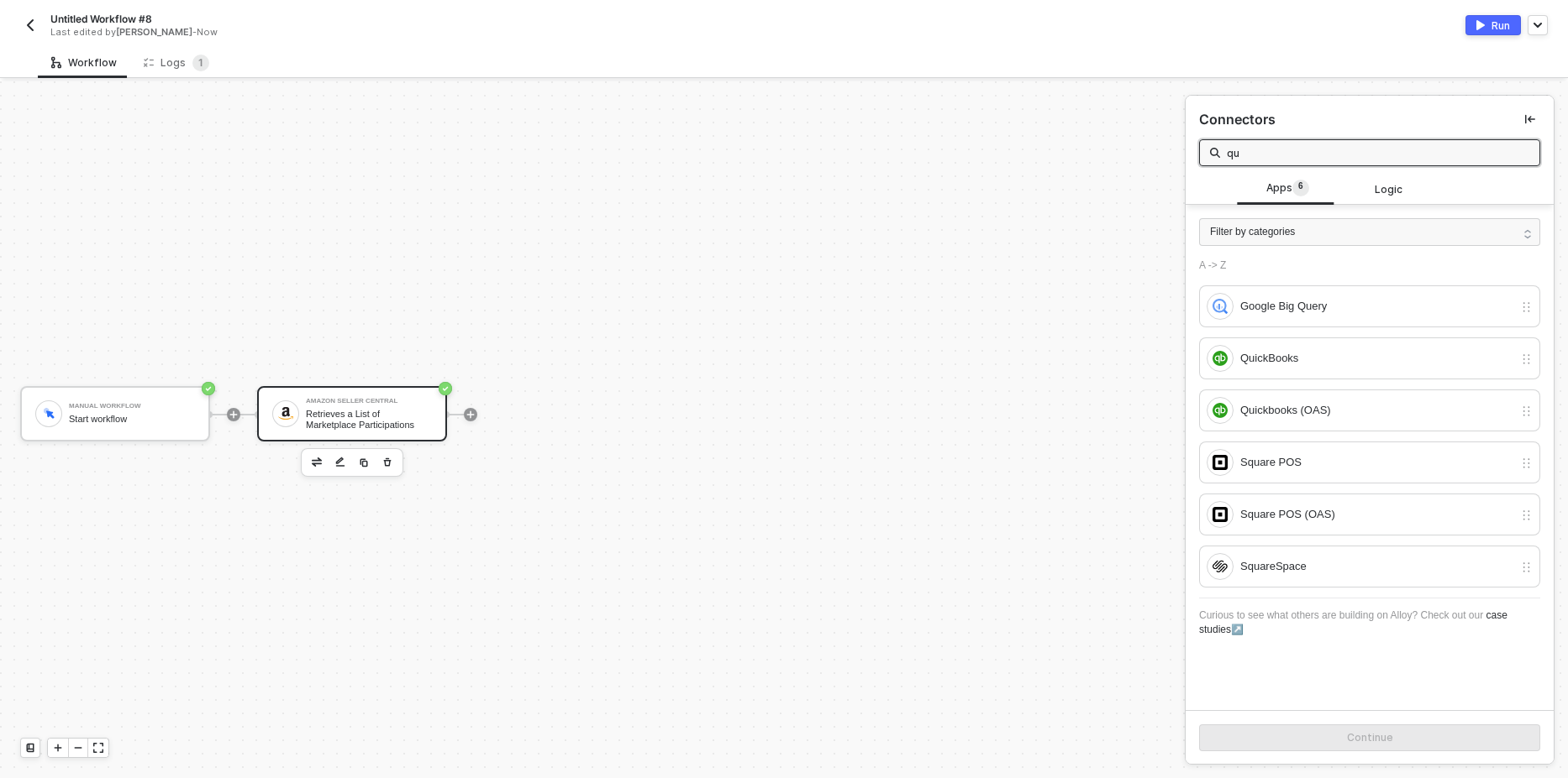
scroll to position [0, 0]
drag, startPoint x: 1264, startPoint y: 148, endPoint x: 1133, endPoint y: 127, distance: 132.7
click at [1133, 127] on div "Manual Workflow Start workflow Amazon Seller Central Retrieves a List of Market…" at bounding box center [784, 430] width 1568 height 696
type input "quick"
click at [31, 25] on img "button" at bounding box center [30, 25] width 14 height 14
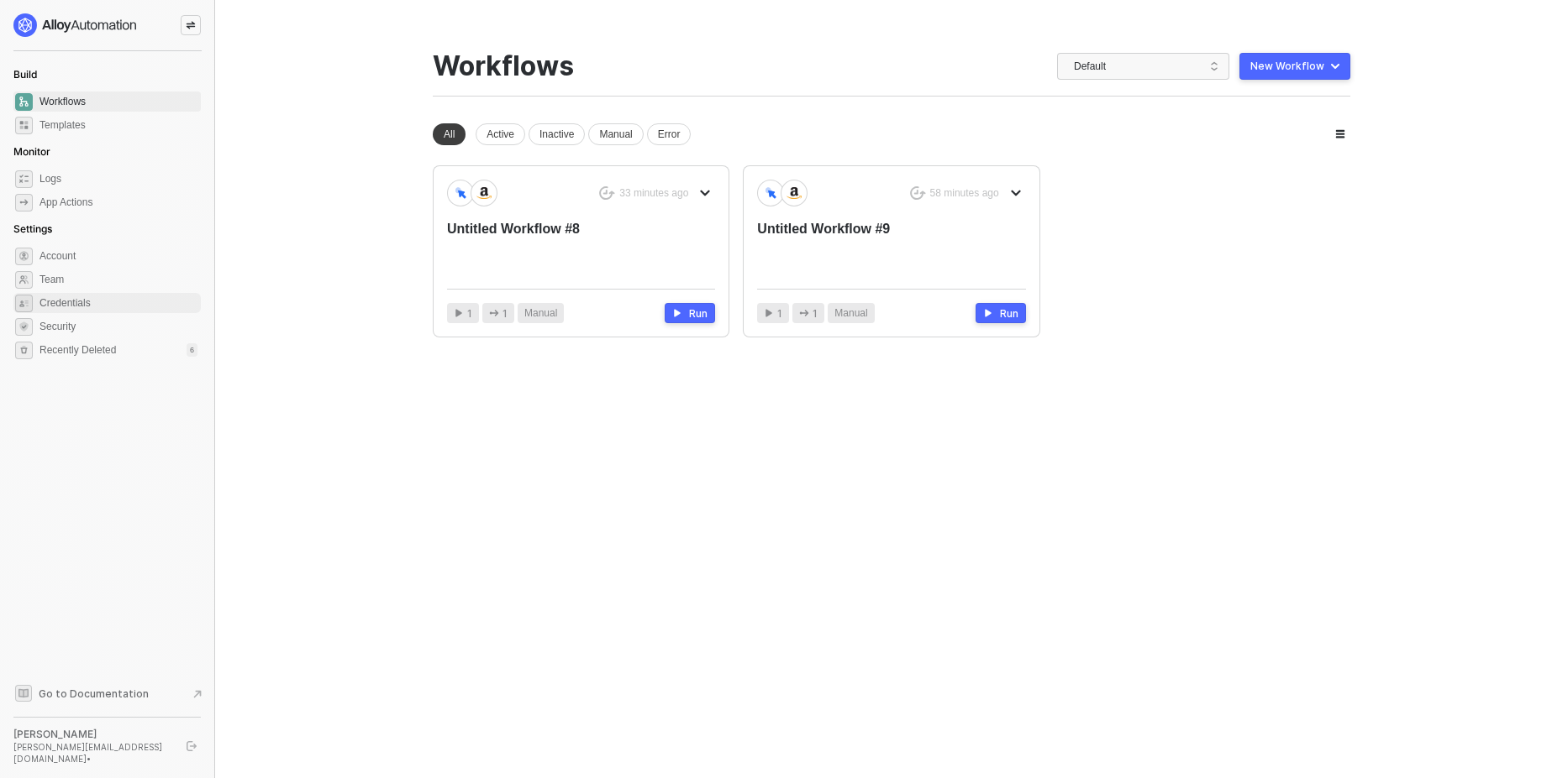
click at [116, 308] on span "Credentials" at bounding box center [119, 303] width 158 height 20
